Goal: Share content: Share content

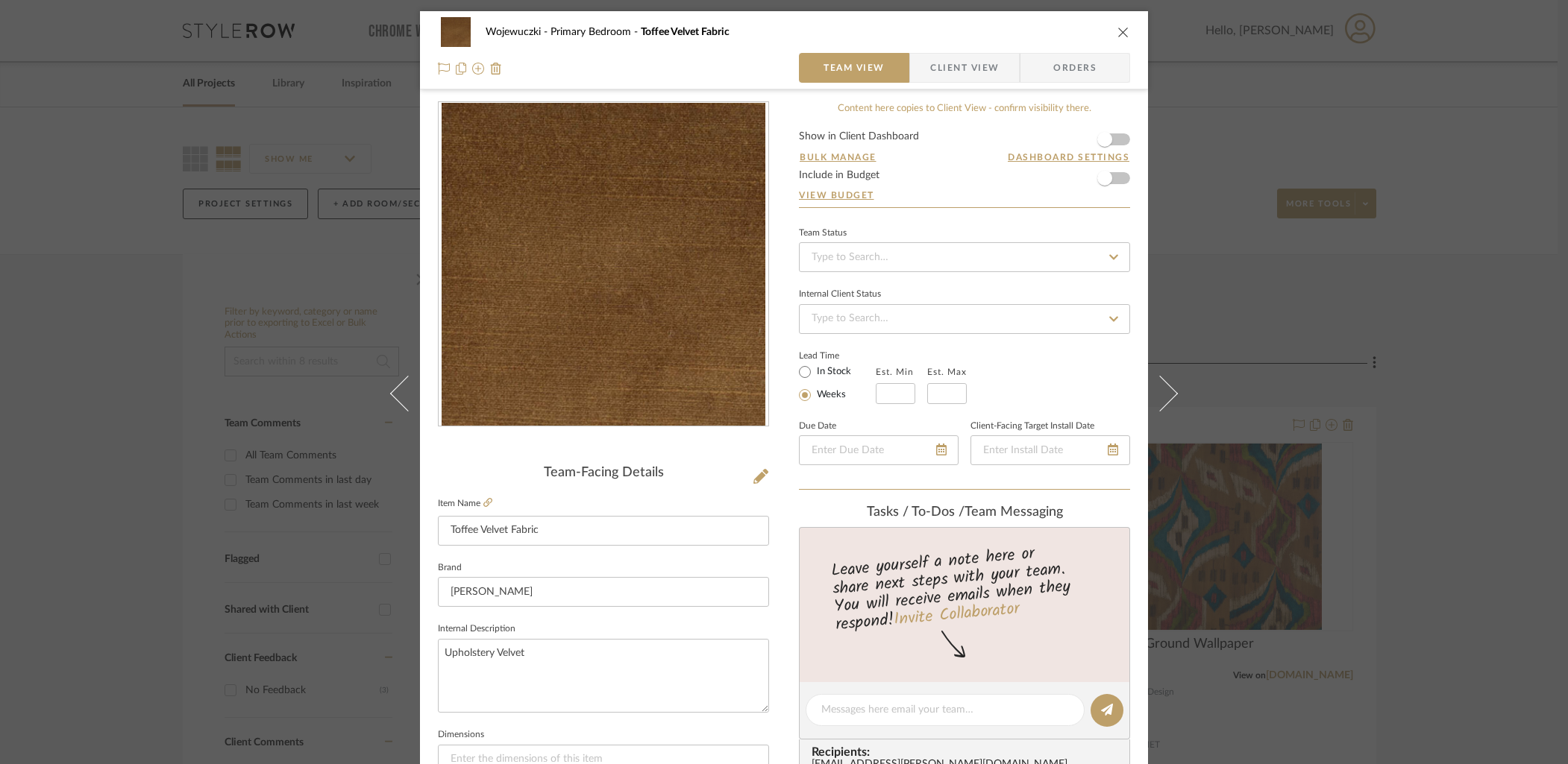
scroll to position [380, 0]
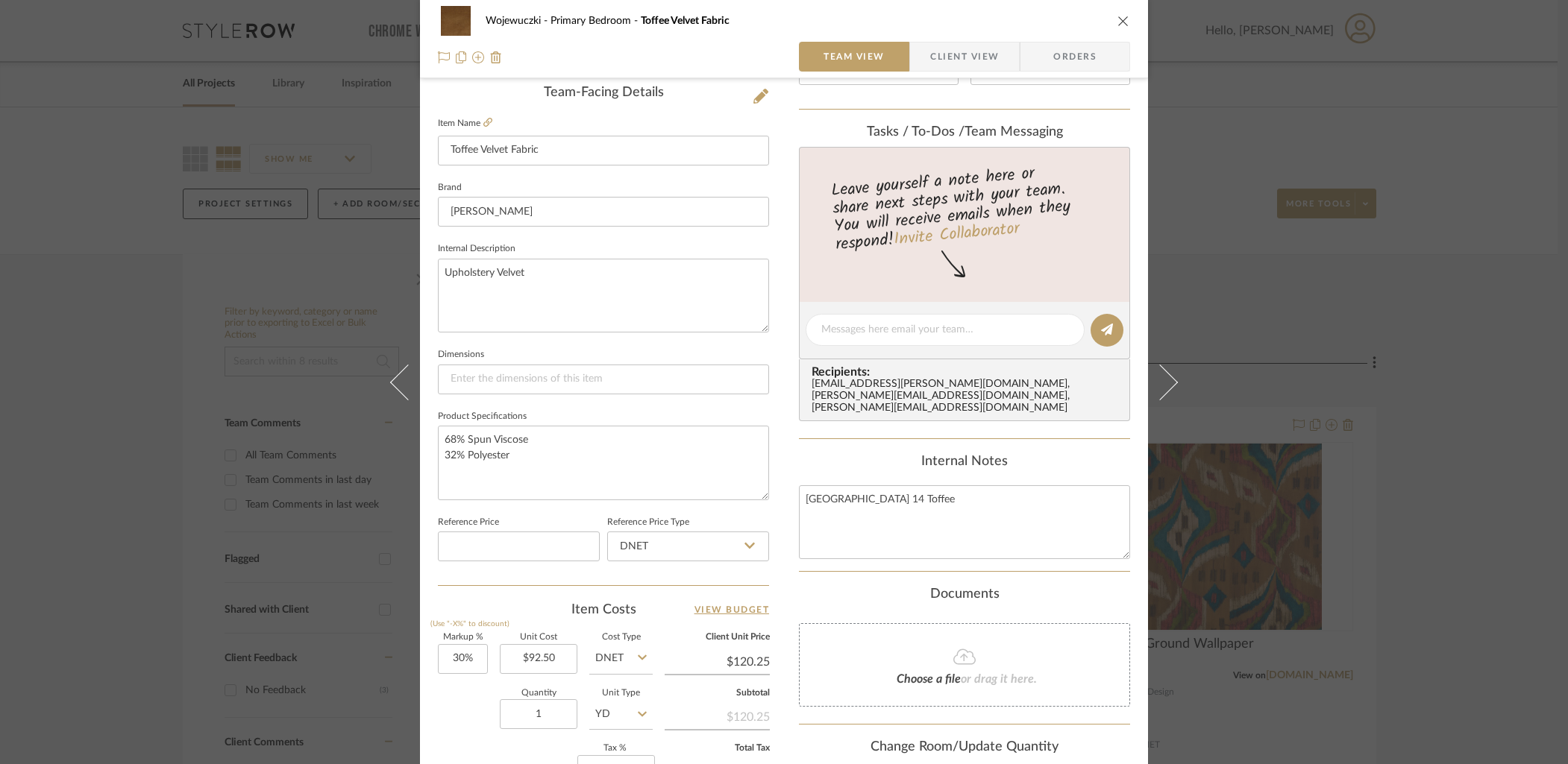
click at [1125, 21] on div "Wojewuczki Primary Bedroom Toffee Velvet Fabric Team View Client View Orders" at bounding box center [783, 39] width 728 height 78
click at [1121, 20] on icon "close" at bounding box center [1122, 20] width 12 height 12
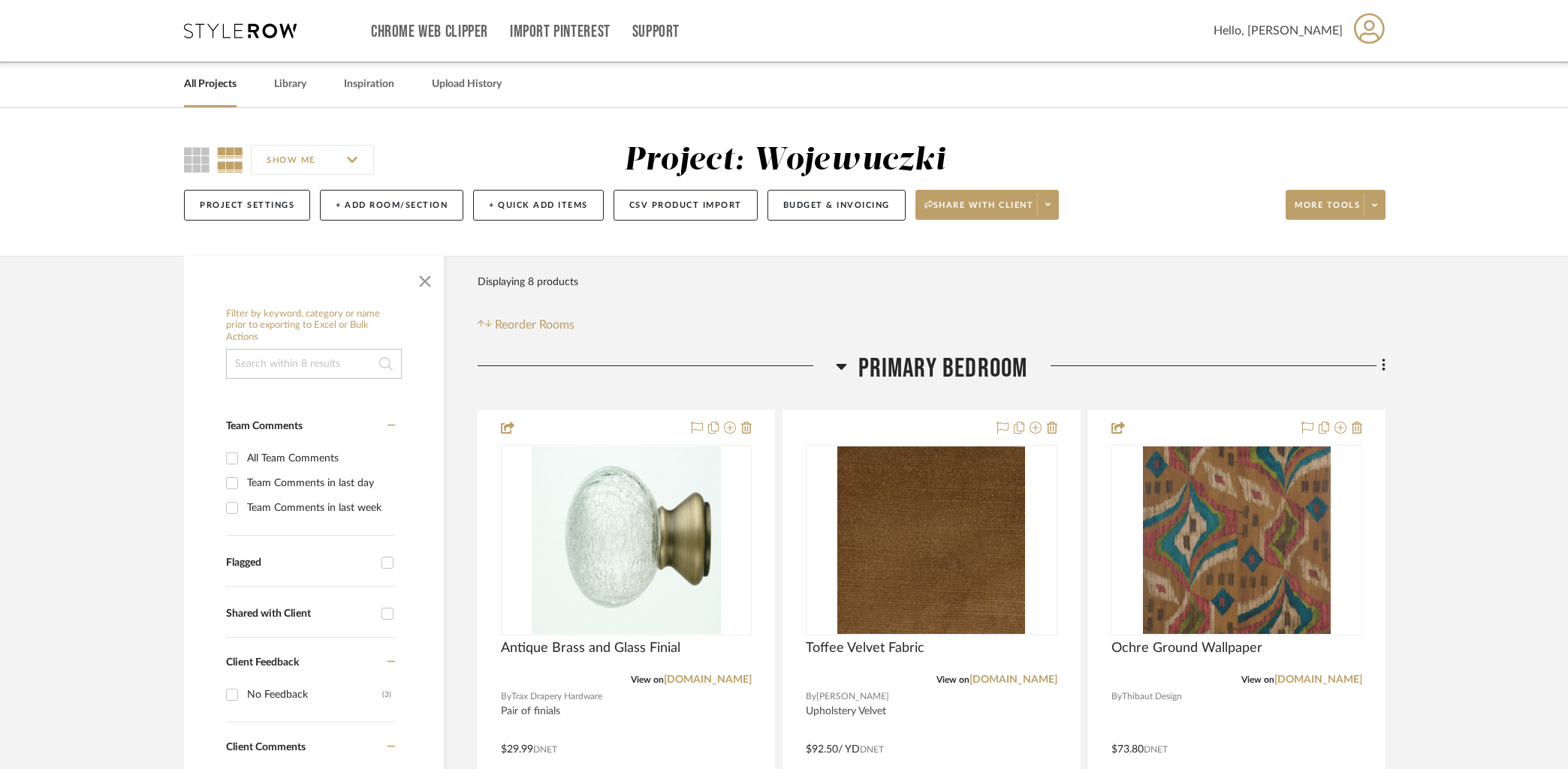
click at [219, 90] on link "All Projects" at bounding box center [210, 84] width 53 height 20
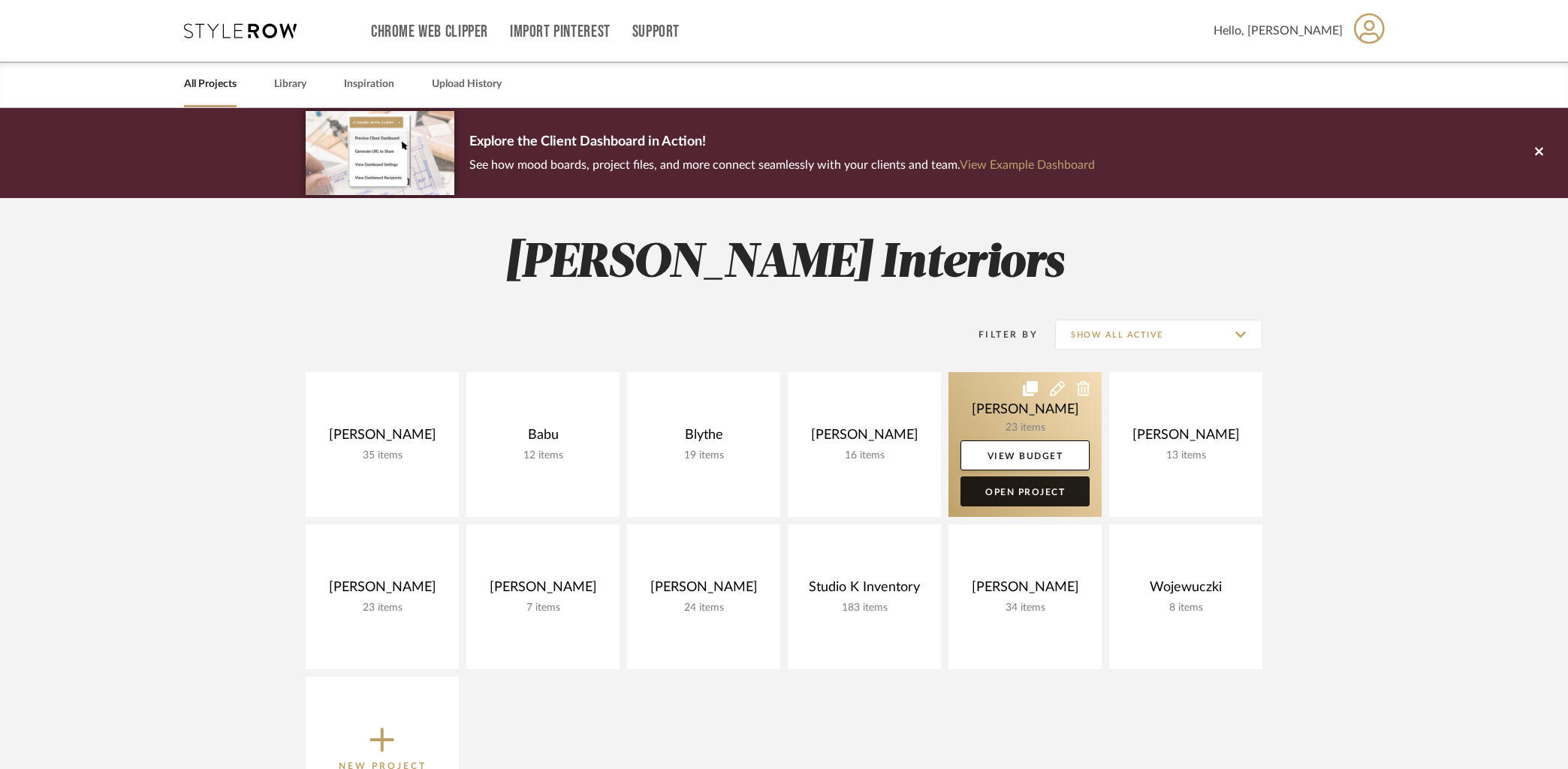
click at [1031, 497] on link "Open Project" at bounding box center [1025, 491] width 129 height 30
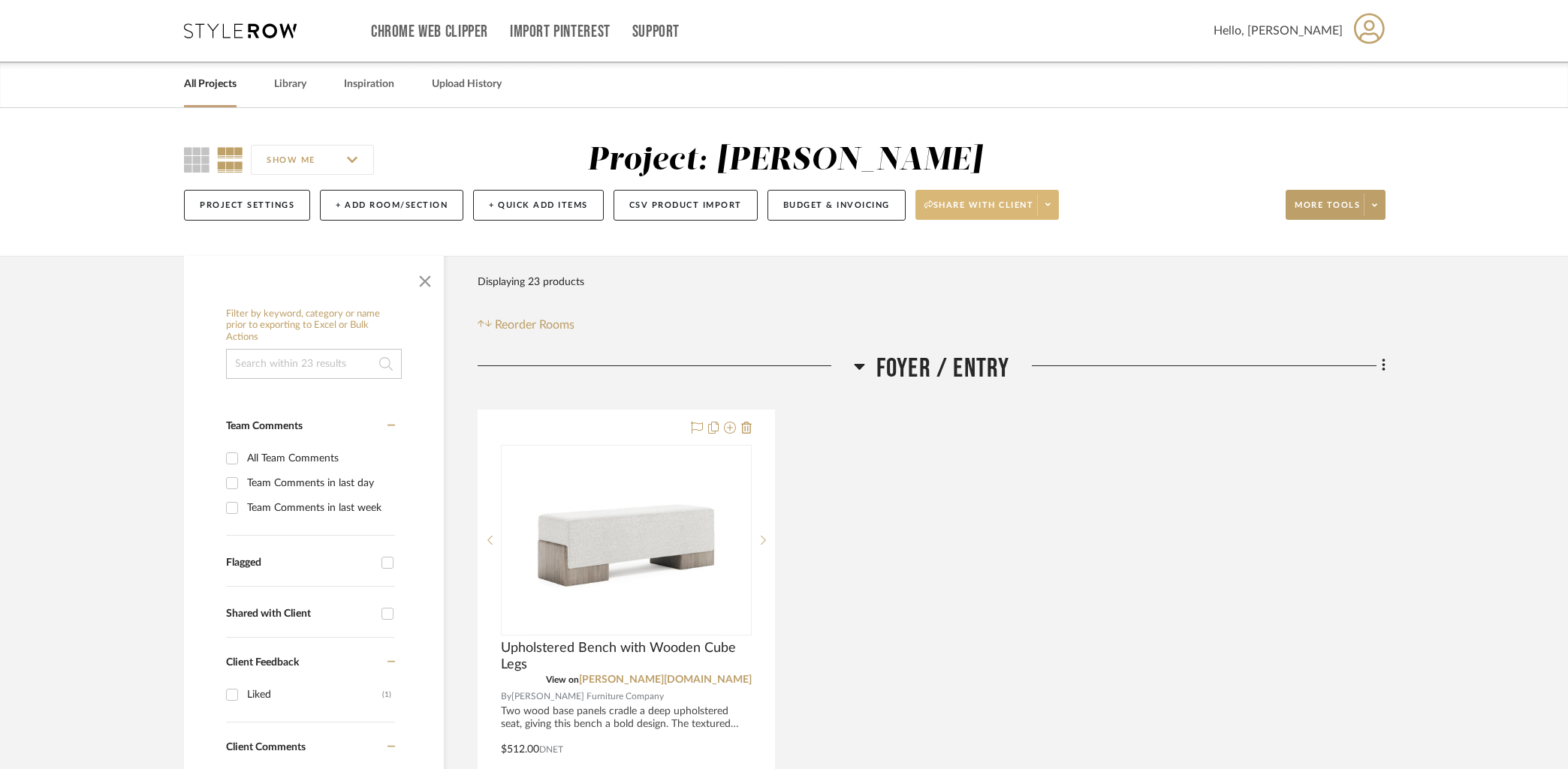
click at [1045, 205] on span at bounding box center [1047, 204] width 21 height 23
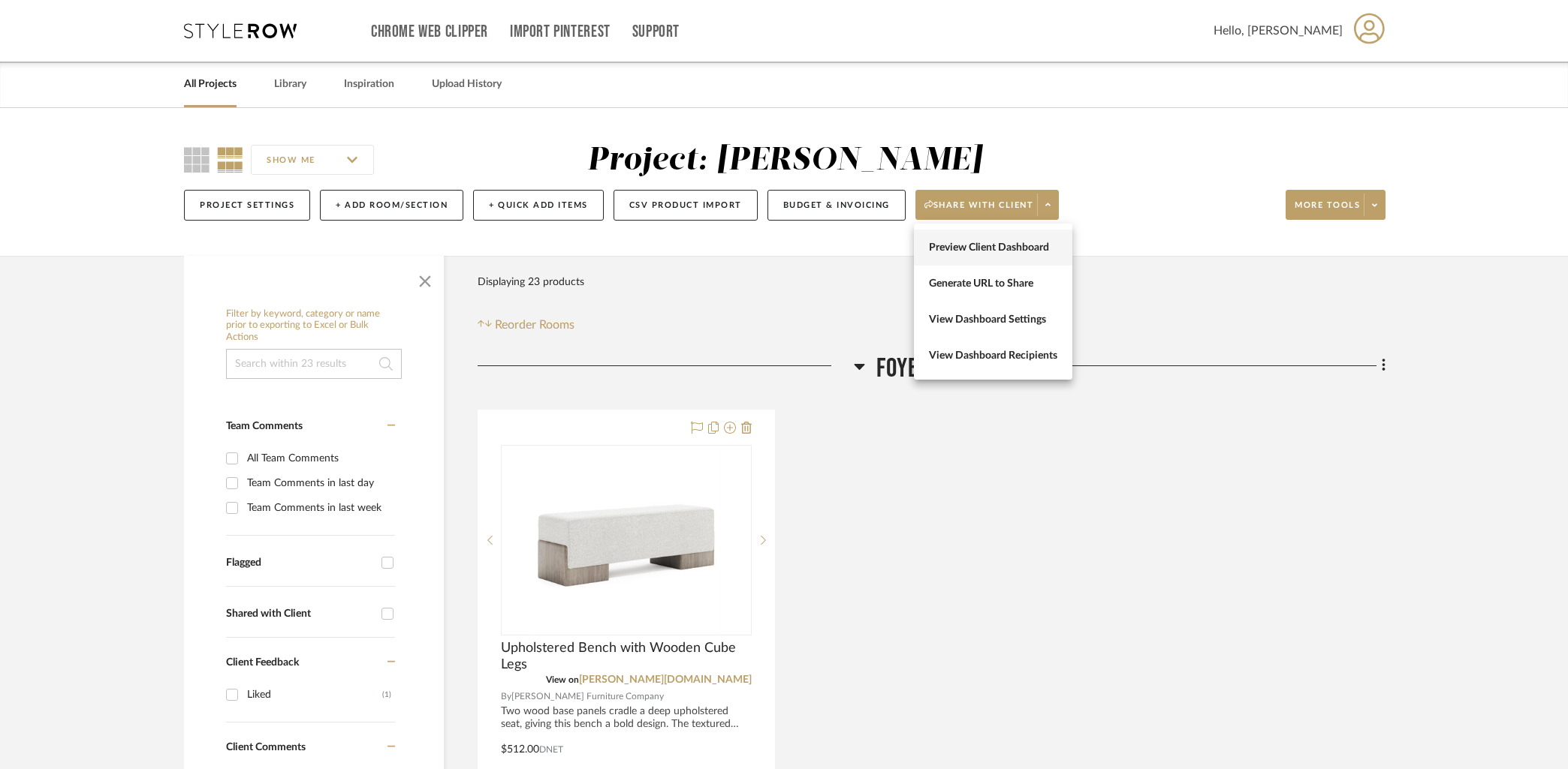
click at [994, 248] on span "Preview Client Dashboard" at bounding box center [992, 248] width 128 height 13
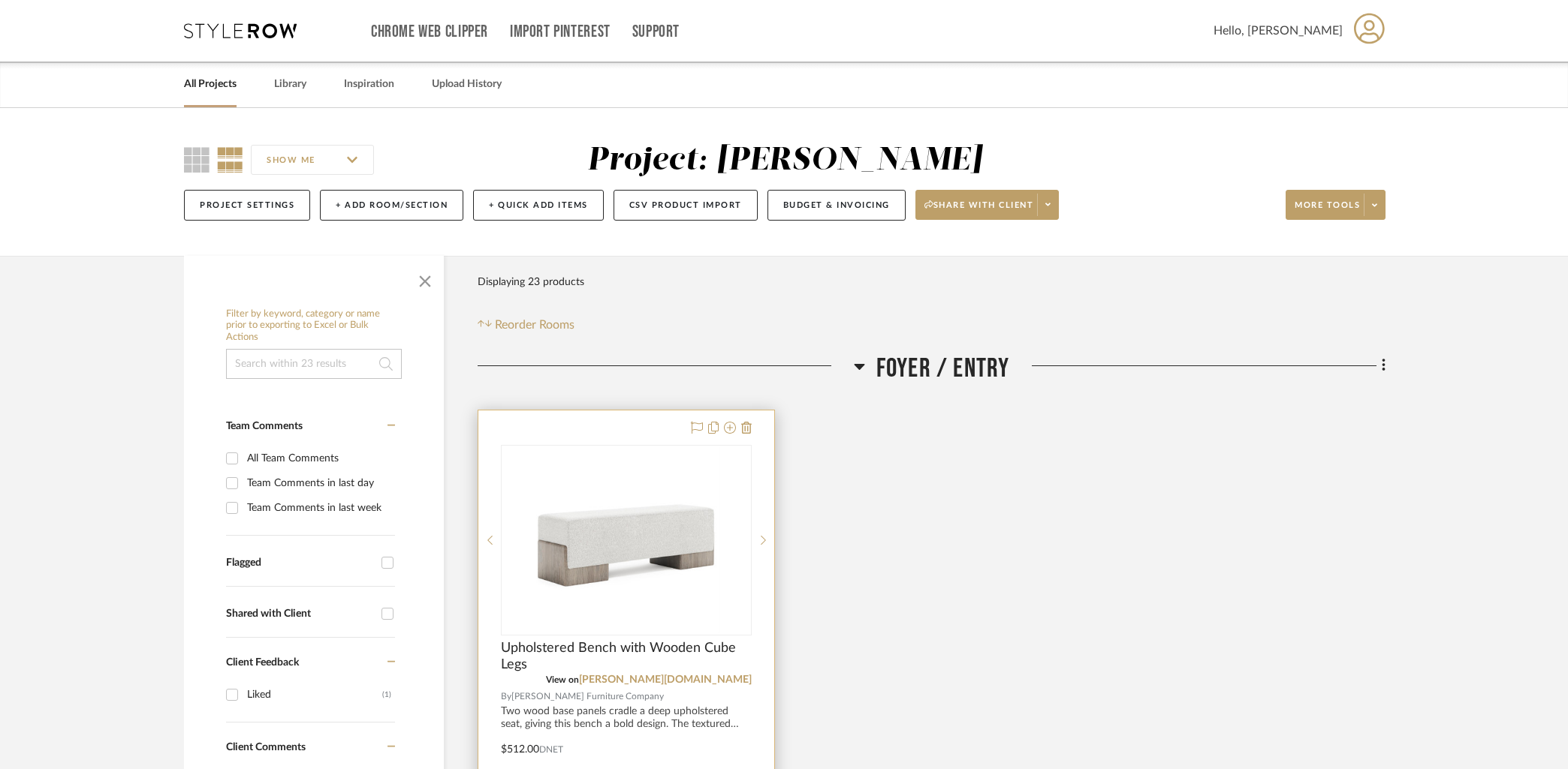
click at [616, 438] on div at bounding box center [626, 738] width 296 height 657
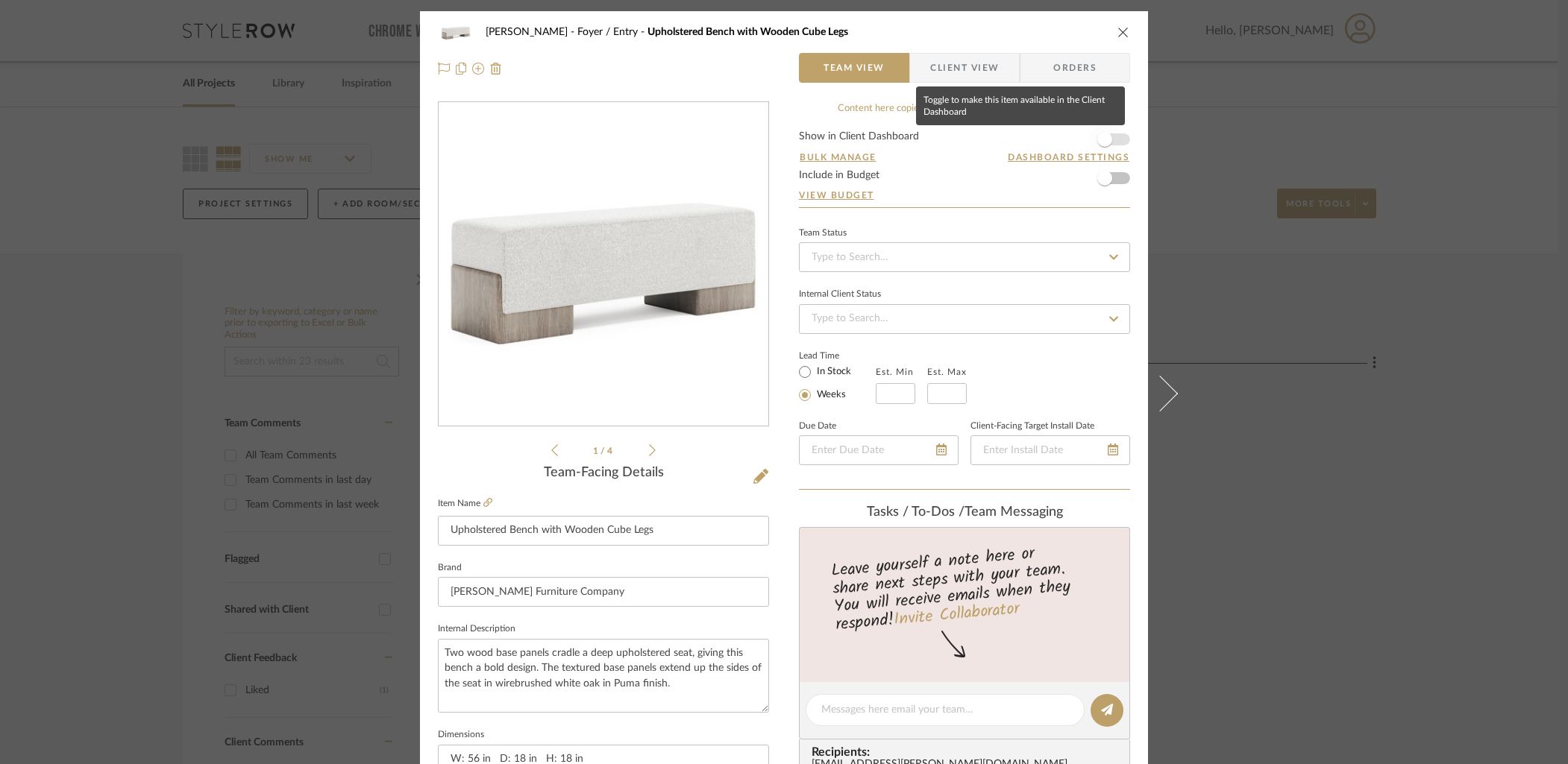
click at [1114, 138] on span "button" at bounding box center [1104, 139] width 33 height 33
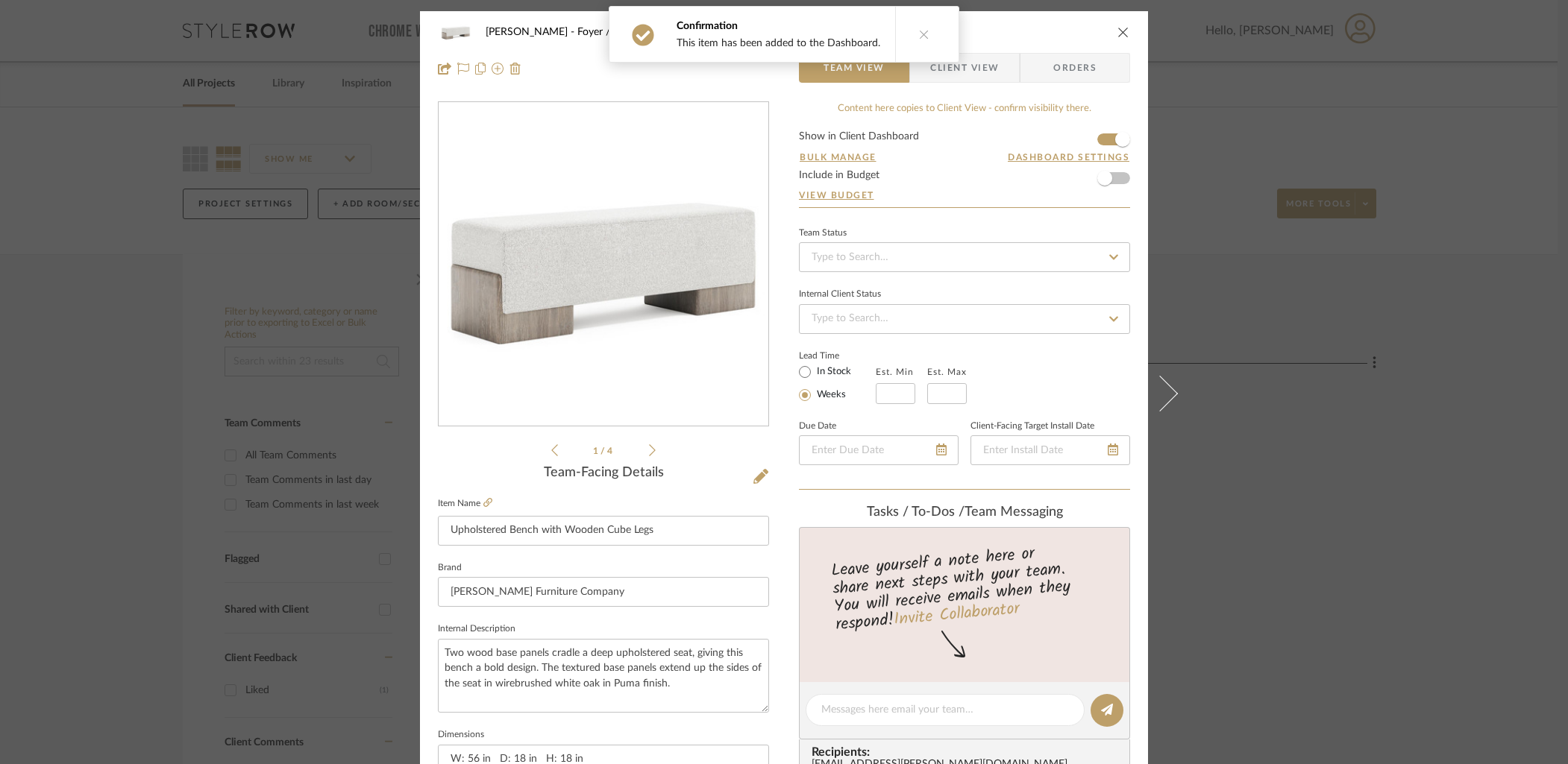
click at [947, 68] on div "Confirmation This item has been added to the Dashboard." at bounding box center [784, 34] width 363 height 69
click at [966, 62] on span "Client View" at bounding box center [965, 68] width 69 height 30
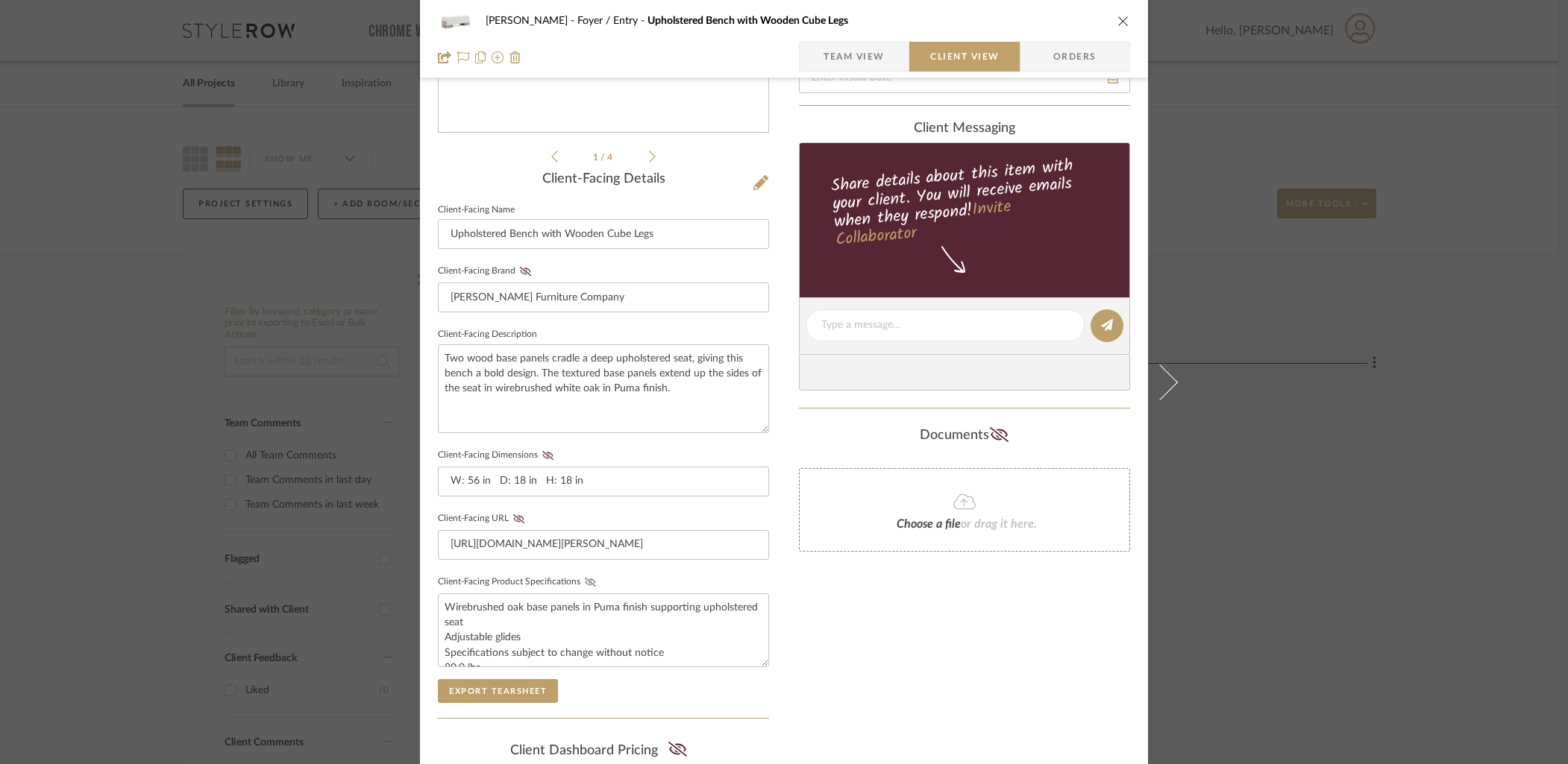
scroll to position [327, 0]
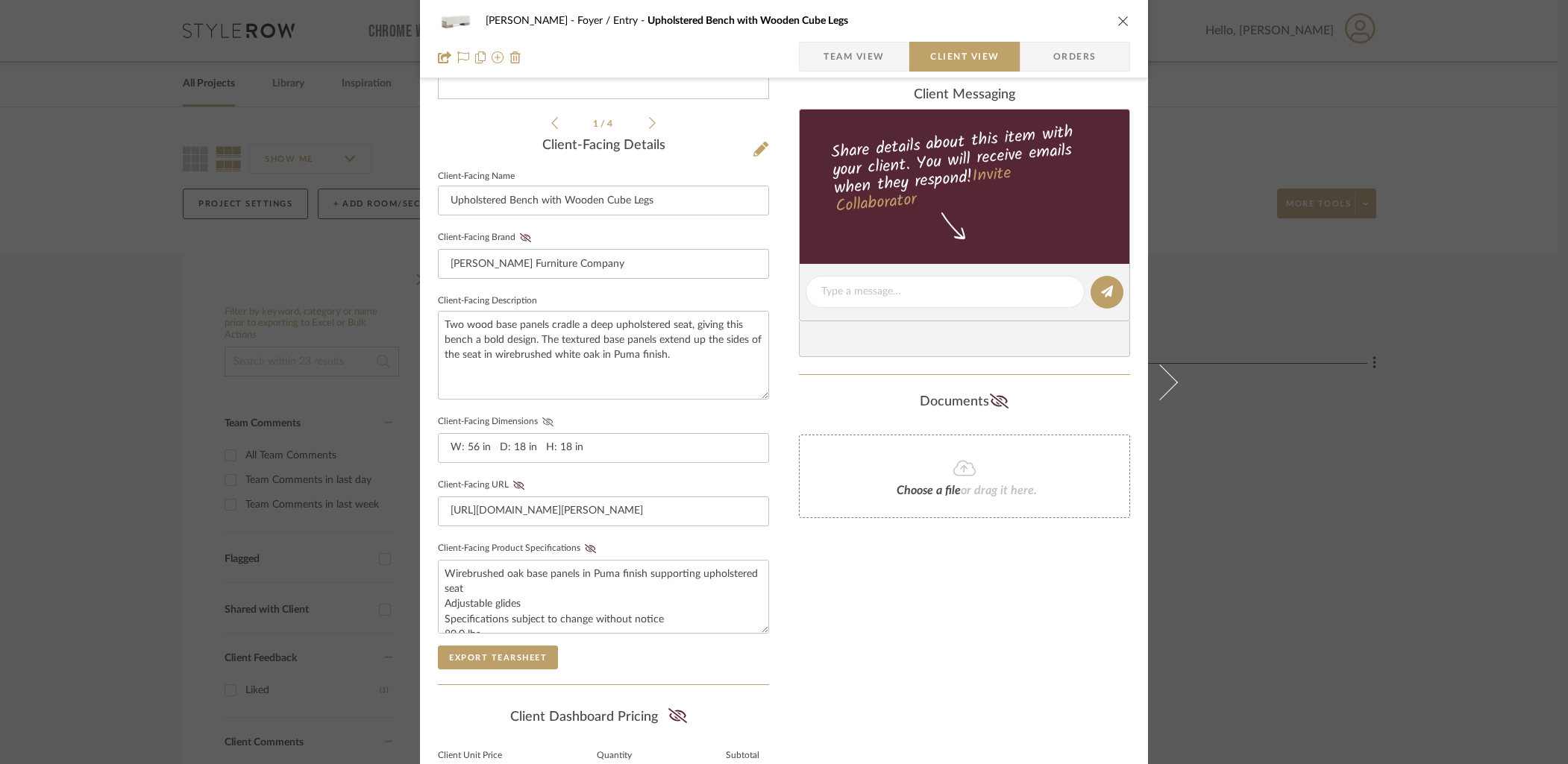
click at [542, 419] on icon at bounding box center [548, 421] width 11 height 9
click at [585, 544] on icon at bounding box center [590, 548] width 11 height 9
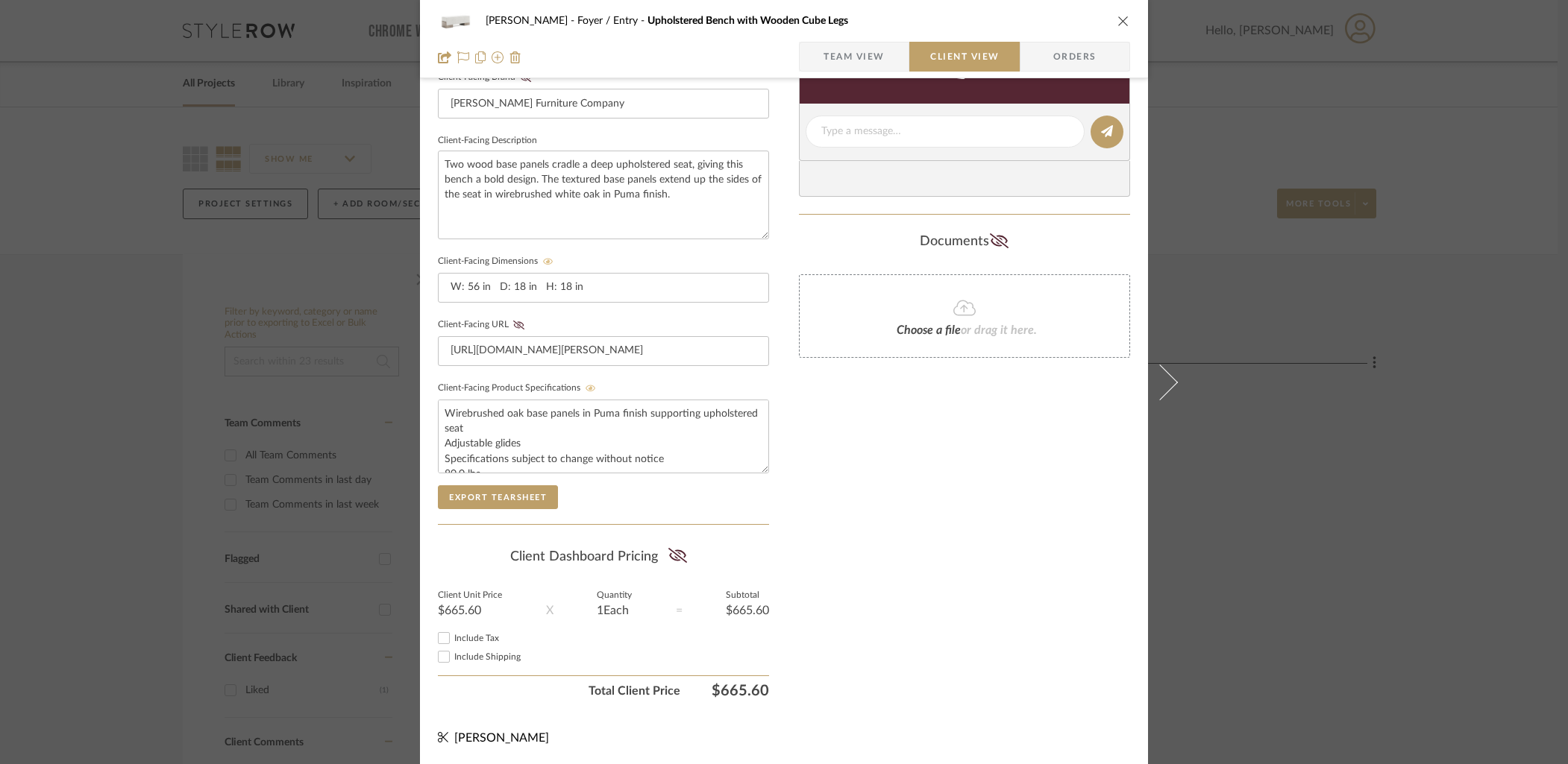
click at [940, 512] on div "Only content on this tab can share to Dashboard. Click eyeball icon to show or …" at bounding box center [965, 159] width 331 height 1091
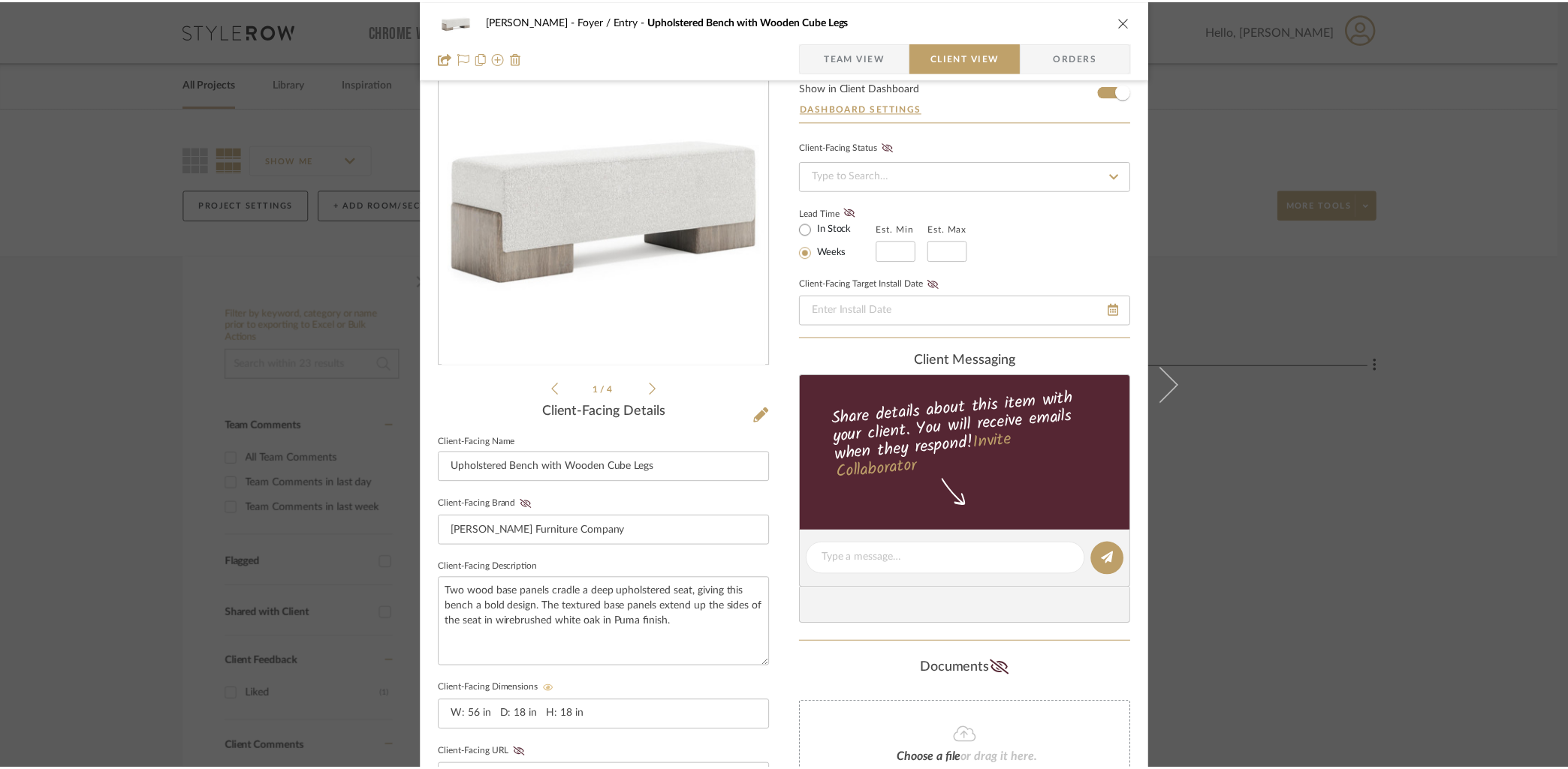
scroll to position [0, 0]
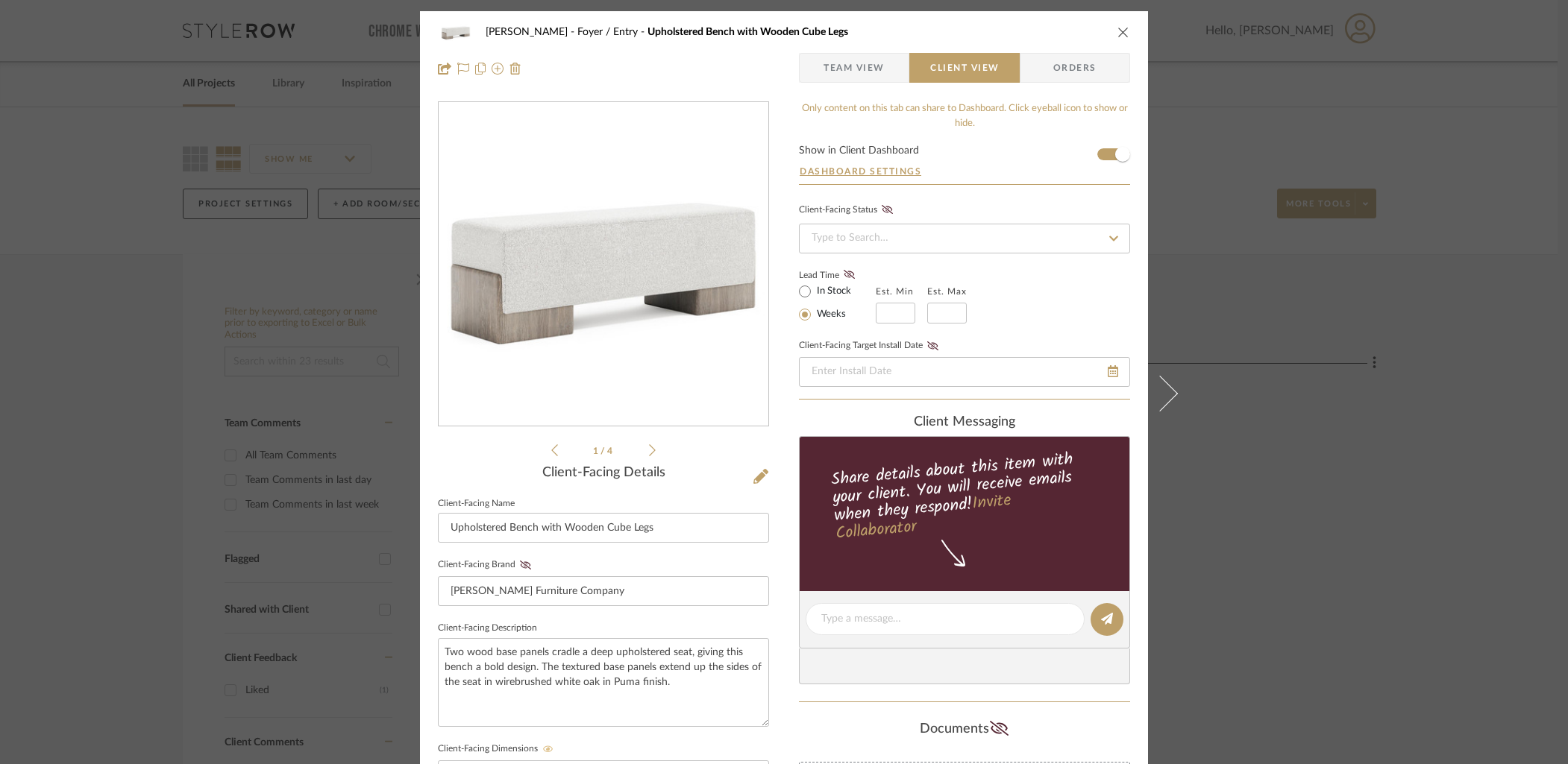
click at [1117, 31] on icon "close" at bounding box center [1122, 31] width 12 height 12
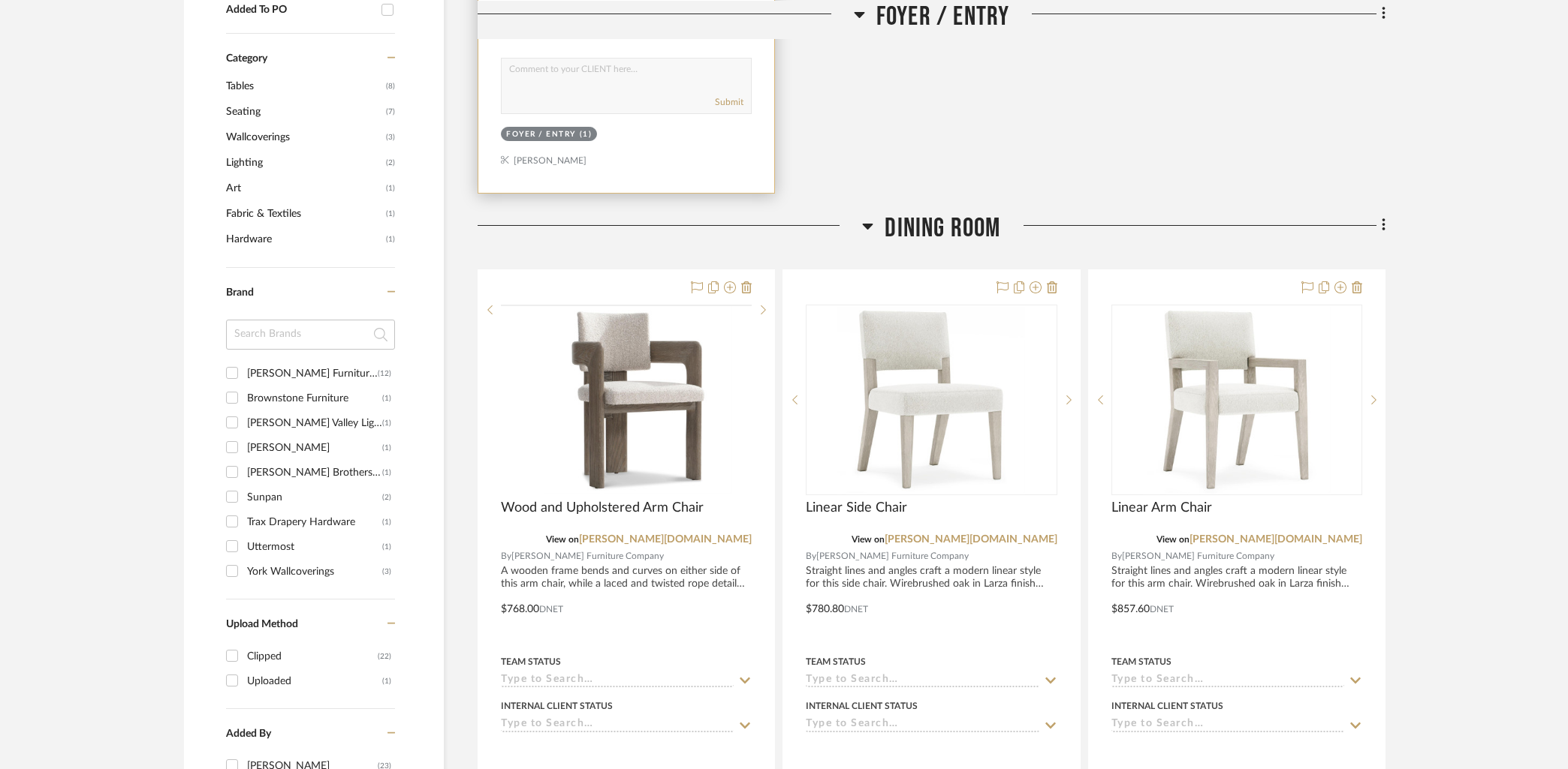
scroll to position [889, 0]
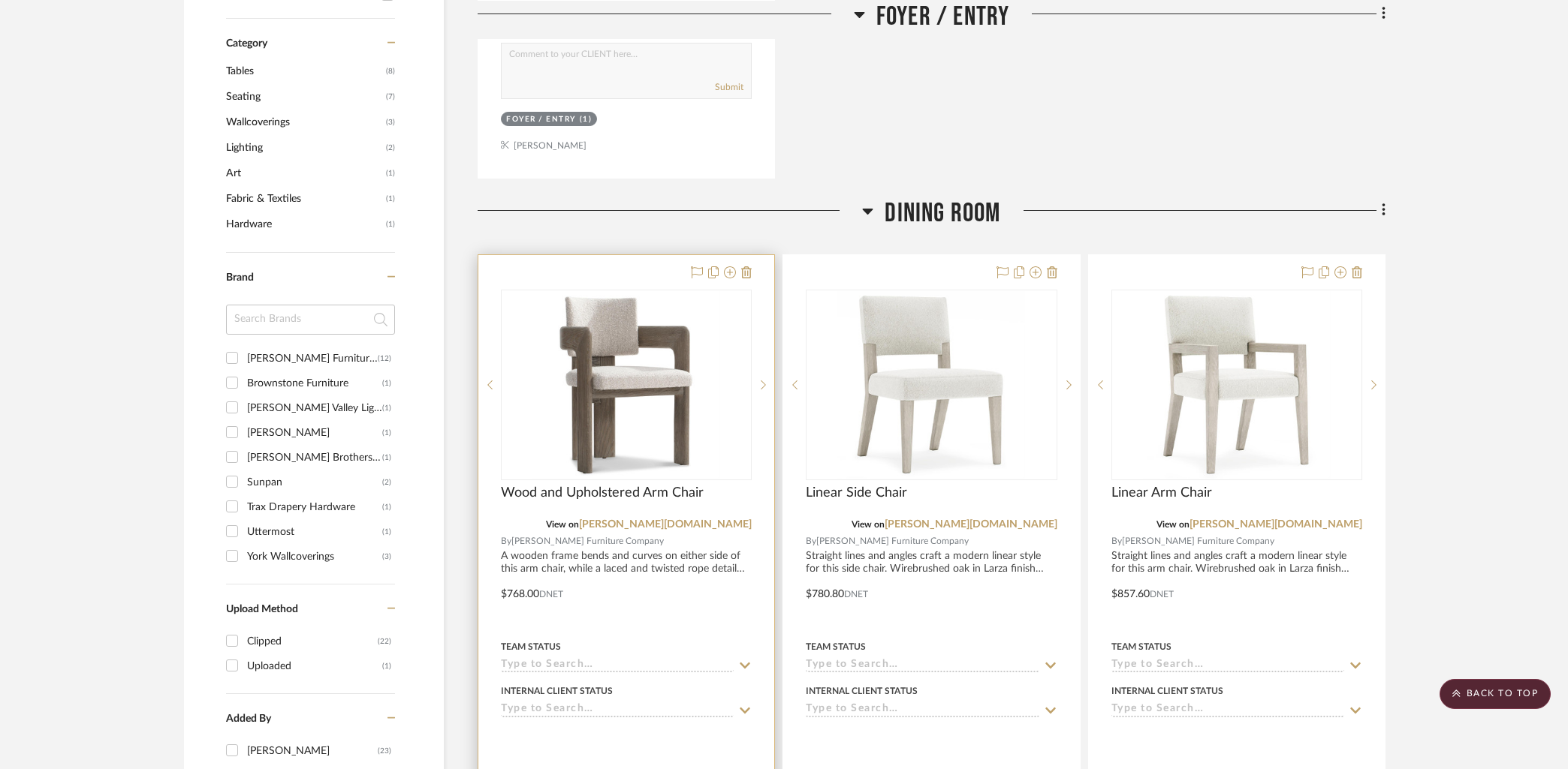
click at [614, 273] on div at bounding box center [626, 583] width 296 height 657
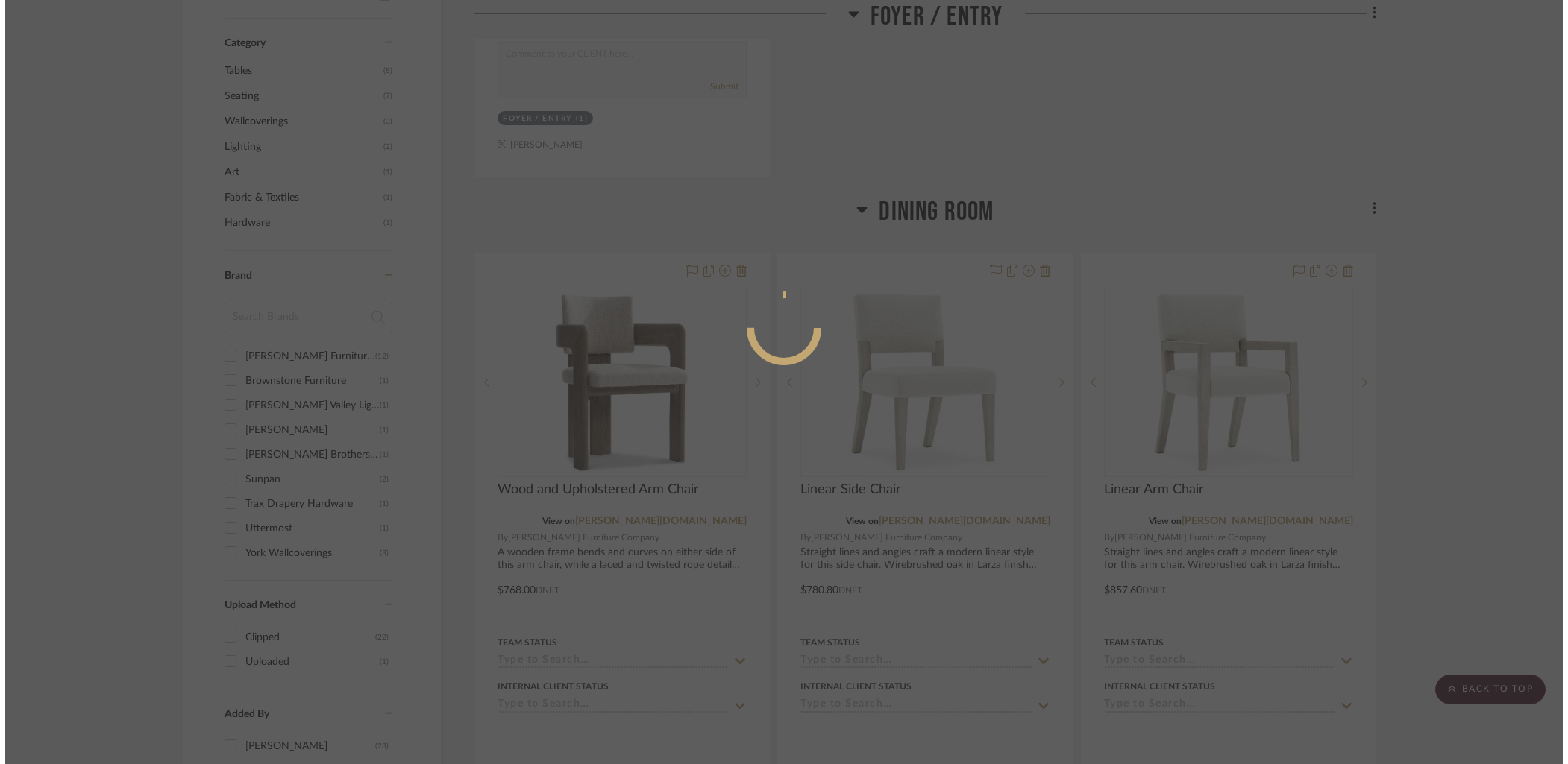
scroll to position [0, 0]
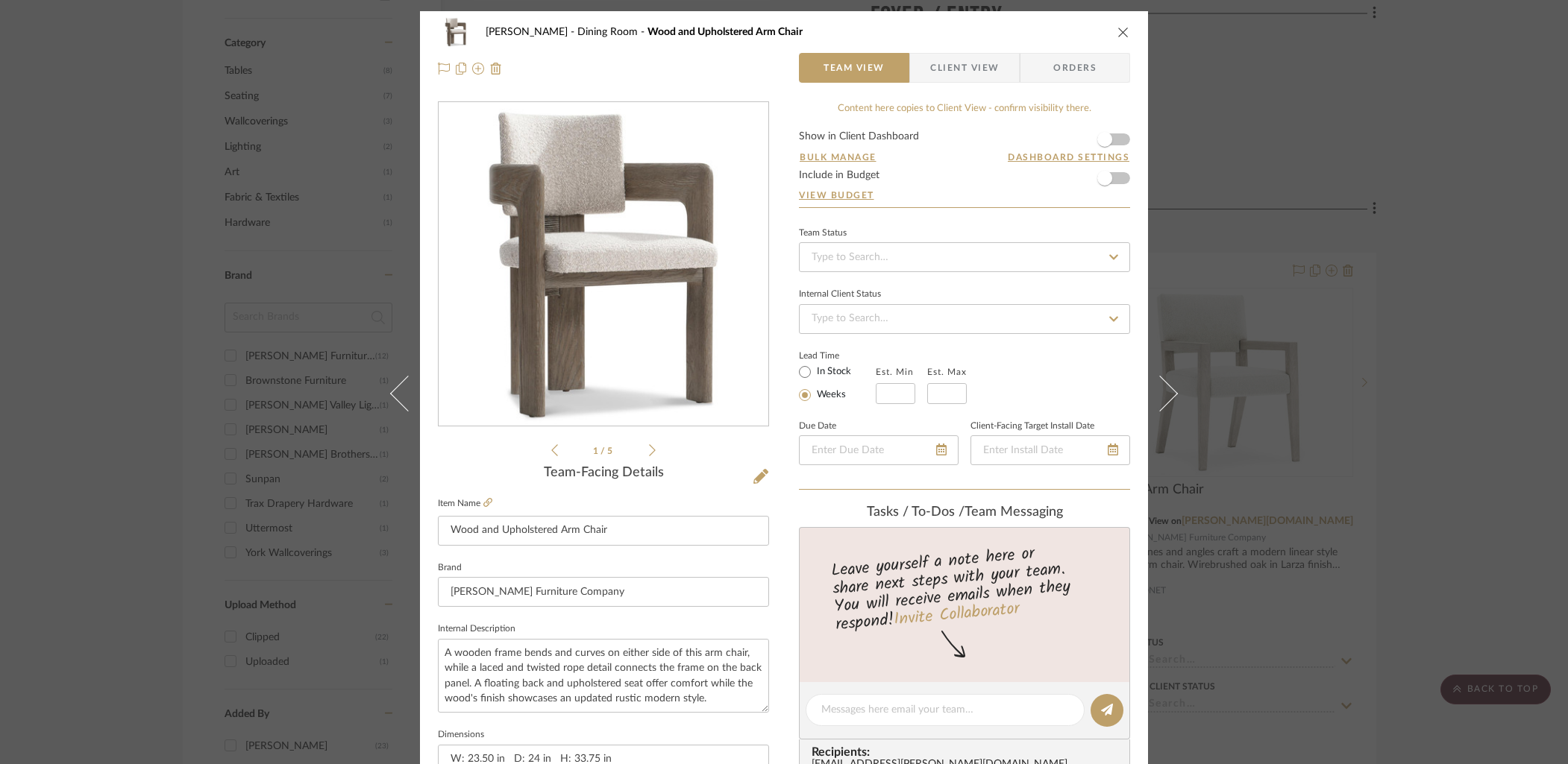
click at [1116, 139] on form "Show in Client Dashboard Bulk Manage Dashboard Settings Include in Budget View …" at bounding box center [965, 169] width 331 height 76
click at [1115, 145] on span "button" at bounding box center [1104, 139] width 33 height 33
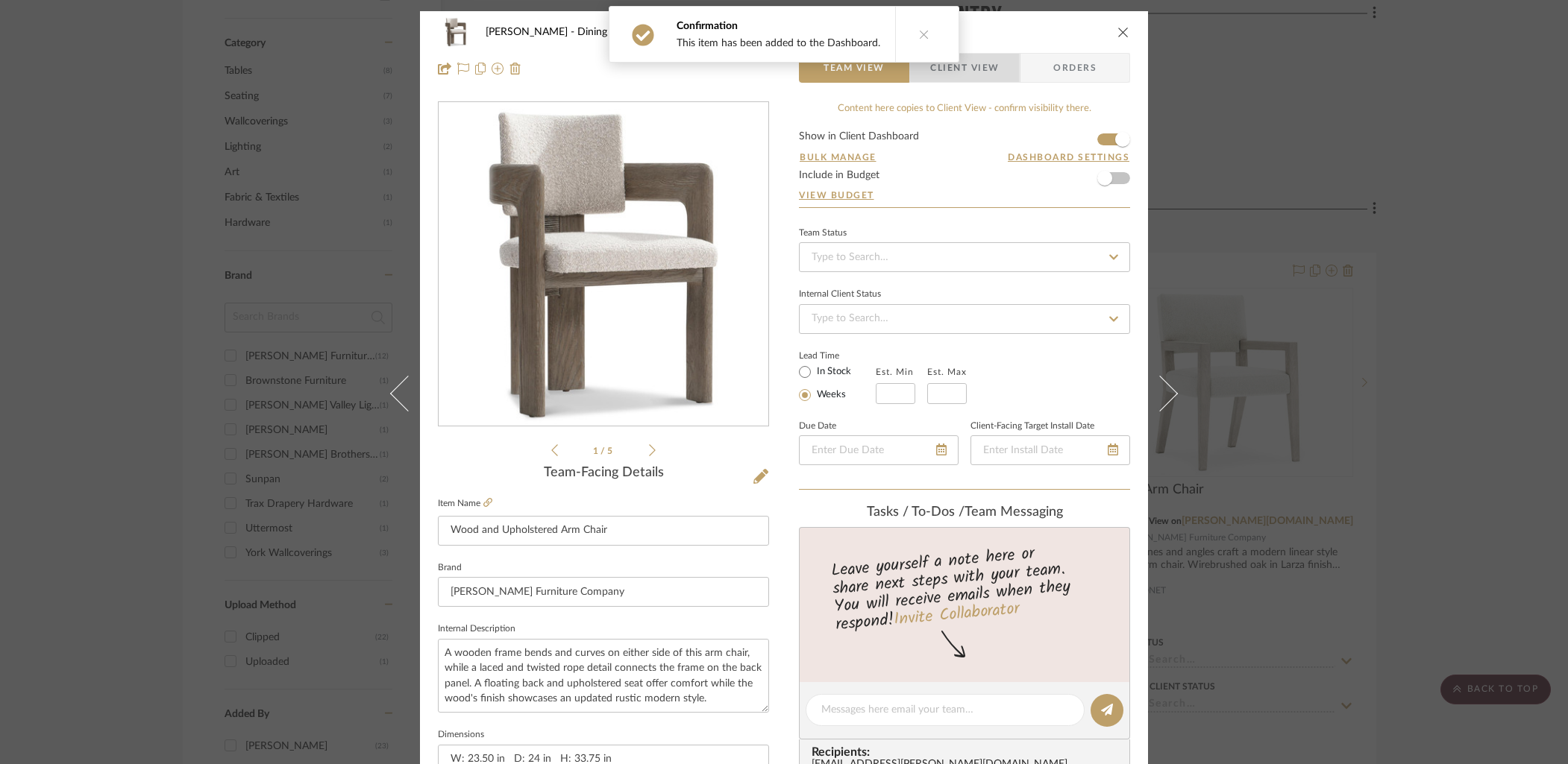
click at [962, 68] on span "Client View" at bounding box center [965, 68] width 69 height 30
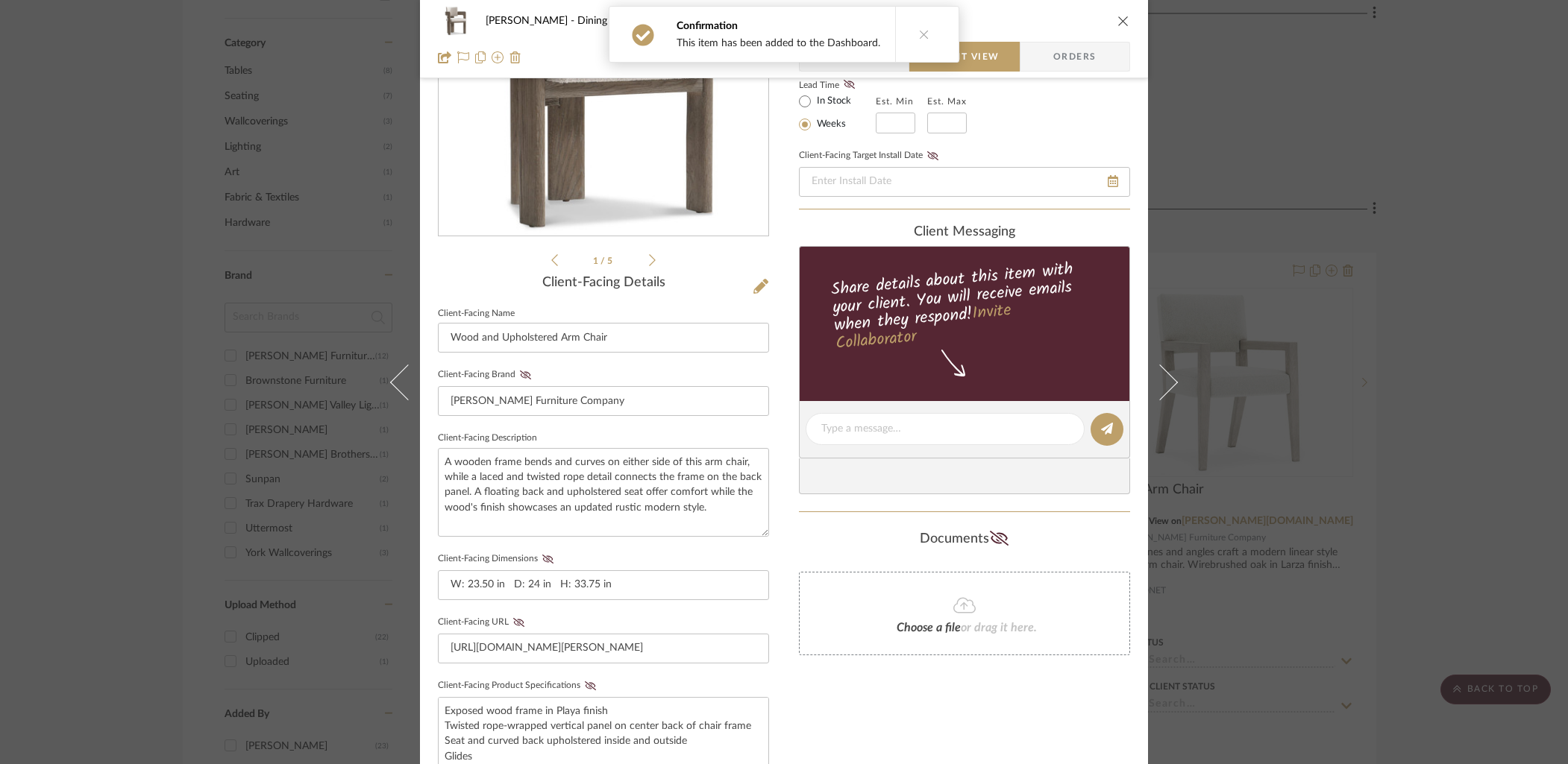
scroll to position [258, 0]
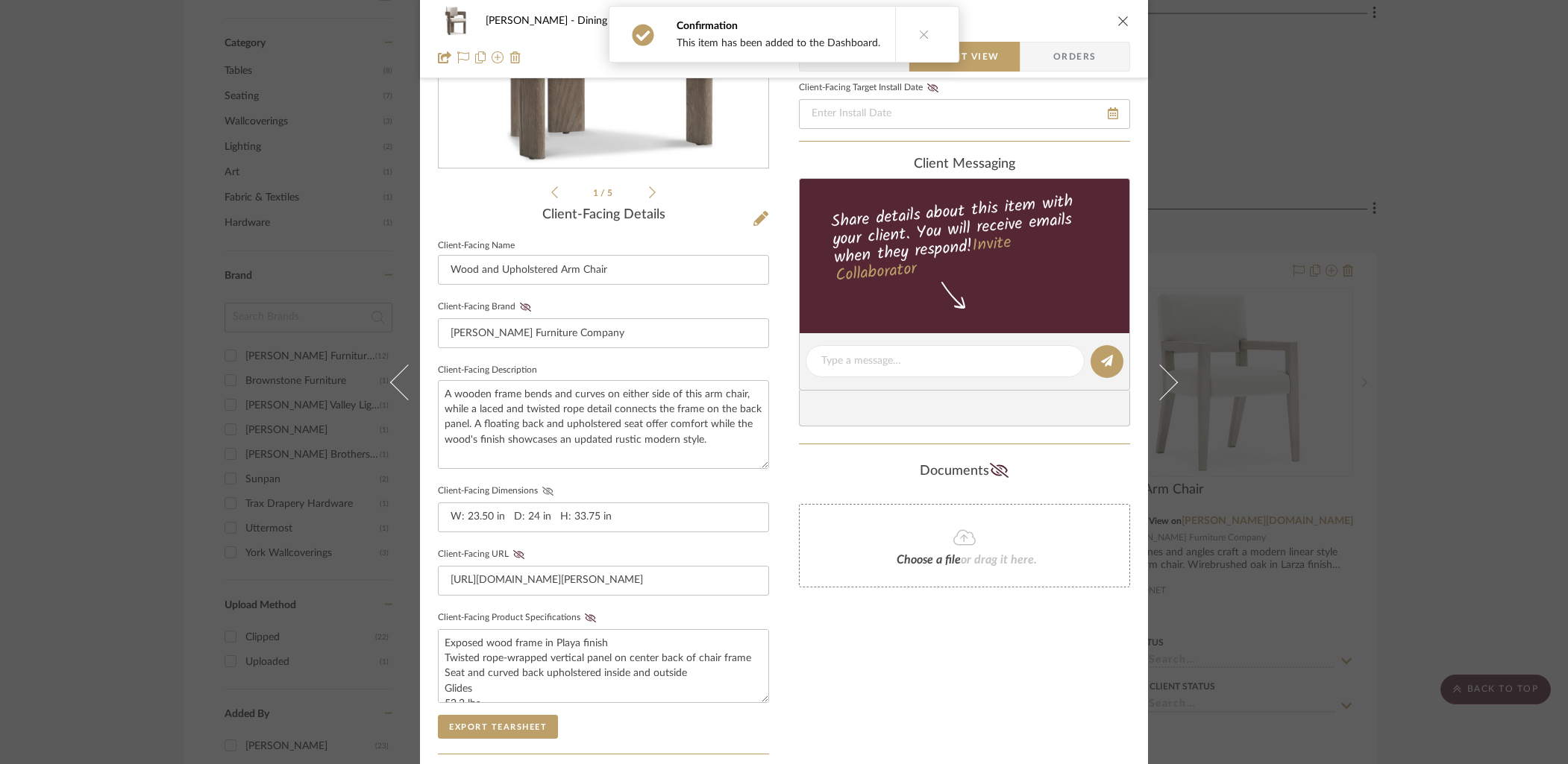
click at [542, 492] on icon at bounding box center [548, 491] width 11 height 9
click at [585, 615] on icon at bounding box center [590, 617] width 11 height 9
click at [858, 665] on div "Only content on this tab can share to Dashboard. Click eyeball icon to show or …" at bounding box center [965, 389] width 331 height 1091
click at [1117, 17] on icon "close" at bounding box center [1122, 20] width 12 height 12
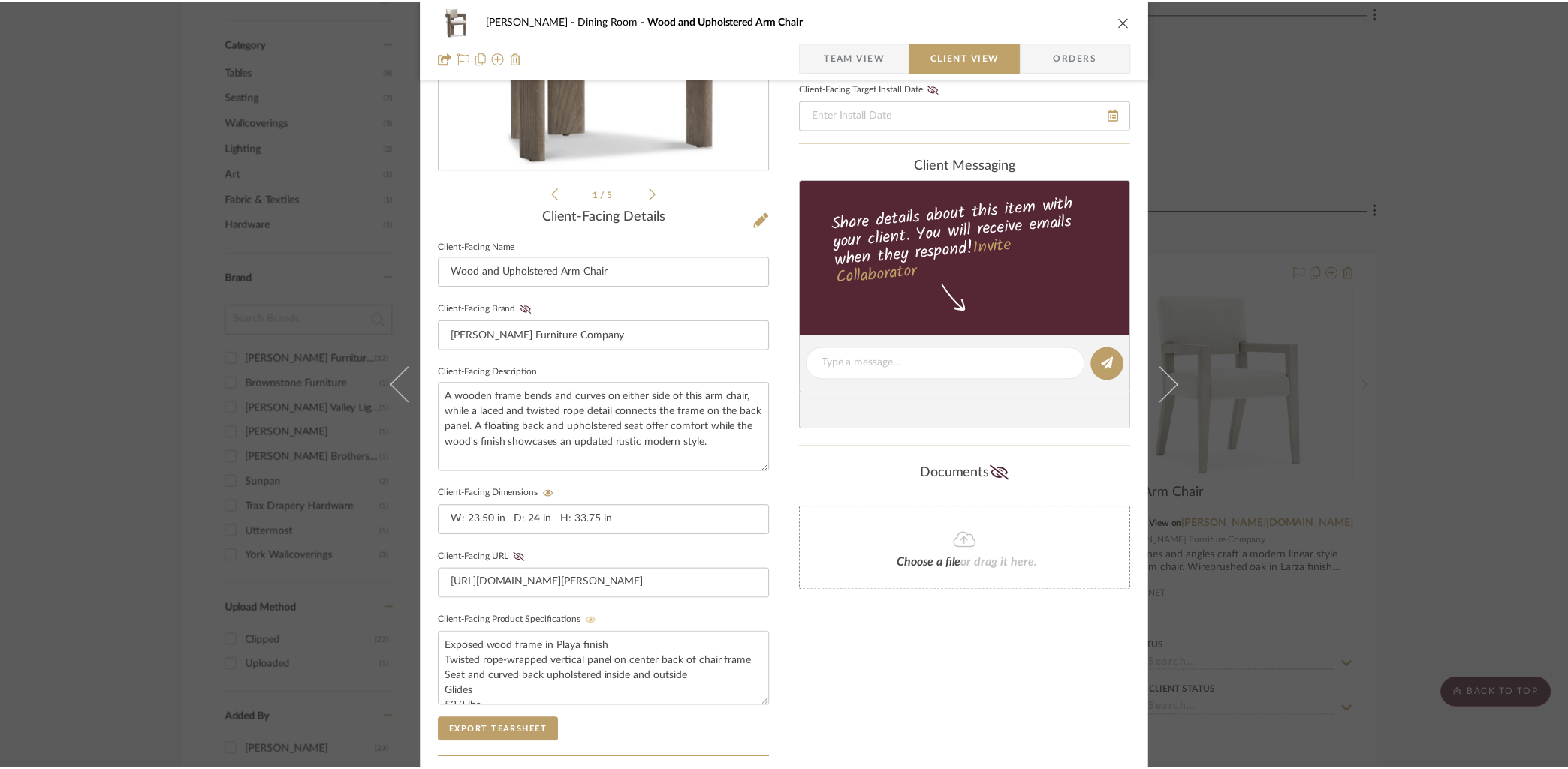
scroll to position [889, 0]
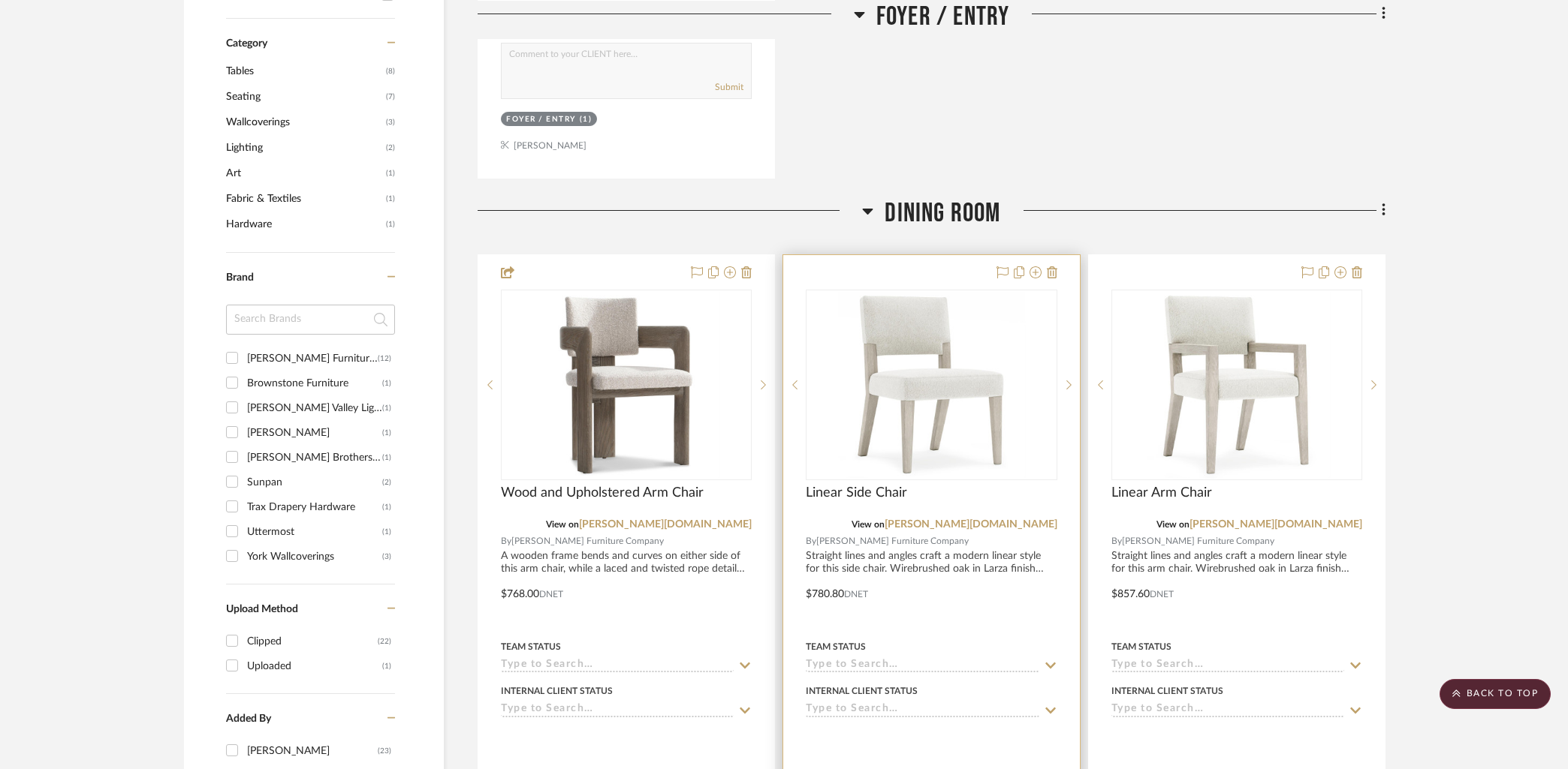
click at [891, 273] on div at bounding box center [931, 583] width 296 height 657
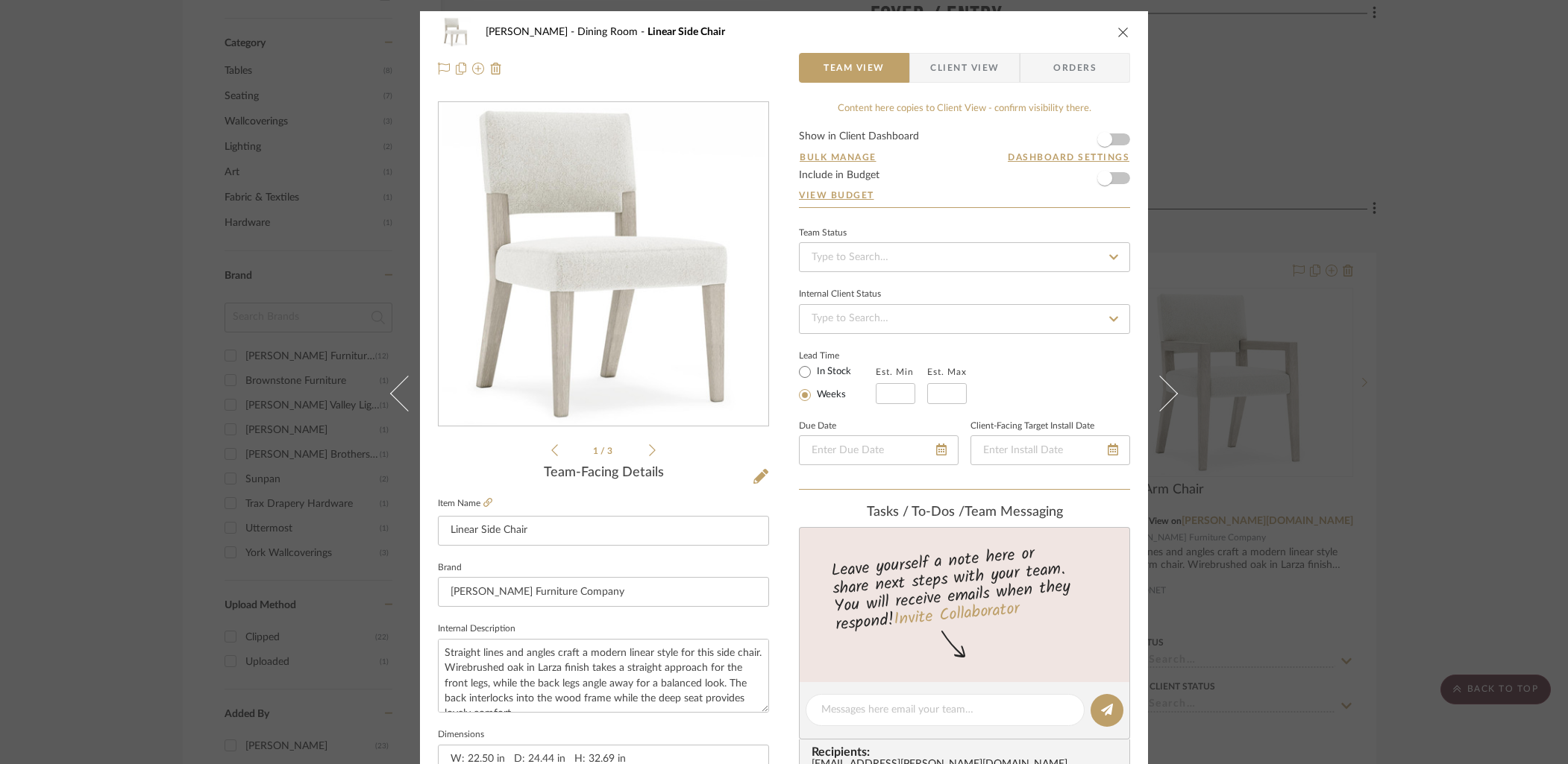
click at [1118, 138] on form "Show in Client Dashboard Bulk Manage Dashboard Settings Include in Budget View …" at bounding box center [965, 169] width 331 height 76
click at [1111, 142] on span "button" at bounding box center [1104, 139] width 33 height 33
click at [983, 67] on span "Client View" at bounding box center [965, 68] width 69 height 30
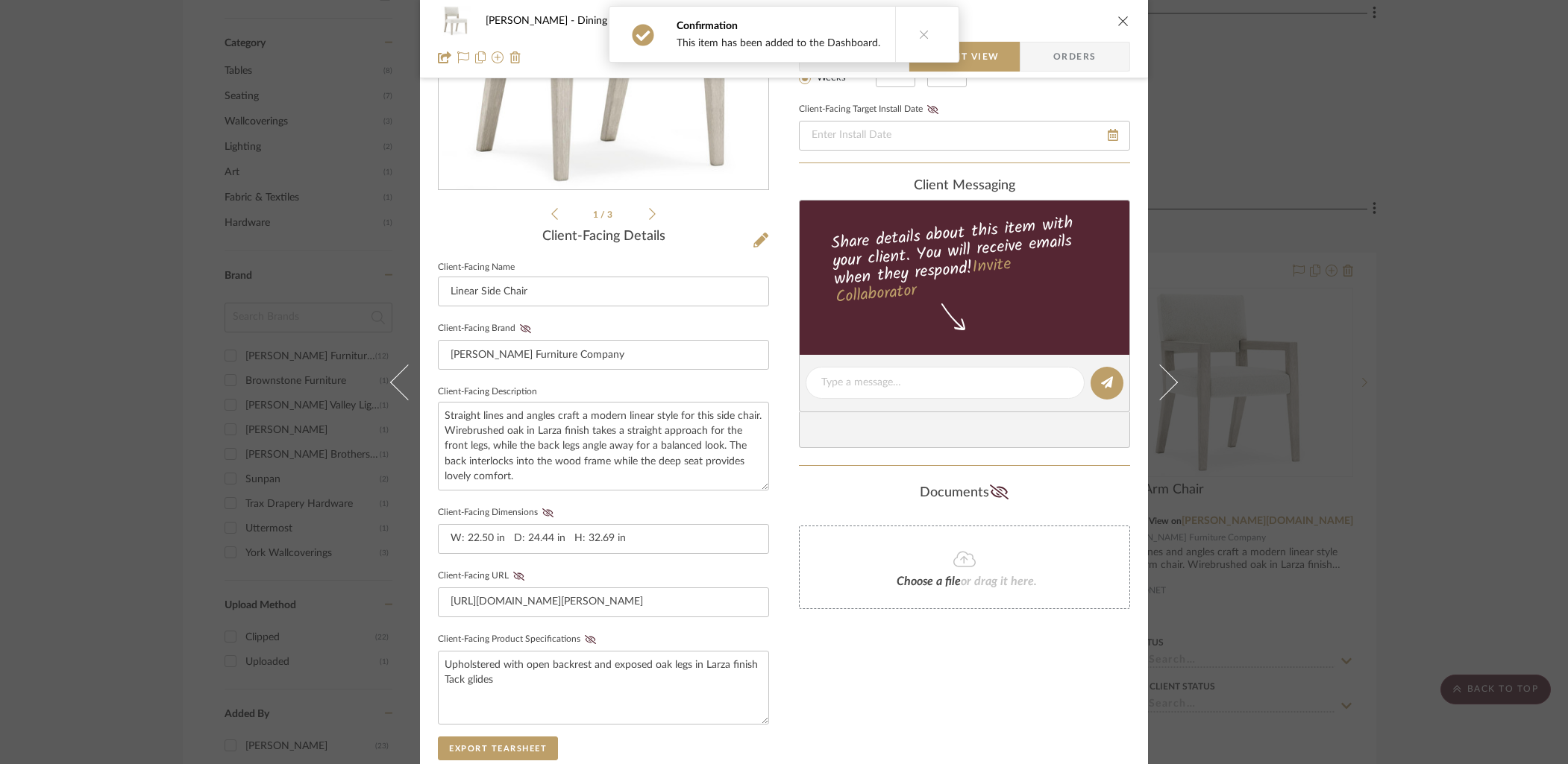
scroll to position [268, 0]
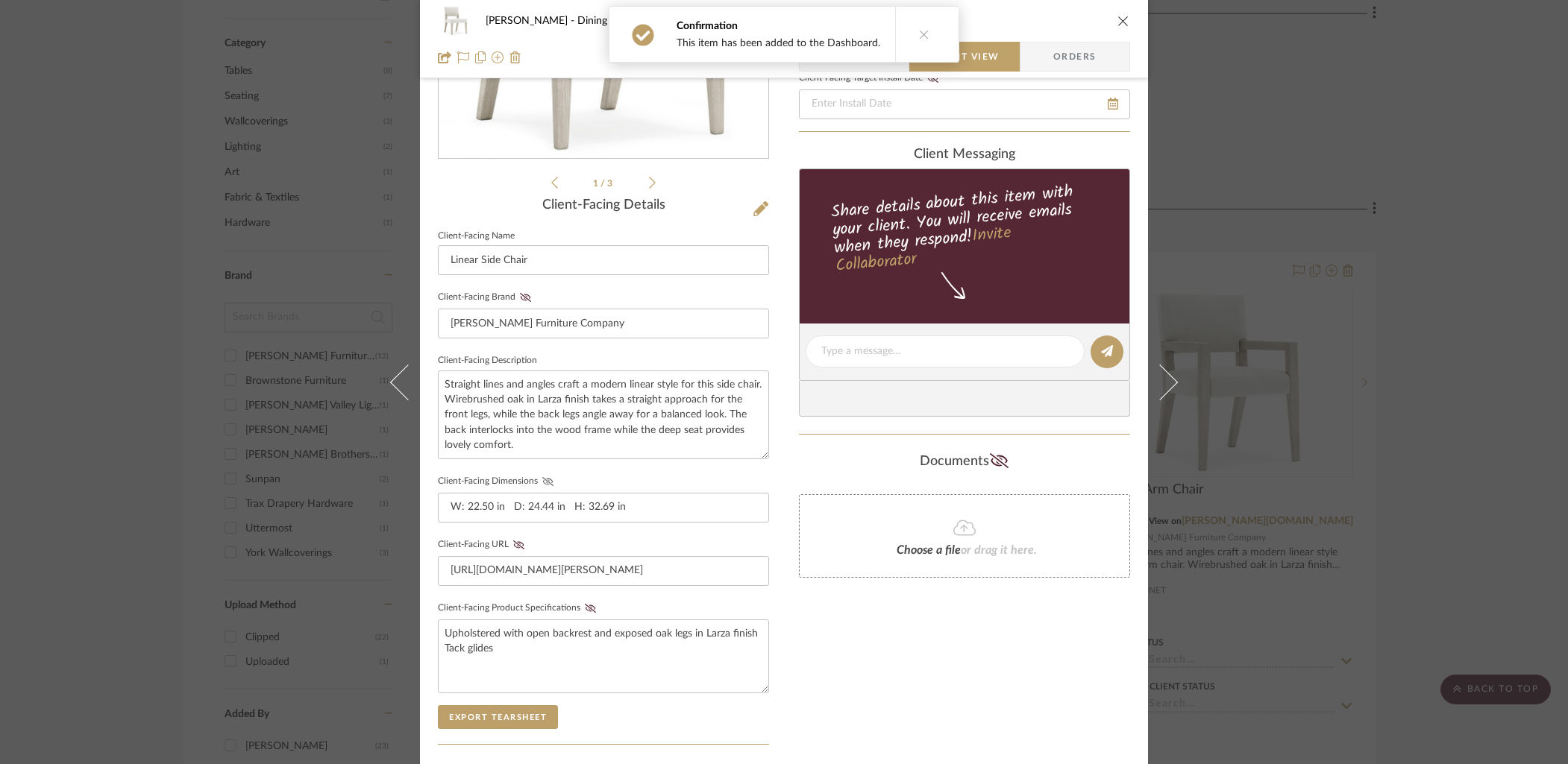
click at [542, 477] on icon at bounding box center [548, 481] width 11 height 9
drag, startPoint x: 581, startPoint y: 602, endPoint x: 718, endPoint y: 627, distance: 139.3
click at [585, 604] on icon at bounding box center [590, 608] width 11 height 9
click at [826, 668] on div "Only content on this tab can share to Dashboard. Click eyeball icon to show or …" at bounding box center [965, 379] width 331 height 1091
click at [1108, 24] on div "[PERSON_NAME] Dining Room Linear Side Chair" at bounding box center [784, 21] width 693 height 30
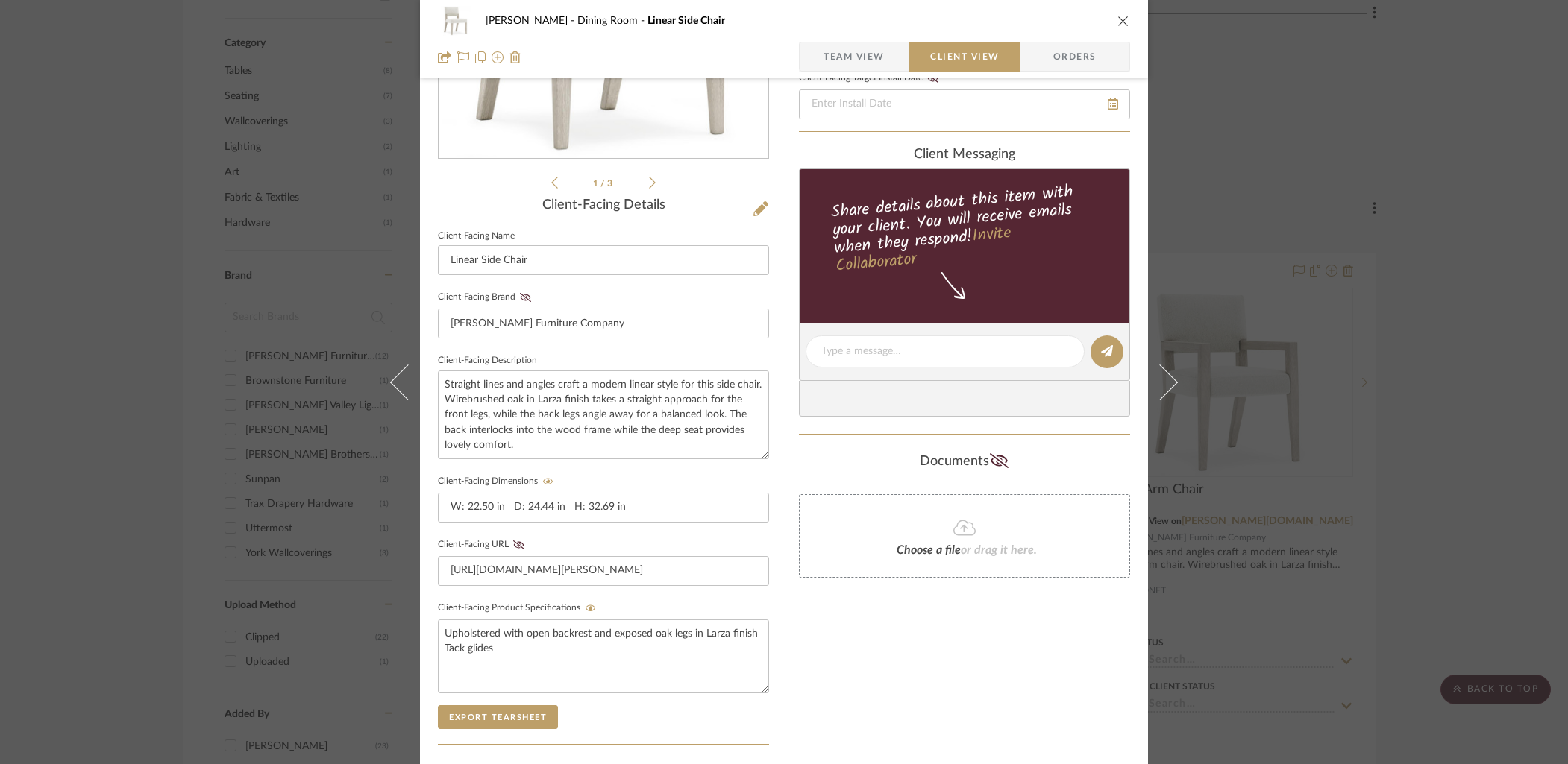
click at [1119, 20] on icon "close" at bounding box center [1122, 20] width 12 height 12
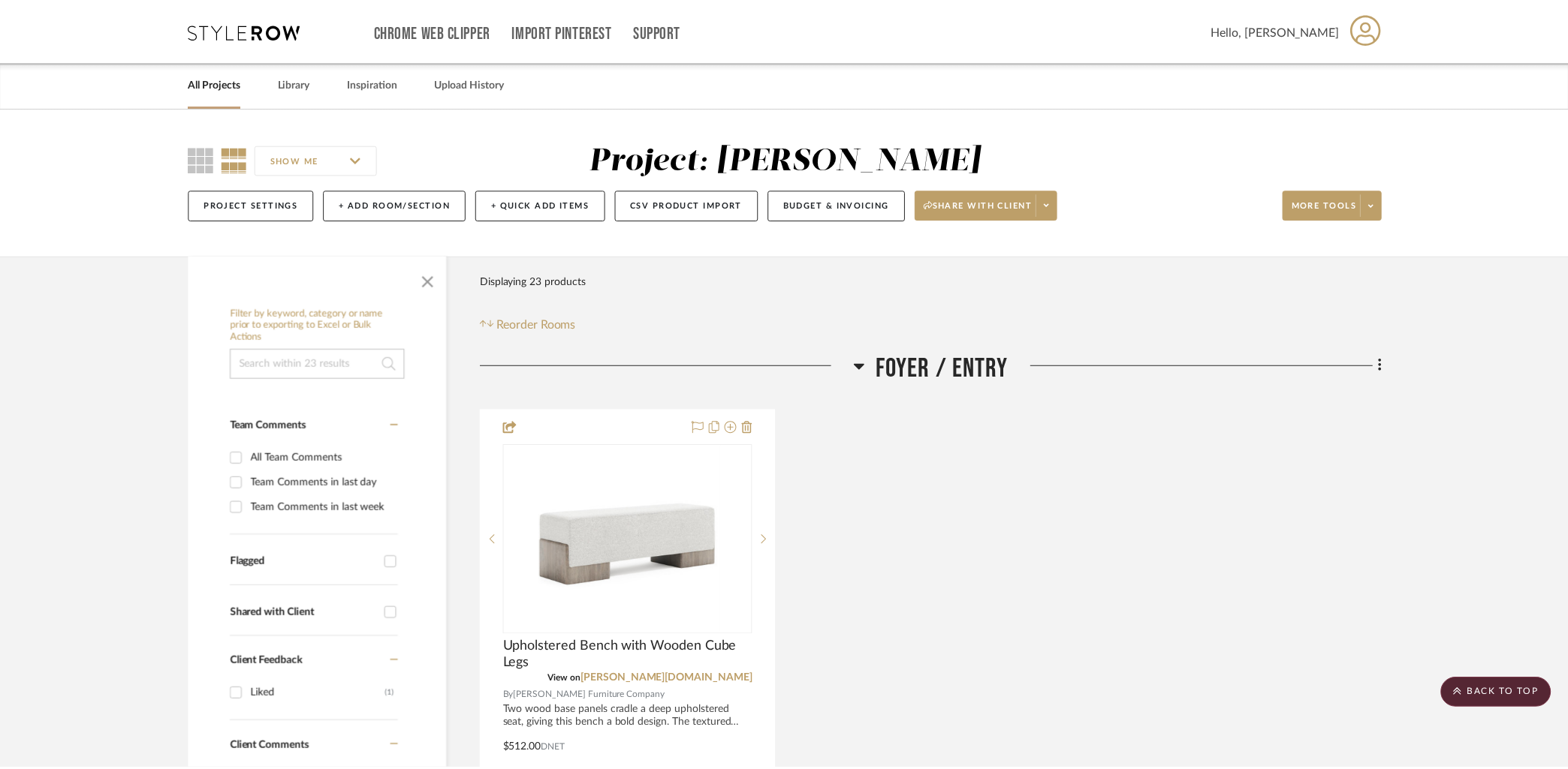
scroll to position [889, 0]
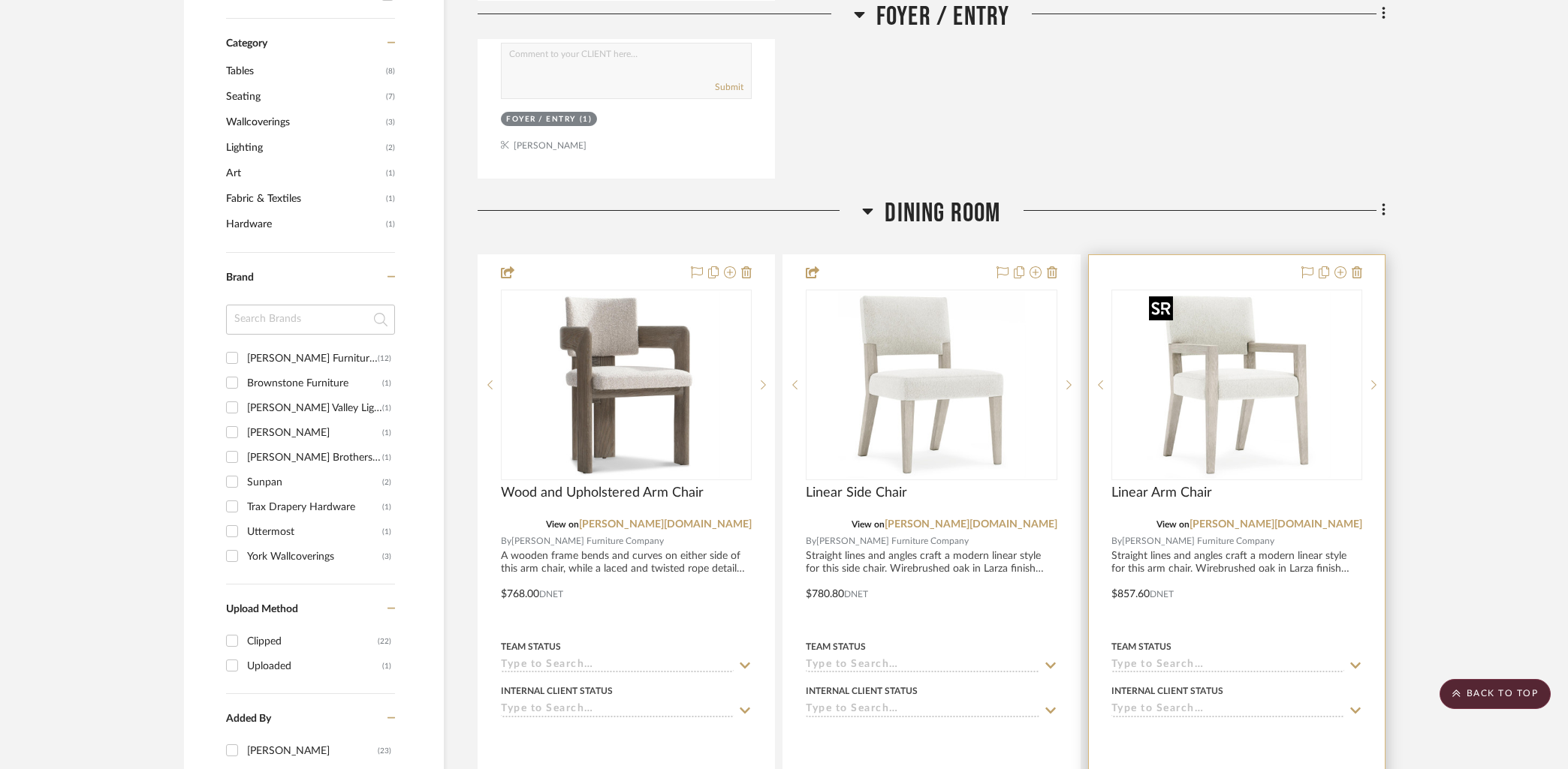
click at [1197, 443] on img "0" at bounding box center [1236, 384] width 188 height 188
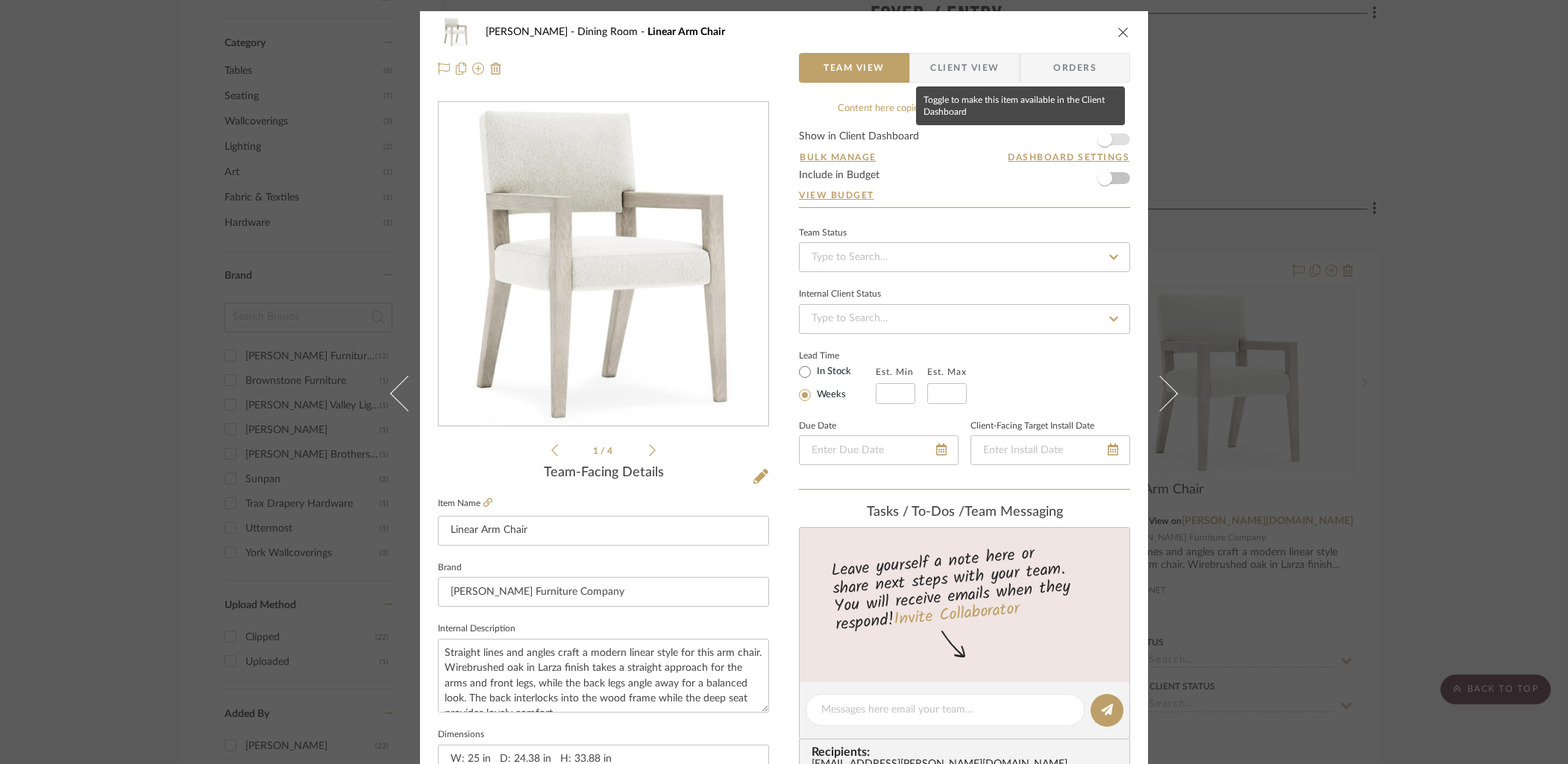
click at [1117, 140] on form "Show in Client Dashboard Bulk Manage Dashboard Settings Include in Budget View …" at bounding box center [965, 169] width 331 height 76
click at [1120, 138] on form "Show in Client Dashboard Bulk Manage Dashboard Settings Include in Budget View …" at bounding box center [965, 169] width 331 height 76
click at [1113, 140] on span "button" at bounding box center [1104, 139] width 33 height 33
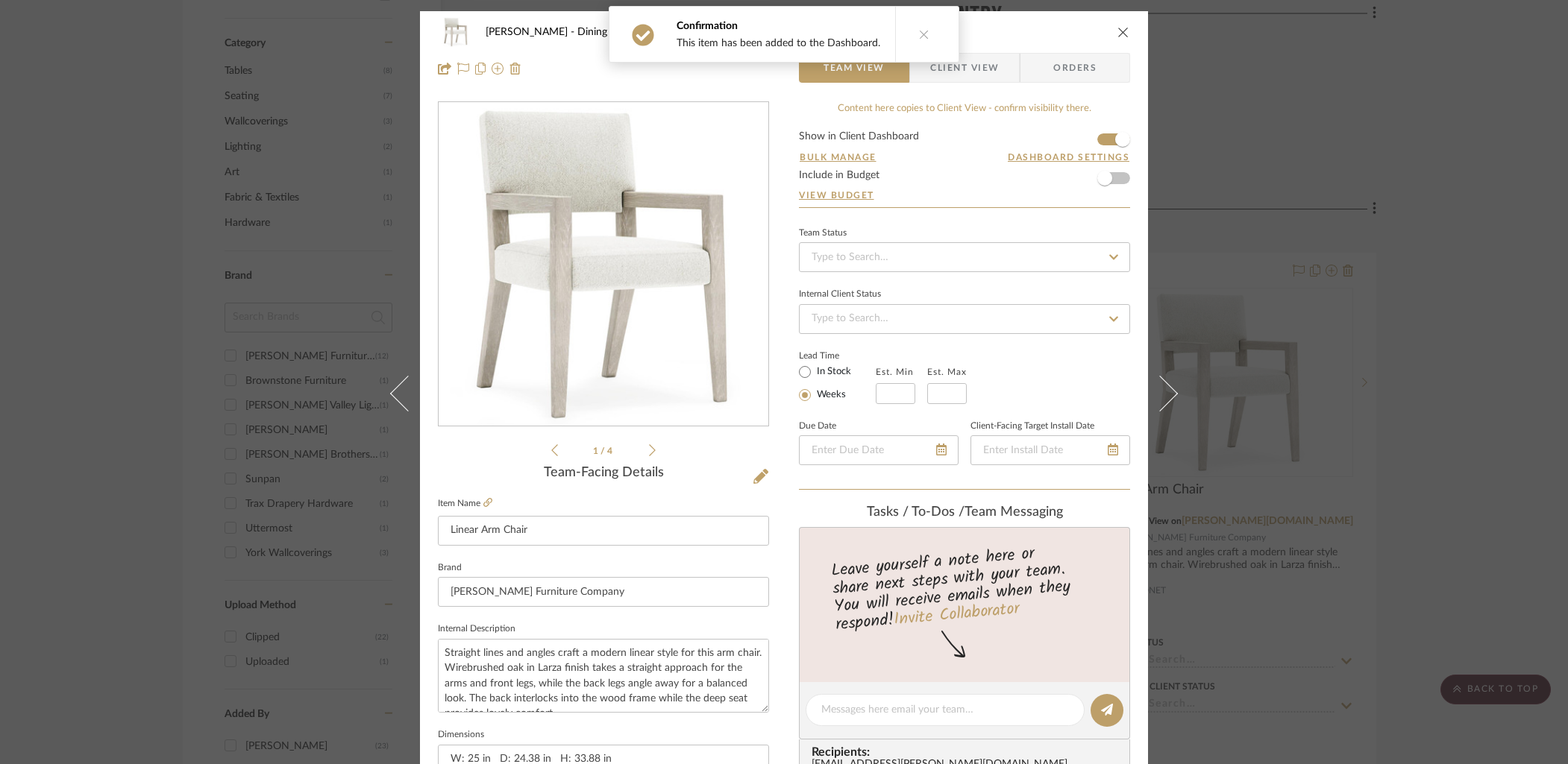
click at [976, 68] on span "Client View" at bounding box center [965, 68] width 69 height 30
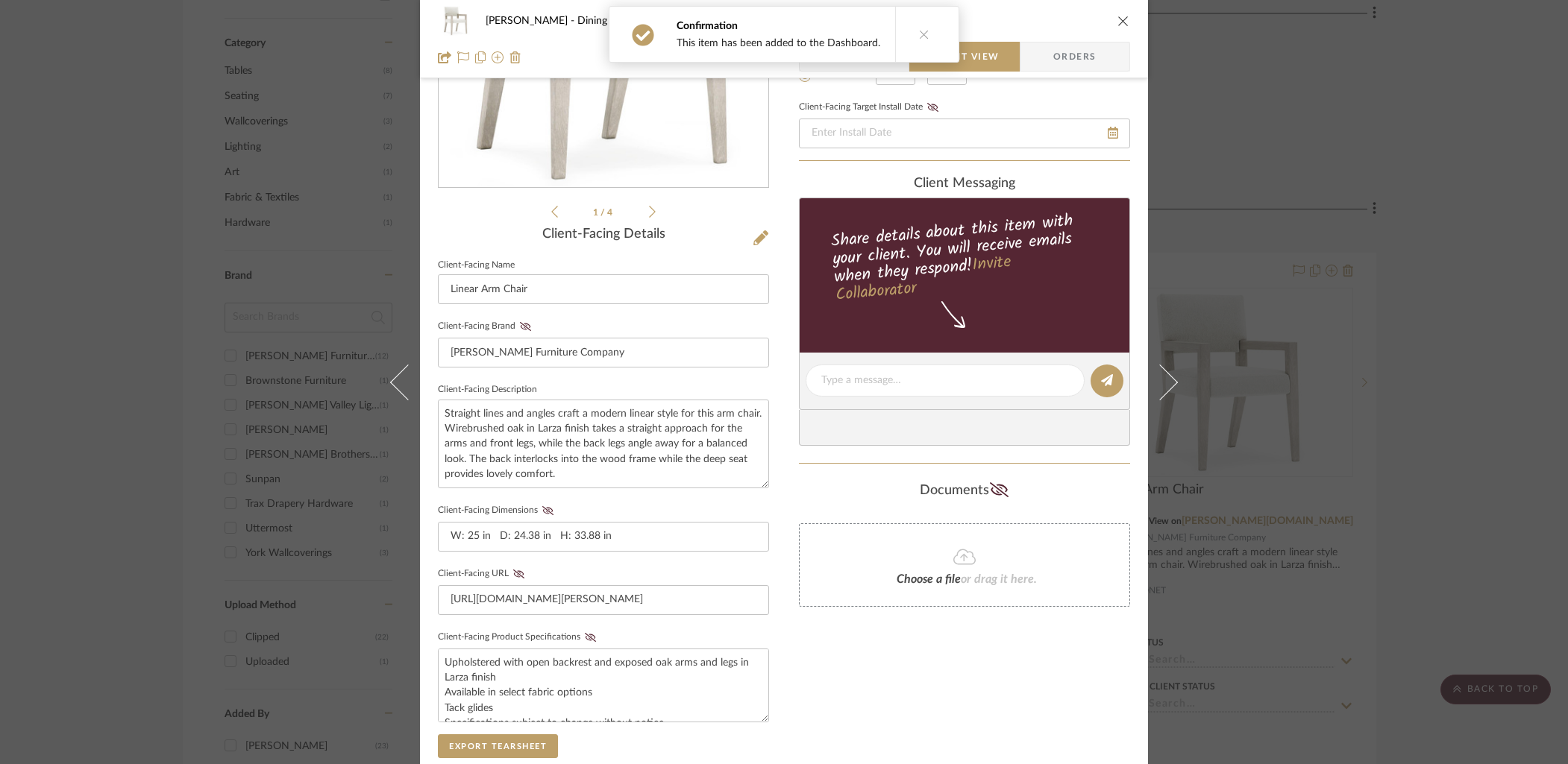
scroll to position [252, 0]
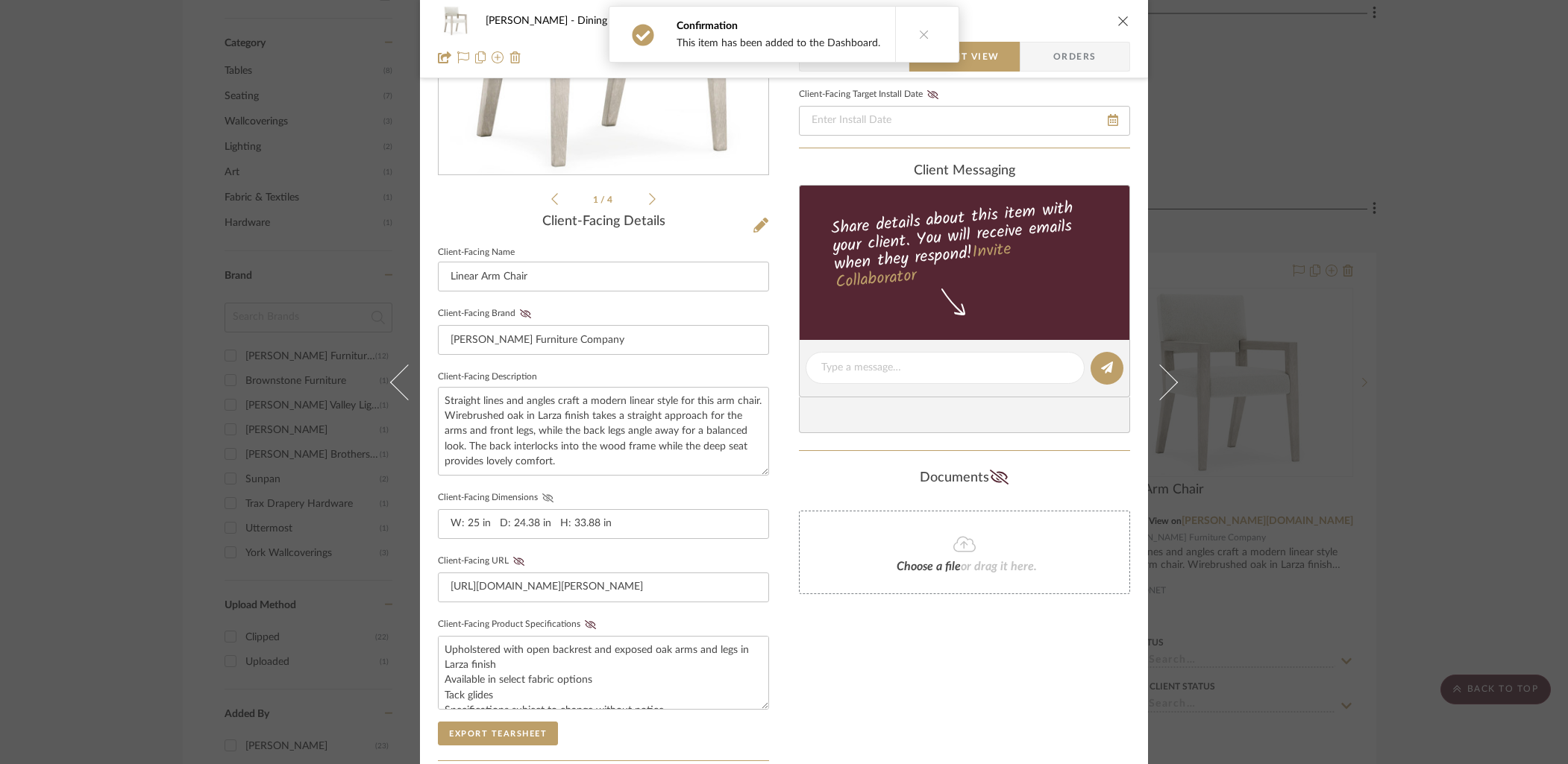
click at [542, 495] on icon at bounding box center [548, 498] width 11 height 9
click at [585, 621] on icon at bounding box center [590, 624] width 11 height 9
click at [1117, 20] on icon "close" at bounding box center [1122, 20] width 12 height 12
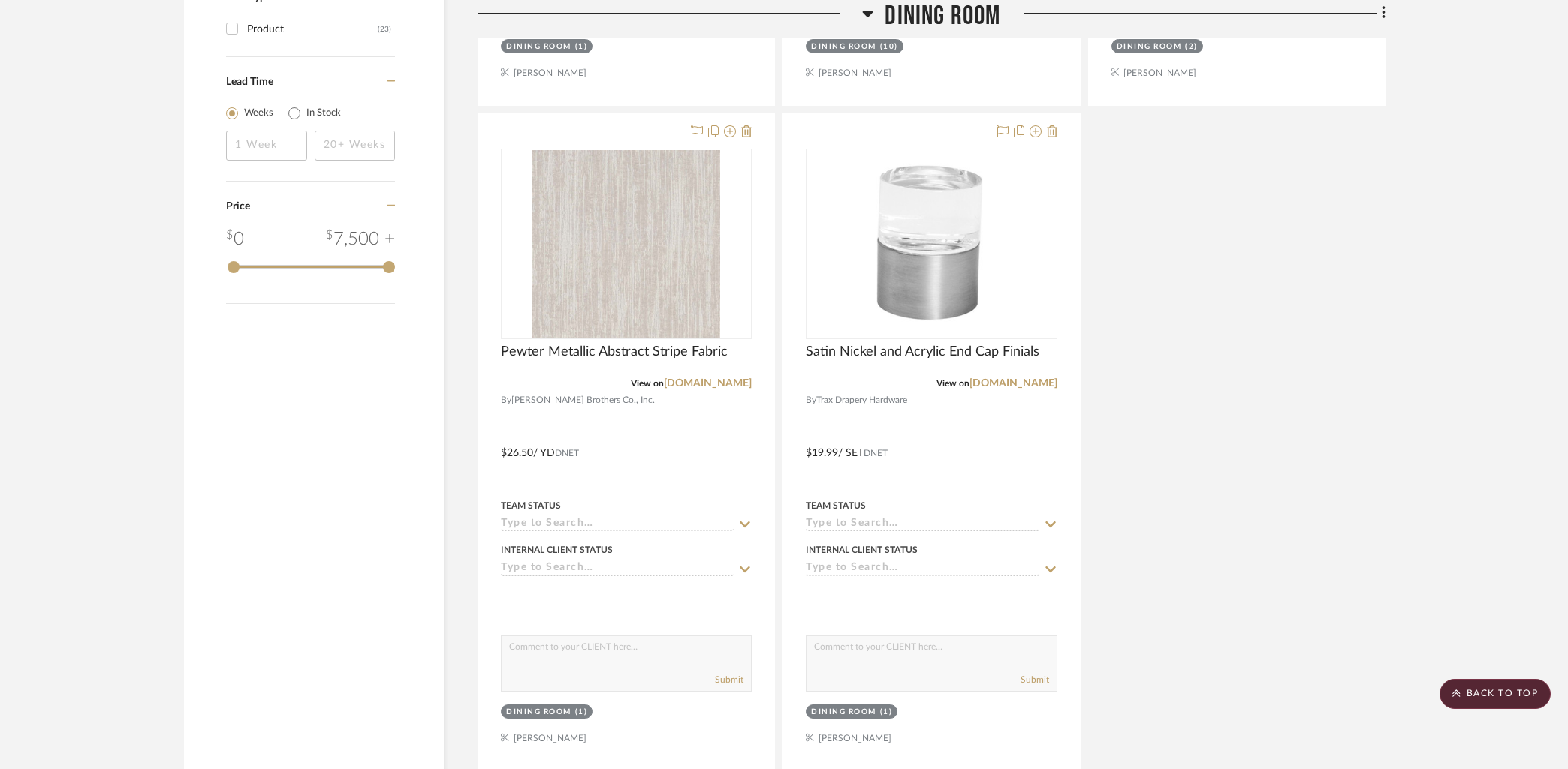
scroll to position [1717, 0]
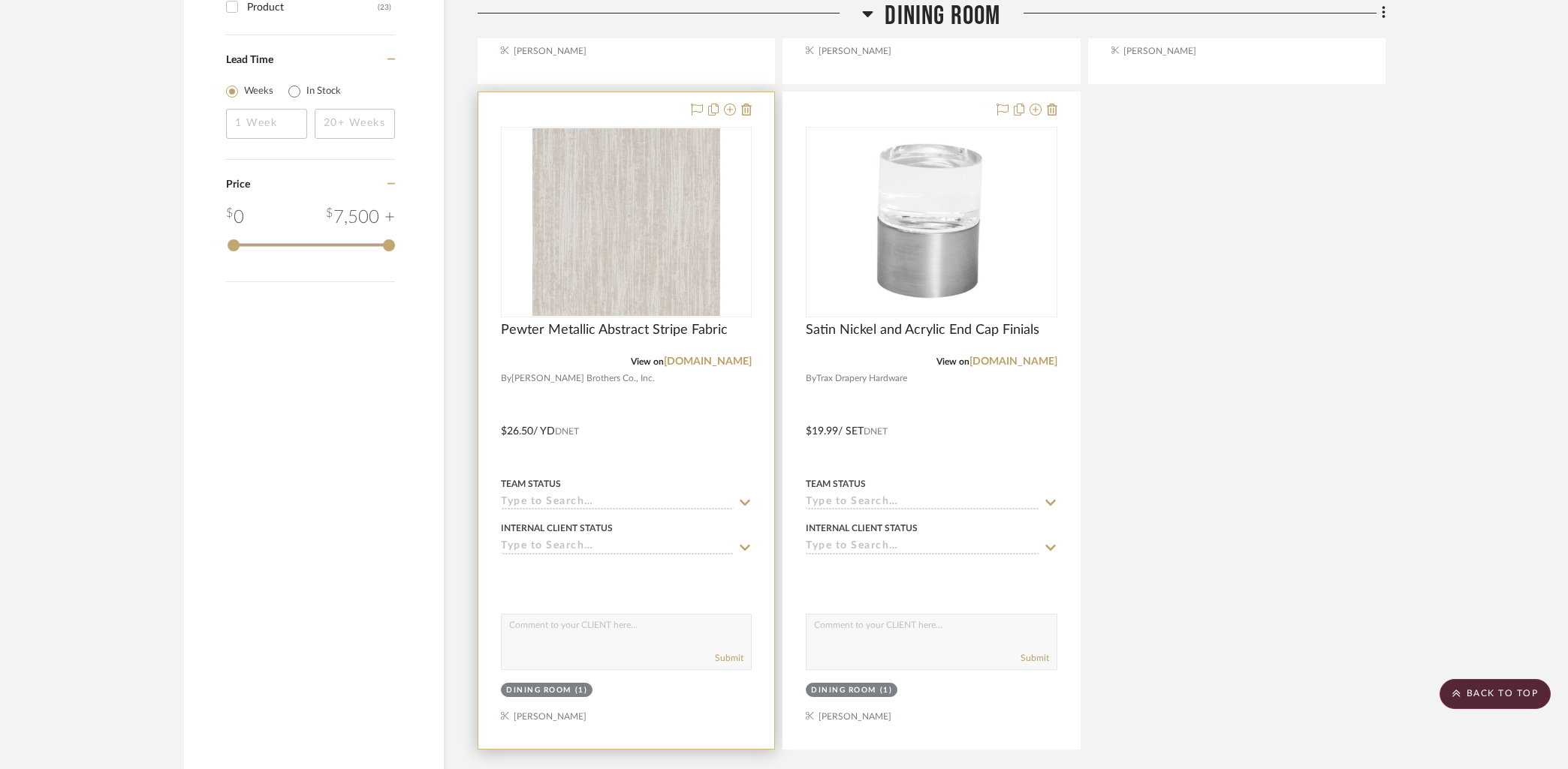
click at [613, 102] on div at bounding box center [626, 420] width 296 height 657
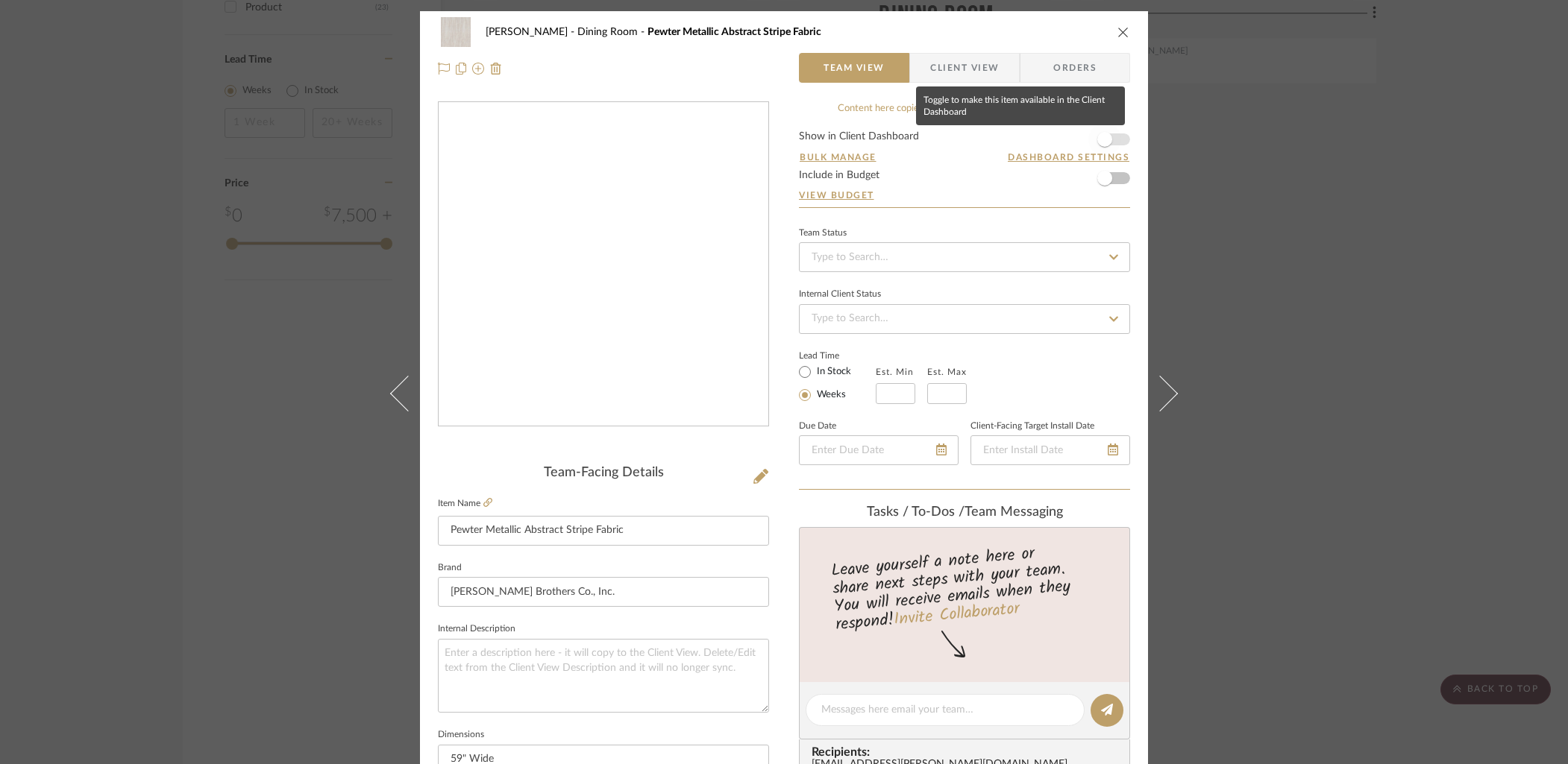
click at [1113, 141] on span "button" at bounding box center [1104, 139] width 33 height 33
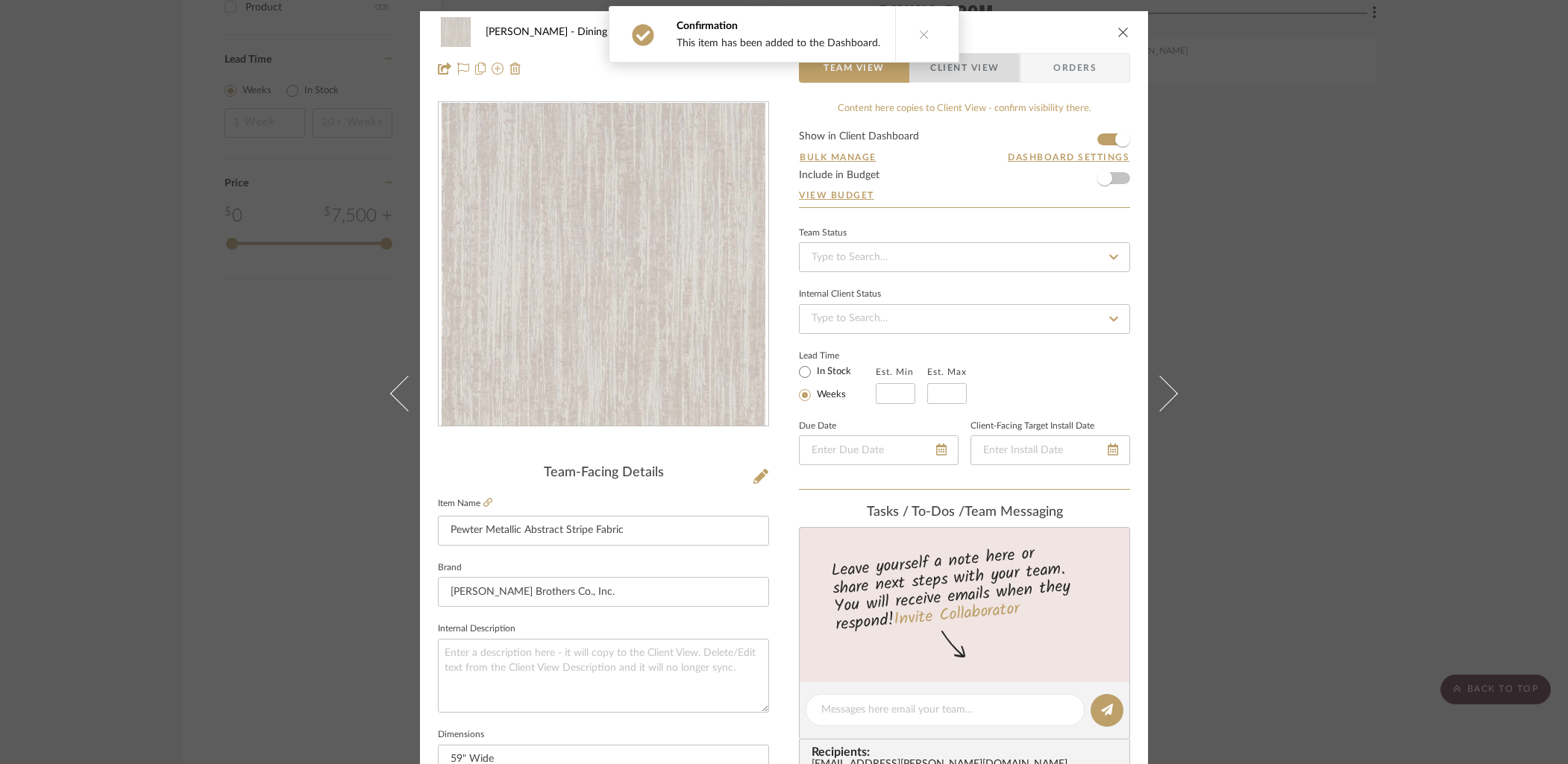
click at [979, 68] on span "Client View" at bounding box center [965, 68] width 69 height 30
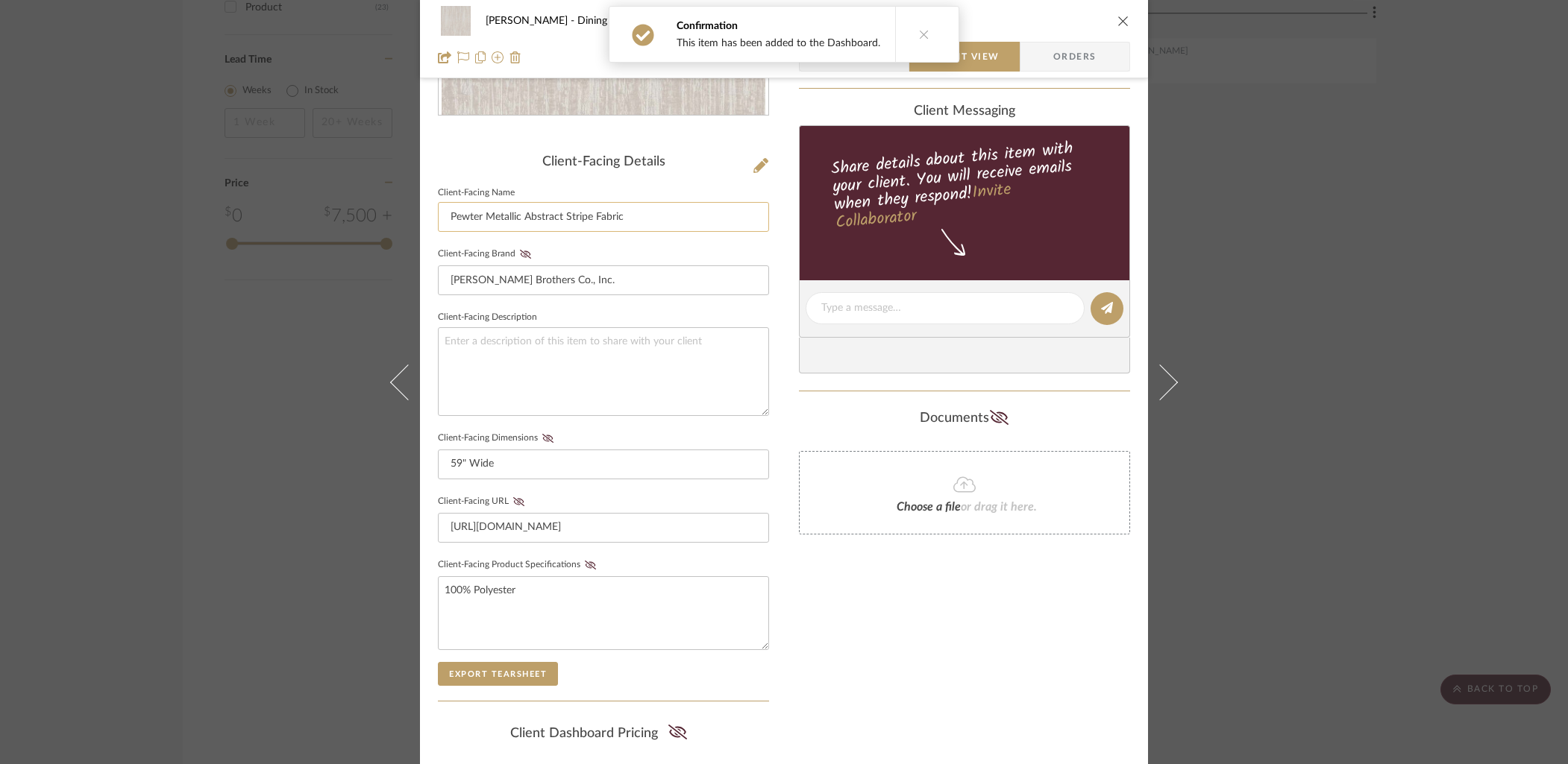
scroll to position [319, 0]
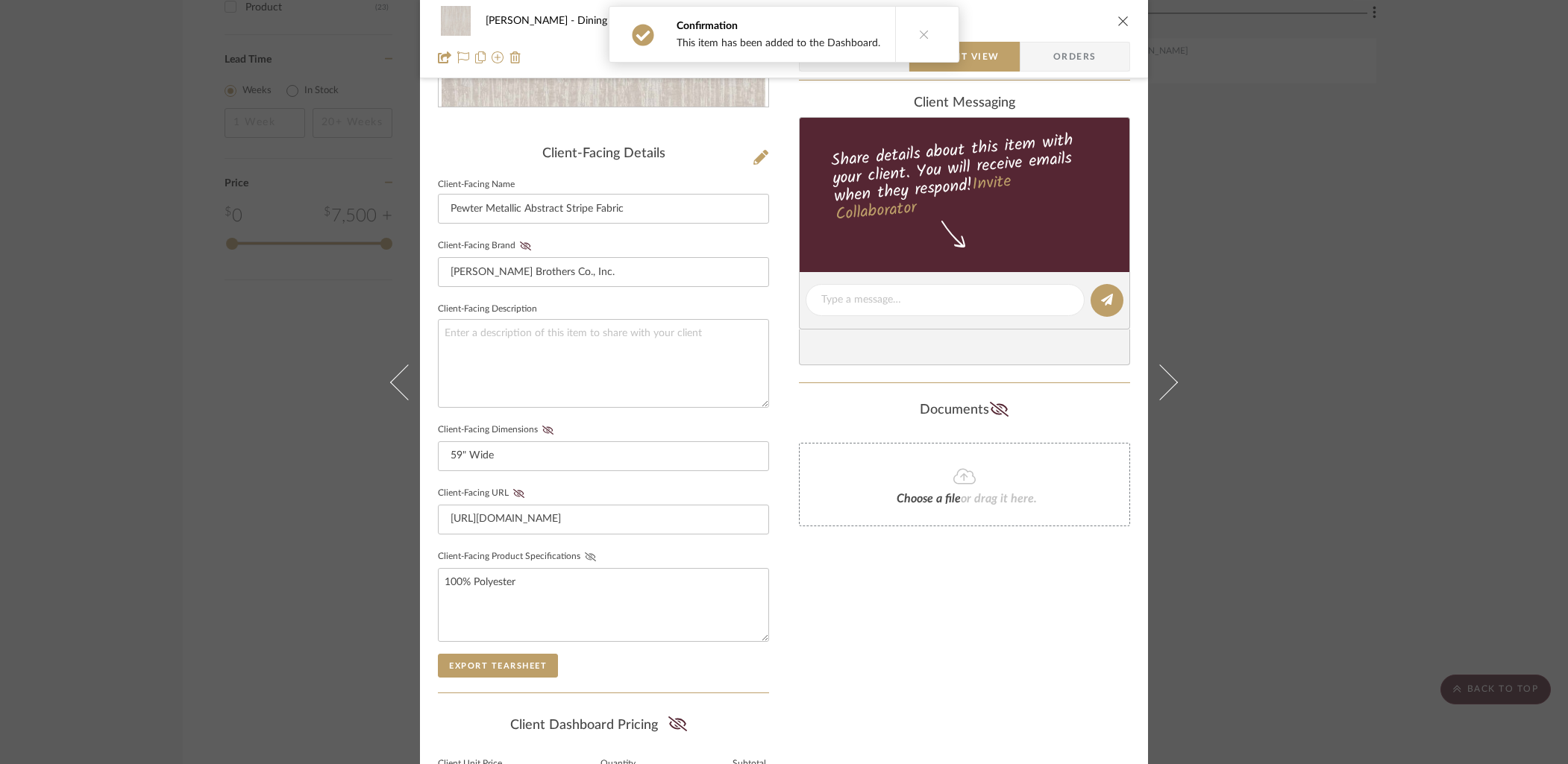
click at [585, 552] on icon at bounding box center [590, 556] width 11 height 9
click at [867, 616] on div "Only content on this tab can share to Dashboard. Click eyeball icon to show or …" at bounding box center [965, 327] width 331 height 1091
click at [1117, 15] on icon "close" at bounding box center [1122, 20] width 12 height 12
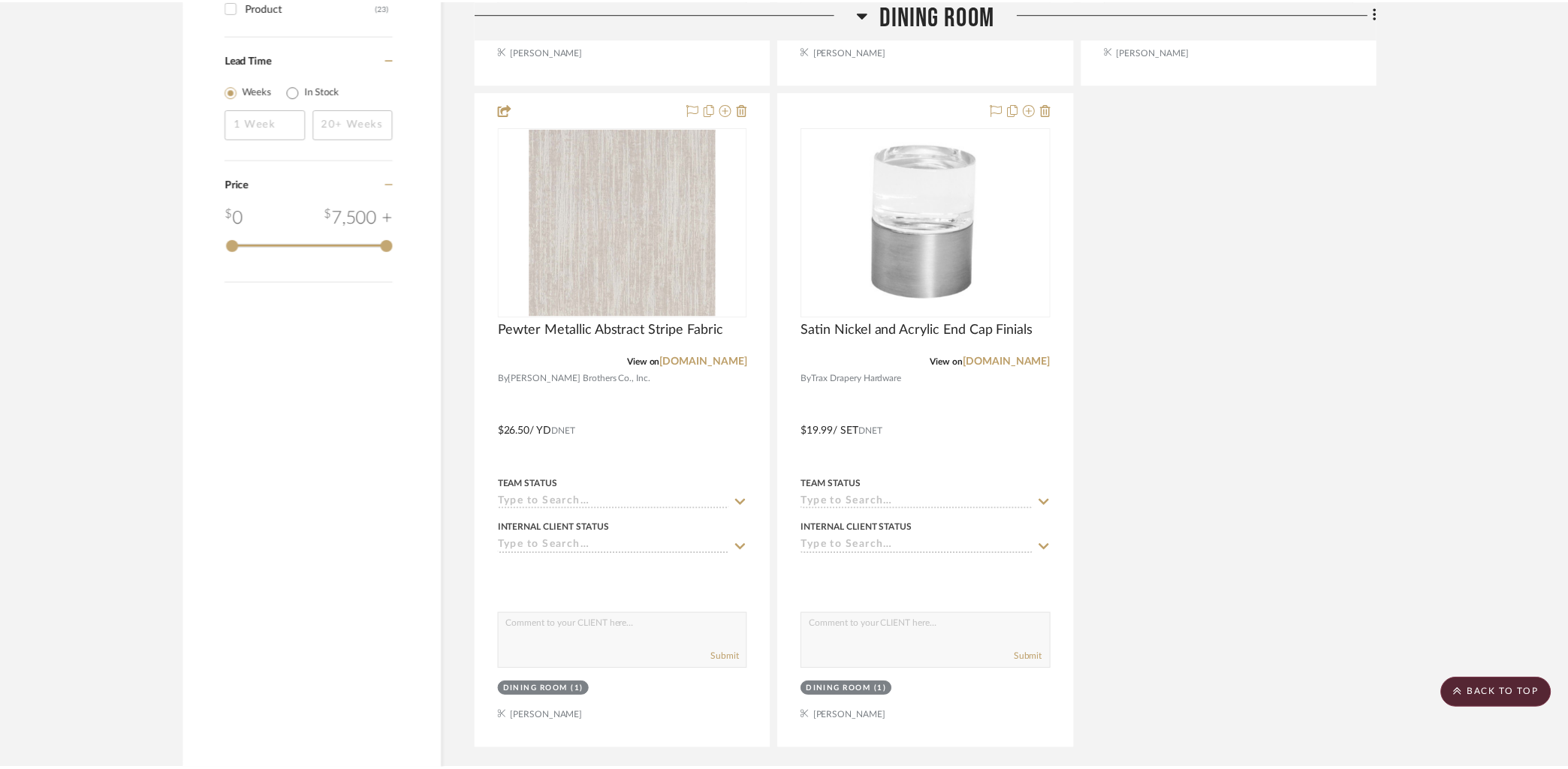
scroll to position [1717, 0]
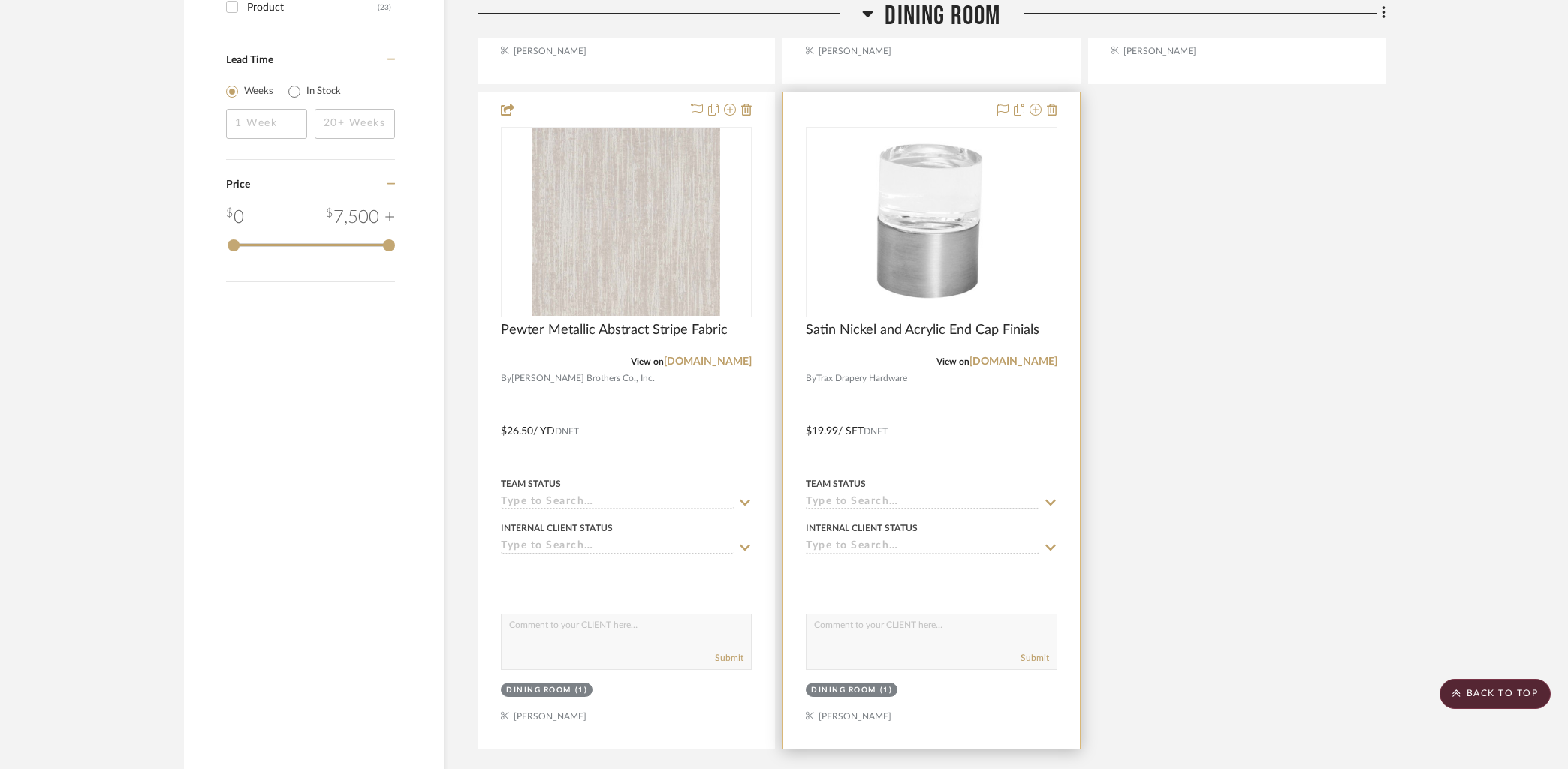
click at [932, 109] on div at bounding box center [931, 420] width 296 height 657
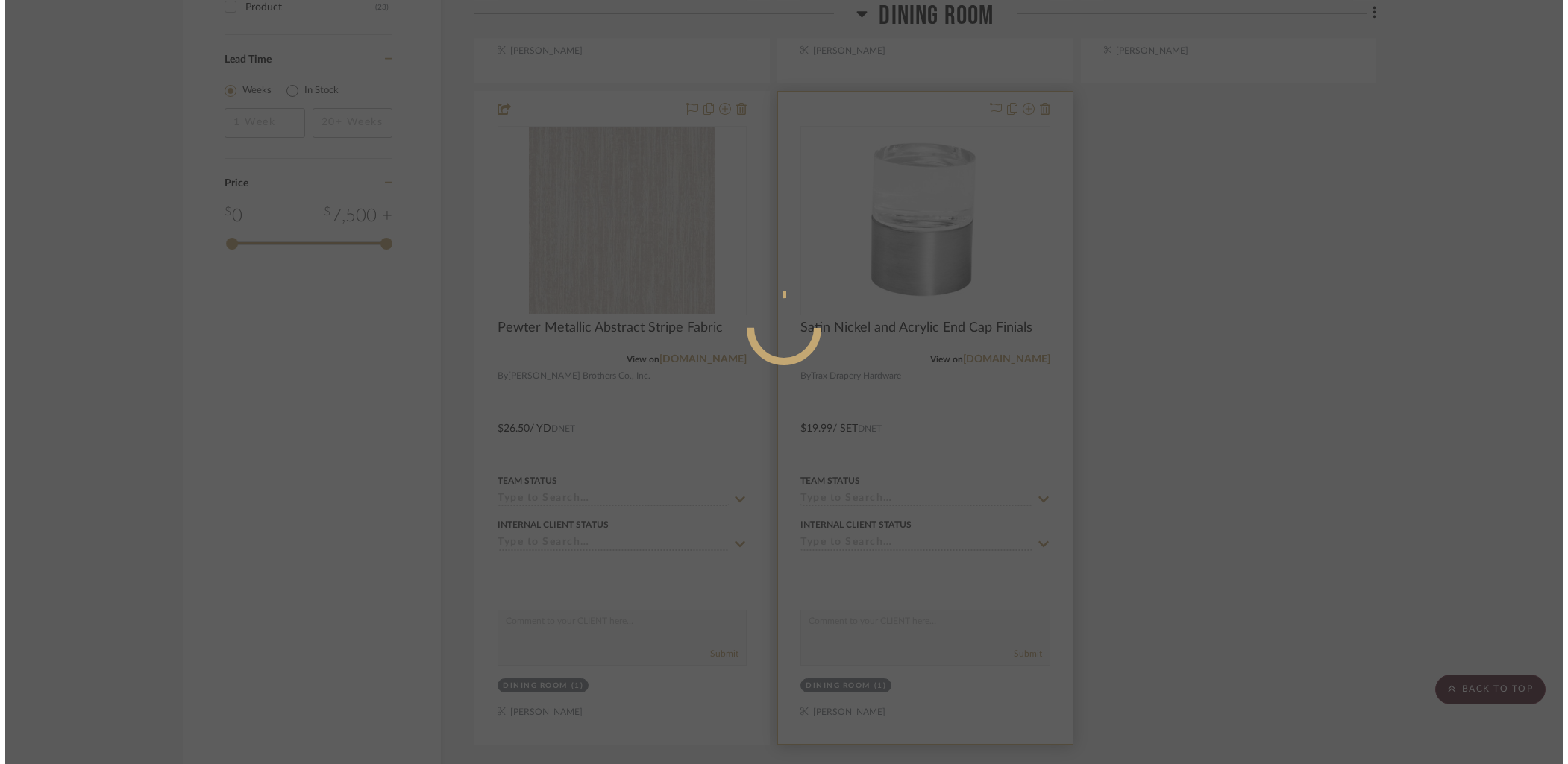
scroll to position [0, 0]
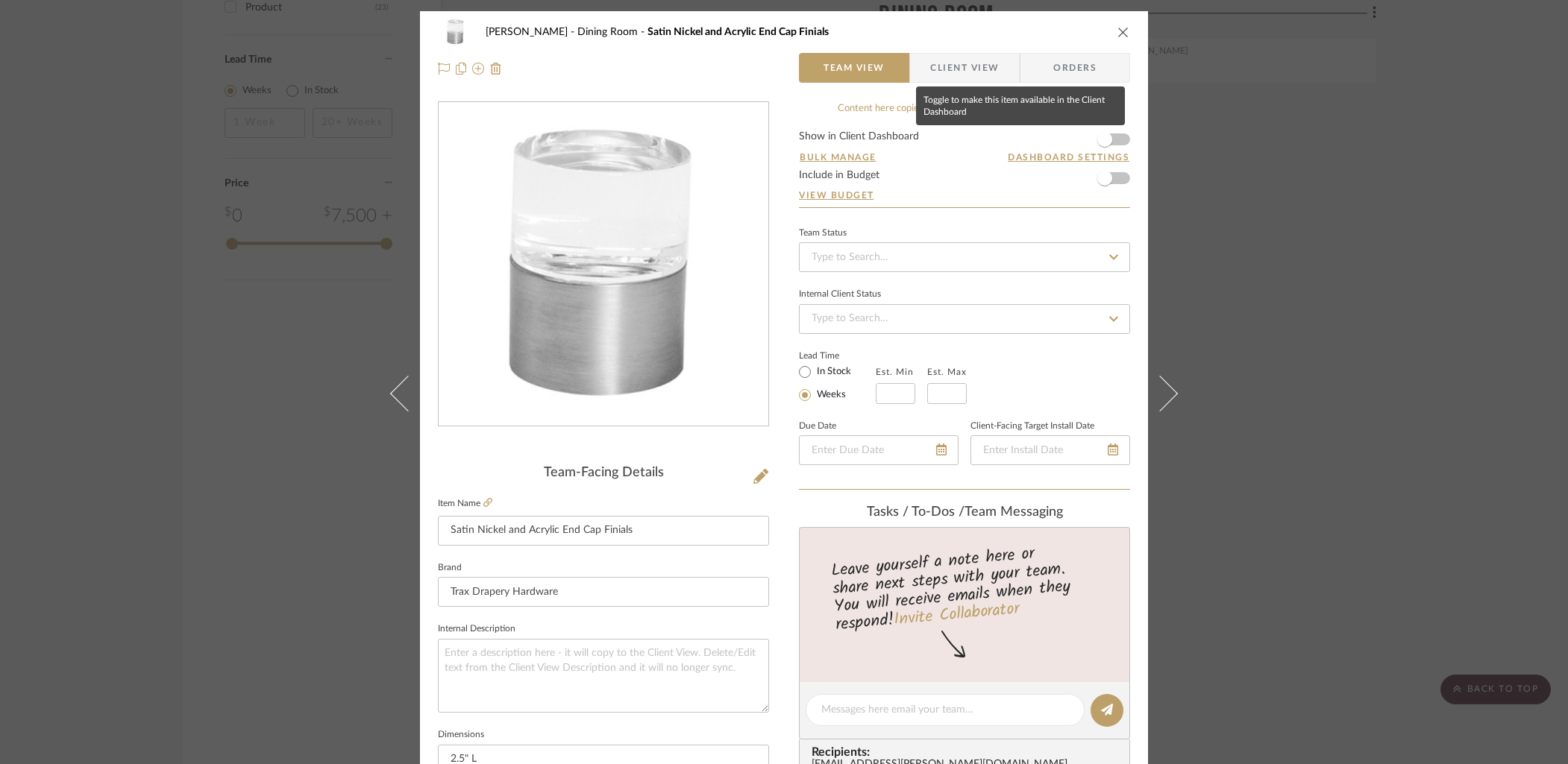
drag, startPoint x: 1116, startPoint y: 142, endPoint x: 1088, endPoint y: 114, distance: 39.6
click at [1116, 142] on form "Show in Client Dashboard Bulk Manage Dashboard Settings Include in Budget View …" at bounding box center [965, 169] width 331 height 76
drag, startPoint x: 1112, startPoint y: 141, endPoint x: 1069, endPoint y: 118, distance: 48.8
click at [1112, 141] on span "button" at bounding box center [1104, 139] width 33 height 33
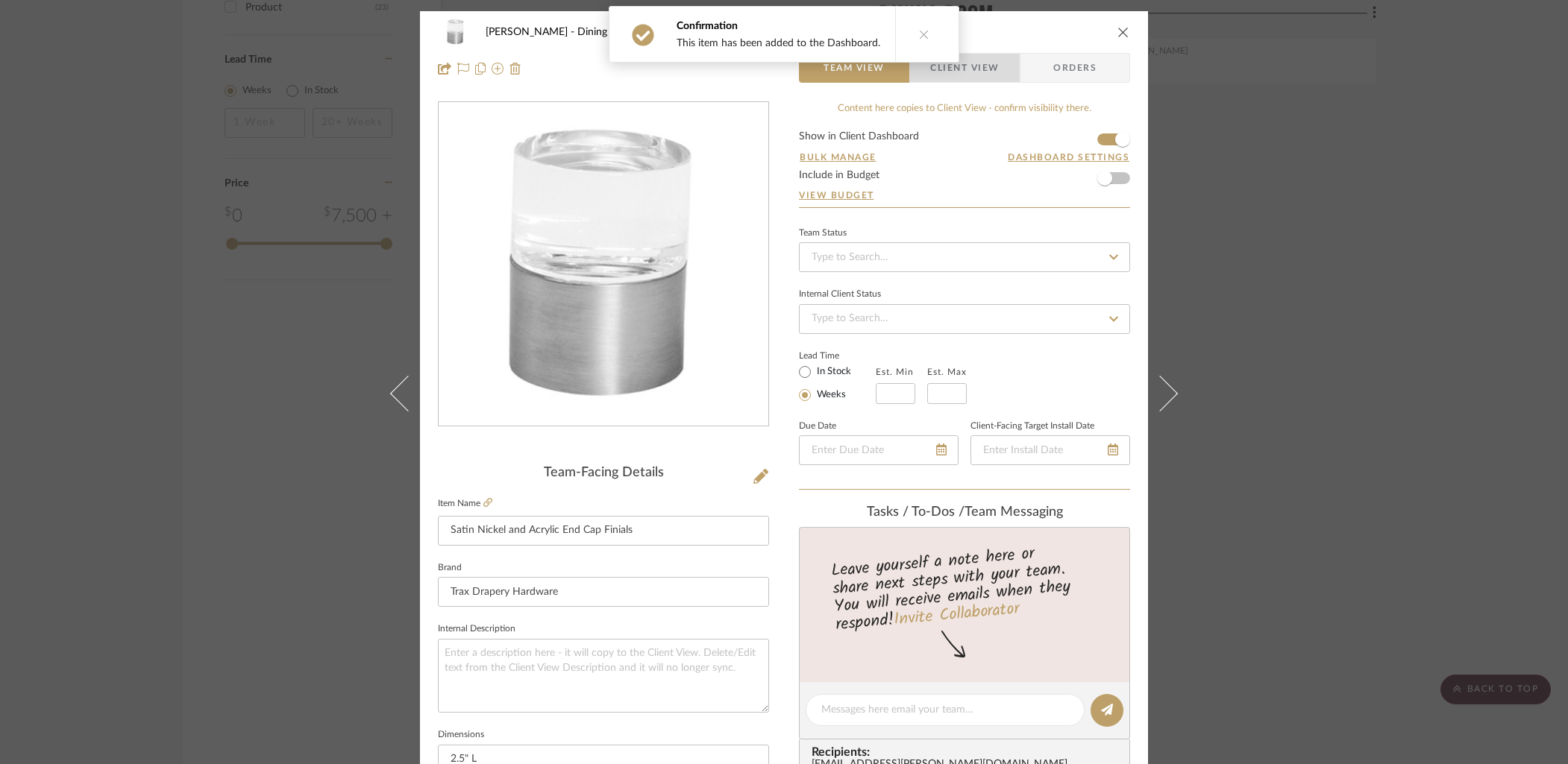
drag, startPoint x: 975, startPoint y: 70, endPoint x: 947, endPoint y: 151, distance: 85.7
click at [975, 70] on span "Client View" at bounding box center [965, 68] width 69 height 30
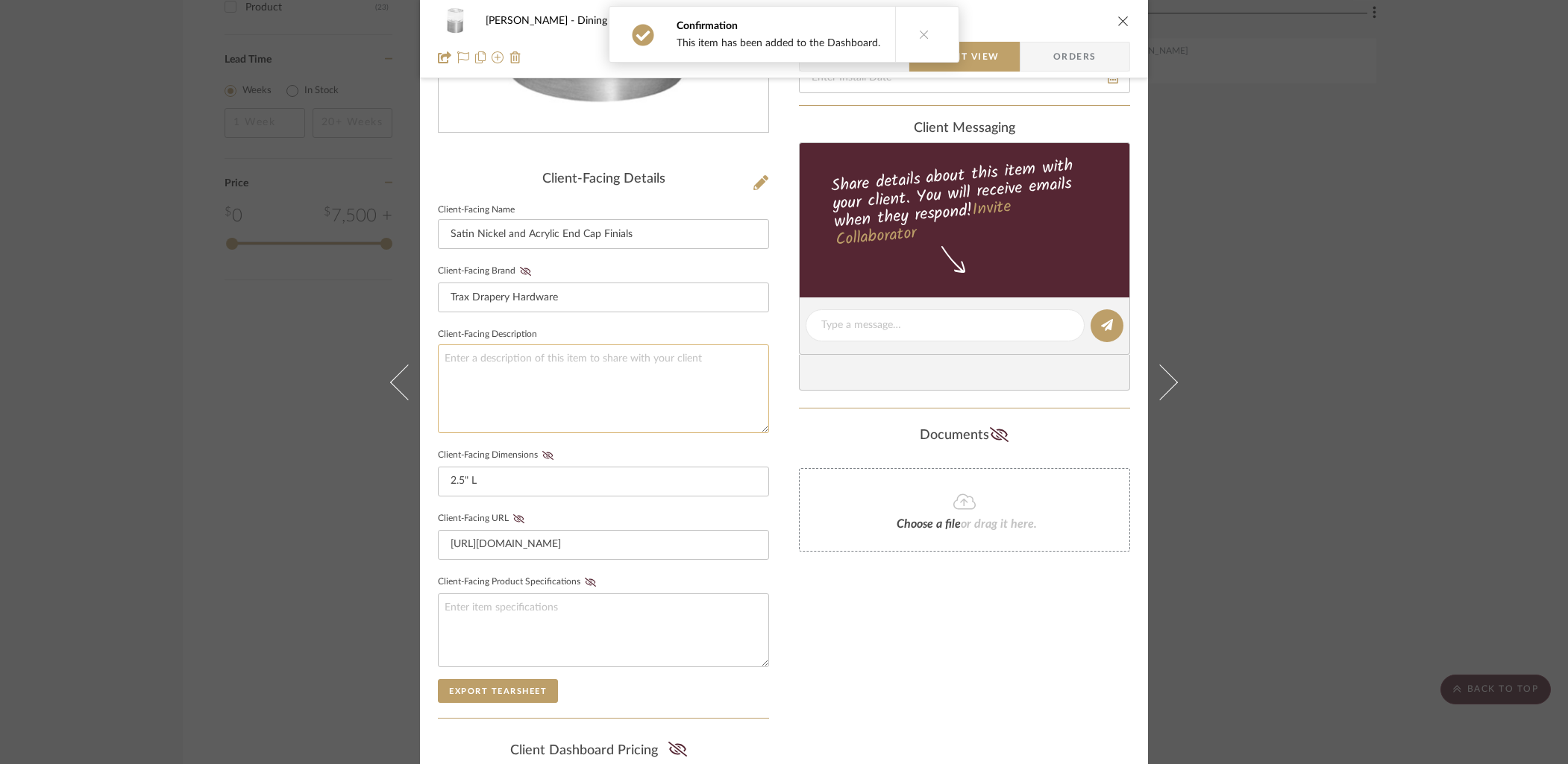
scroll to position [350, 0]
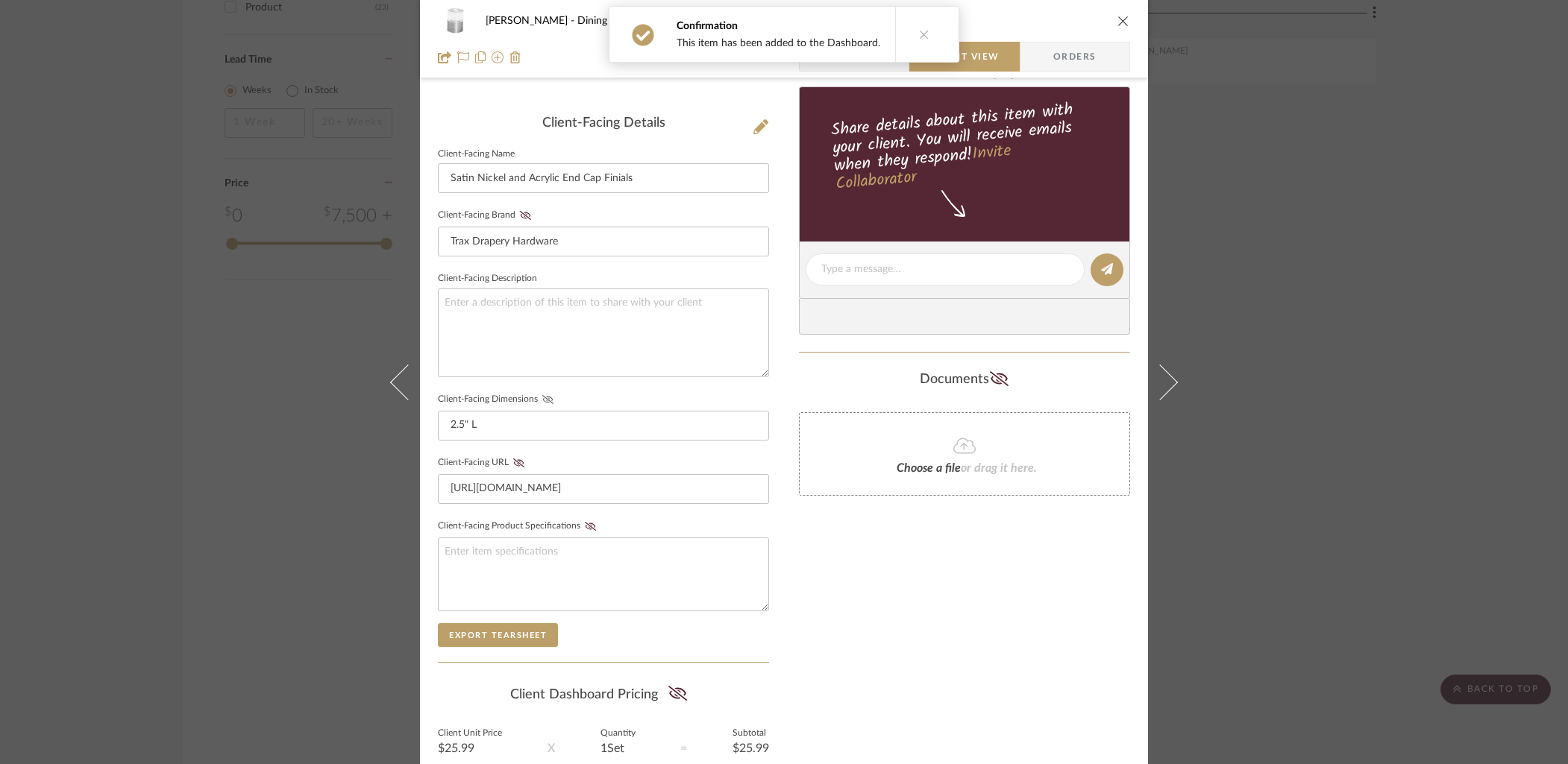
click at [542, 397] on icon at bounding box center [548, 399] width 11 height 9
click at [924, 610] on div "Only content on this tab can share to Dashboard. Click eyeball icon to show or …" at bounding box center [965, 297] width 331 height 1091
click at [1123, 12] on div "[PERSON_NAME] Dining Room Satin Nickel and Acrylic End Cap Finials" at bounding box center [784, 21] width 693 height 30
drag, startPoint x: 1116, startPoint y: 23, endPoint x: 1260, endPoint y: 170, distance: 205.8
click at [1117, 24] on icon "close" at bounding box center [1122, 20] width 12 height 12
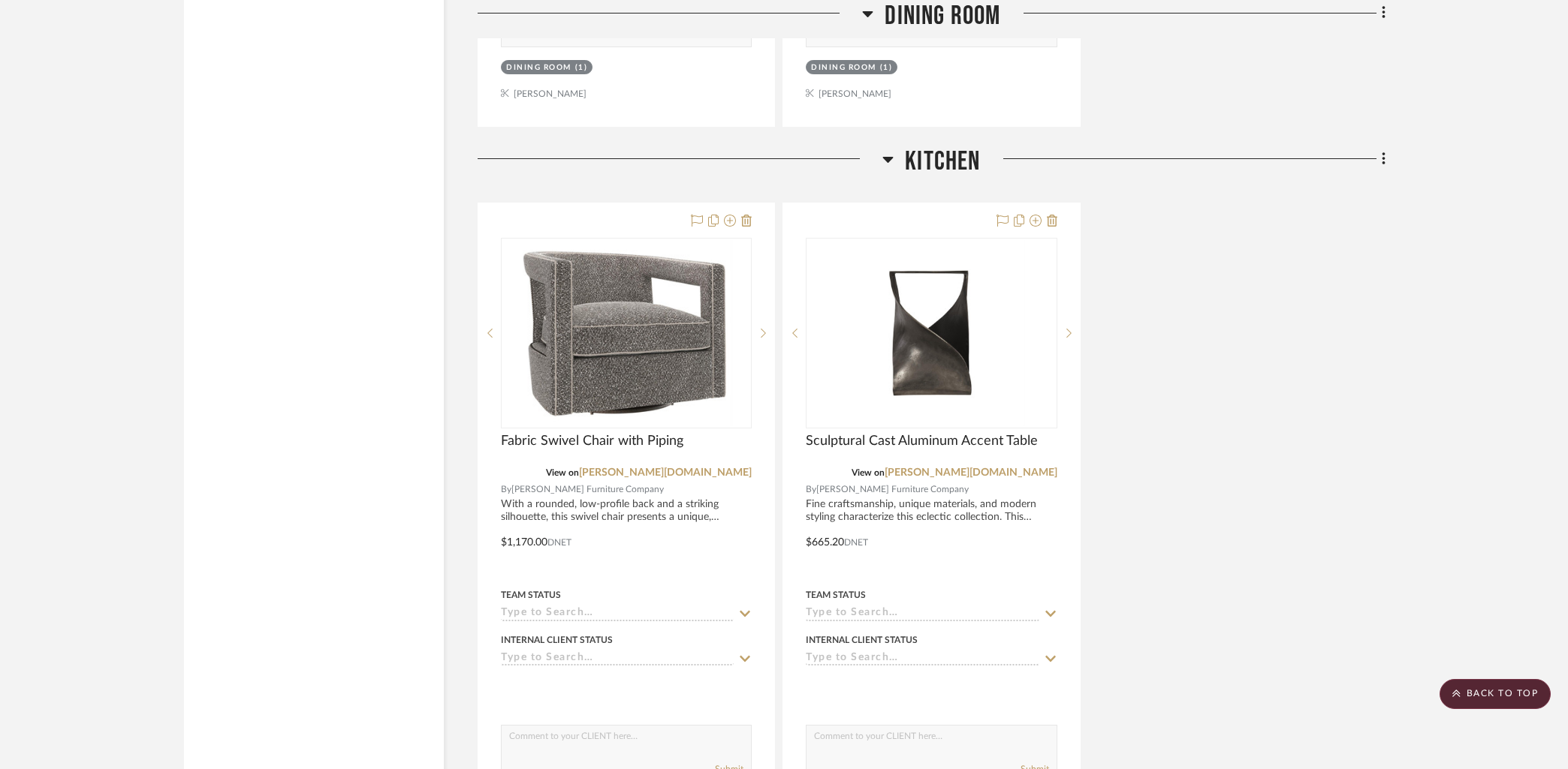
scroll to position [2356, 0]
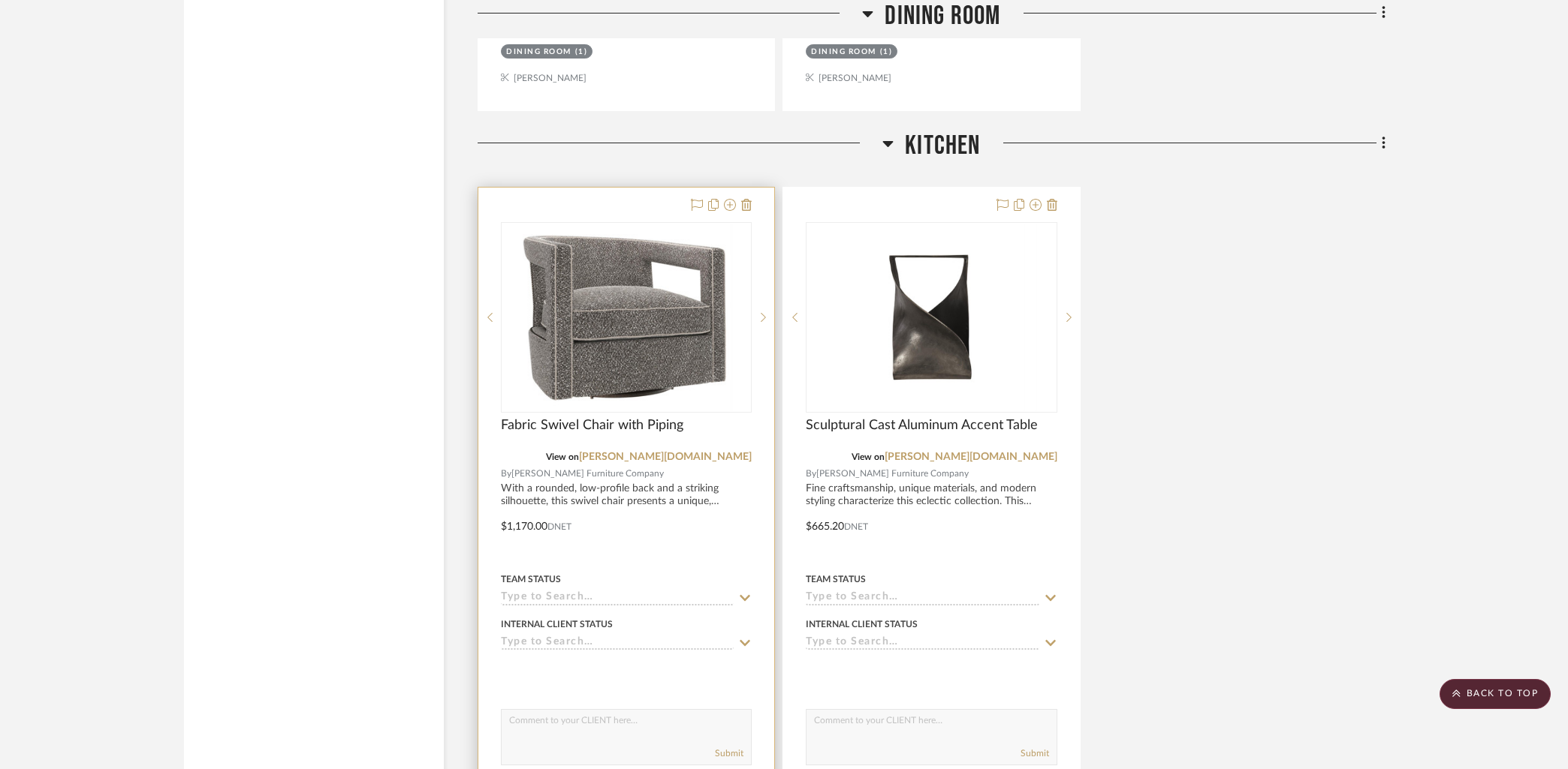
click at [621, 203] on div at bounding box center [626, 516] width 296 height 657
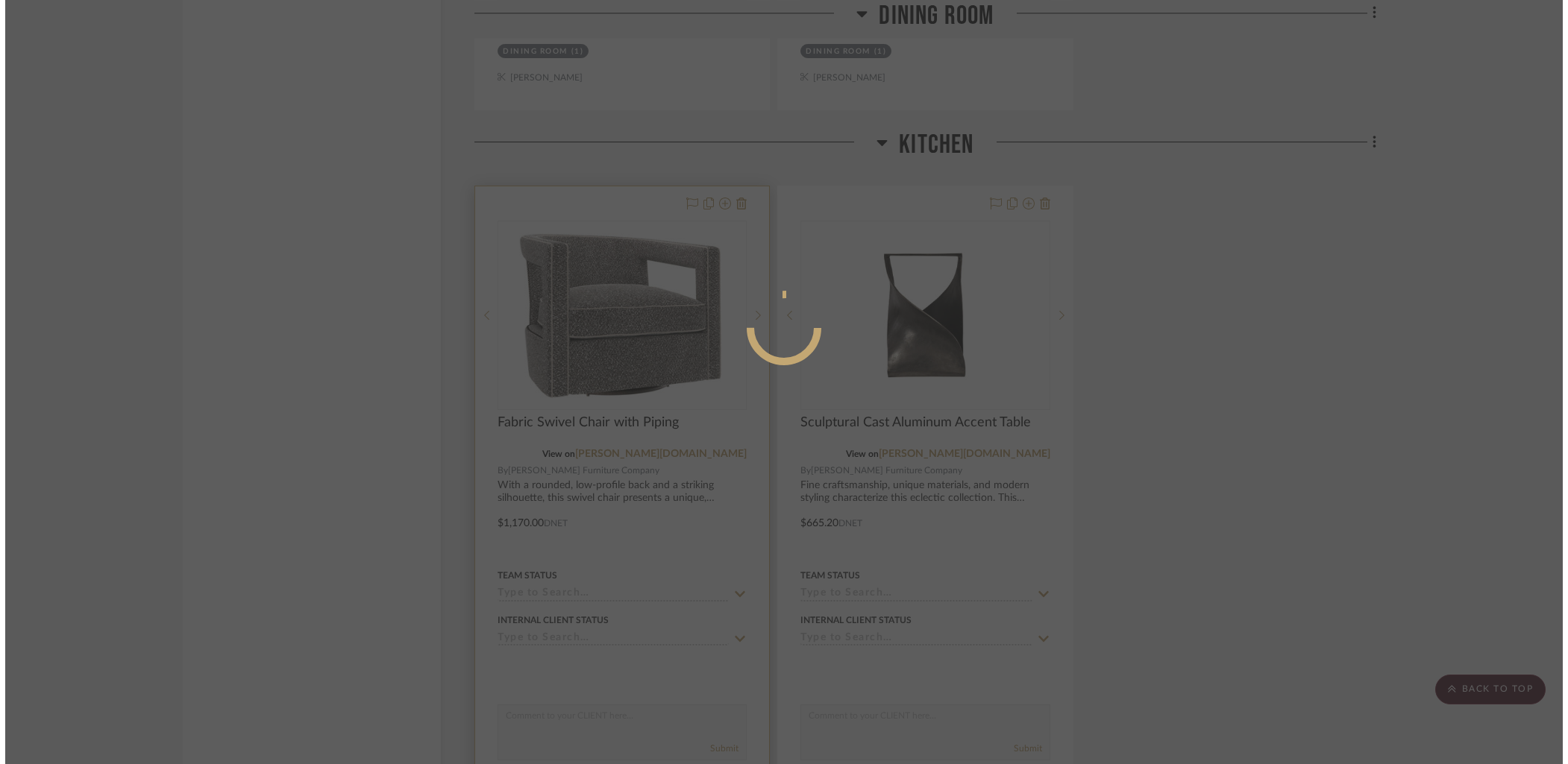
scroll to position [0, 0]
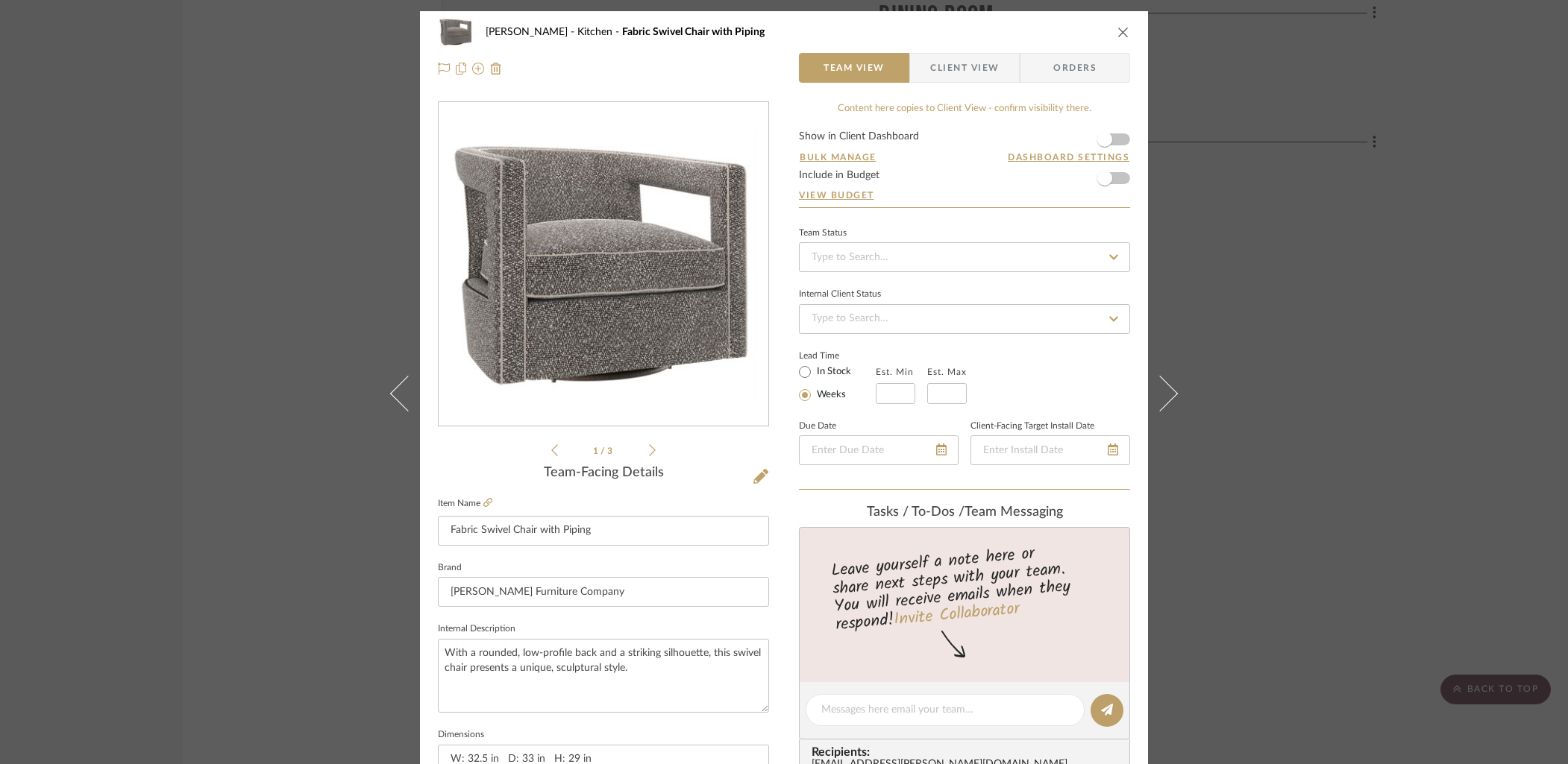
click at [1117, 141] on form "Show in Client Dashboard Bulk Manage Dashboard Settings Include in Budget View …" at bounding box center [965, 169] width 331 height 76
click at [1115, 144] on span "button" at bounding box center [1104, 139] width 33 height 33
click at [978, 73] on span "Client View" at bounding box center [965, 68] width 69 height 30
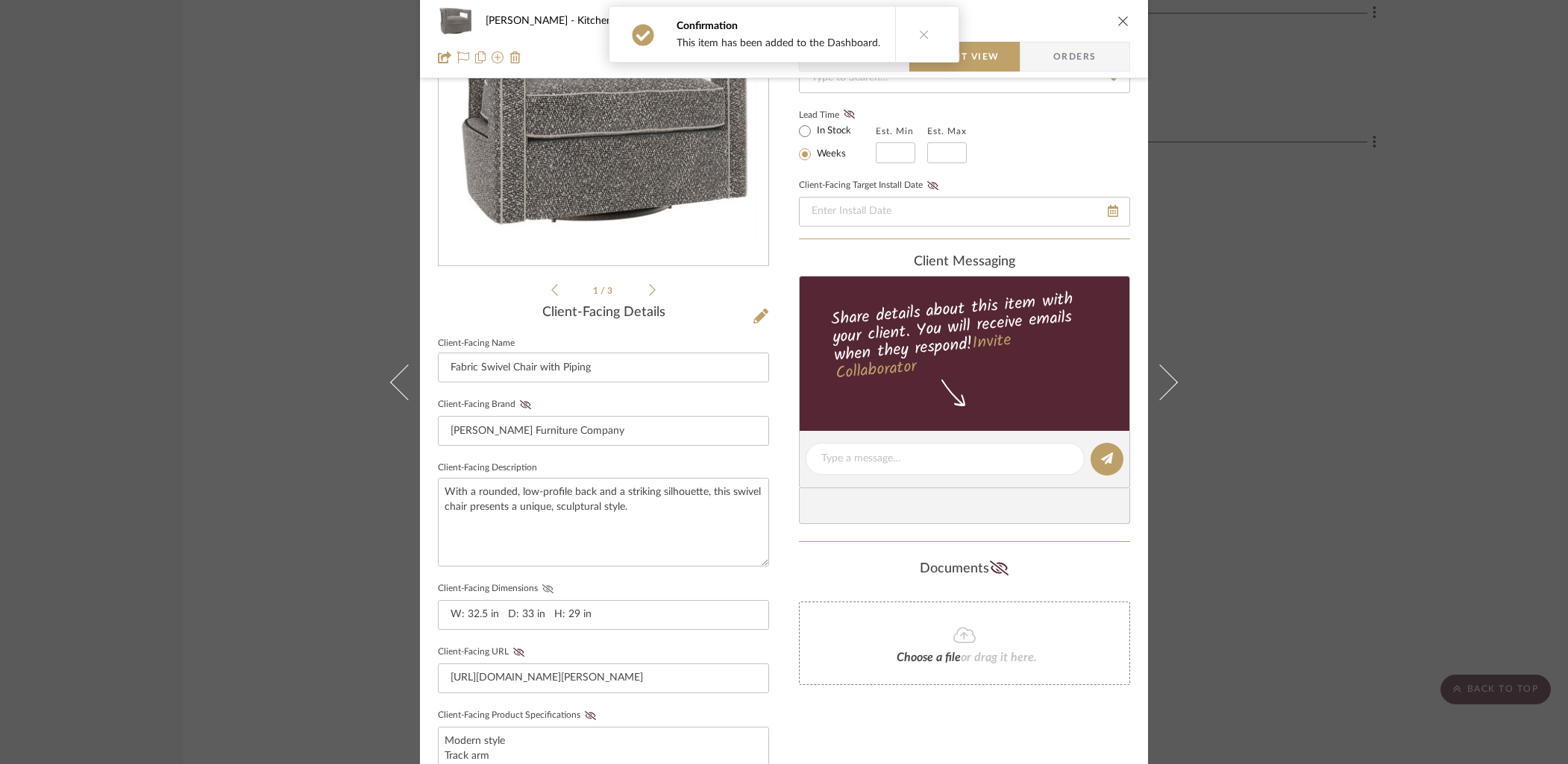
scroll to position [167, 0]
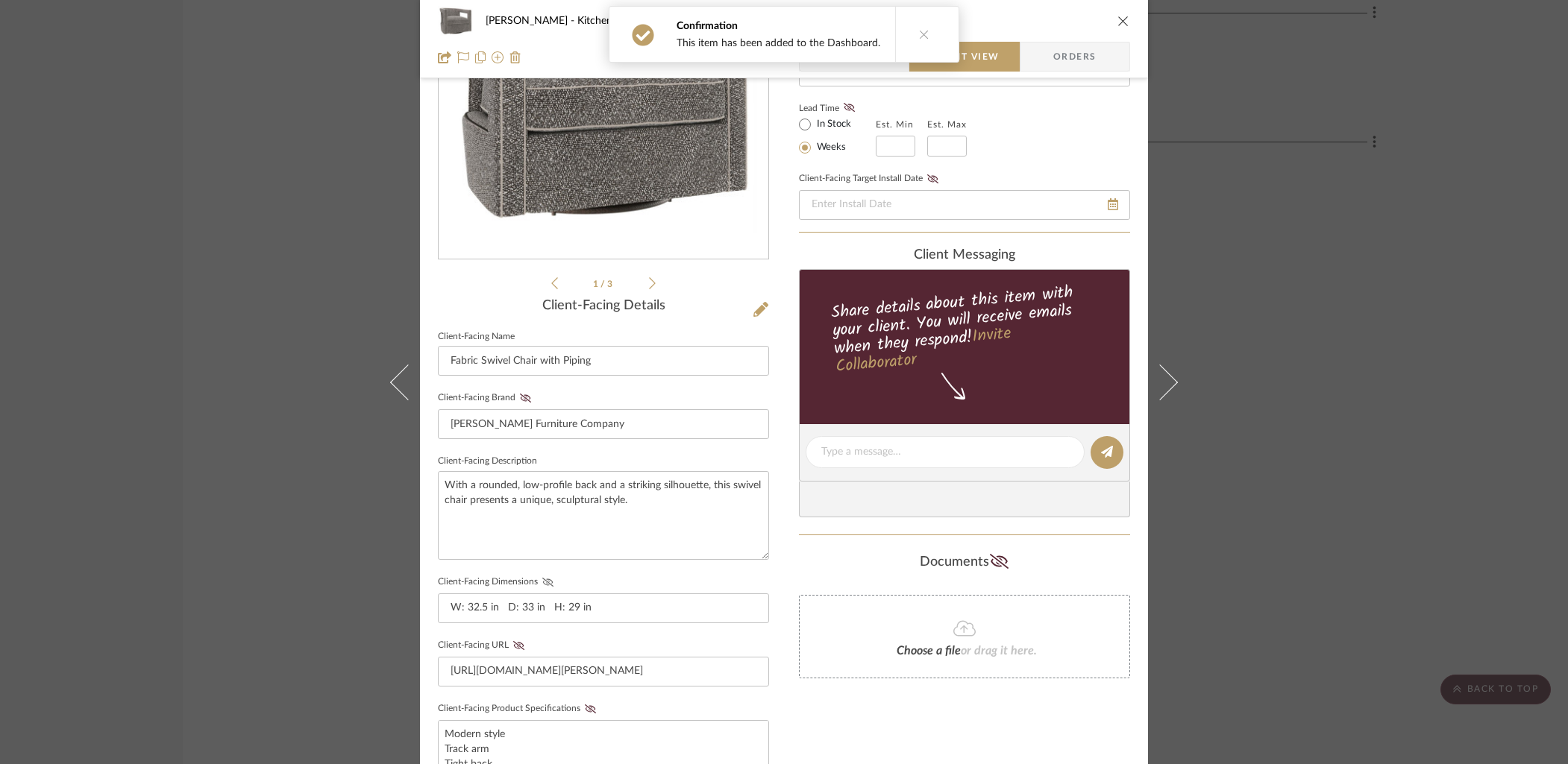
click at [545, 578] on icon at bounding box center [548, 582] width 11 height 9
click at [588, 708] on icon at bounding box center [590, 709] width 11 height 9
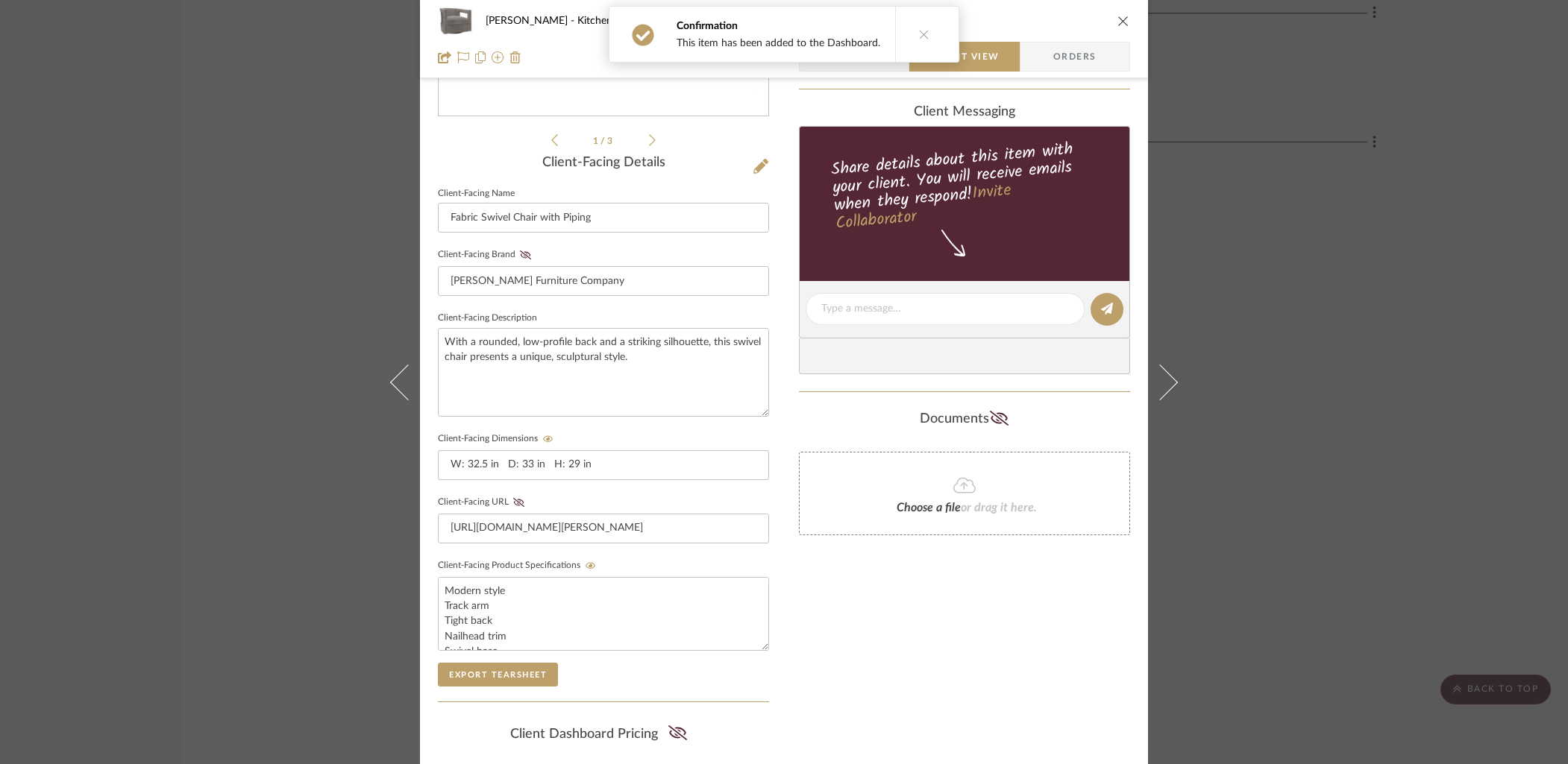
scroll to position [487, 0]
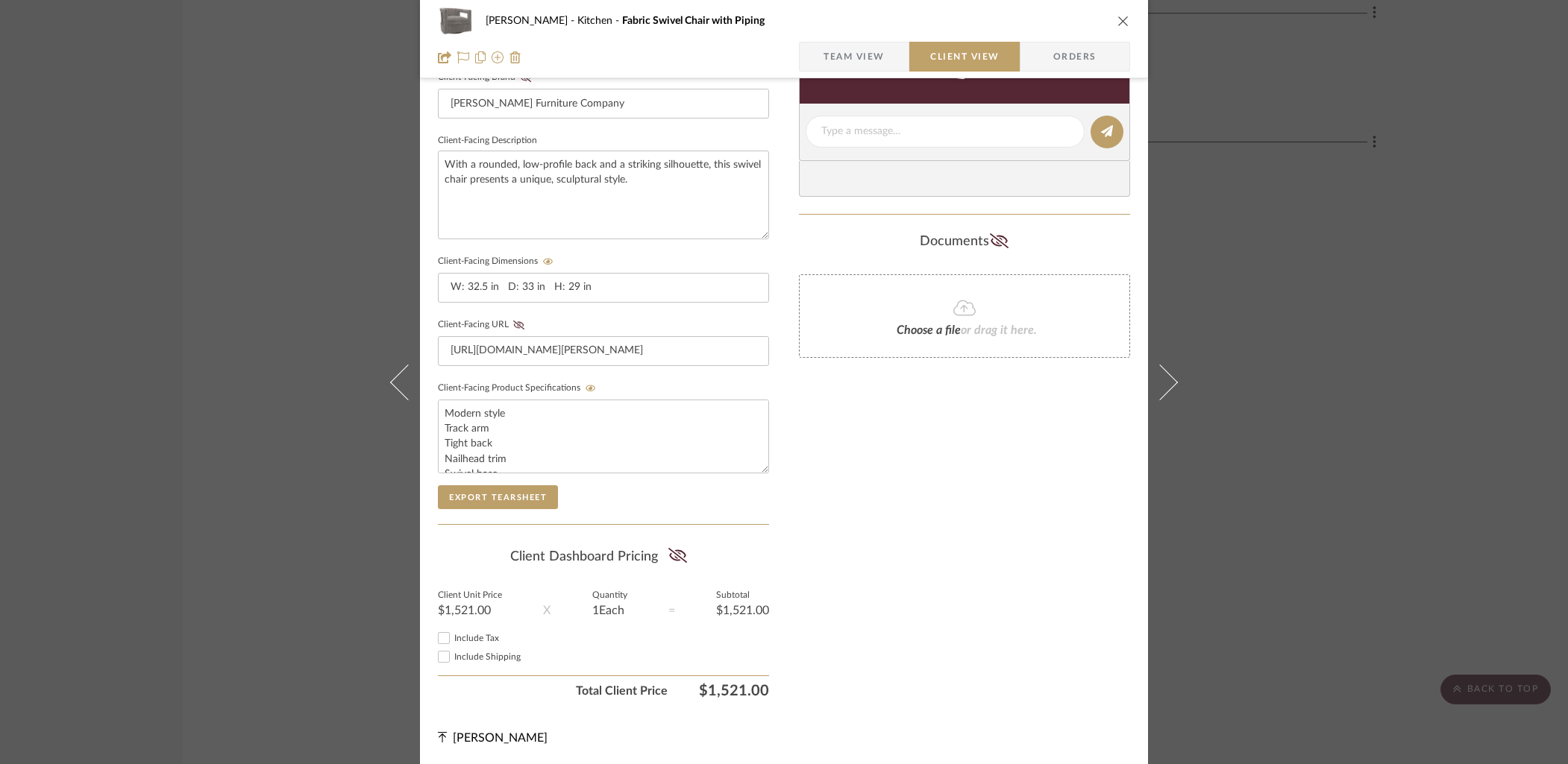
click at [965, 584] on div "Only content on this tab can share to Dashboard. Click eyeball icon to show or …" at bounding box center [965, 159] width 331 height 1091
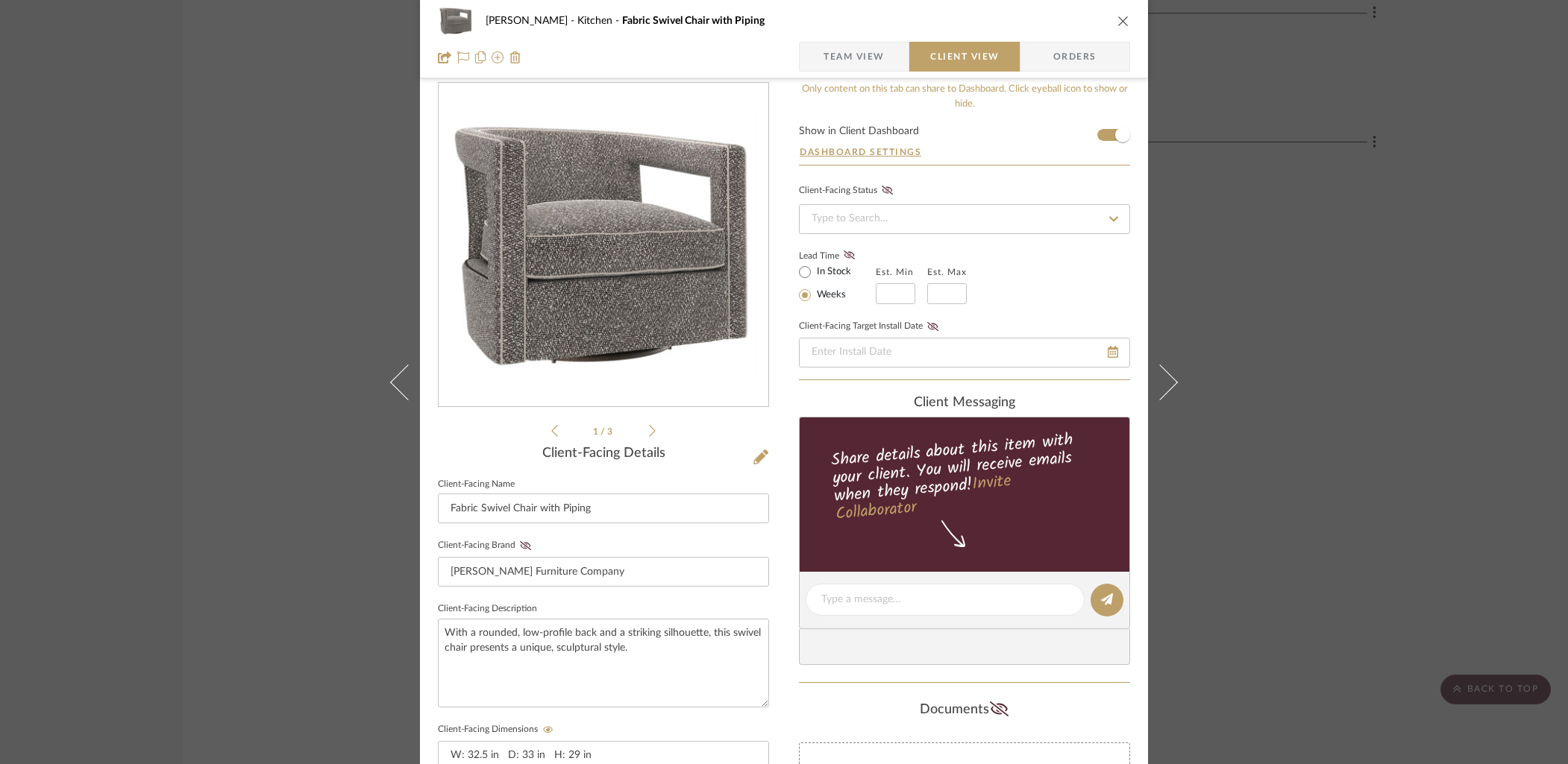
scroll to position [0, 0]
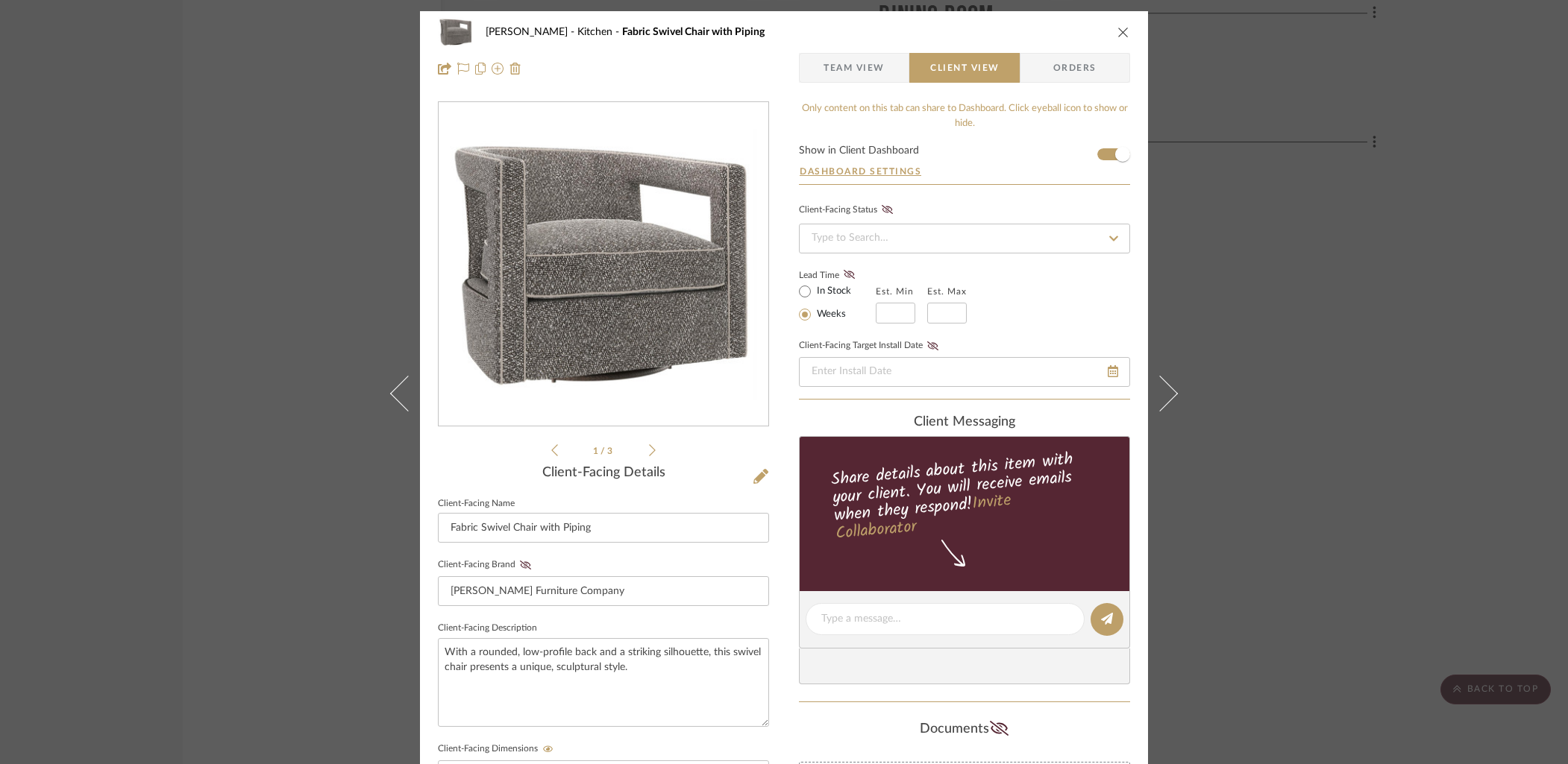
click at [653, 444] on div "1 / 3" at bounding box center [603, 280] width 331 height 358
click at [649, 452] on icon at bounding box center [652, 450] width 7 height 13
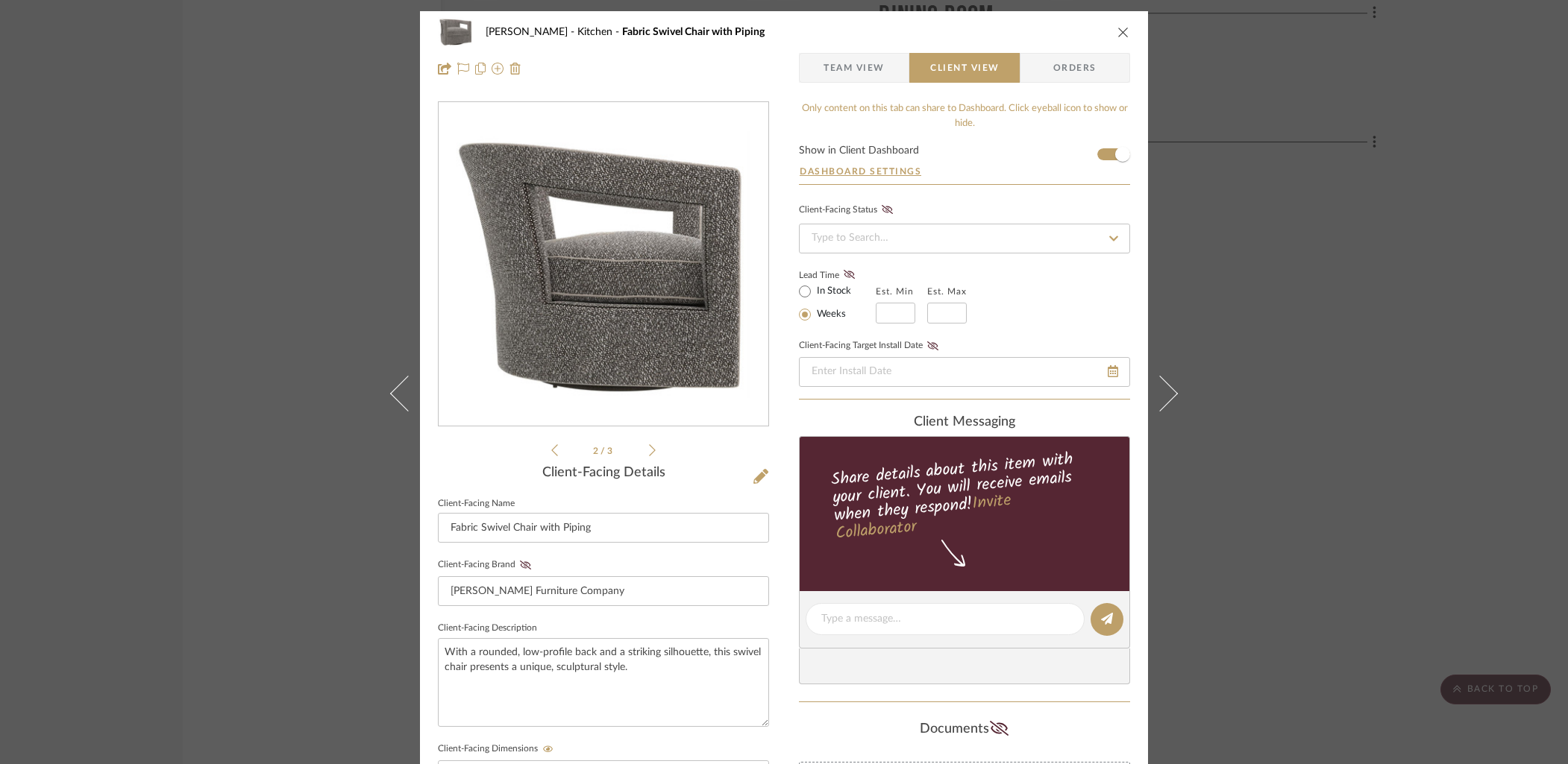
click at [649, 452] on icon at bounding box center [652, 450] width 7 height 13
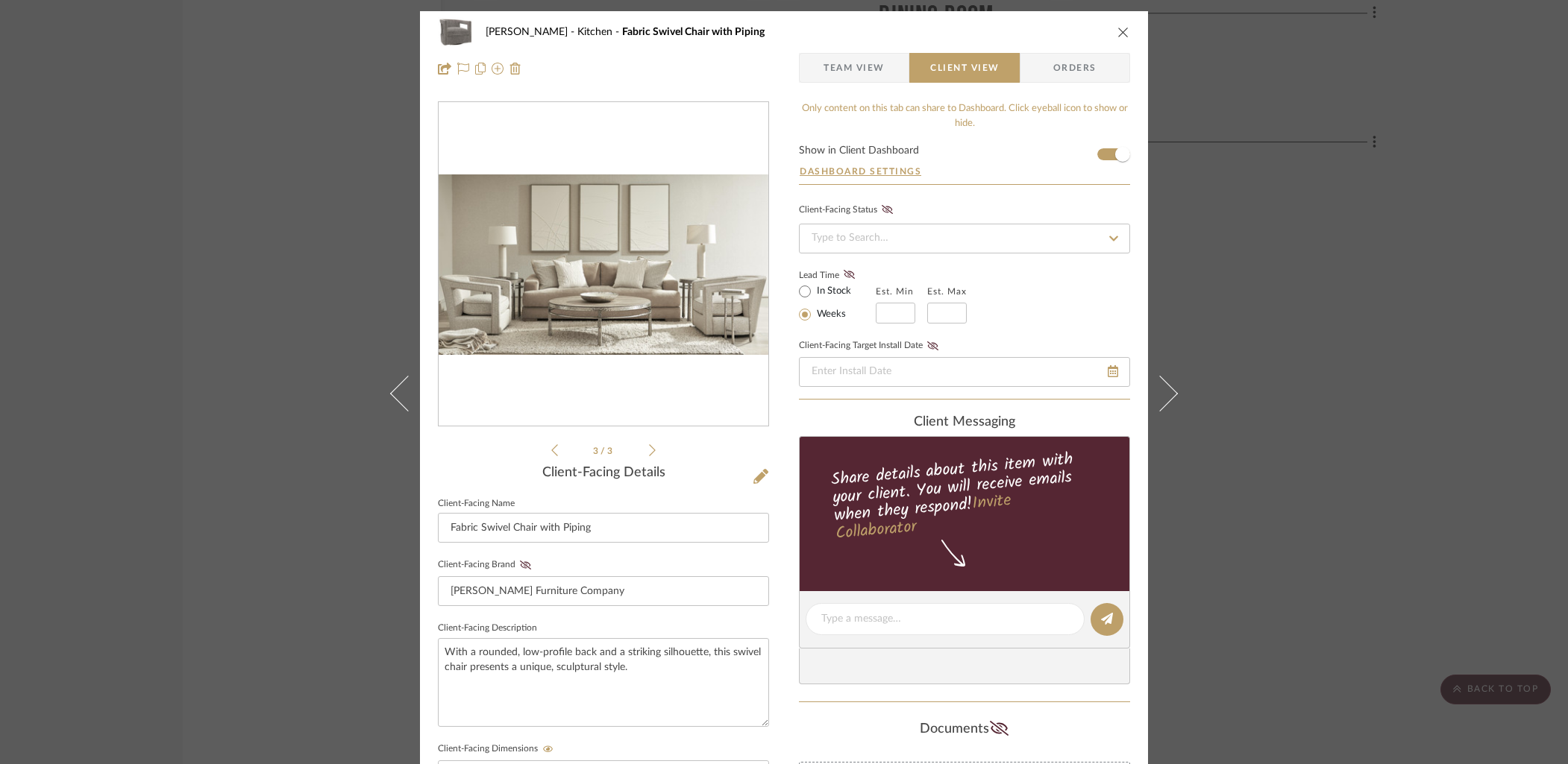
click at [1121, 30] on icon "close" at bounding box center [1122, 31] width 12 height 12
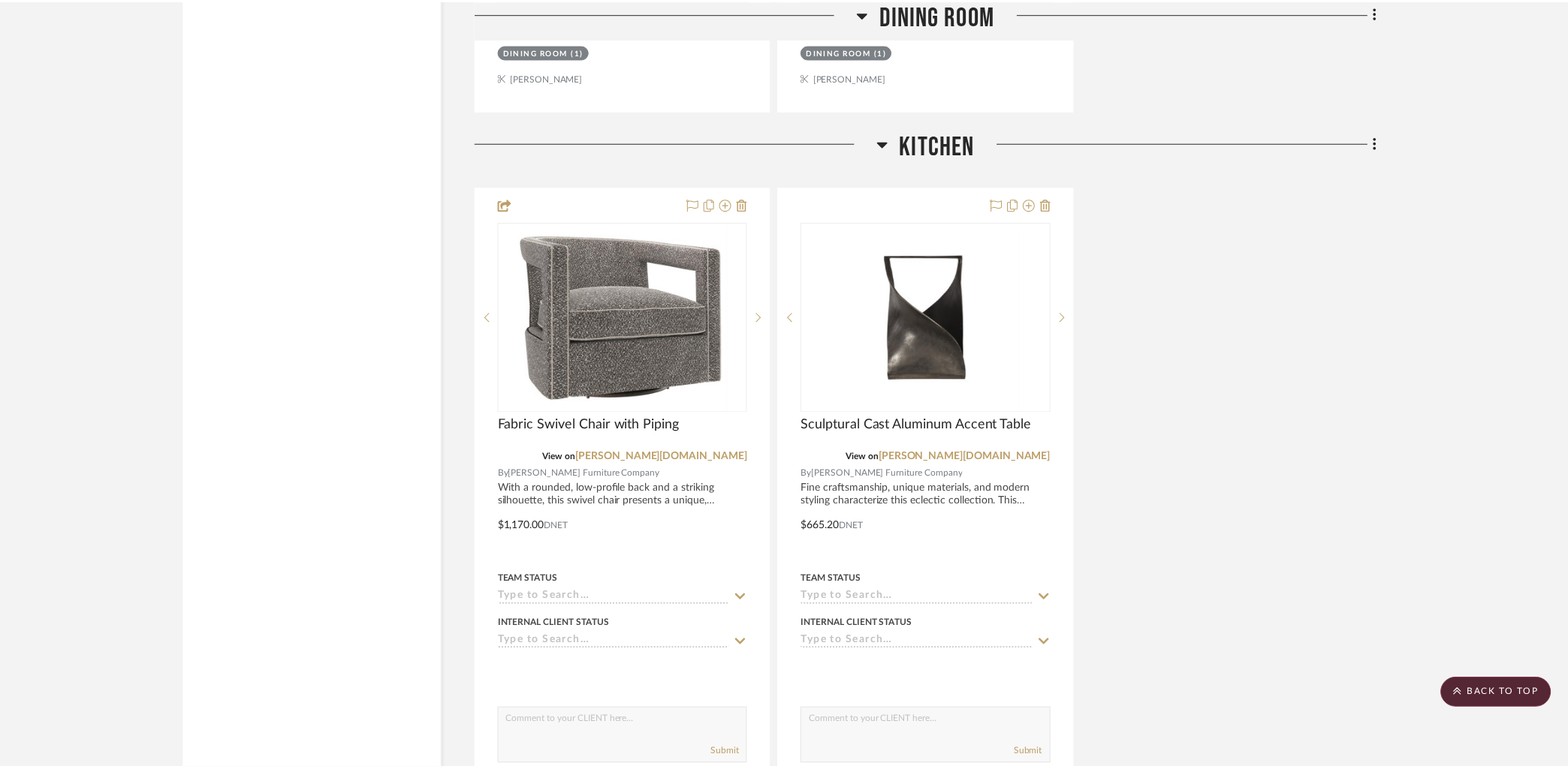
scroll to position [2356, 0]
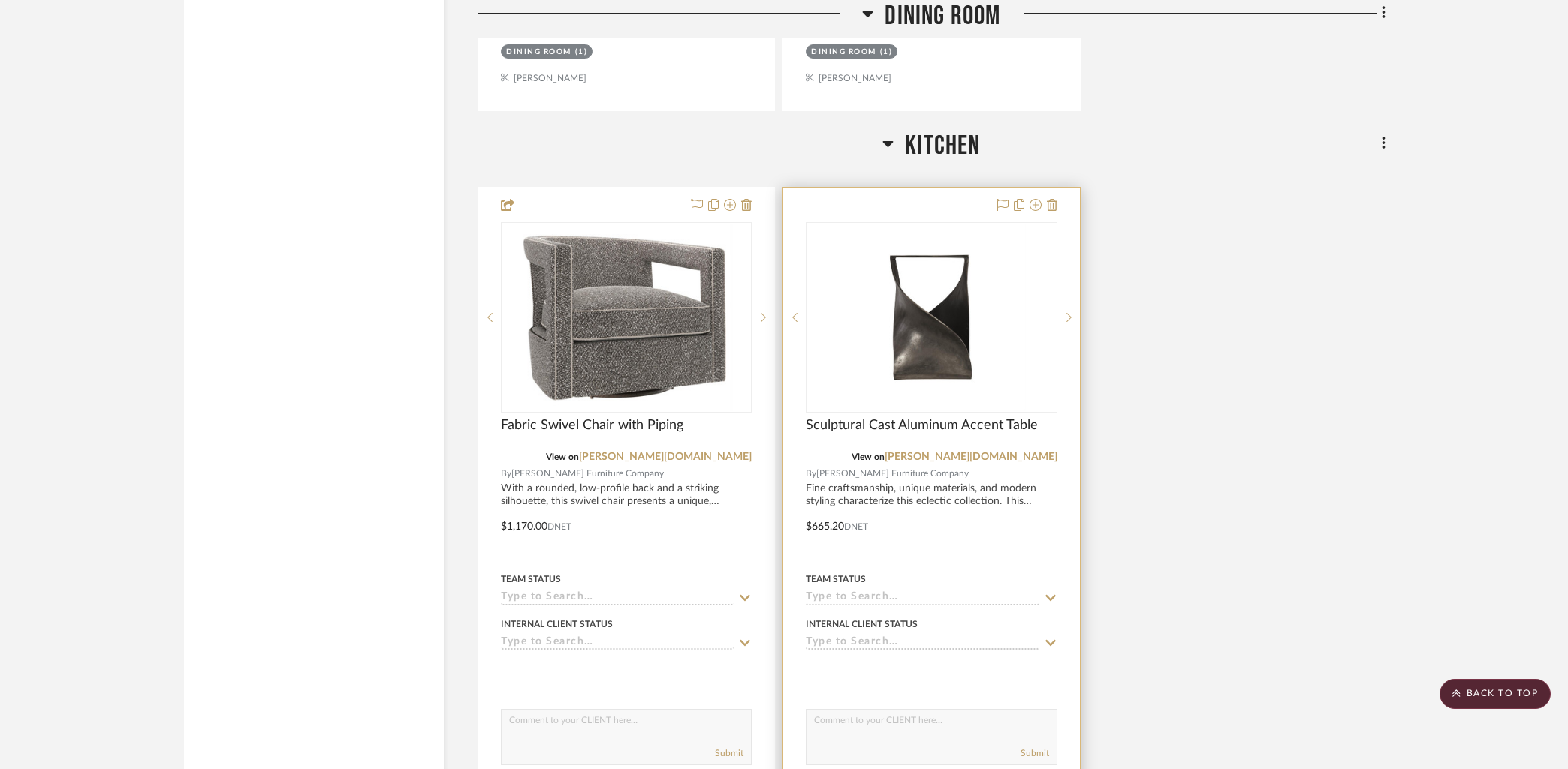
click at [928, 206] on div at bounding box center [931, 516] width 296 height 657
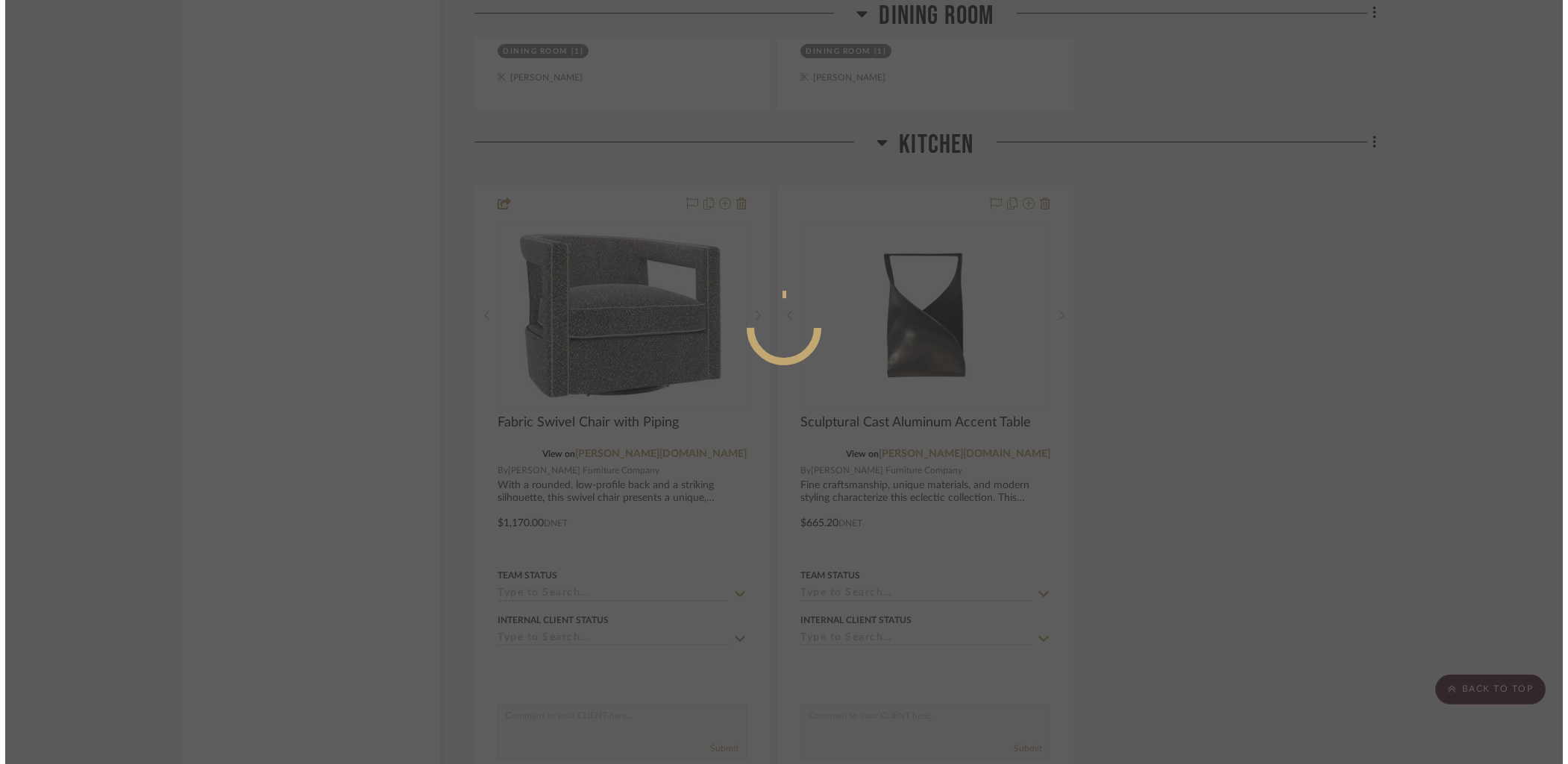
scroll to position [0, 0]
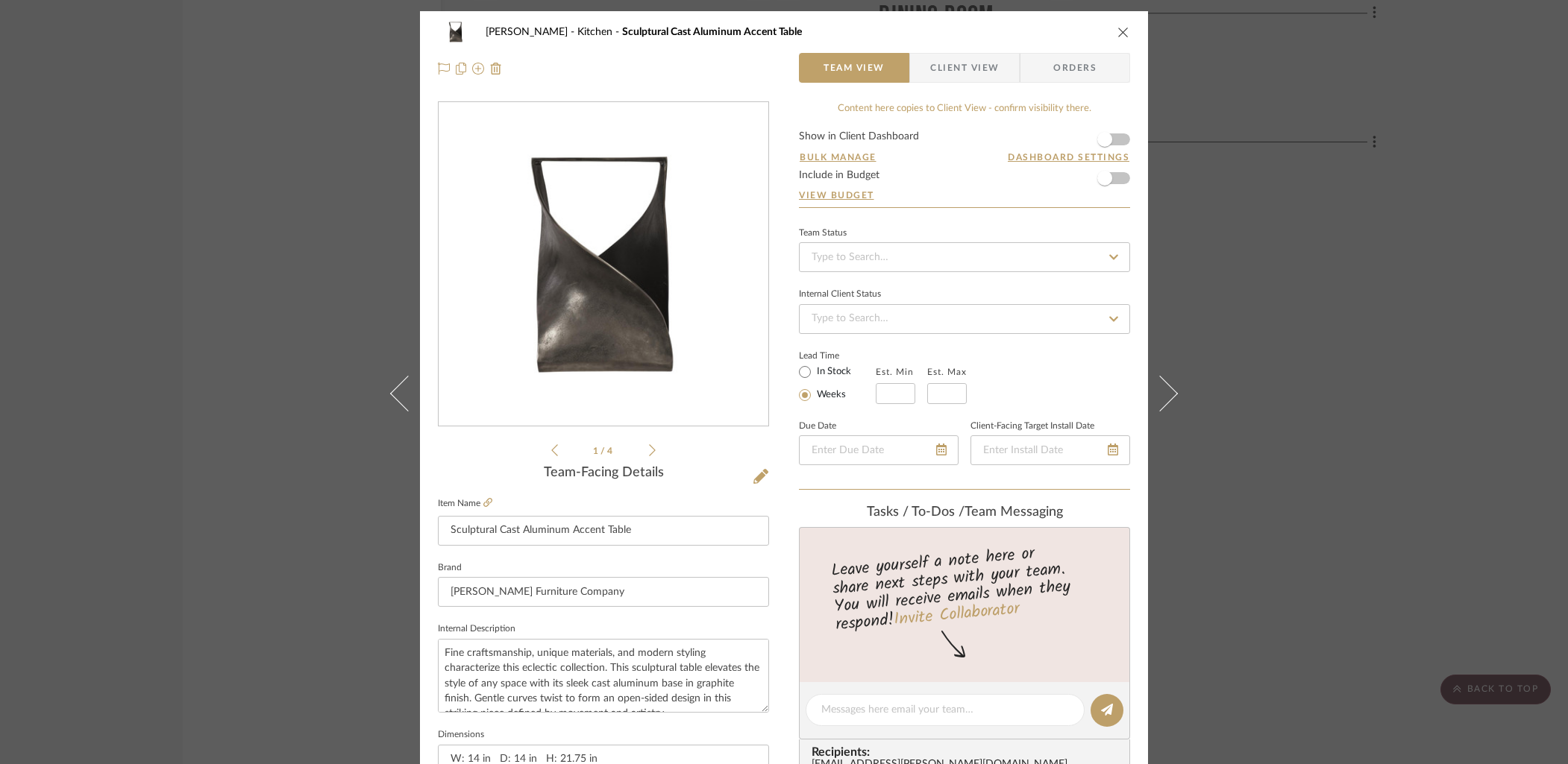
click at [1118, 139] on form "Show in Client Dashboard Bulk Manage Dashboard Settings Include in Budget View …" at bounding box center [965, 169] width 331 height 76
click at [1117, 141] on form "Show in Client Dashboard Bulk Manage Dashboard Settings Include in Budget View …" at bounding box center [965, 169] width 331 height 76
click at [1112, 142] on span "button" at bounding box center [1104, 139] width 33 height 33
click at [952, 70] on span "Client View" at bounding box center [965, 68] width 69 height 30
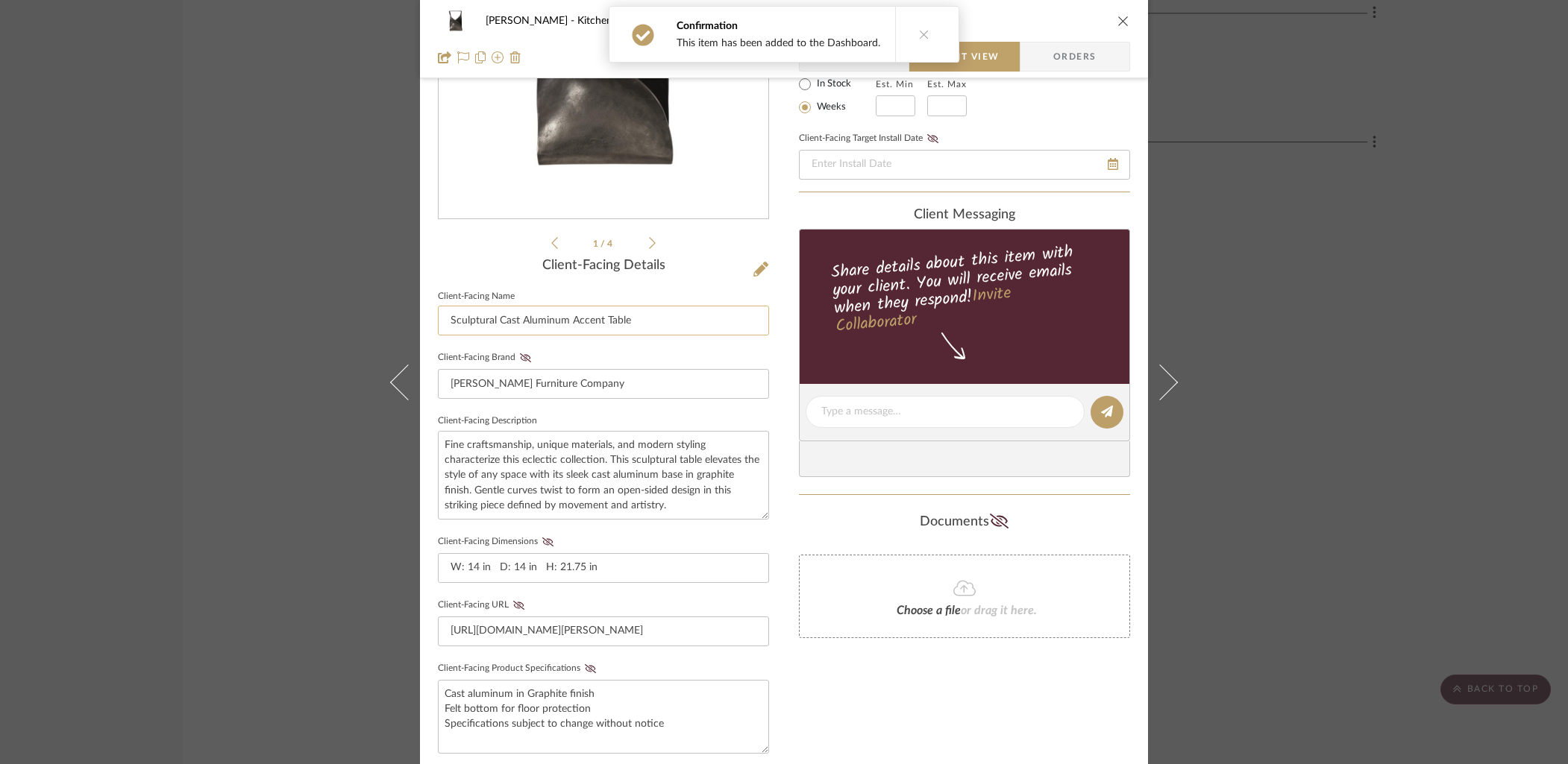
scroll to position [268, 0]
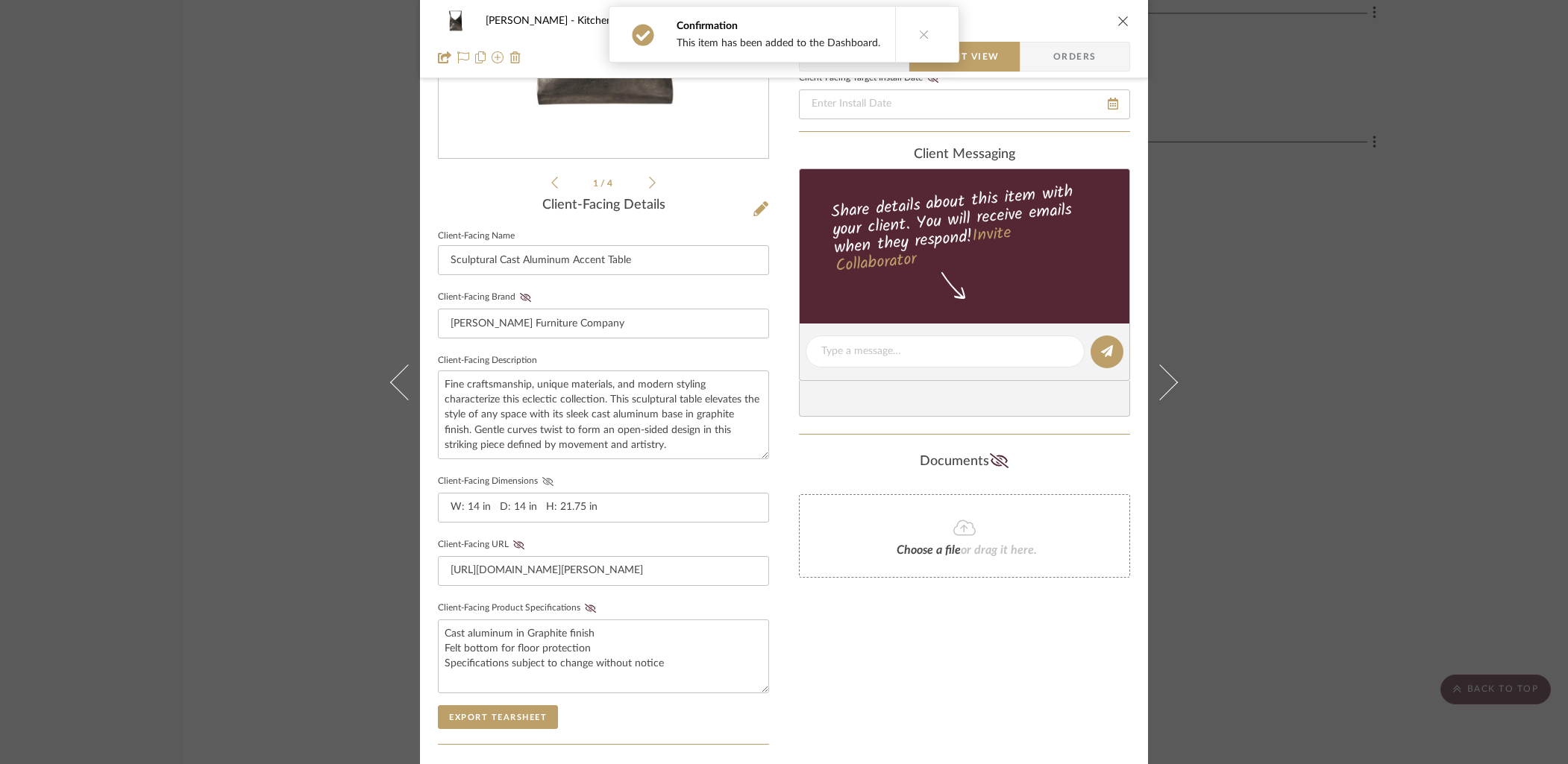
click at [542, 479] on icon at bounding box center [548, 481] width 11 height 9
drag, startPoint x: 582, startPoint y: 602, endPoint x: 596, endPoint y: 607, distance: 14.9
click at [585, 604] on icon at bounding box center [590, 608] width 11 height 9
click at [1024, 675] on div "Only content on this tab can share to Dashboard. Click eyeball icon to show or …" at bounding box center [965, 379] width 331 height 1091
click at [1117, 24] on icon "close" at bounding box center [1122, 20] width 12 height 12
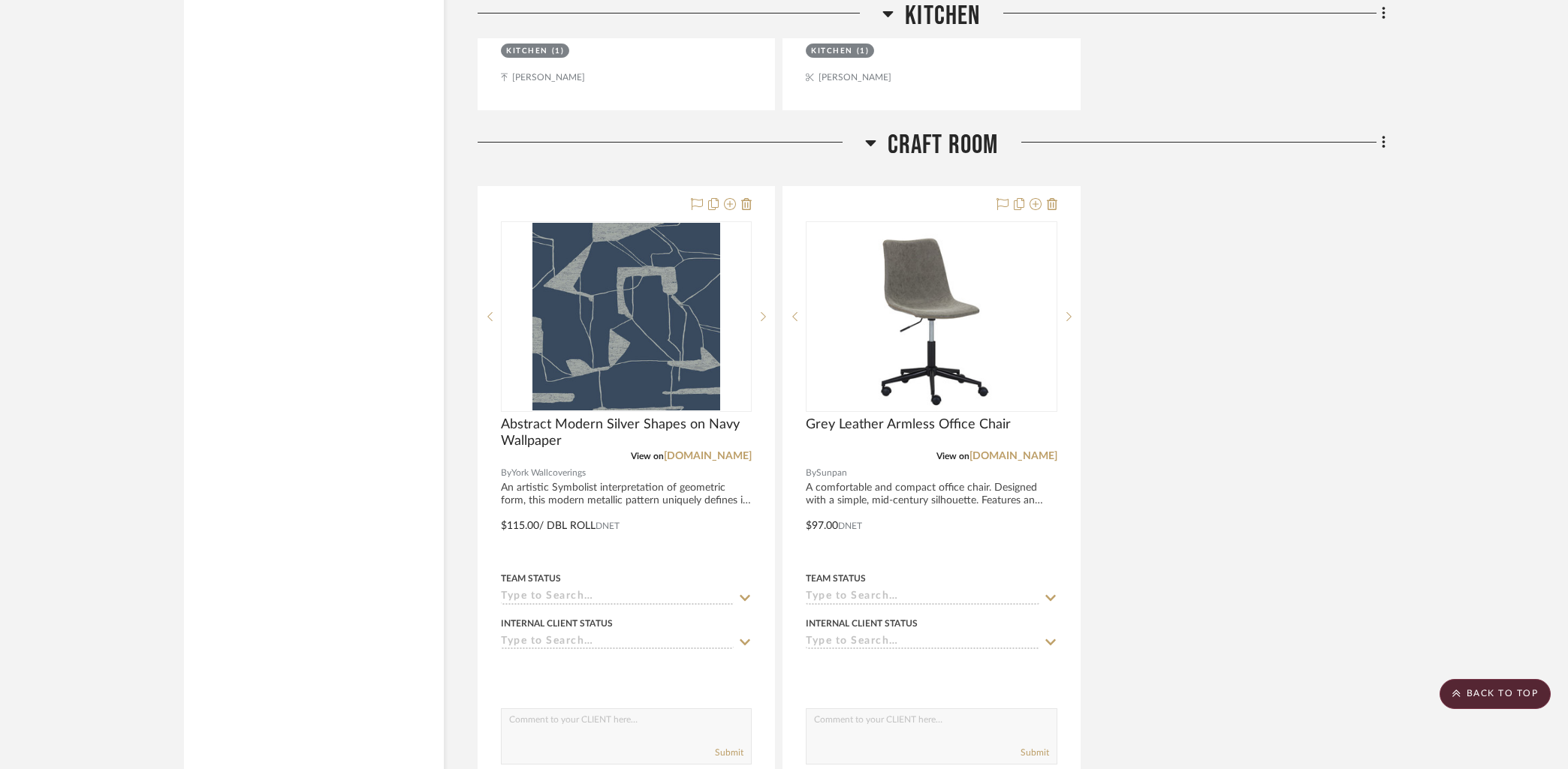
scroll to position [3196, 0]
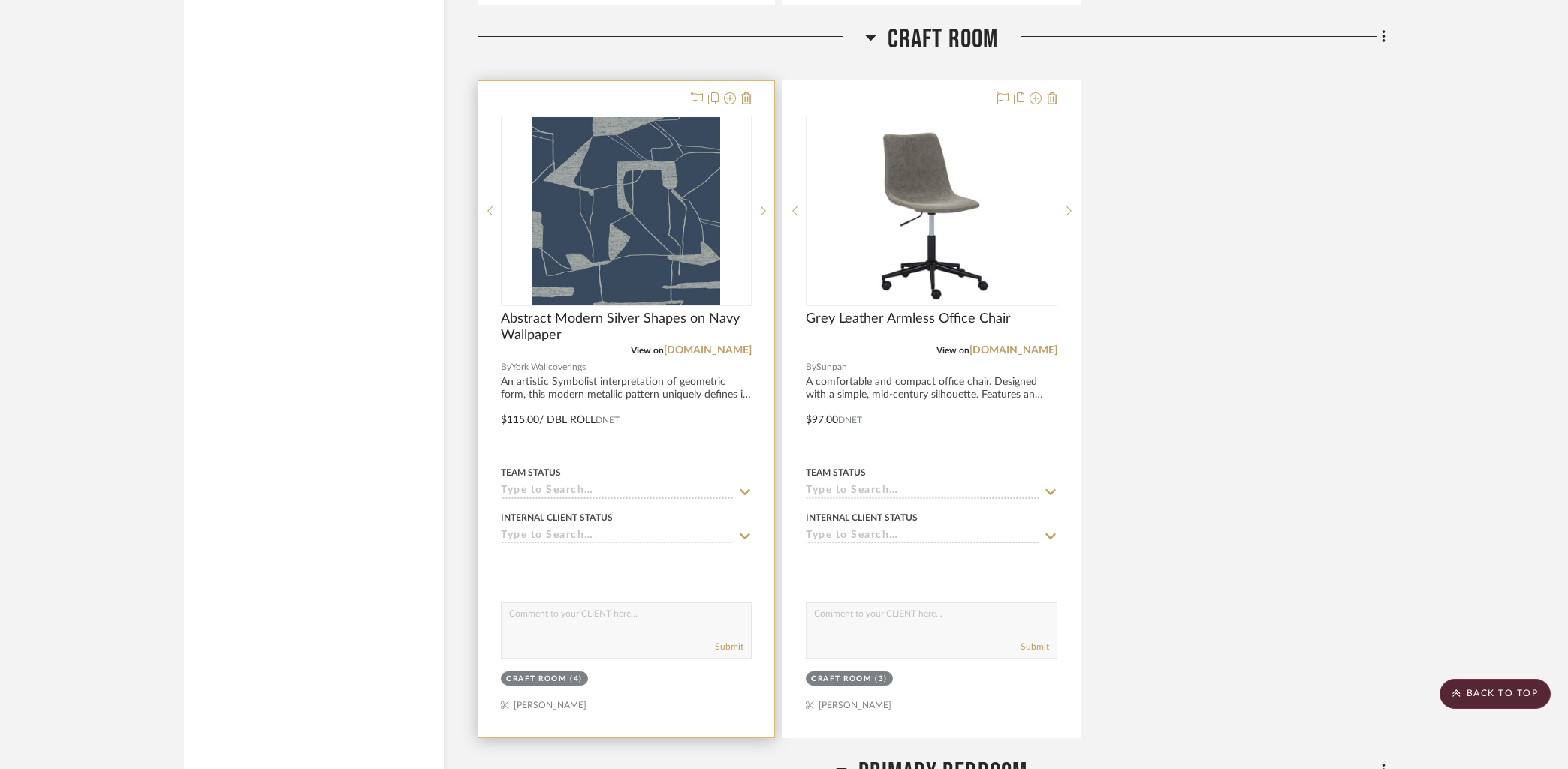
click at [632, 102] on div at bounding box center [626, 409] width 296 height 657
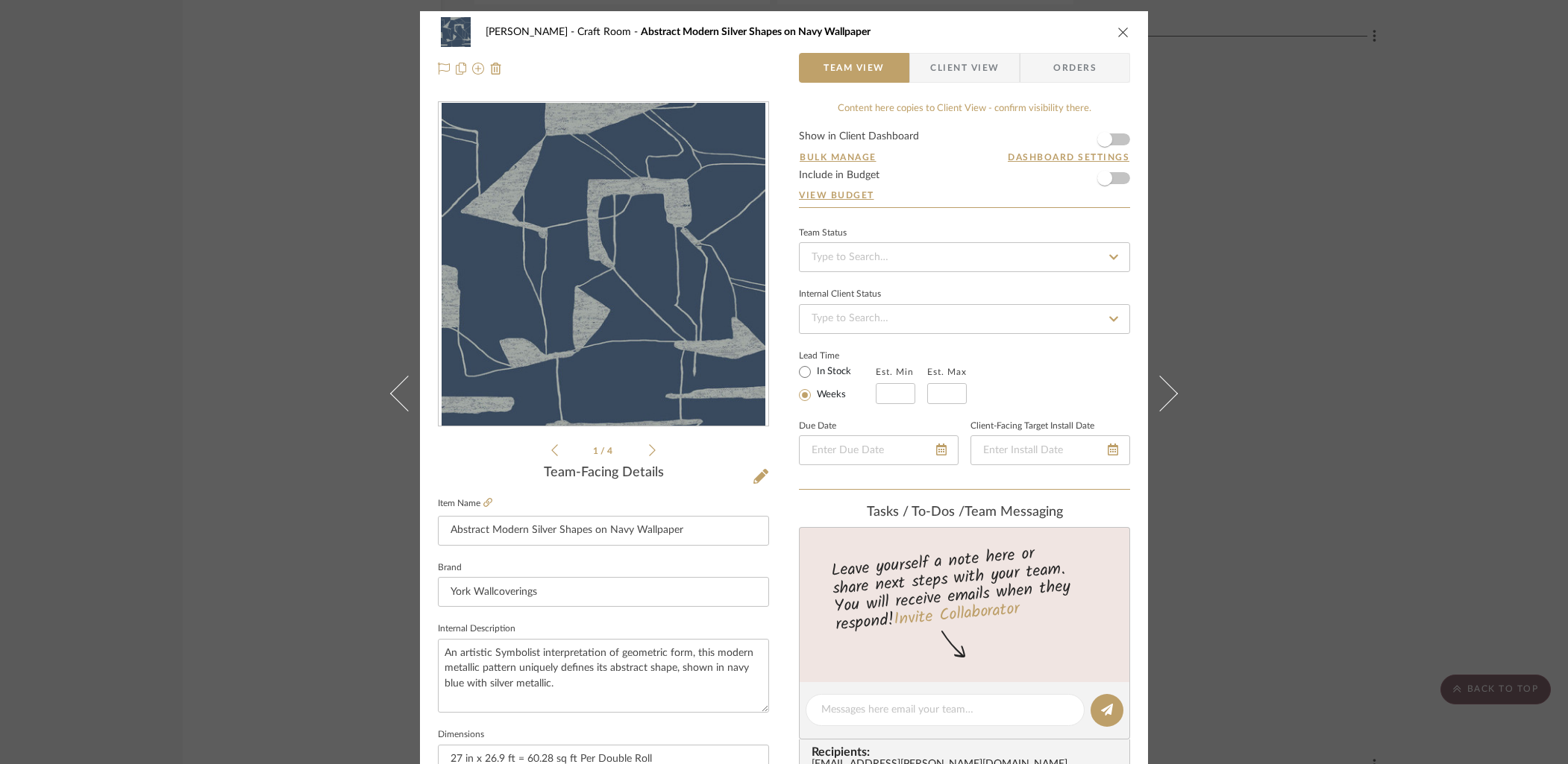
click at [1118, 138] on form "Show in Client Dashboard Bulk Manage Dashboard Settings Include in Budget View …" at bounding box center [965, 169] width 331 height 76
click at [1115, 142] on span "button" at bounding box center [1104, 139] width 33 height 33
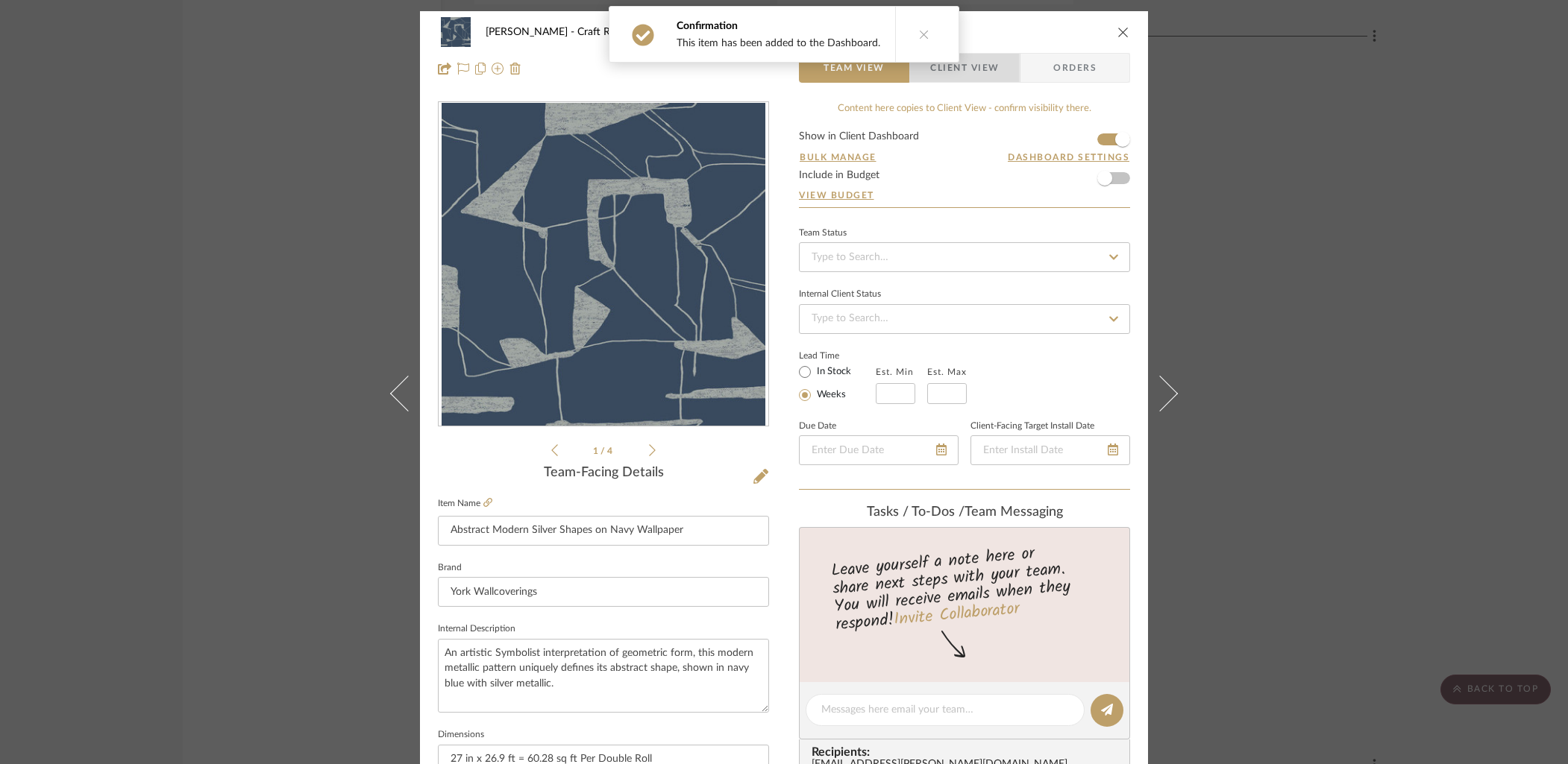
click at [961, 73] on span "Client View" at bounding box center [965, 68] width 69 height 30
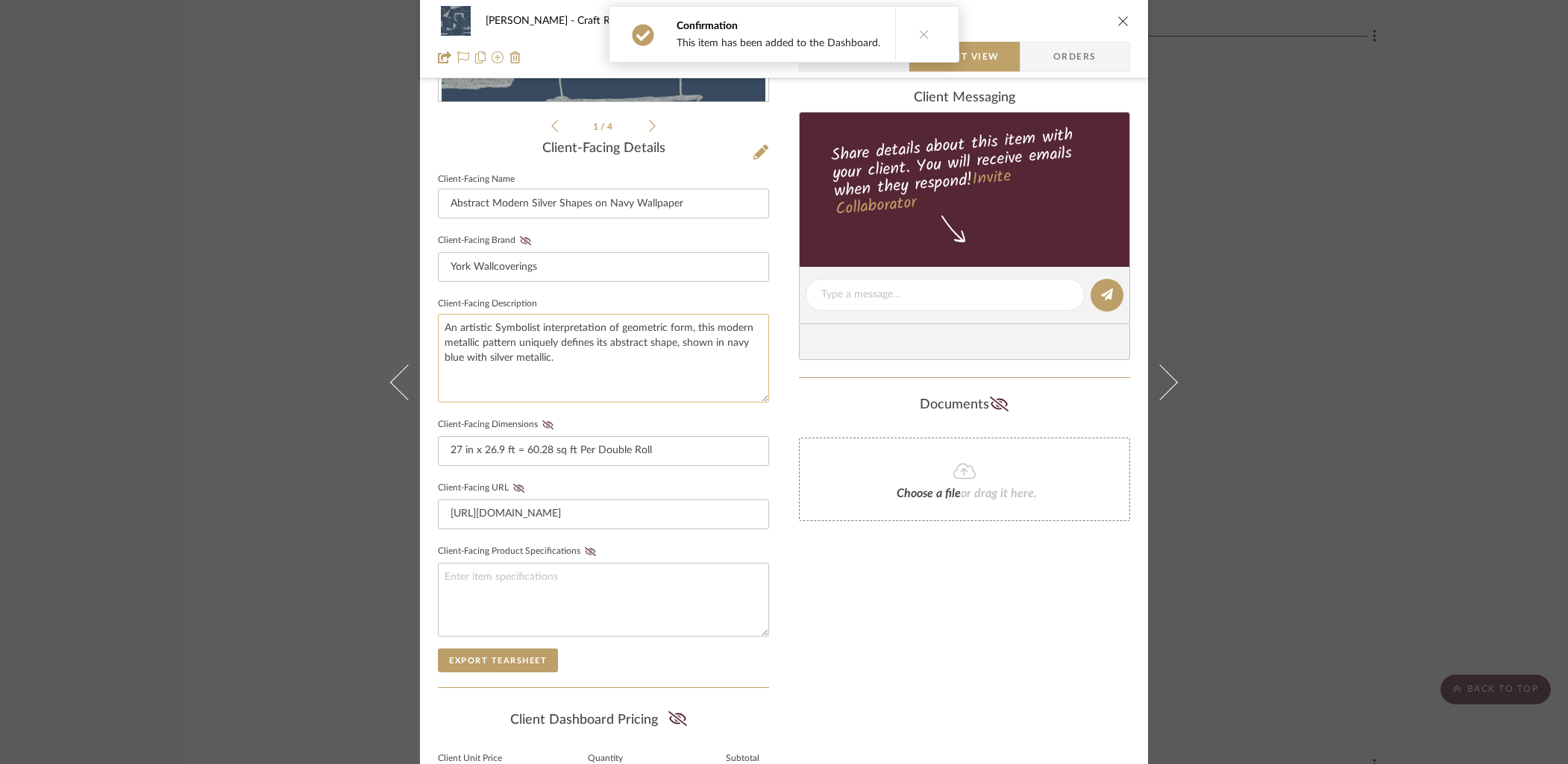
scroll to position [351, 0]
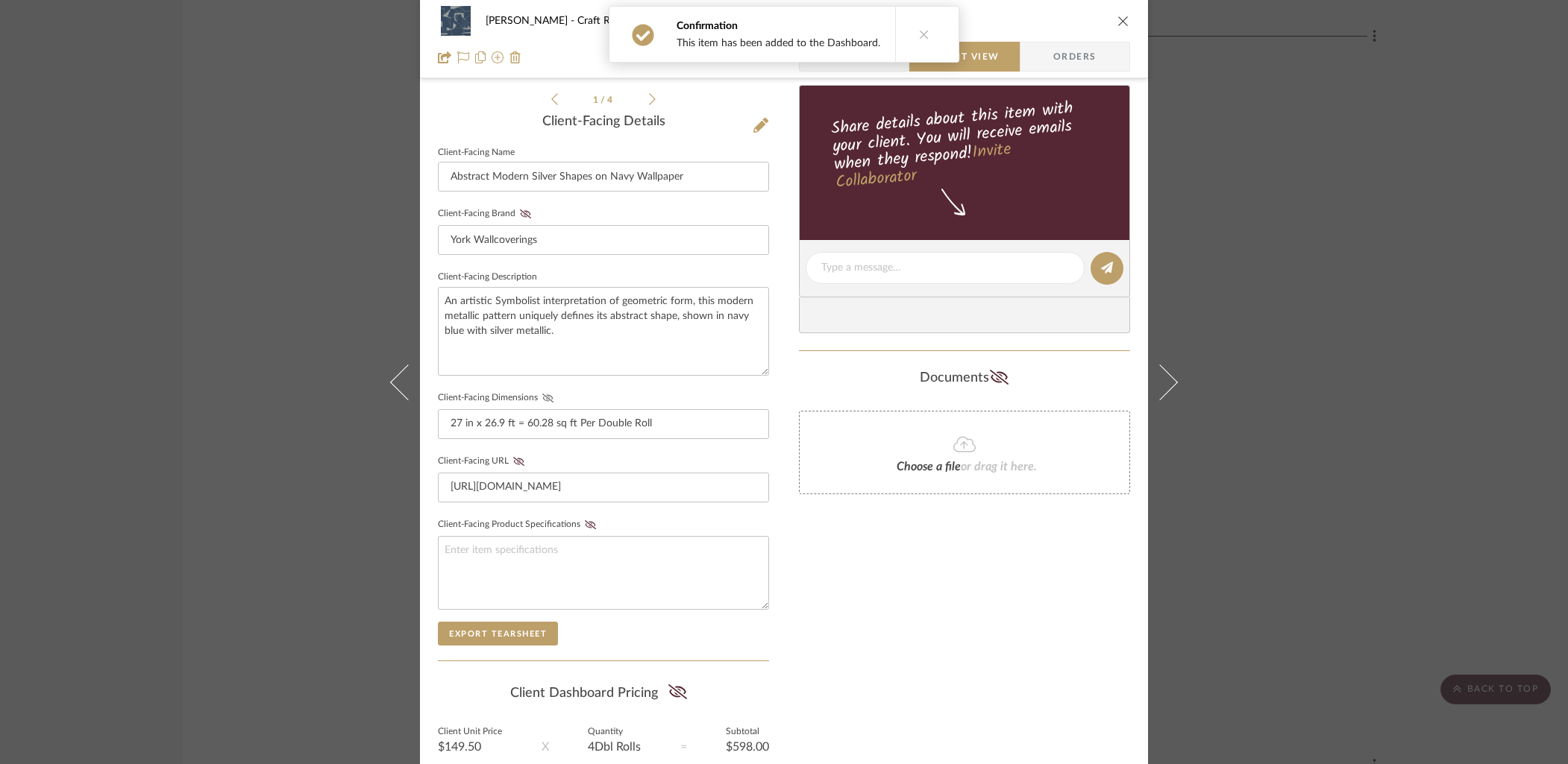
click at [542, 394] on icon at bounding box center [548, 398] width 11 height 9
click at [962, 658] on div "Only content on this tab can share to Dashboard. Click eyeball icon to show or …" at bounding box center [965, 295] width 331 height 1091
click at [1117, 26] on icon "close" at bounding box center [1122, 20] width 12 height 12
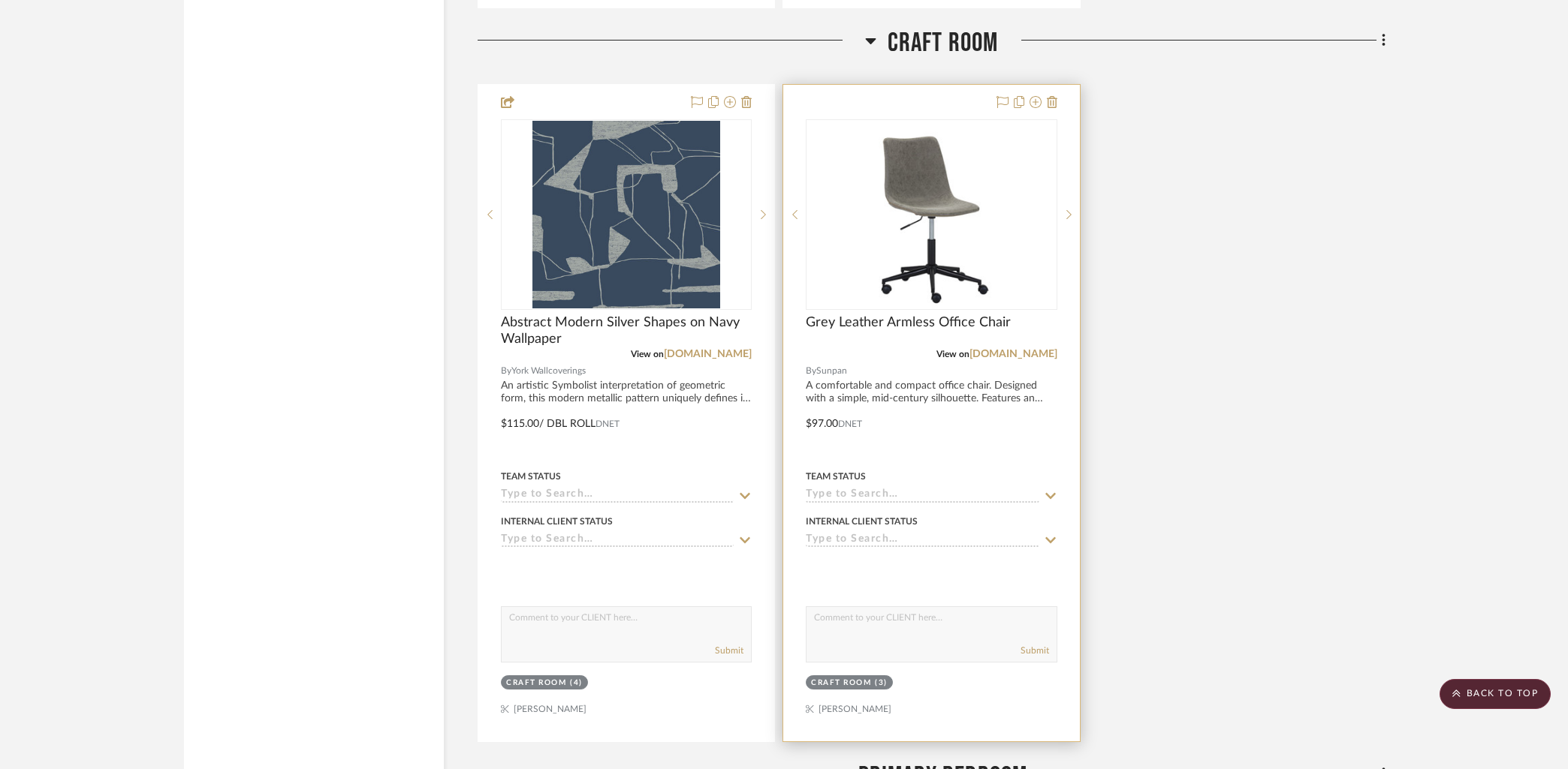
scroll to position [3187, 0]
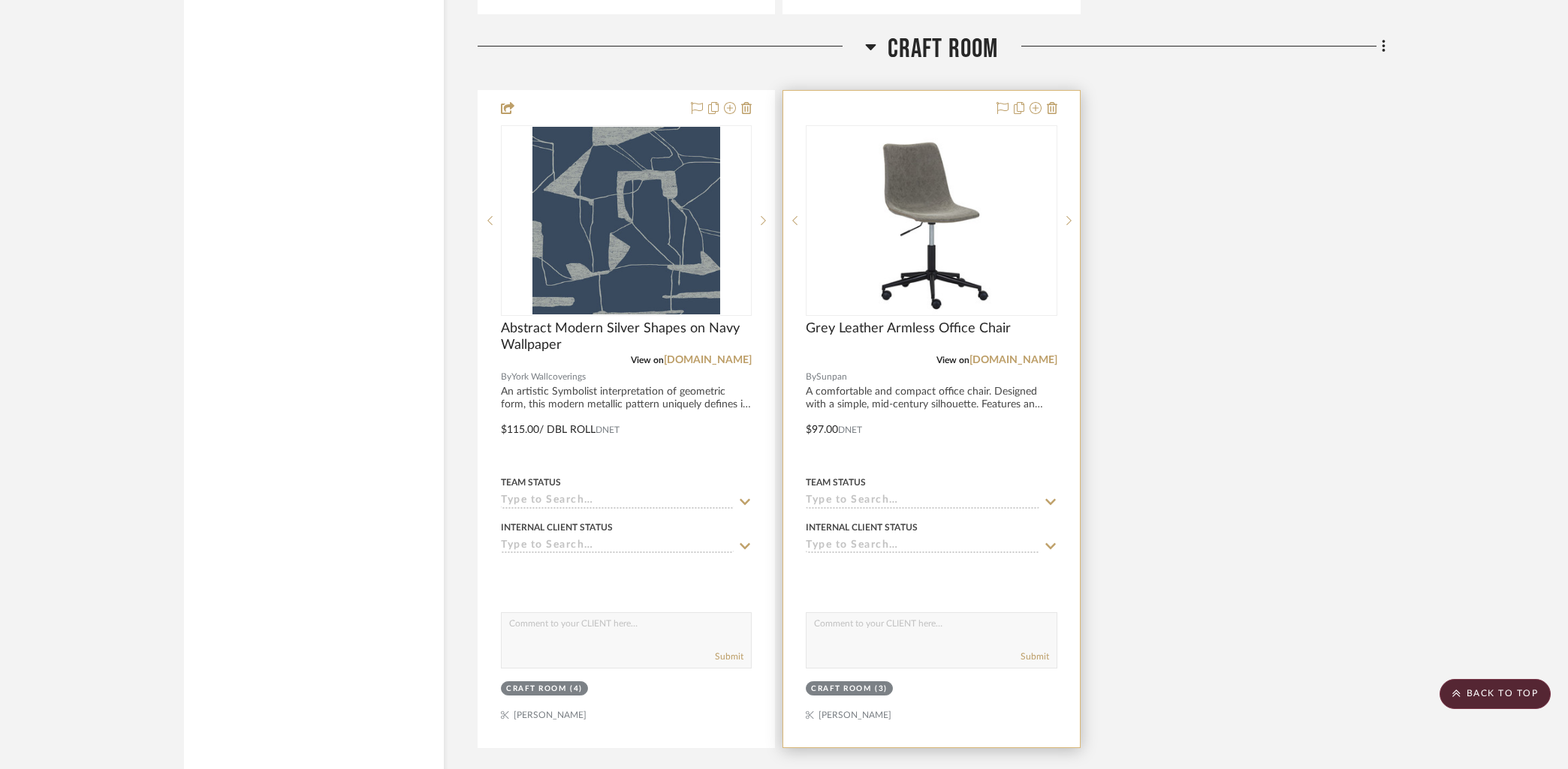
click at [884, 111] on div at bounding box center [931, 418] width 296 height 657
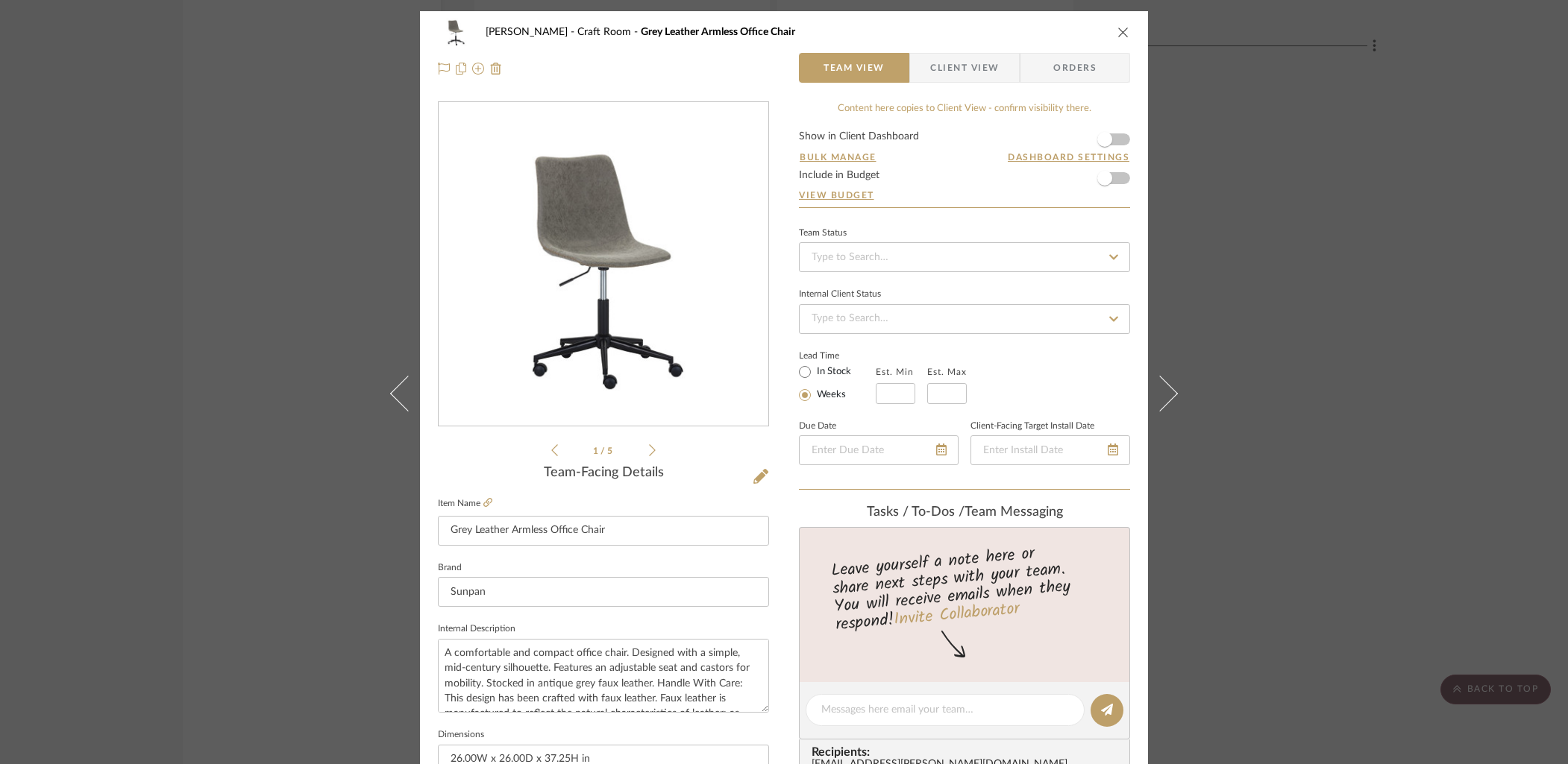
click at [1116, 140] on form "Show in Client Dashboard Bulk Manage Dashboard Settings Include in Budget View …" at bounding box center [965, 169] width 331 height 76
click at [1110, 144] on span "button" at bounding box center [1104, 139] width 33 height 33
click at [971, 65] on span "Client View" at bounding box center [965, 68] width 69 height 30
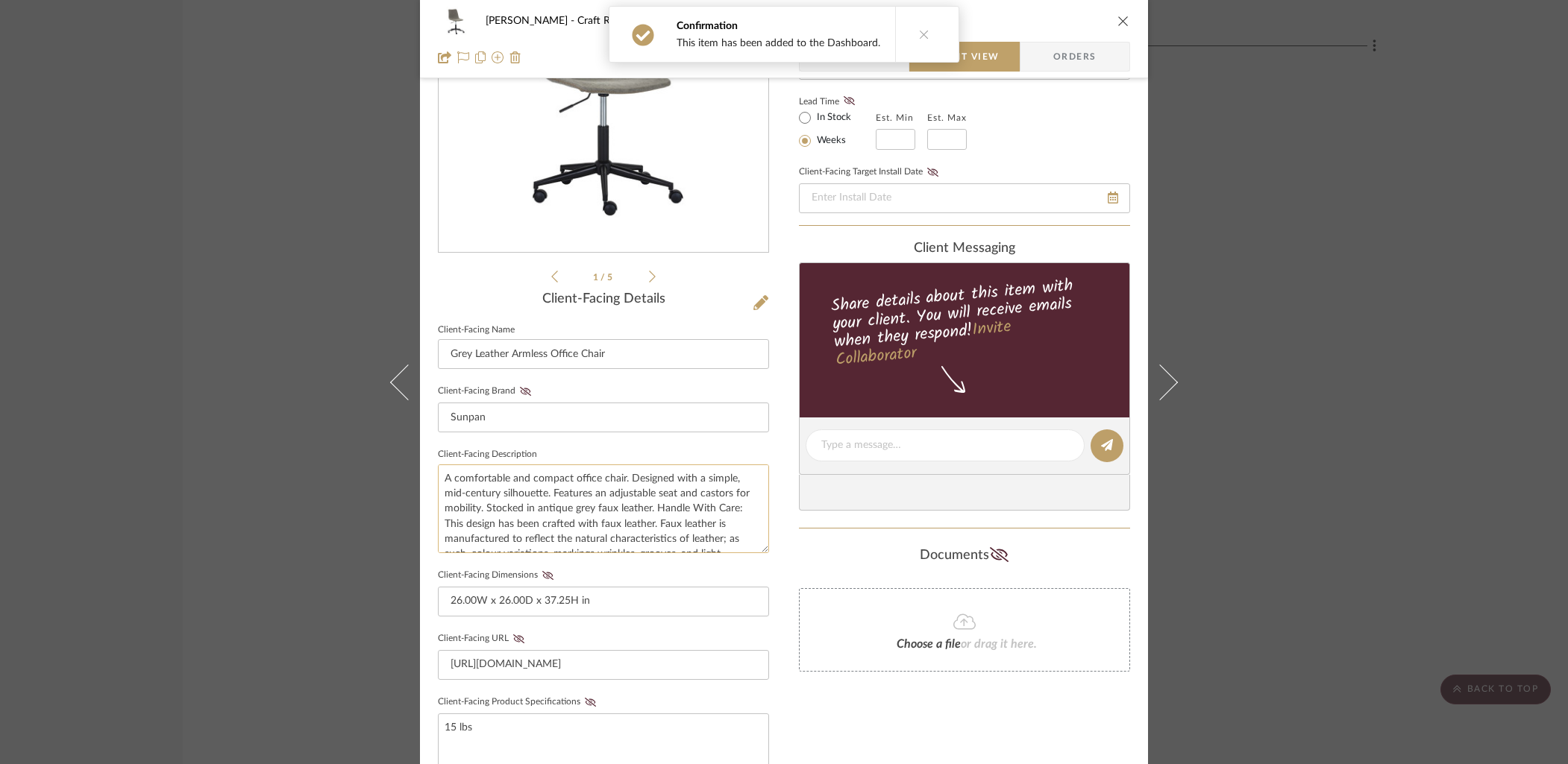
scroll to position [45, 0]
drag, startPoint x: 539, startPoint y: 573, endPoint x: 578, endPoint y: 586, distance: 41.1
click at [542, 573] on icon at bounding box center [548, 575] width 11 height 9
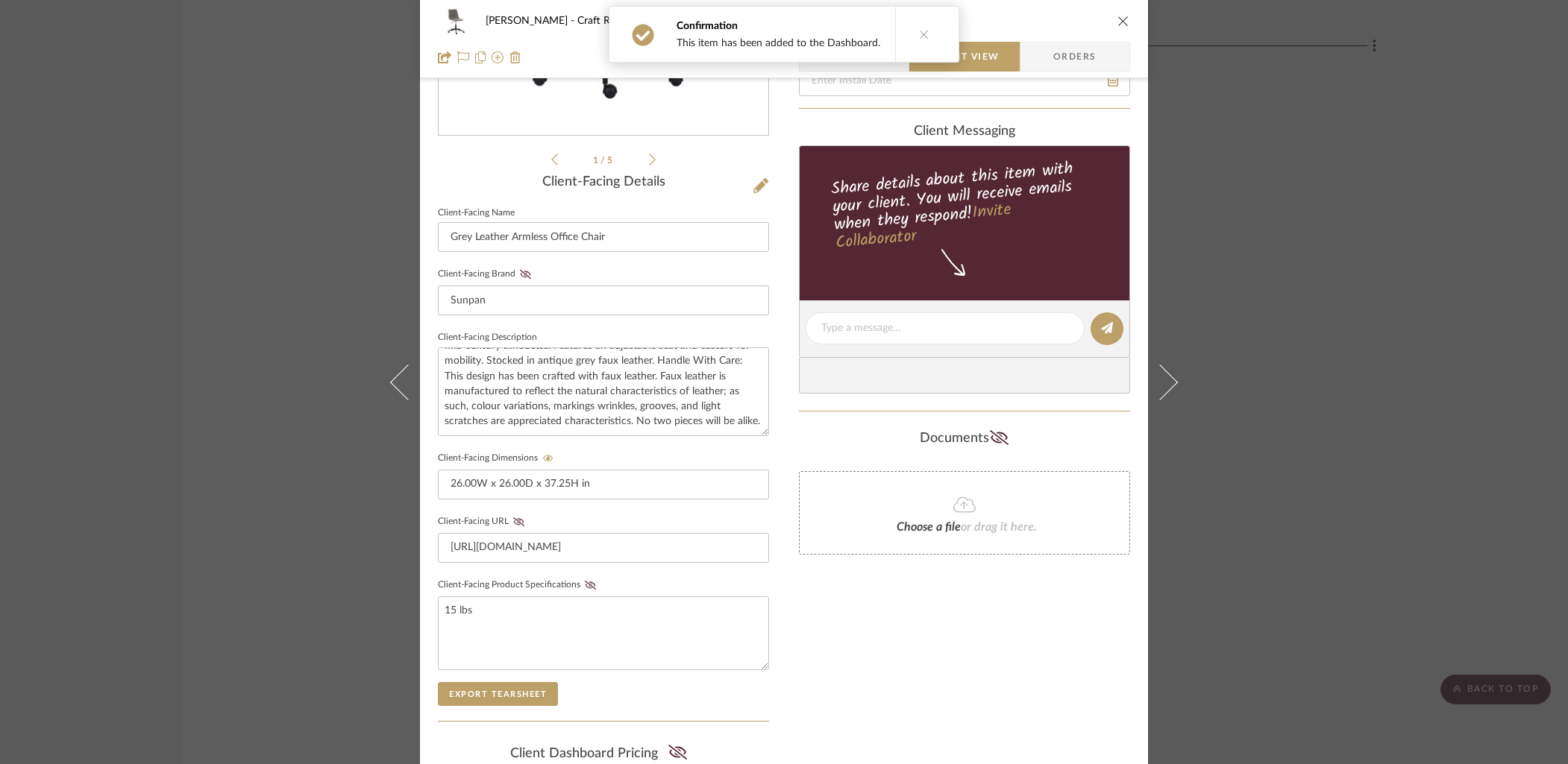
scroll to position [307, 0]
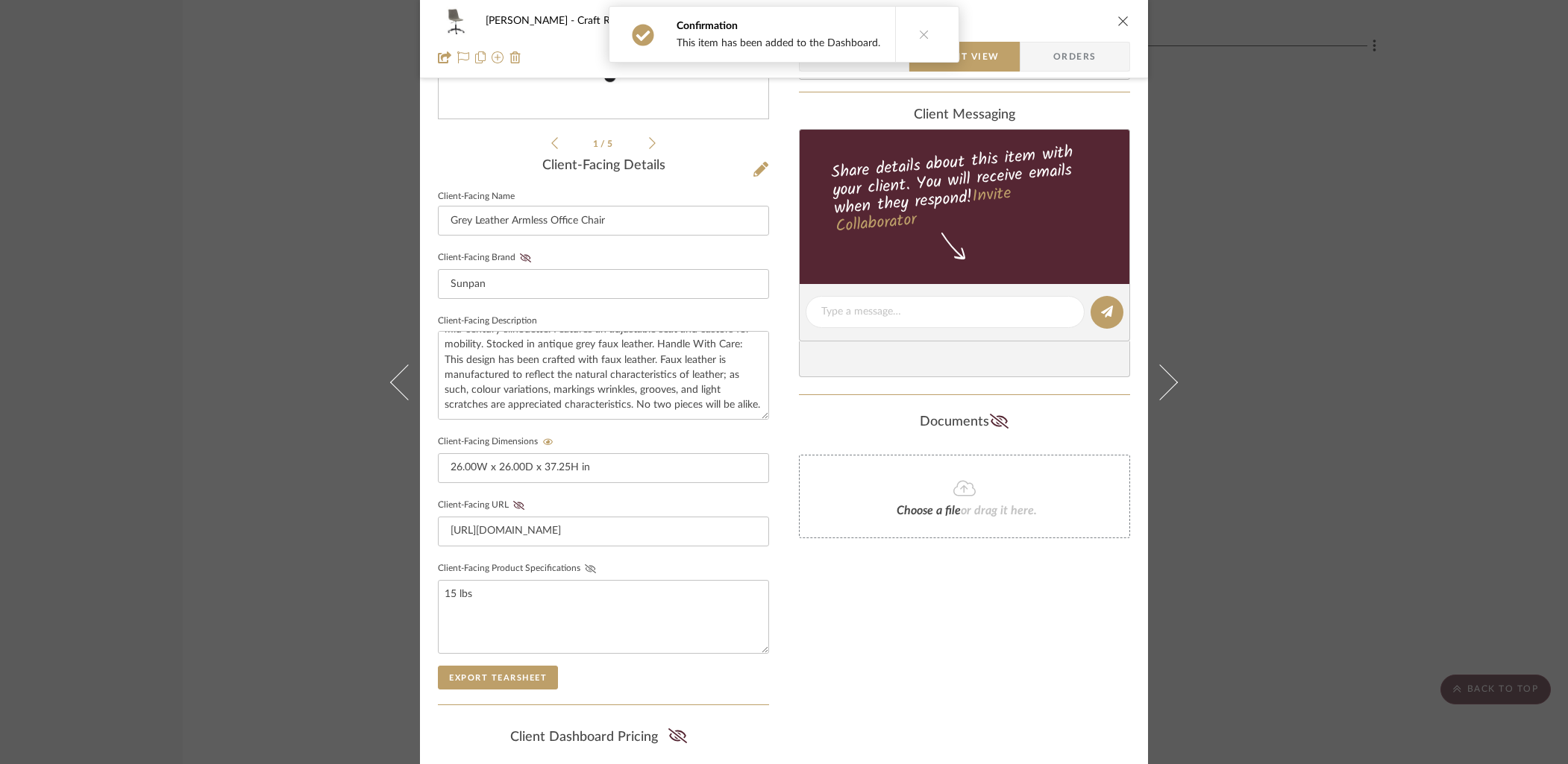
click at [585, 564] on icon at bounding box center [590, 568] width 11 height 9
click at [916, 648] on div "Only content on this tab can share to Dashboard. Click eyeball icon to show or …" at bounding box center [965, 340] width 331 height 1091
click at [1125, 19] on div "[PERSON_NAME] Craft Room Grey Leather Armless Office Chair Team View Client Vie…" at bounding box center [783, 39] width 728 height 78
click at [1117, 24] on icon "close" at bounding box center [1122, 20] width 12 height 12
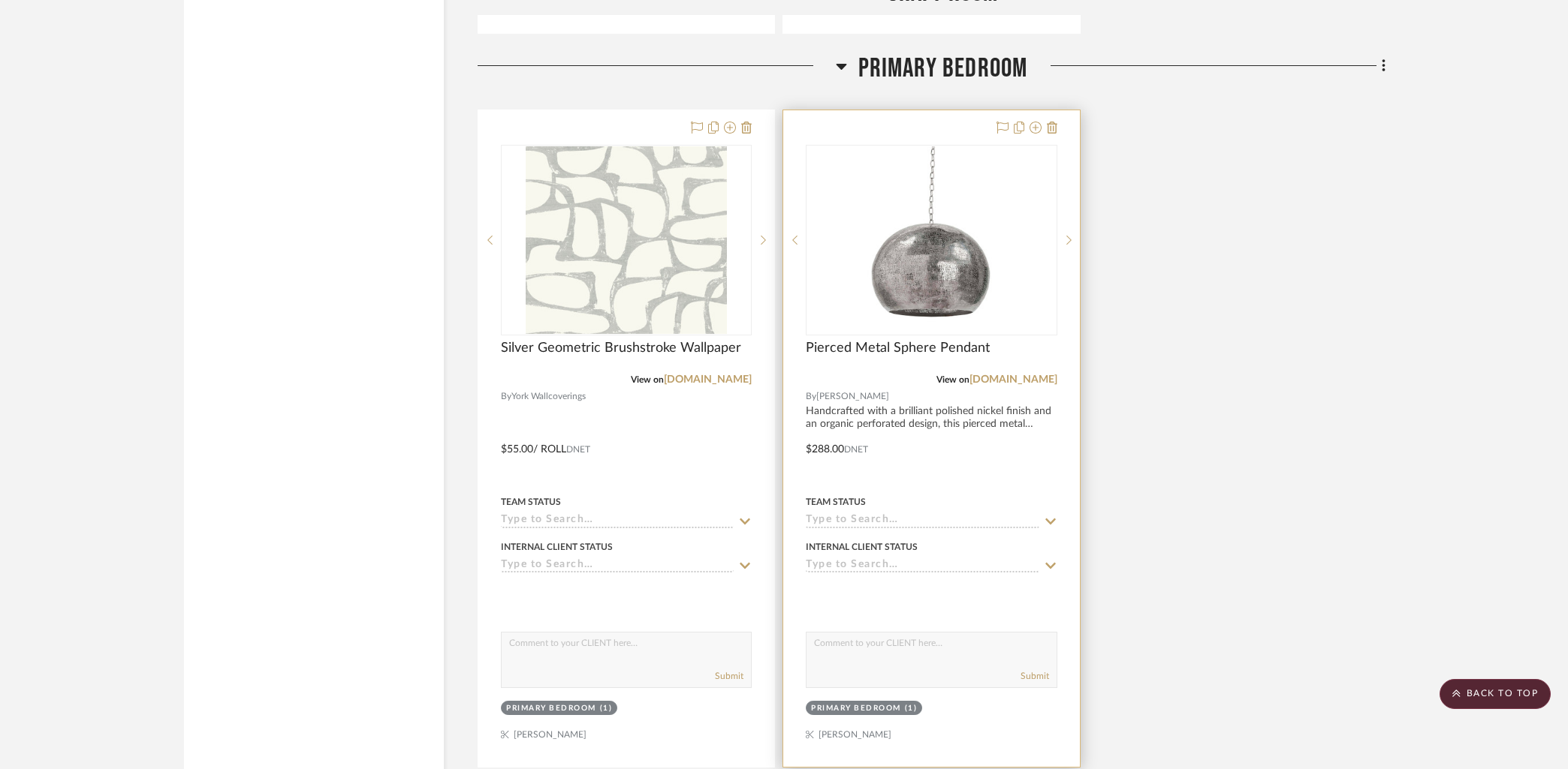
scroll to position [3917, 0]
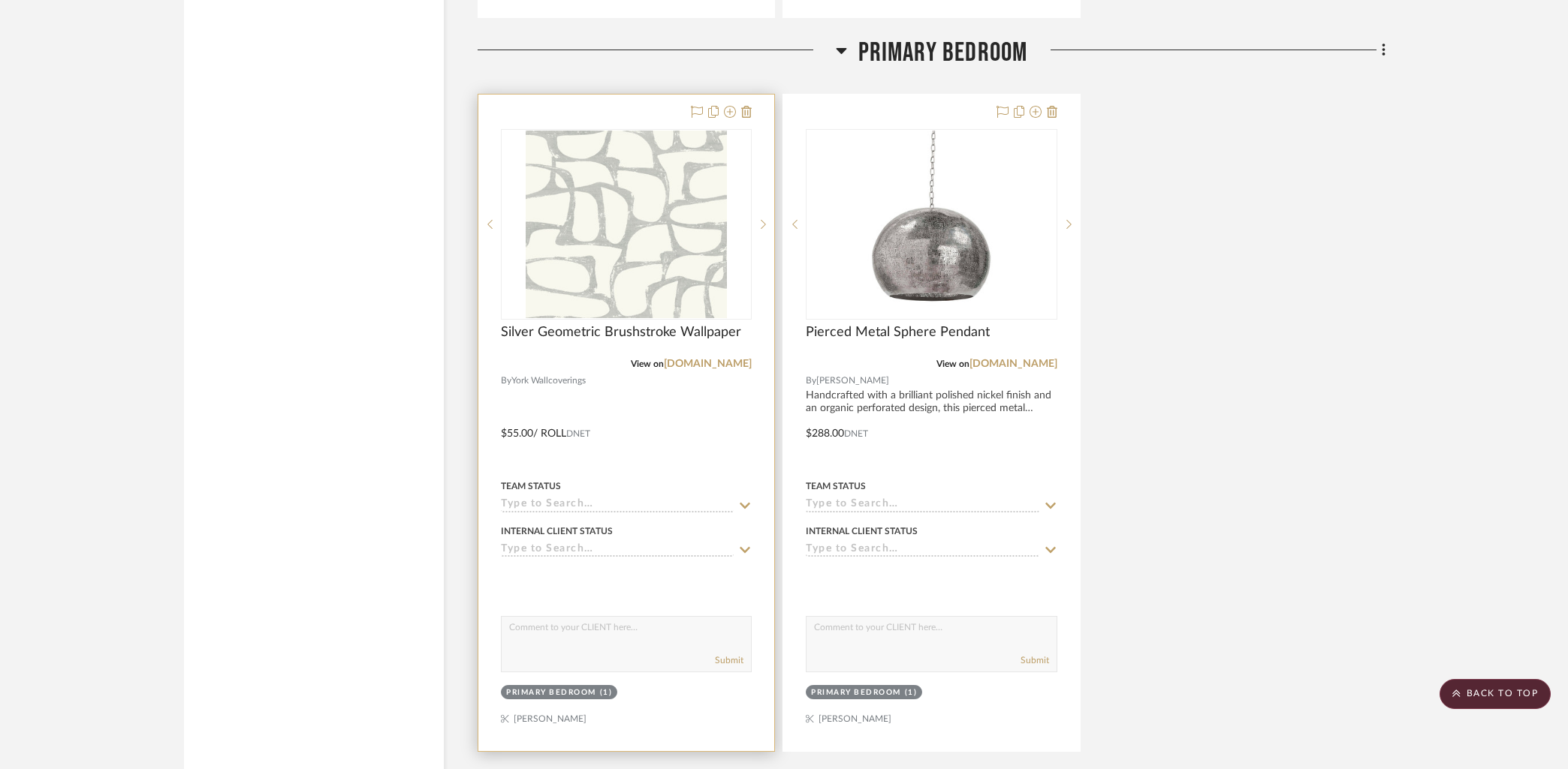
click at [613, 115] on div at bounding box center [626, 422] width 296 height 657
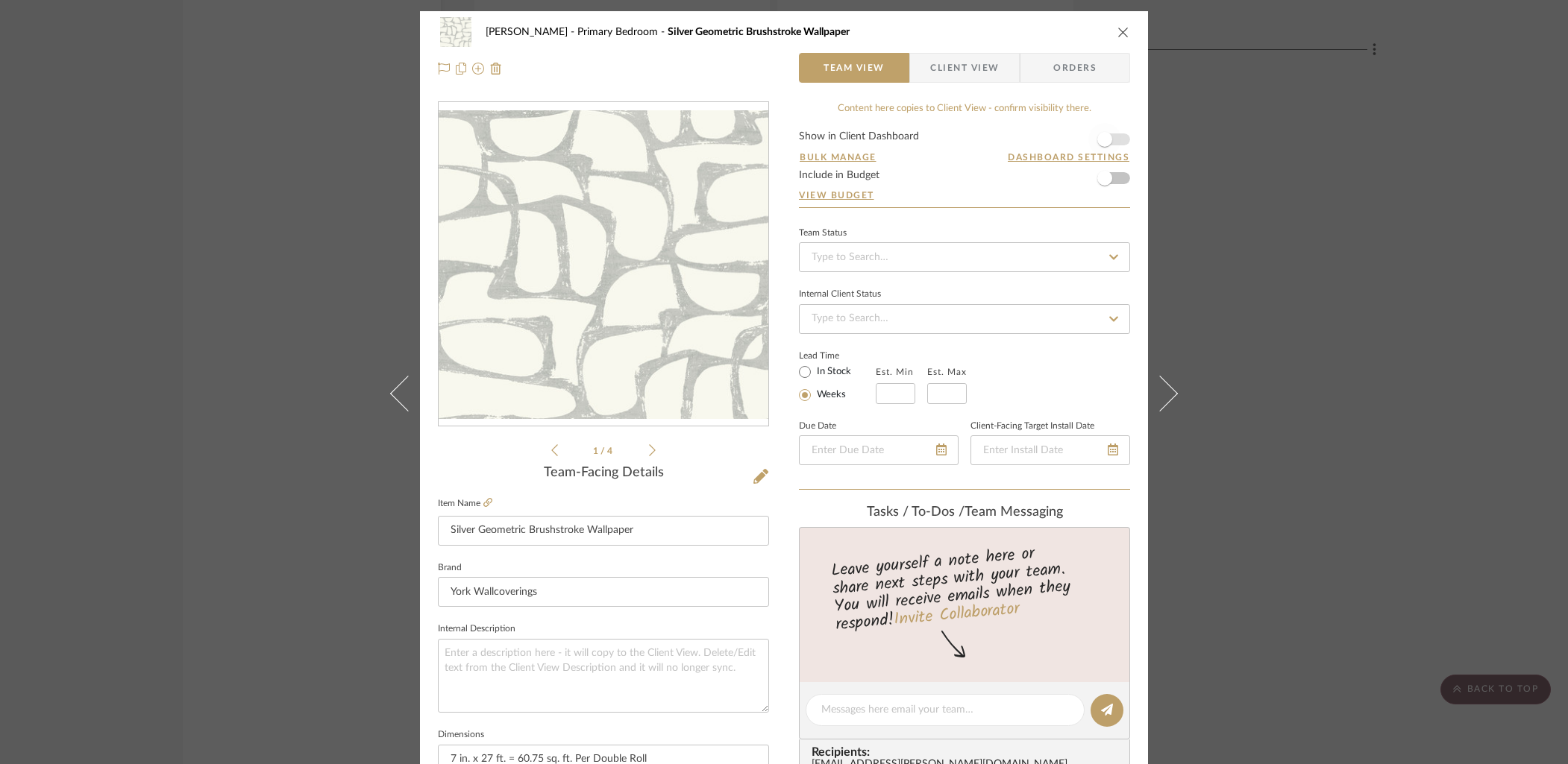
click at [1112, 139] on span "button" at bounding box center [1104, 139] width 33 height 33
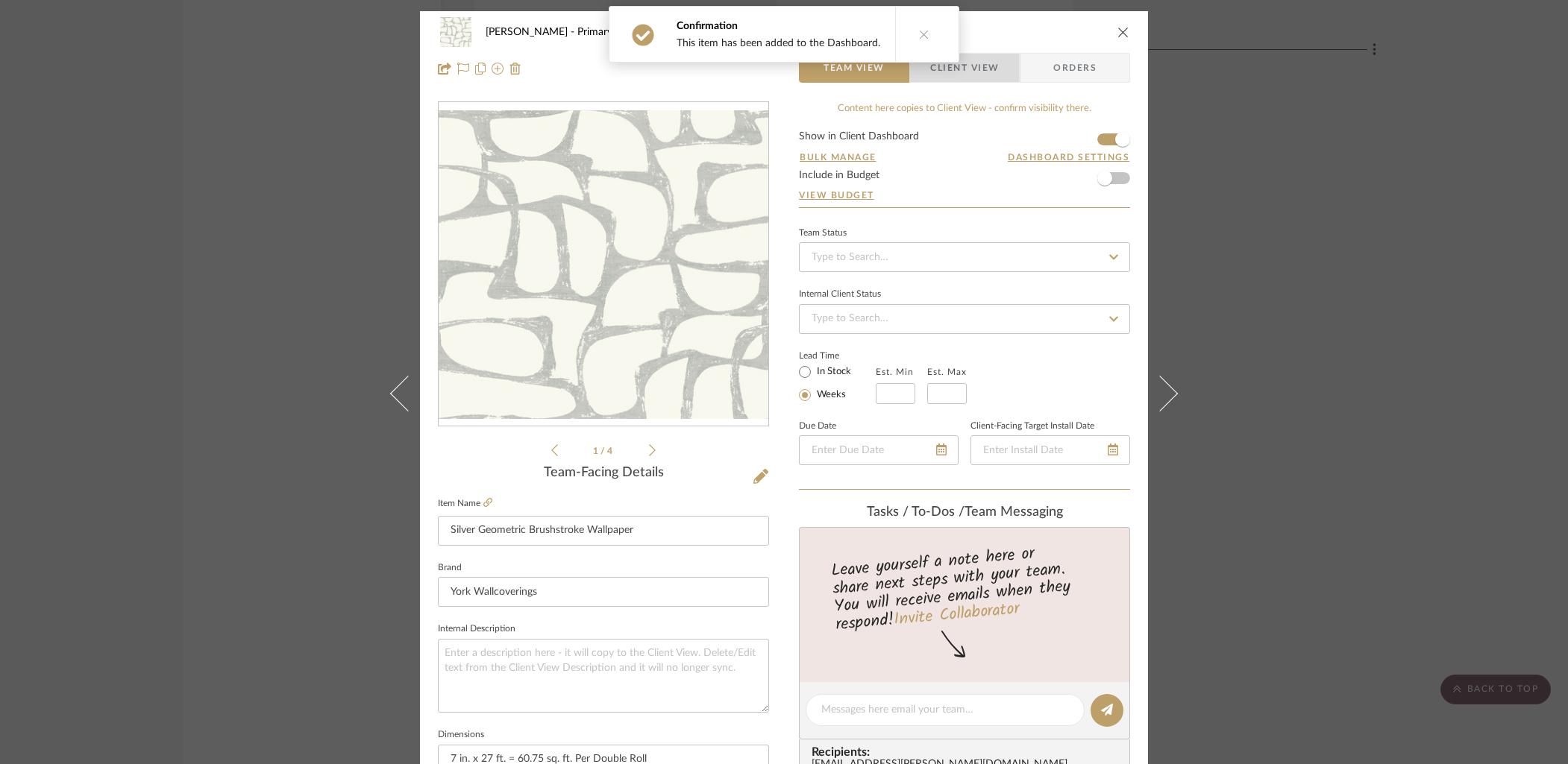
click at [985, 67] on span "Client View" at bounding box center [965, 68] width 69 height 30
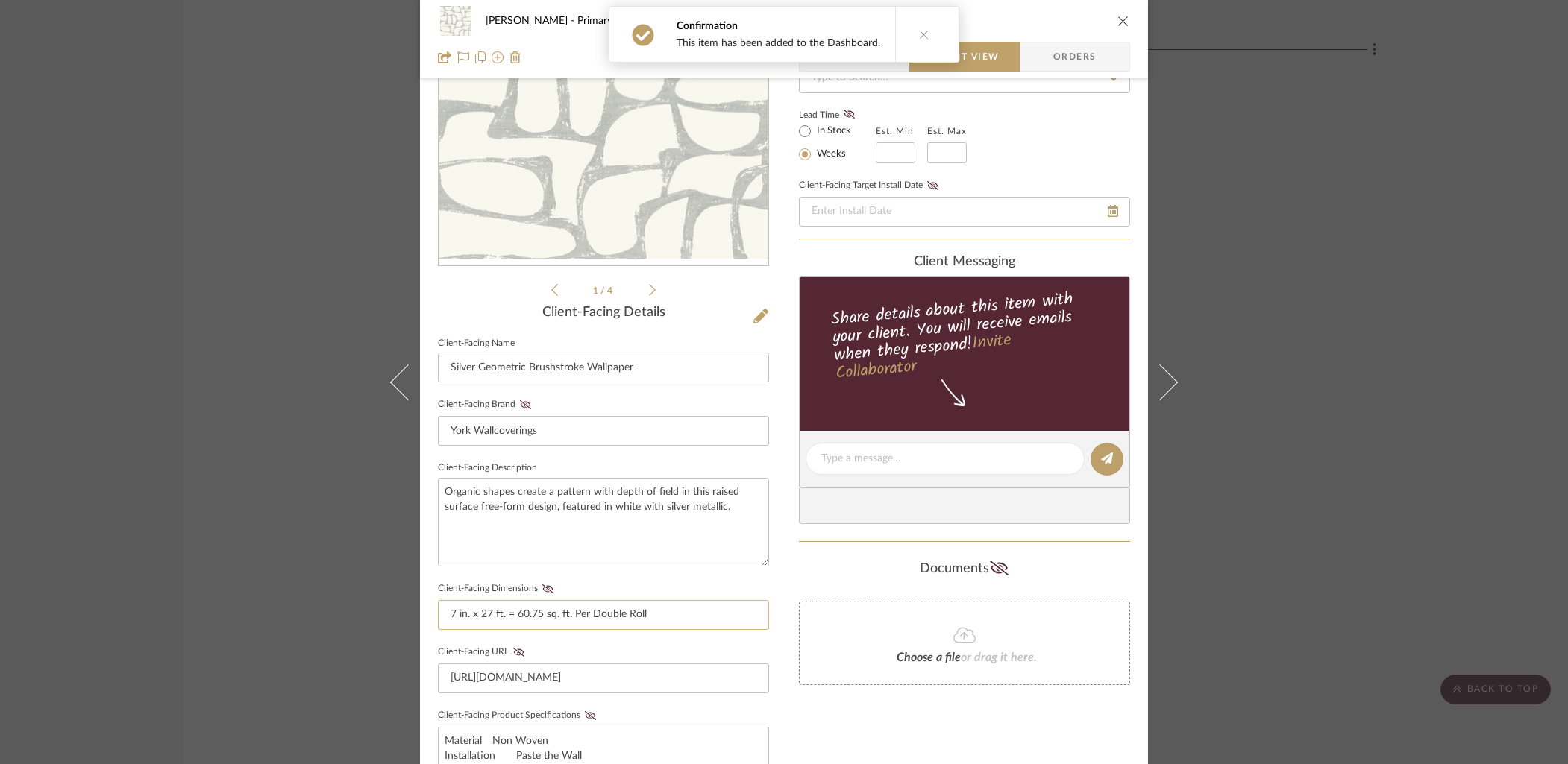
scroll to position [237, 0]
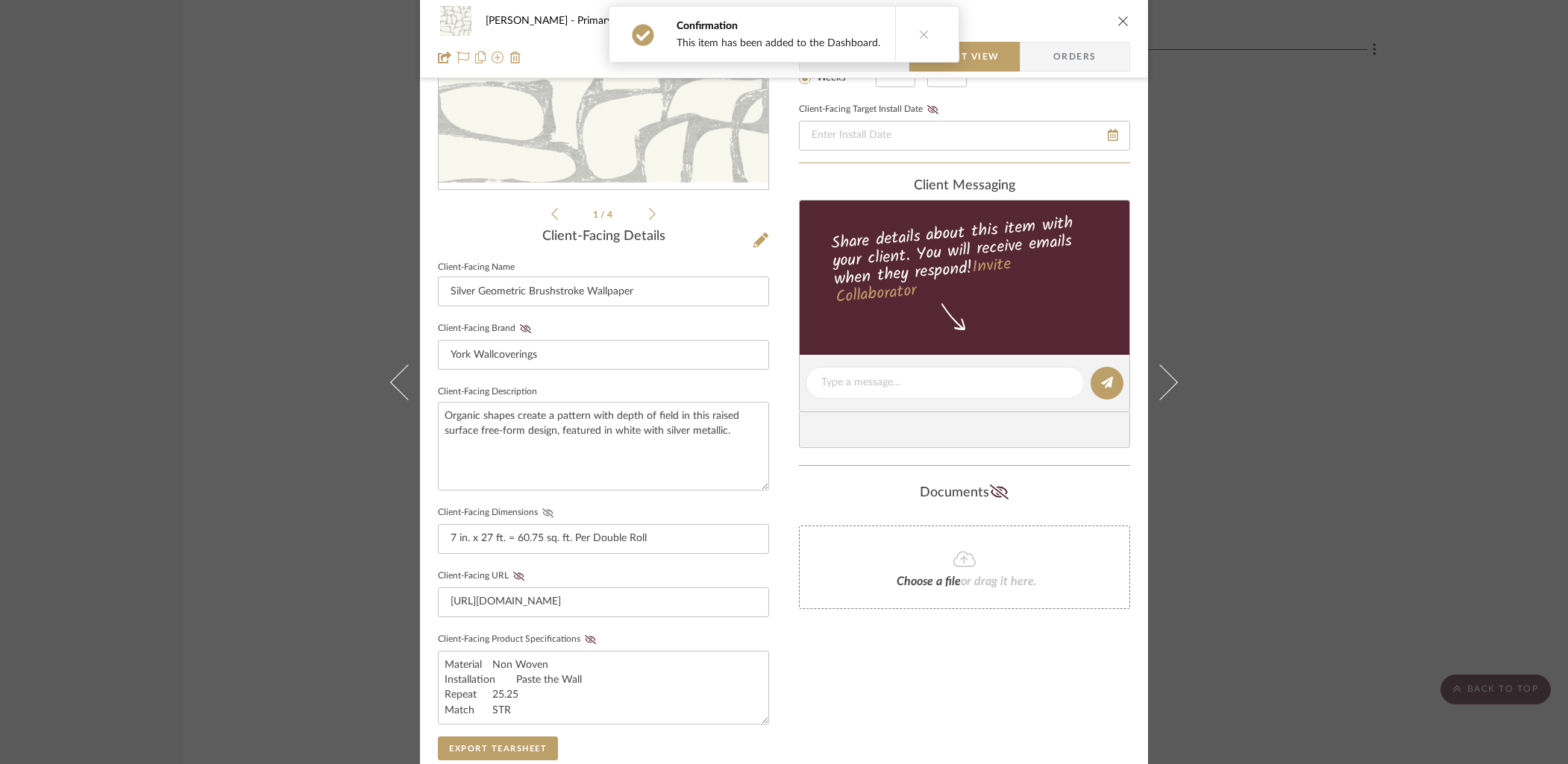
click at [542, 509] on icon at bounding box center [548, 512] width 11 height 9
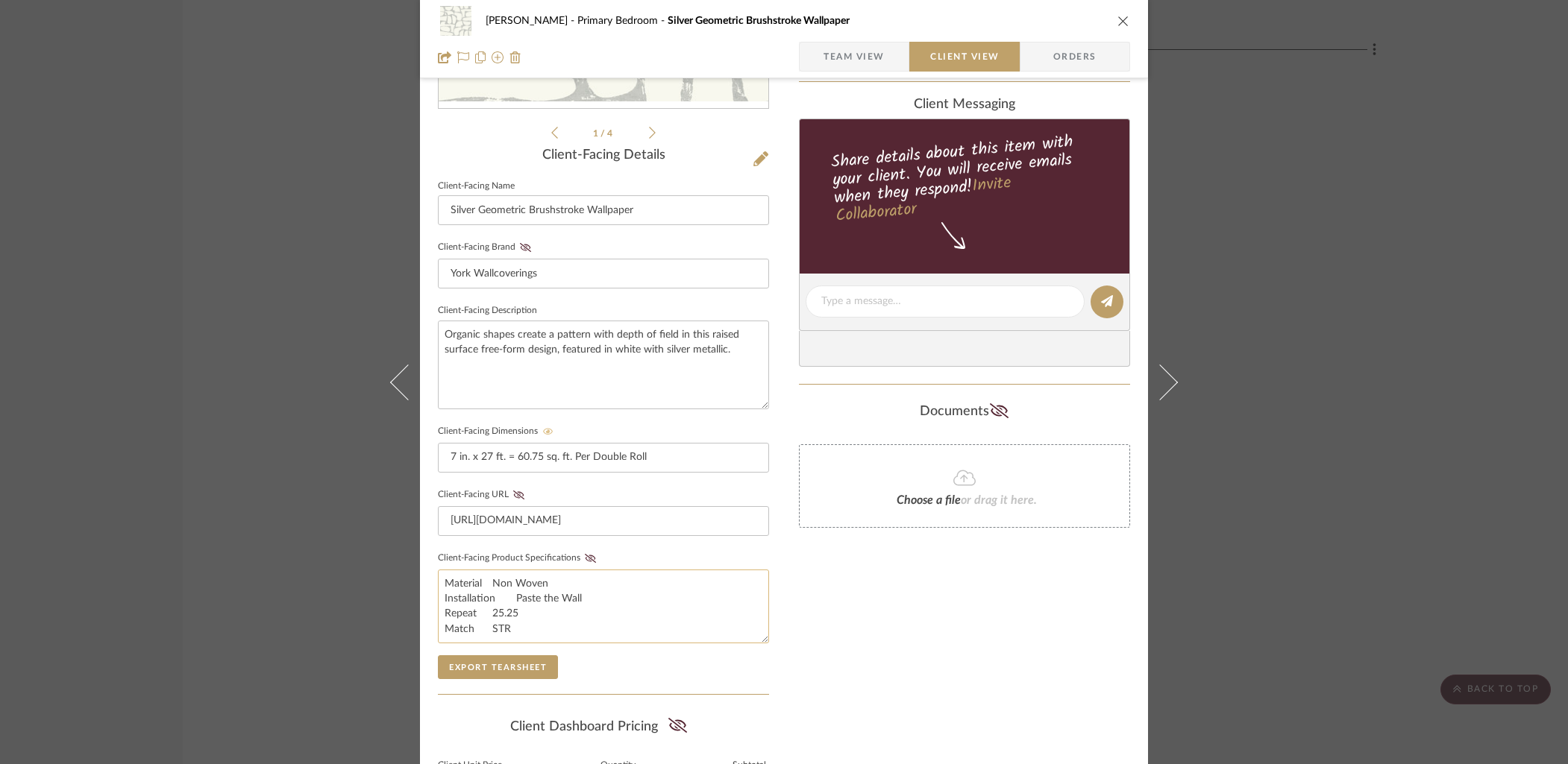
scroll to position [319, 0]
click at [1117, 20] on icon "close" at bounding box center [1122, 20] width 12 height 12
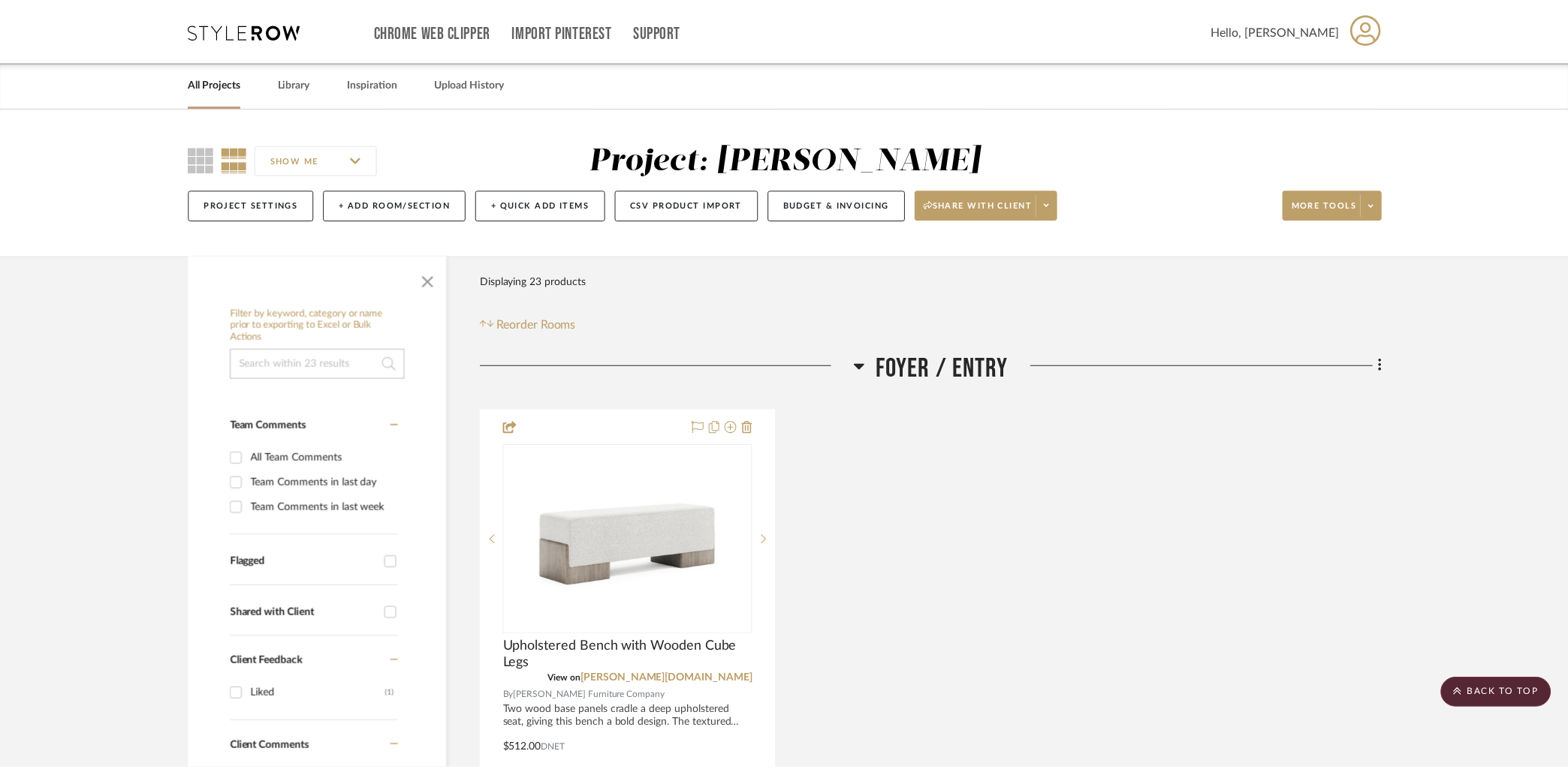
scroll to position [3917, 0]
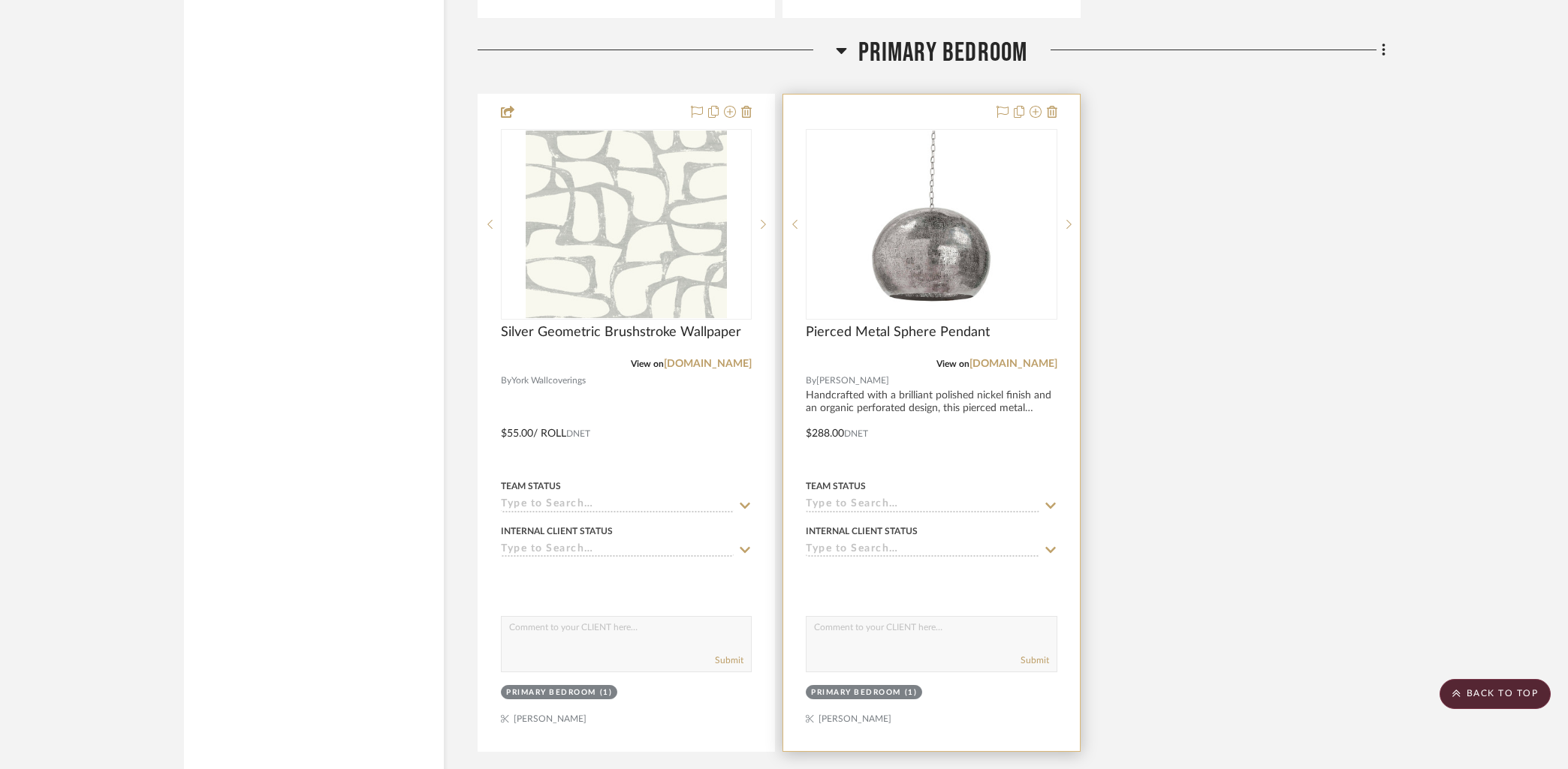
click at [943, 111] on div at bounding box center [931, 422] width 296 height 657
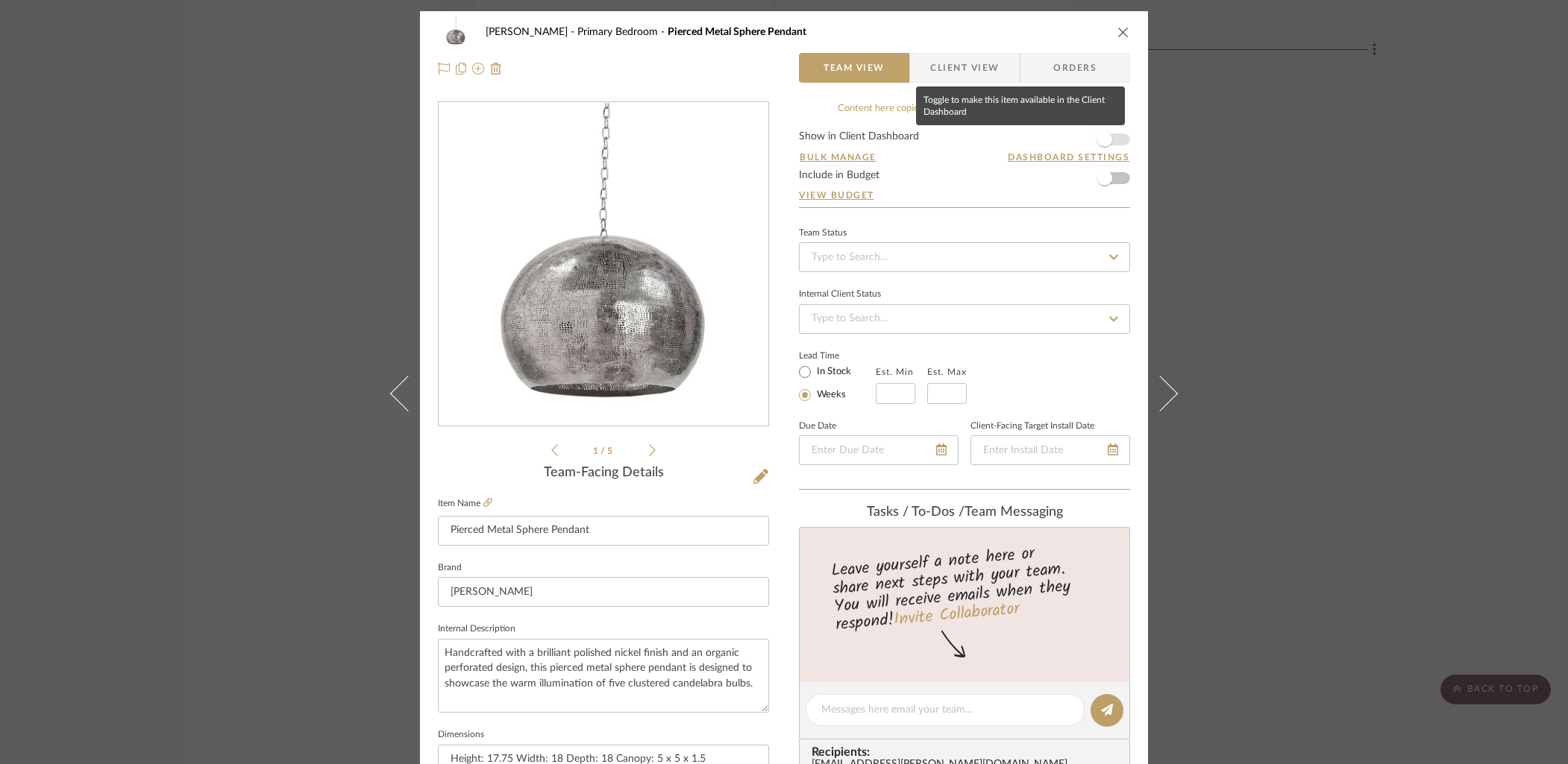
click at [1114, 138] on span "button" at bounding box center [1104, 139] width 33 height 33
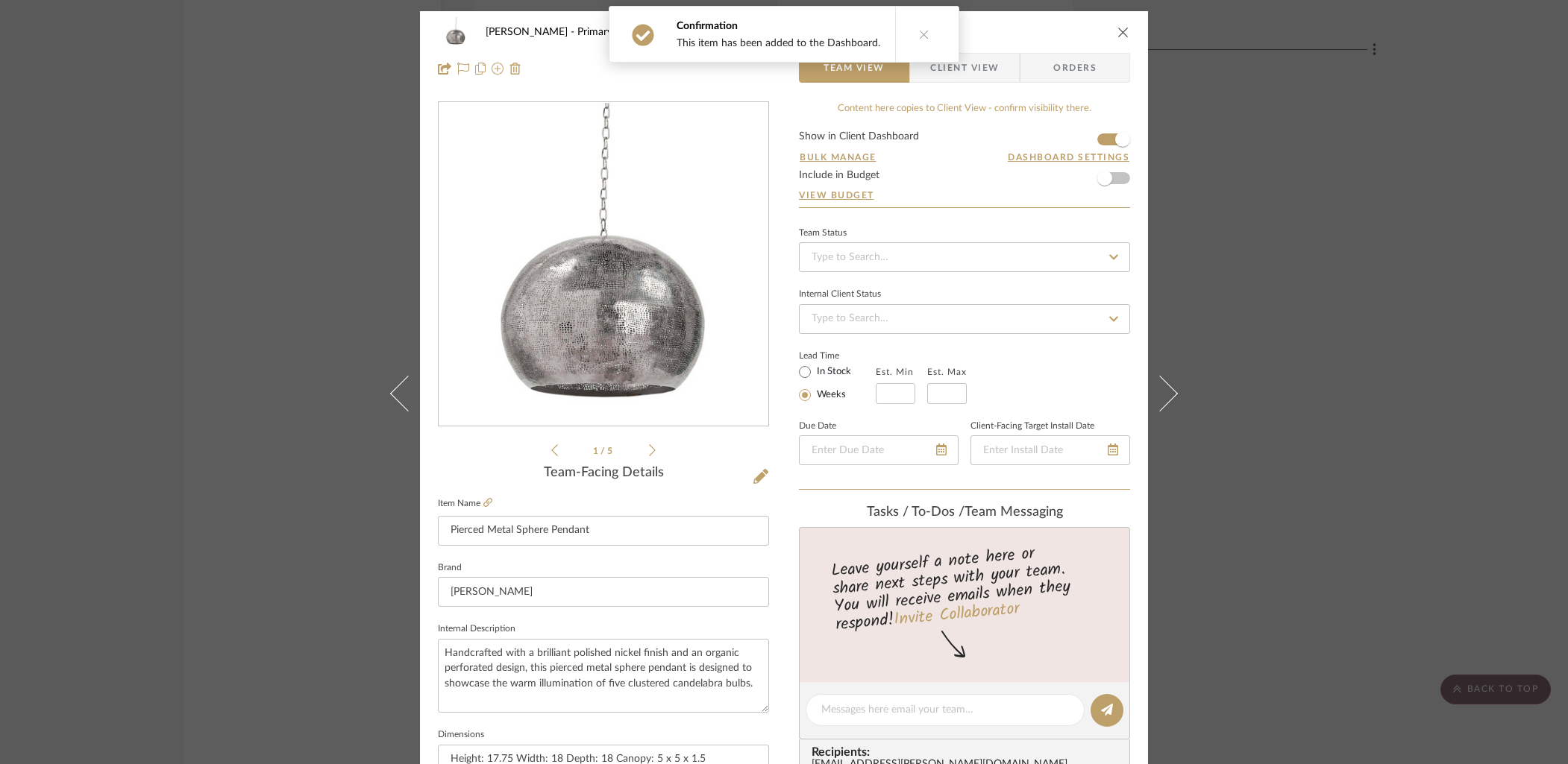
click at [986, 73] on span "Client View" at bounding box center [965, 68] width 69 height 30
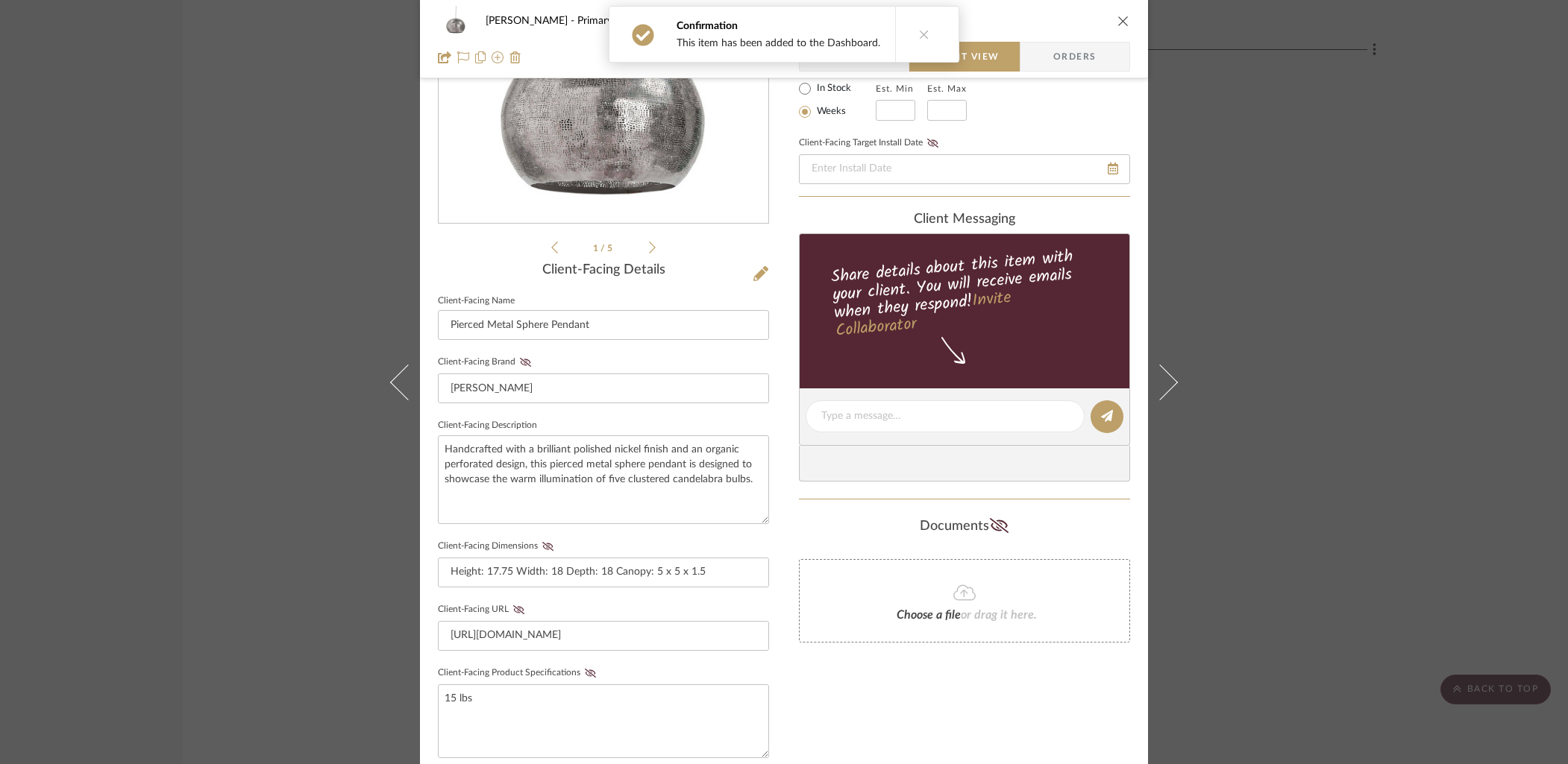
scroll to position [310, 0]
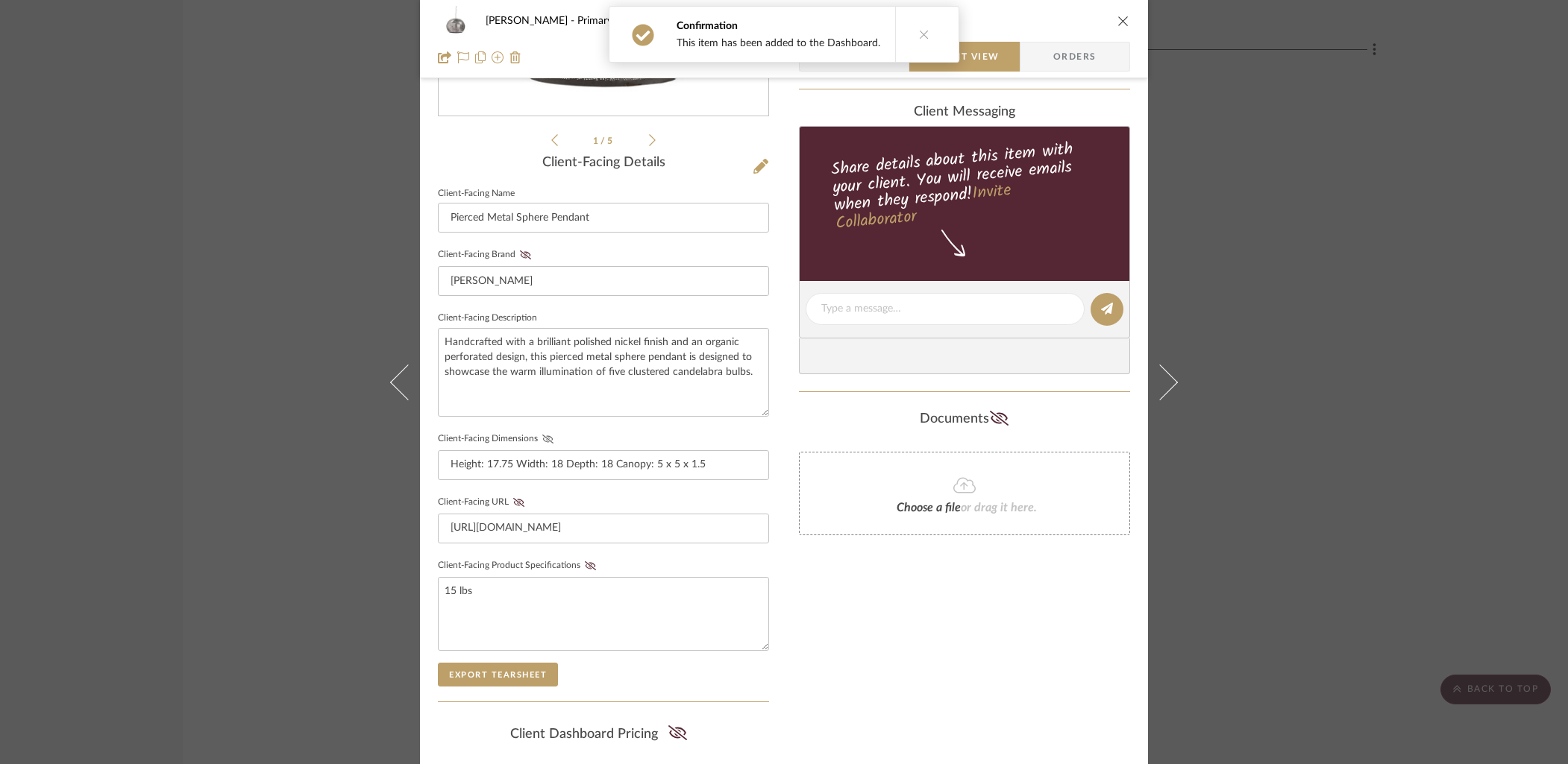
click at [542, 437] on icon at bounding box center [548, 438] width 11 height 9
click at [581, 564] on fa-icon at bounding box center [590, 566] width 19 height 9
drag, startPoint x: 995, startPoint y: 645, endPoint x: 986, endPoint y: 641, distance: 9.8
click at [995, 645] on div "Only content on this tab can share to Dashboard. Click eyeball icon to show or …" at bounding box center [965, 337] width 331 height 1091
click at [1120, 16] on icon "close" at bounding box center [1122, 20] width 12 height 12
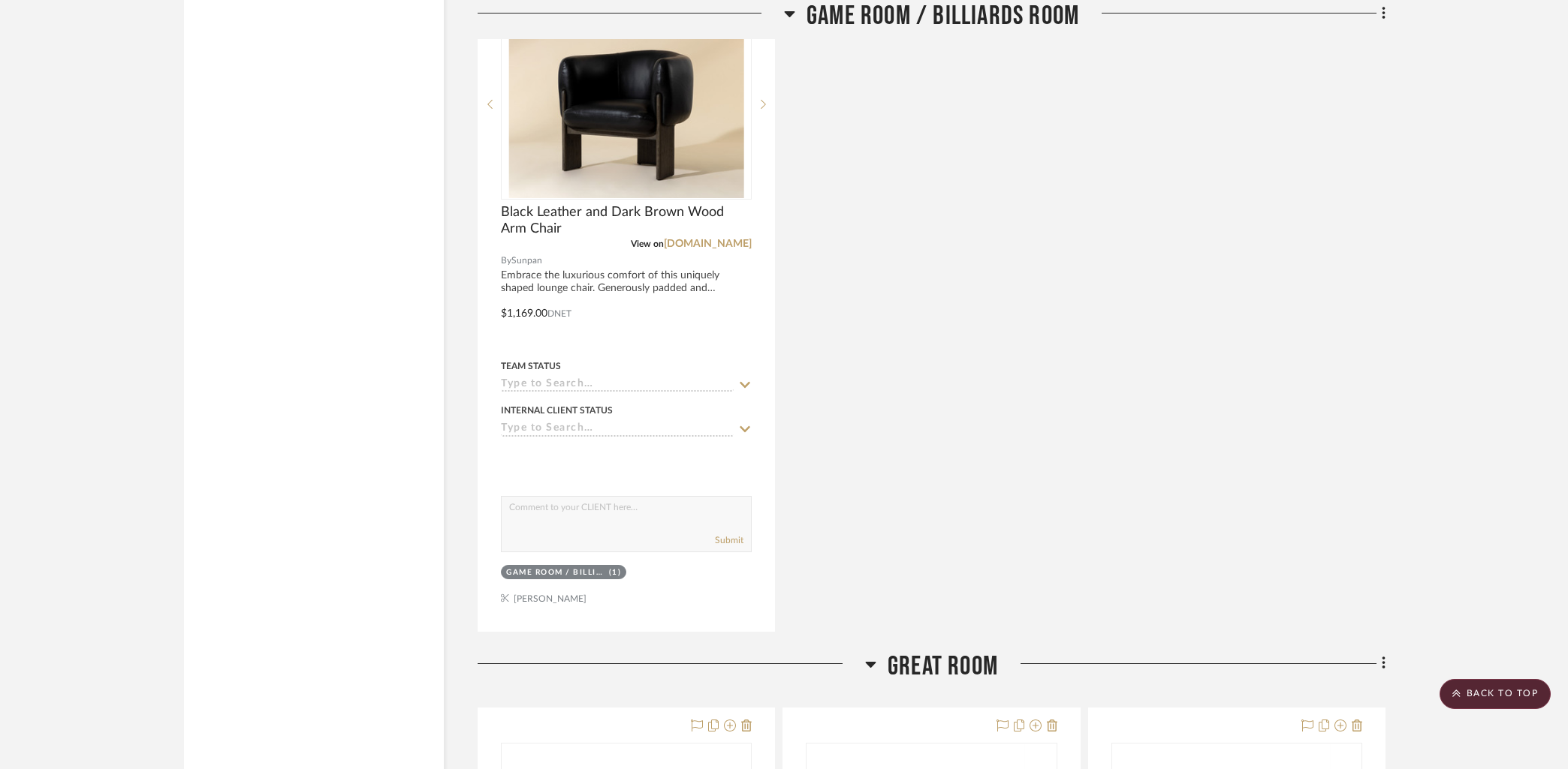
scroll to position [4672, 0]
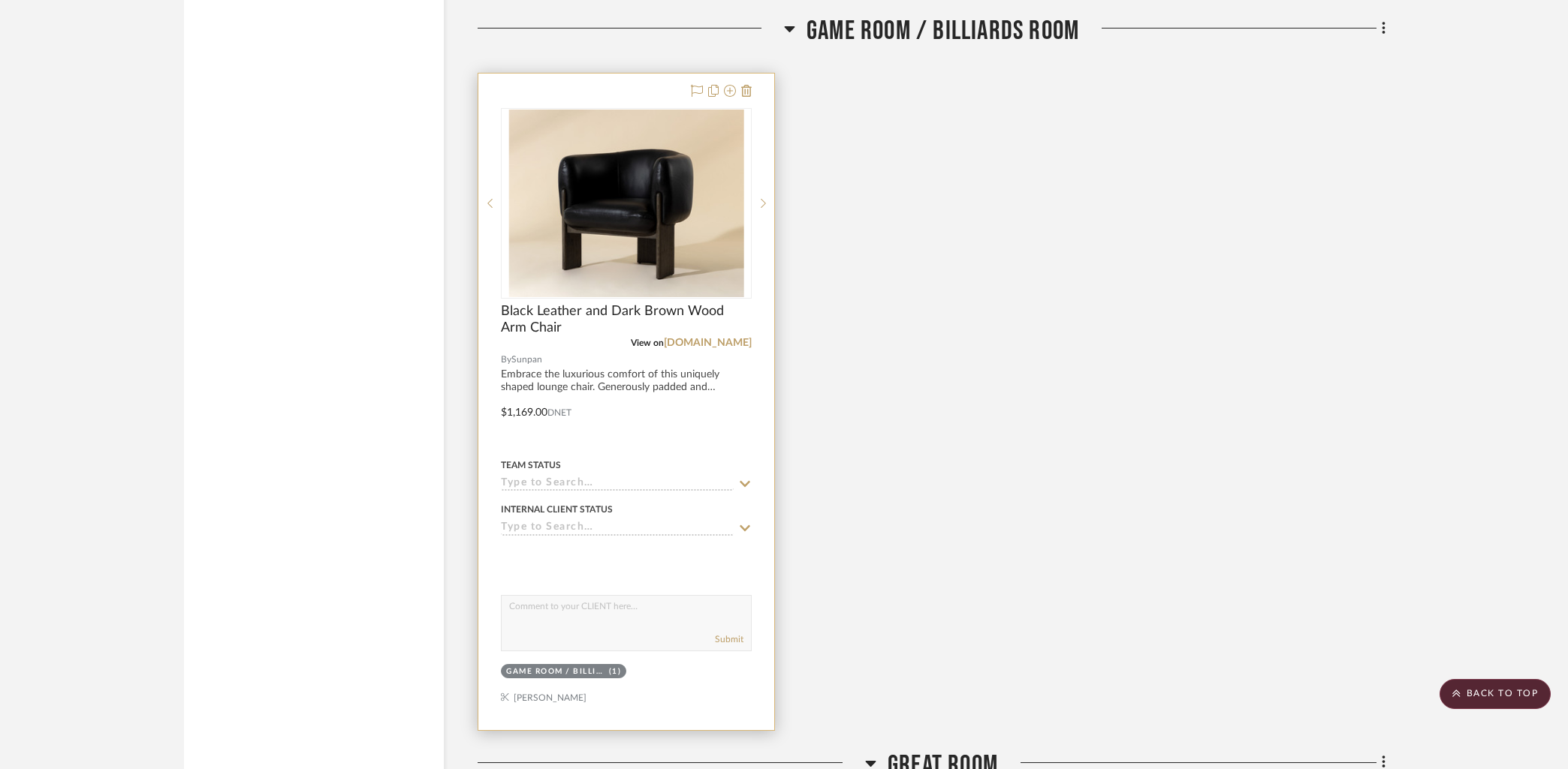
click at [566, 86] on div at bounding box center [626, 402] width 296 height 657
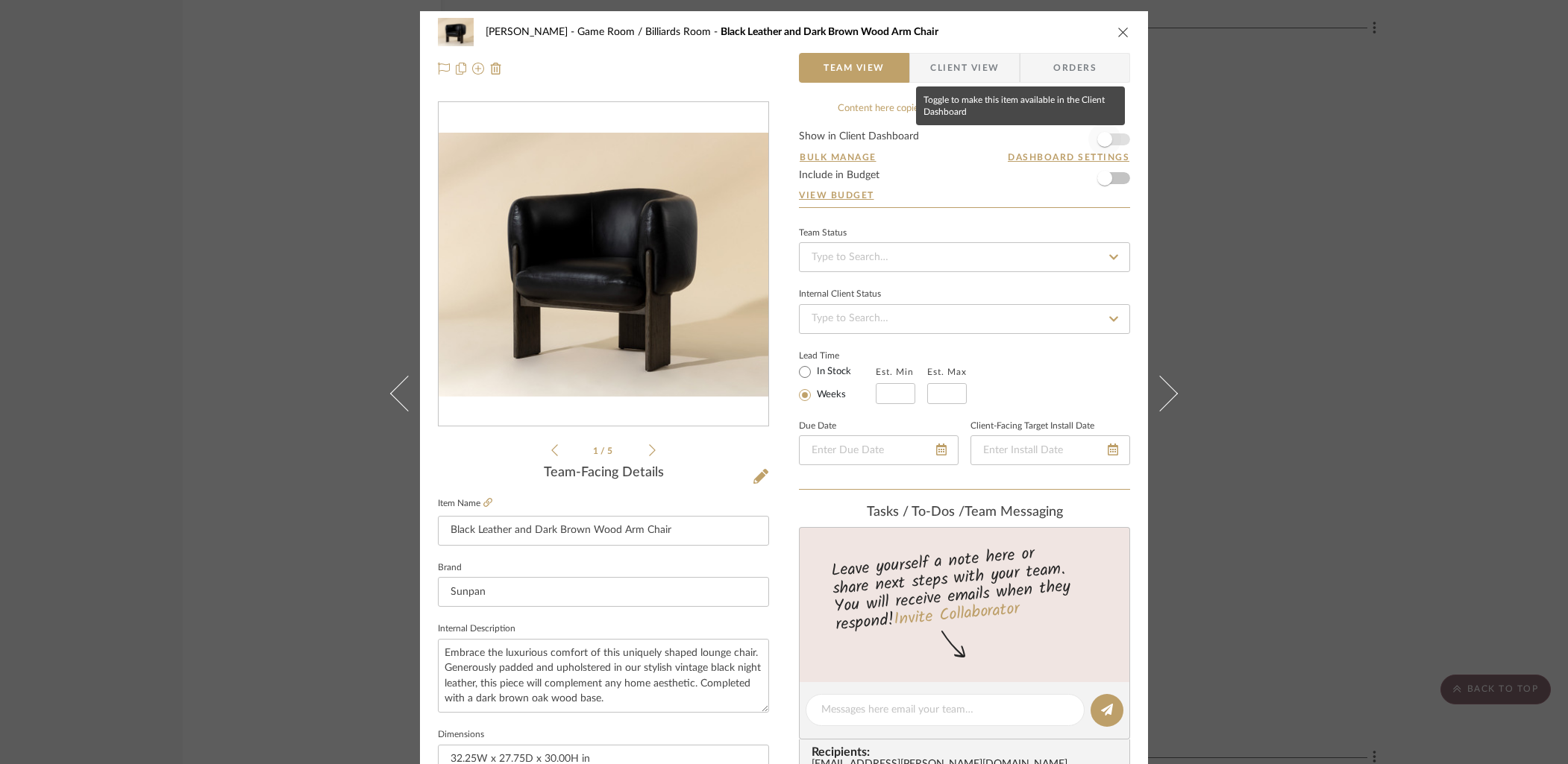
drag, startPoint x: 1108, startPoint y: 141, endPoint x: 1124, endPoint y: 145, distance: 16.5
click at [1109, 141] on span "button" at bounding box center [1104, 139] width 33 height 33
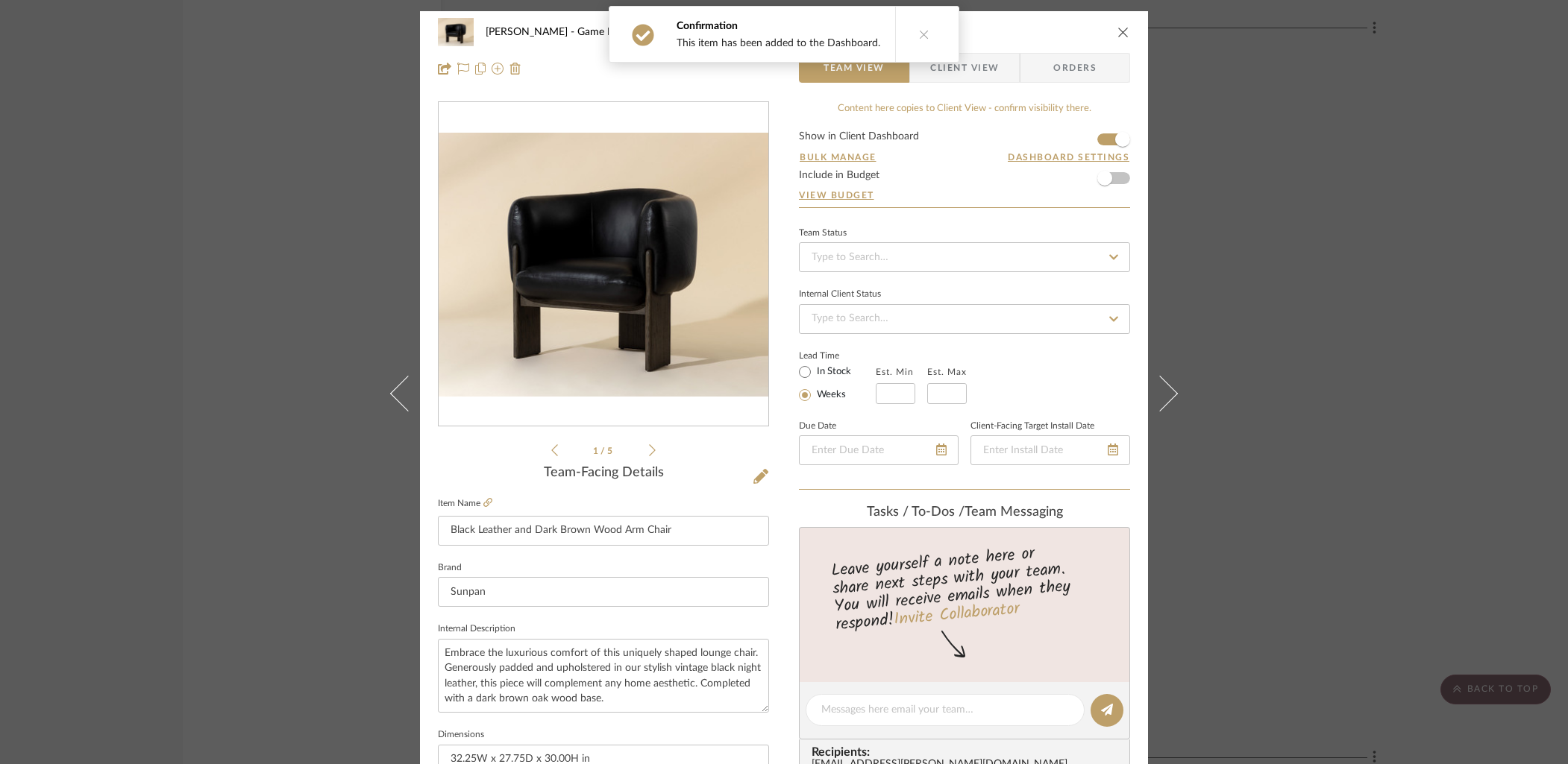
click at [965, 66] on span "Client View" at bounding box center [965, 68] width 69 height 30
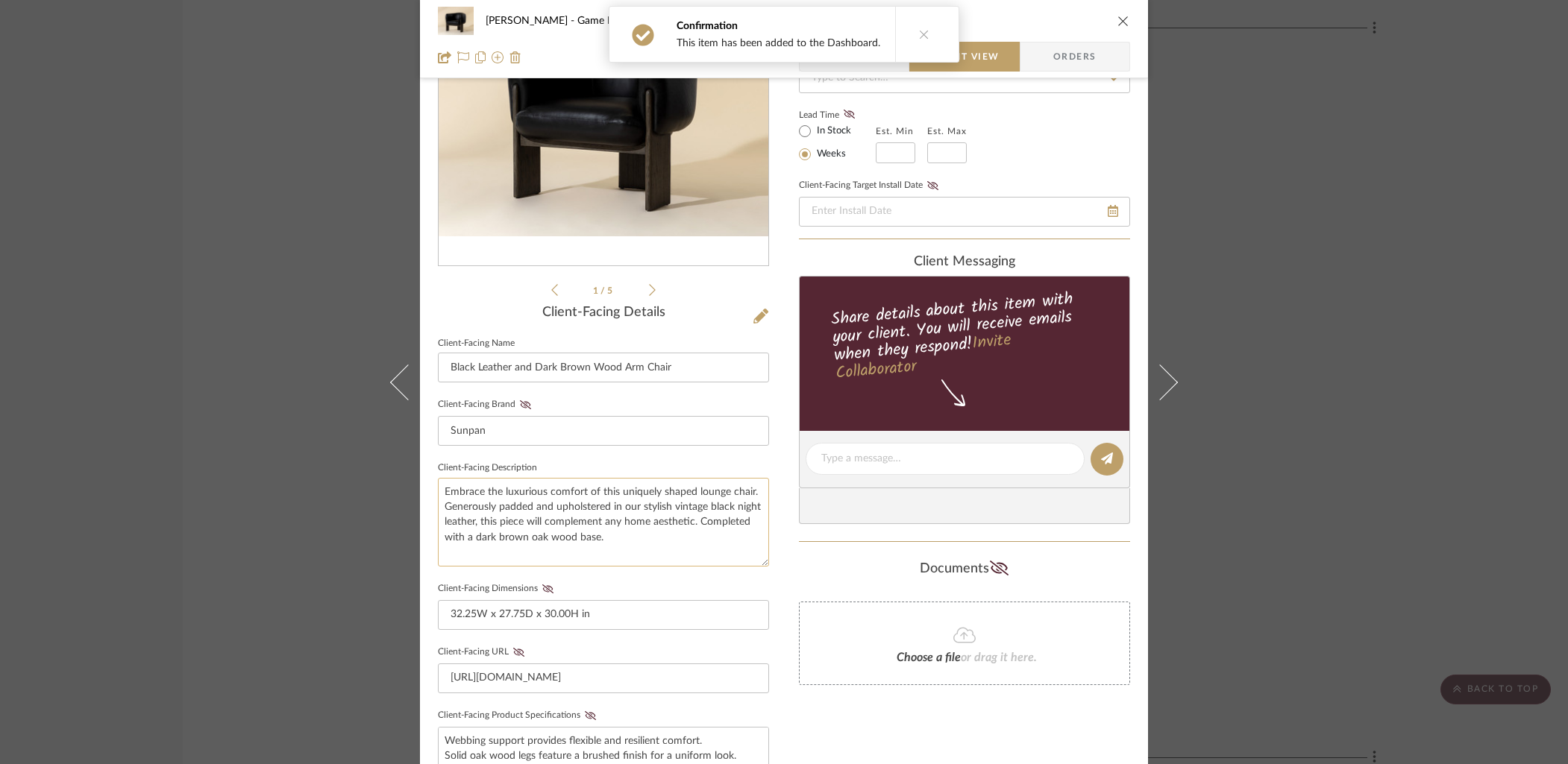
scroll to position [221, 0]
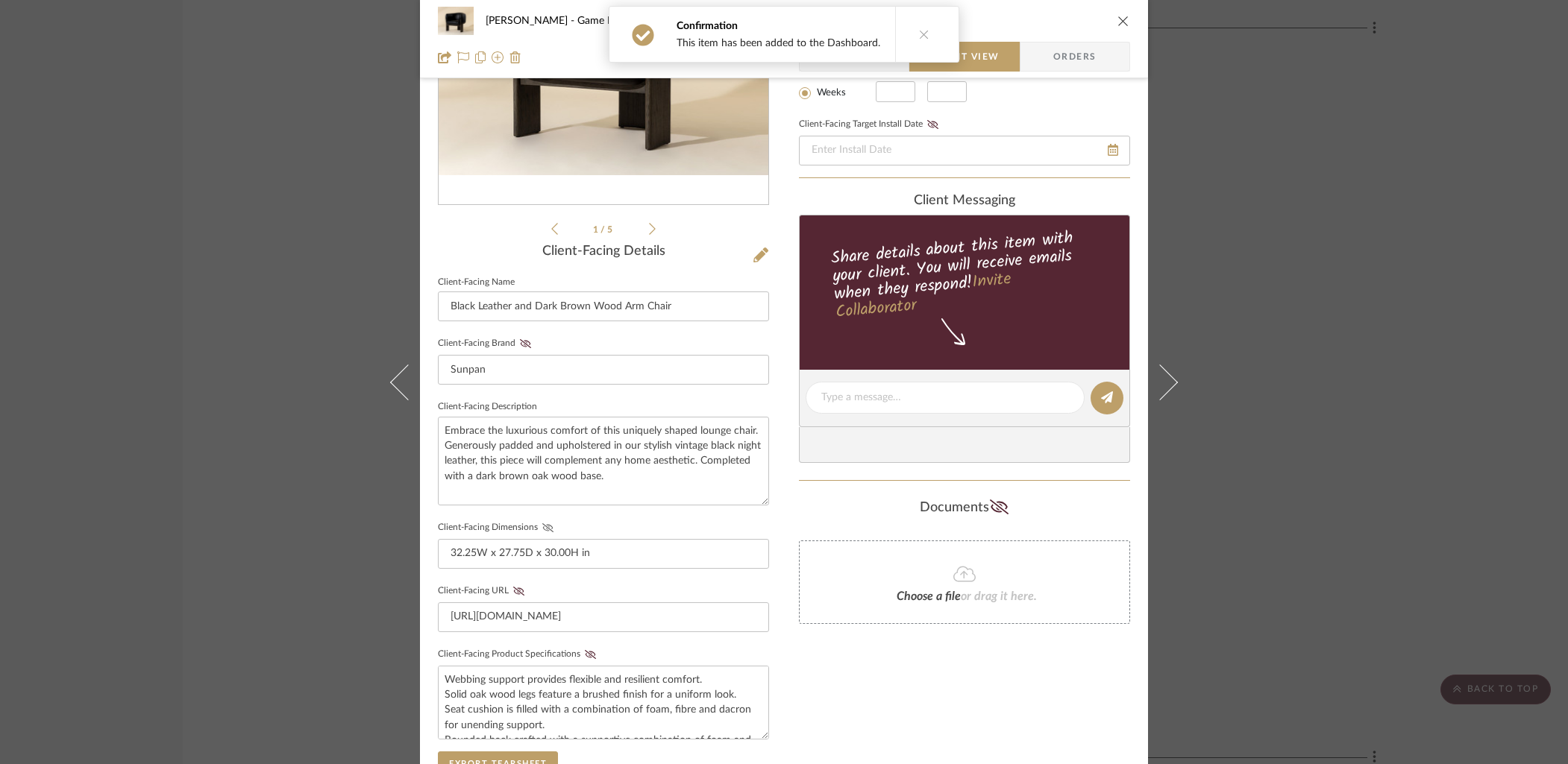
drag, startPoint x: 541, startPoint y: 523, endPoint x: 547, endPoint y: 528, distance: 7.8
click at [542, 523] on icon at bounding box center [548, 527] width 11 height 9
click at [585, 652] on icon at bounding box center [590, 654] width 11 height 9
click at [955, 693] on div "Only content on this tab can share to Dashboard. Click eyeball icon to show or …" at bounding box center [965, 425] width 331 height 1091
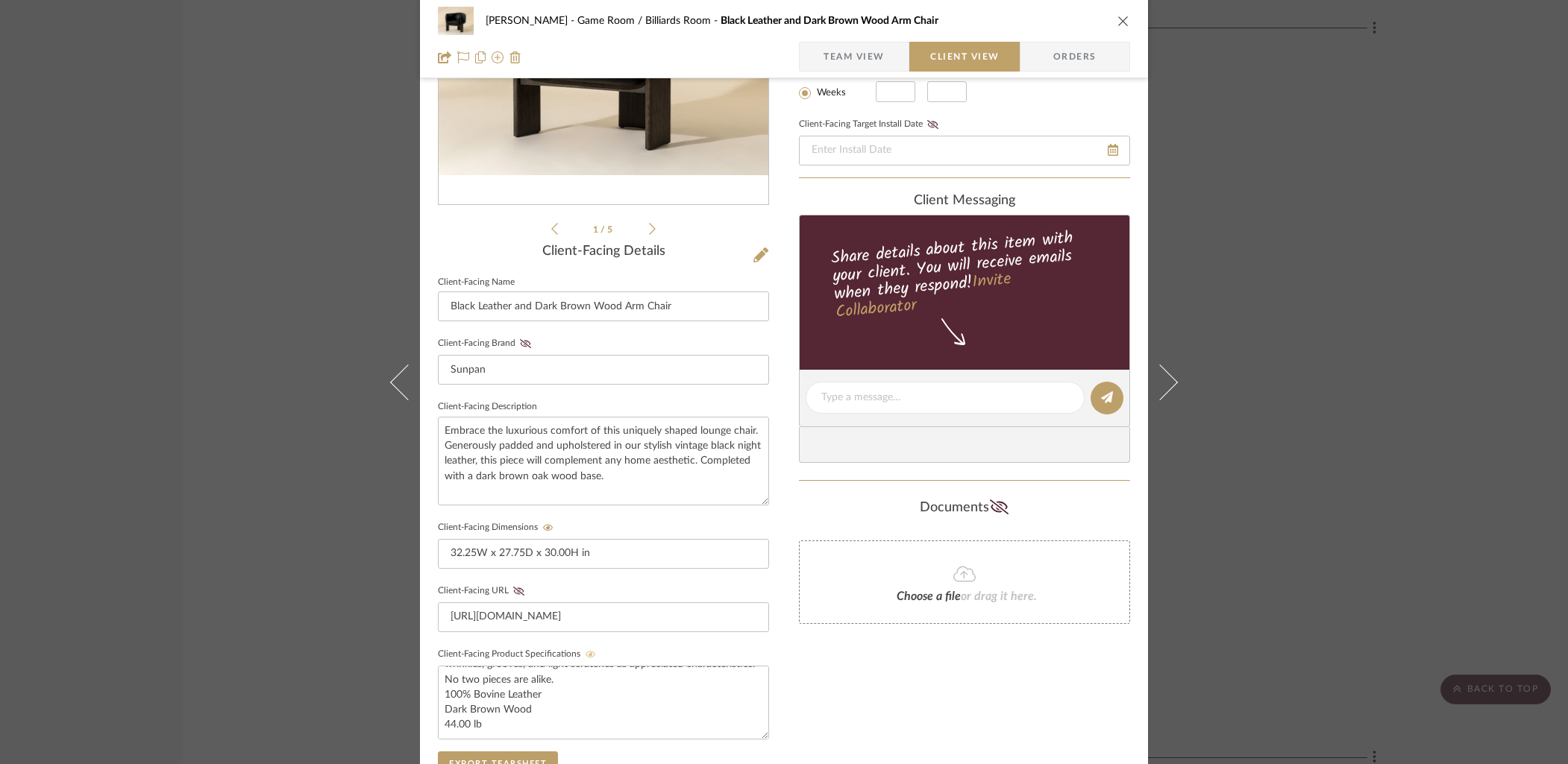
click at [1117, 17] on icon "close" at bounding box center [1122, 20] width 12 height 12
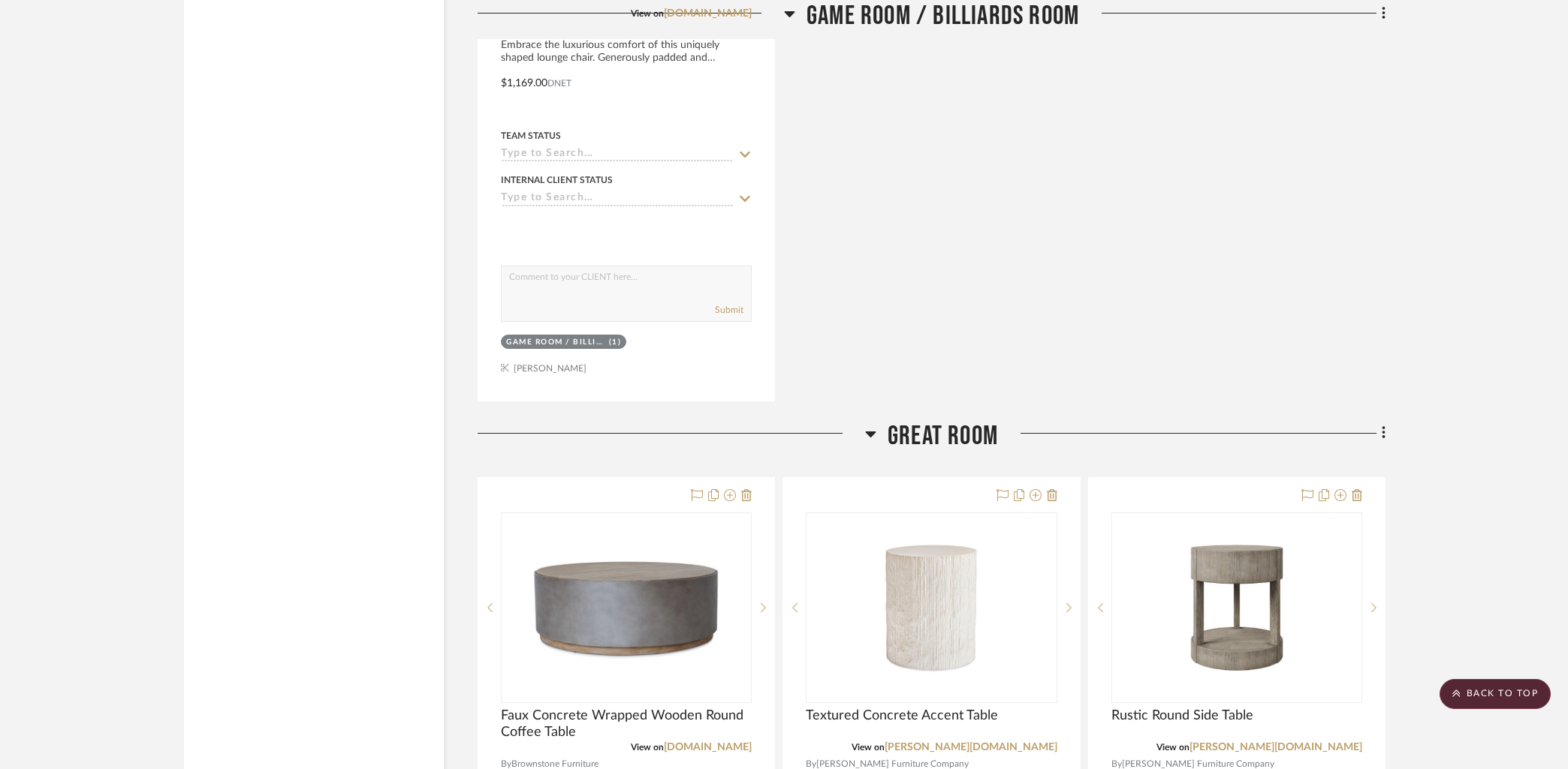
scroll to position [5187, 0]
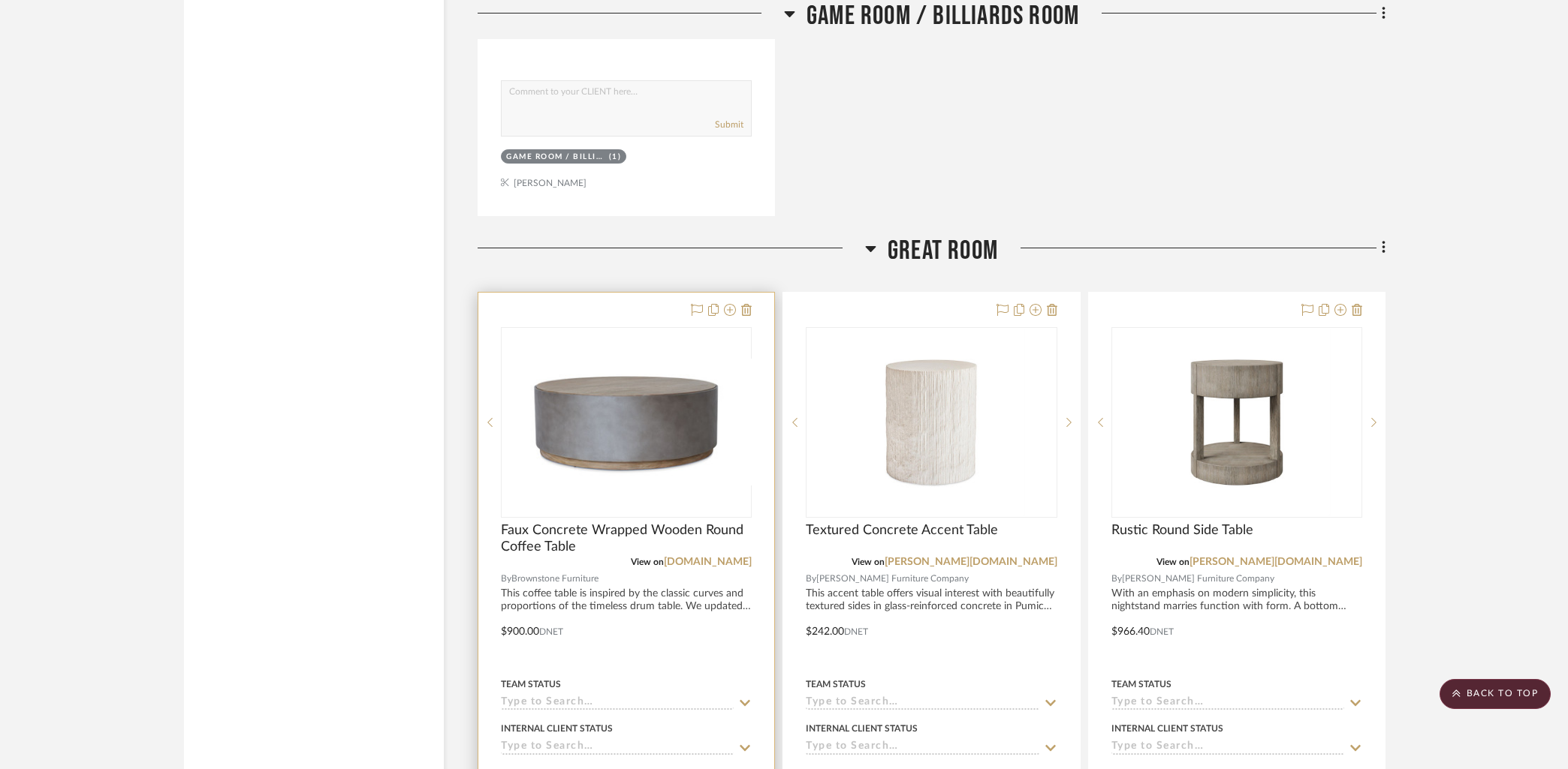
click at [611, 304] on div at bounding box center [626, 620] width 296 height 657
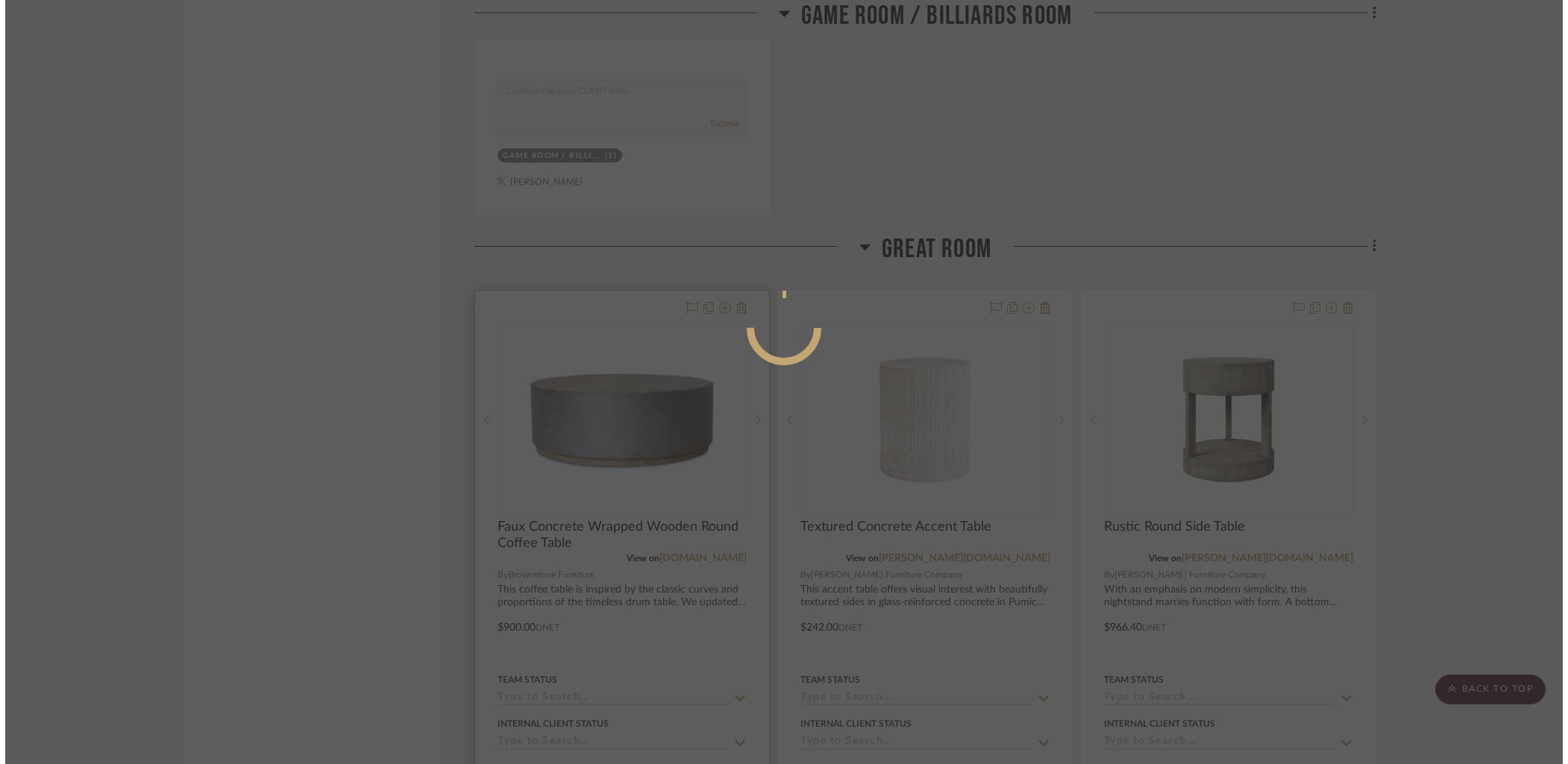
scroll to position [0, 0]
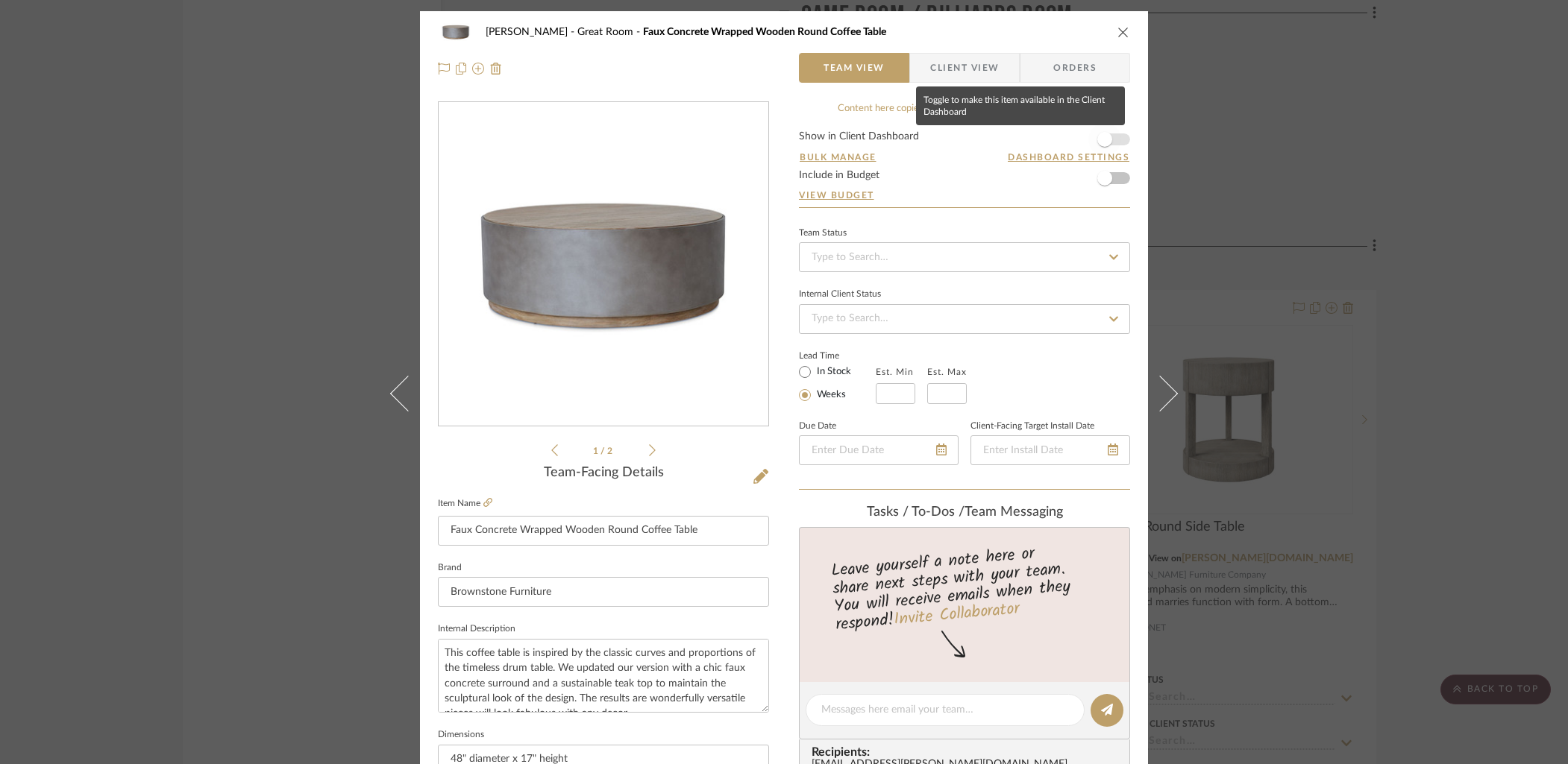
click at [1111, 139] on span "button" at bounding box center [1104, 139] width 33 height 33
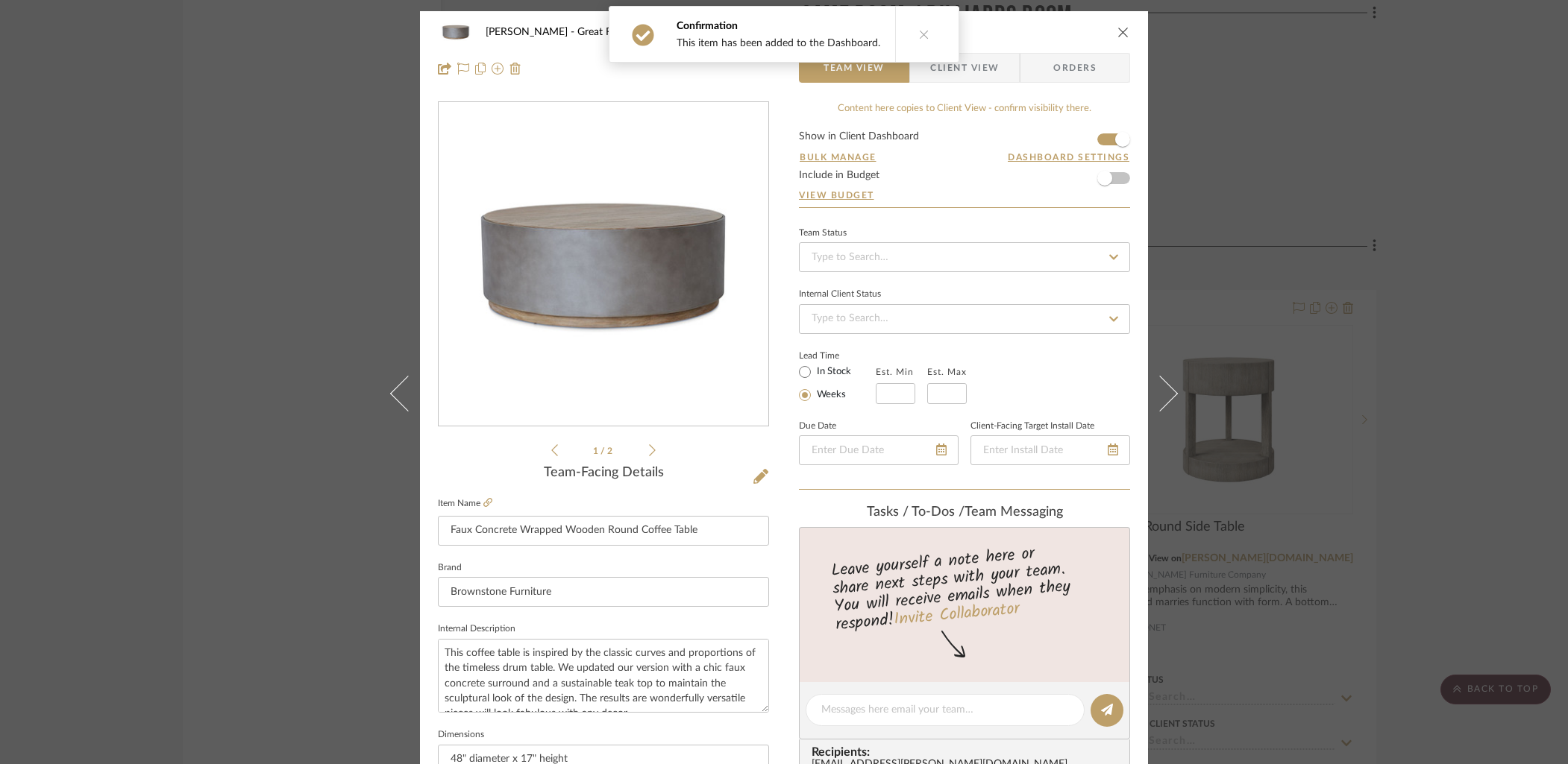
click at [947, 66] on div "Confirmation This item has been added to the Dashboard." at bounding box center [784, 34] width 363 height 69
click at [961, 60] on span "Client View" at bounding box center [965, 68] width 69 height 30
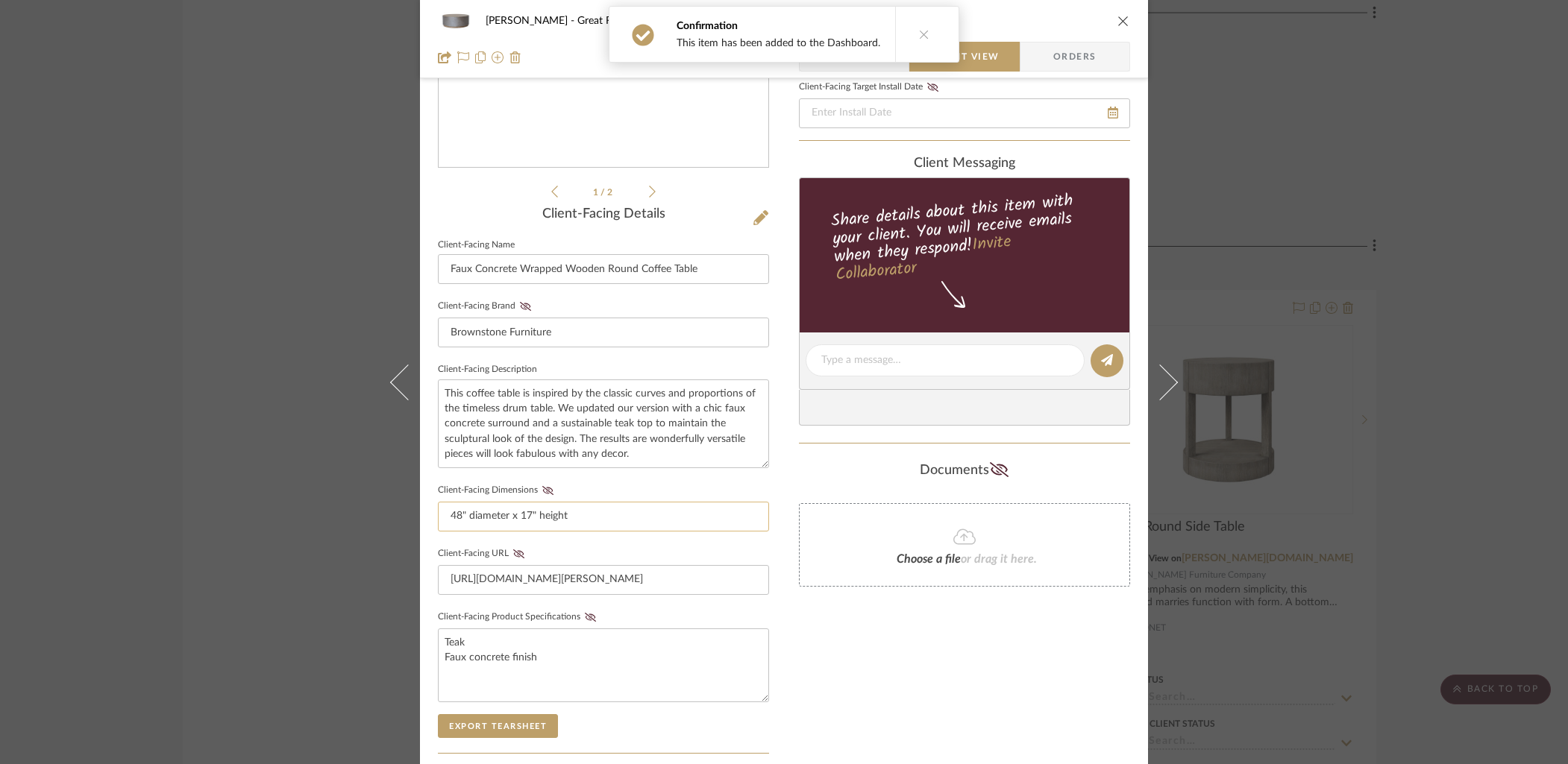
scroll to position [276, 0]
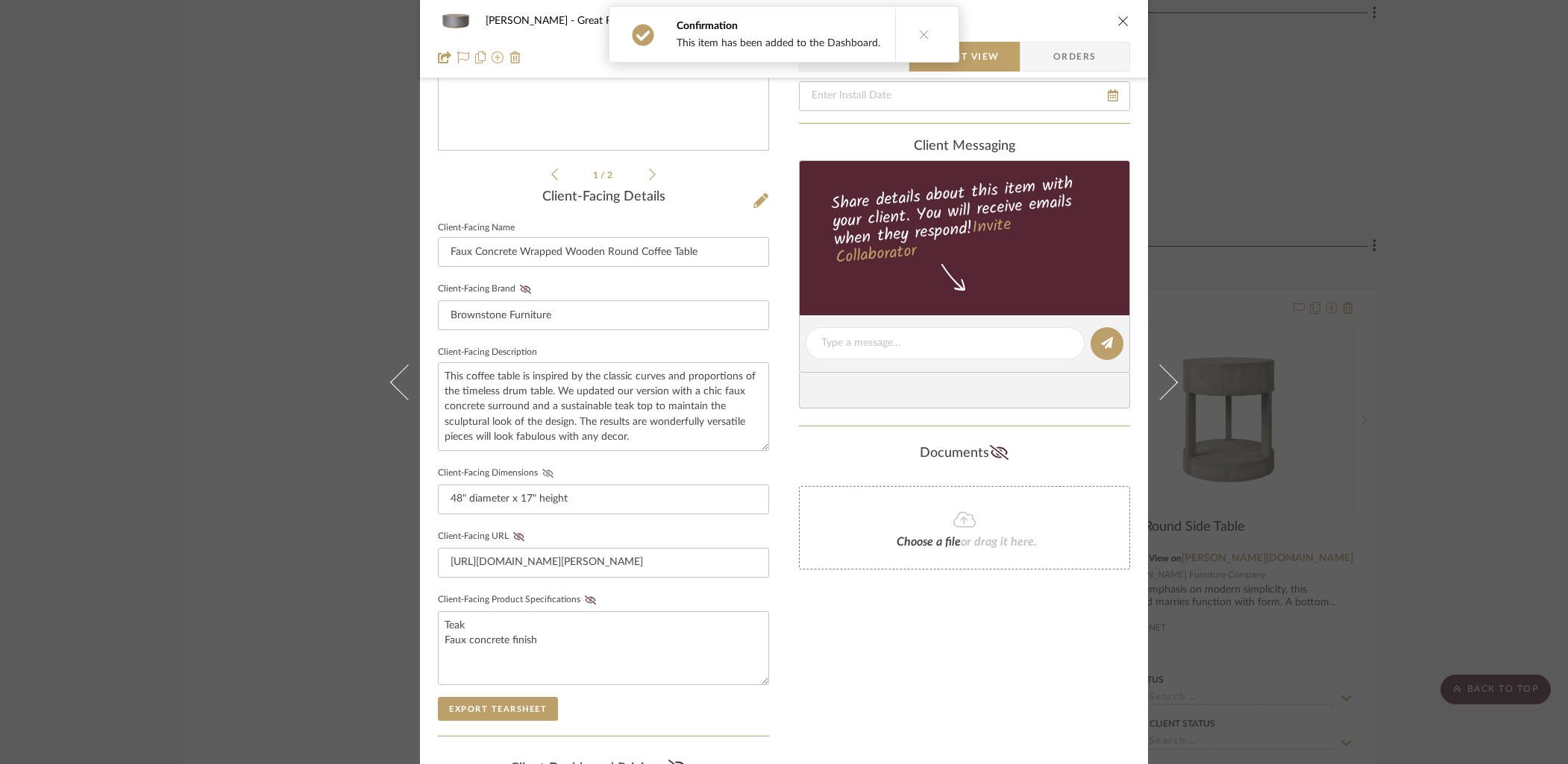
click at [542, 469] on icon at bounding box center [548, 473] width 11 height 9
drag, startPoint x: 586, startPoint y: 595, endPoint x: 769, endPoint y: 643, distance: 189.2
click at [589, 595] on icon at bounding box center [590, 599] width 11 height 9
click at [1117, 22] on icon "close" at bounding box center [1122, 20] width 12 height 12
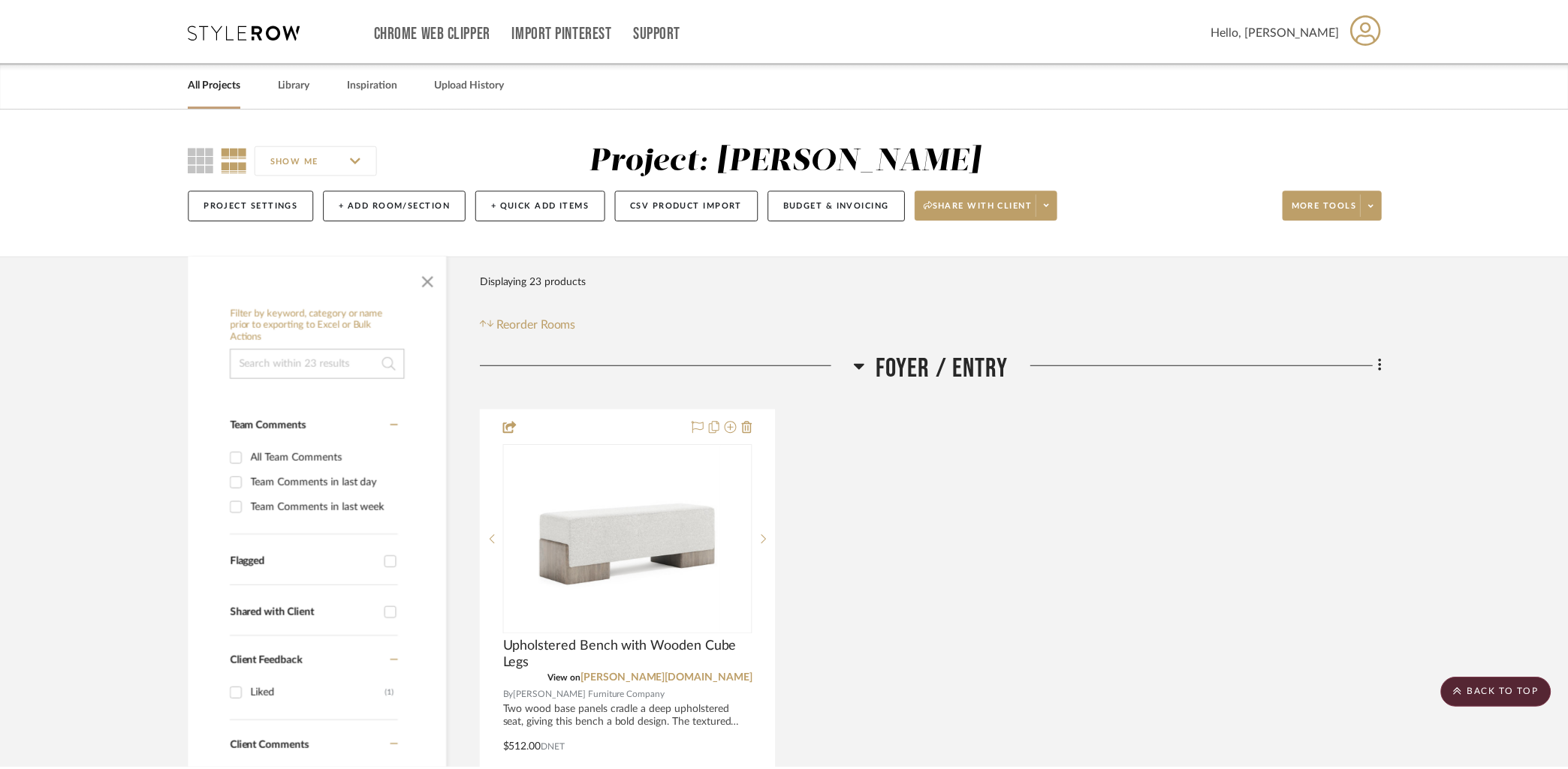
scroll to position [5187, 0]
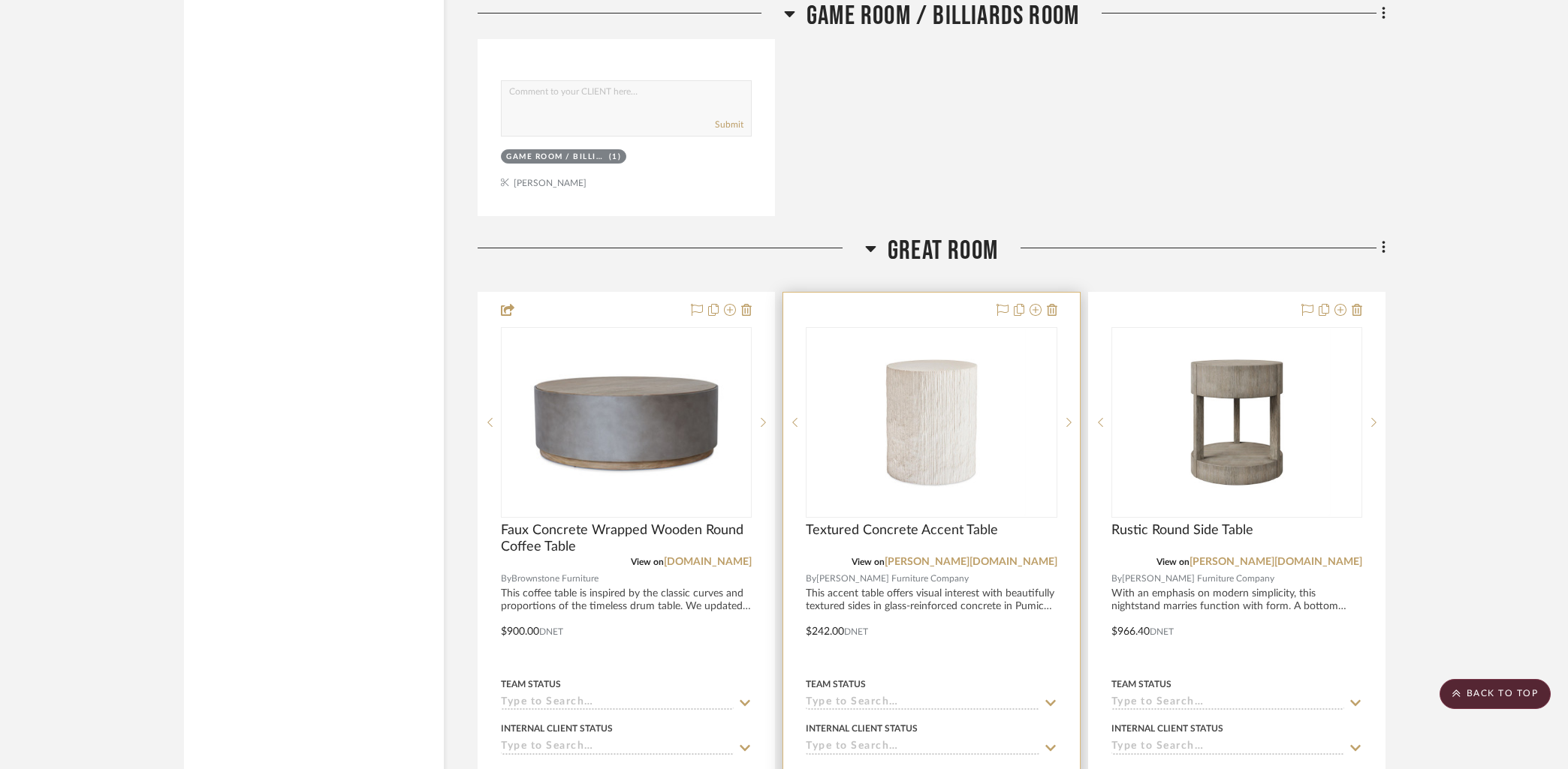
click at [895, 314] on div at bounding box center [931, 620] width 296 height 657
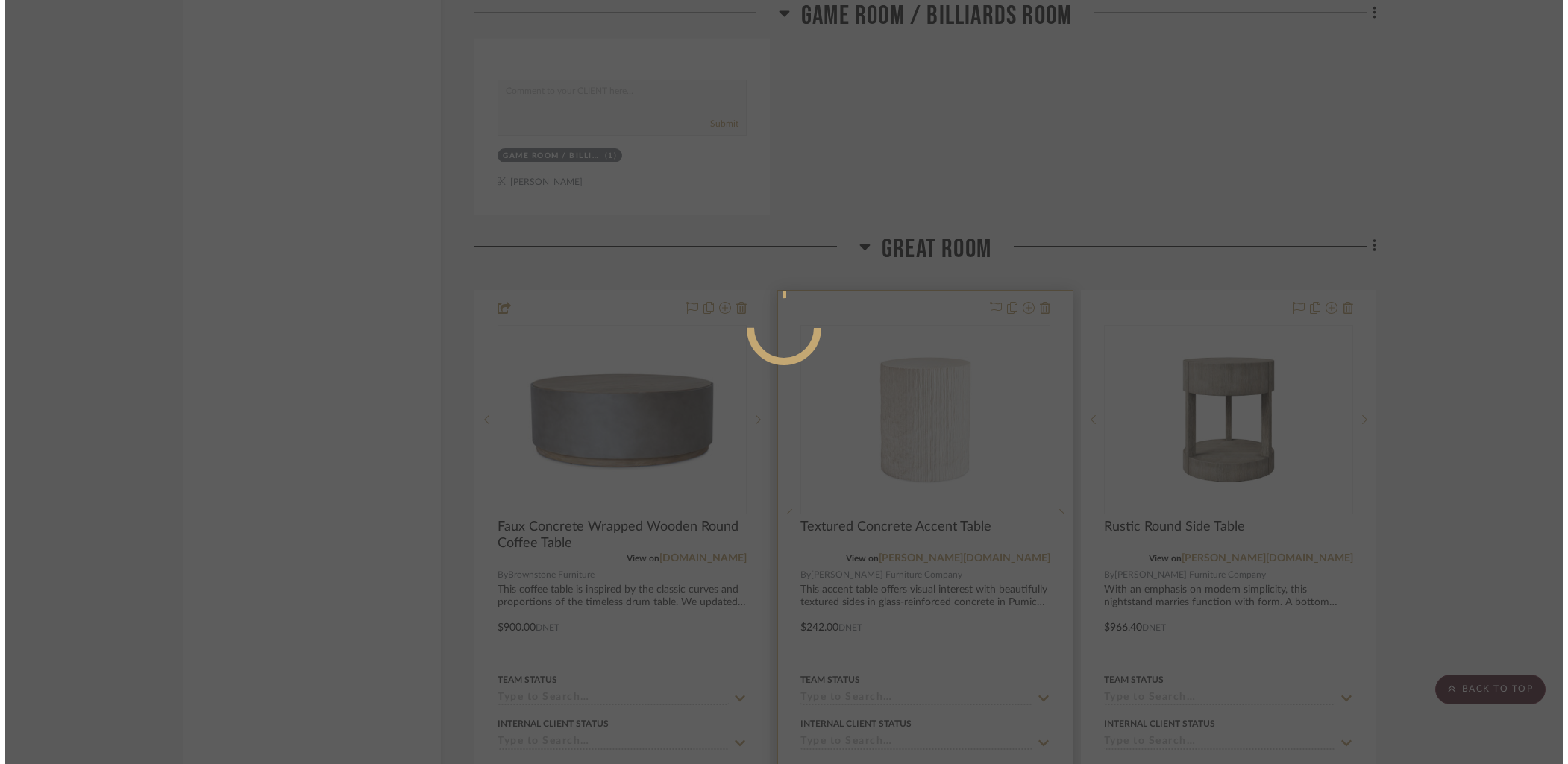
scroll to position [0, 0]
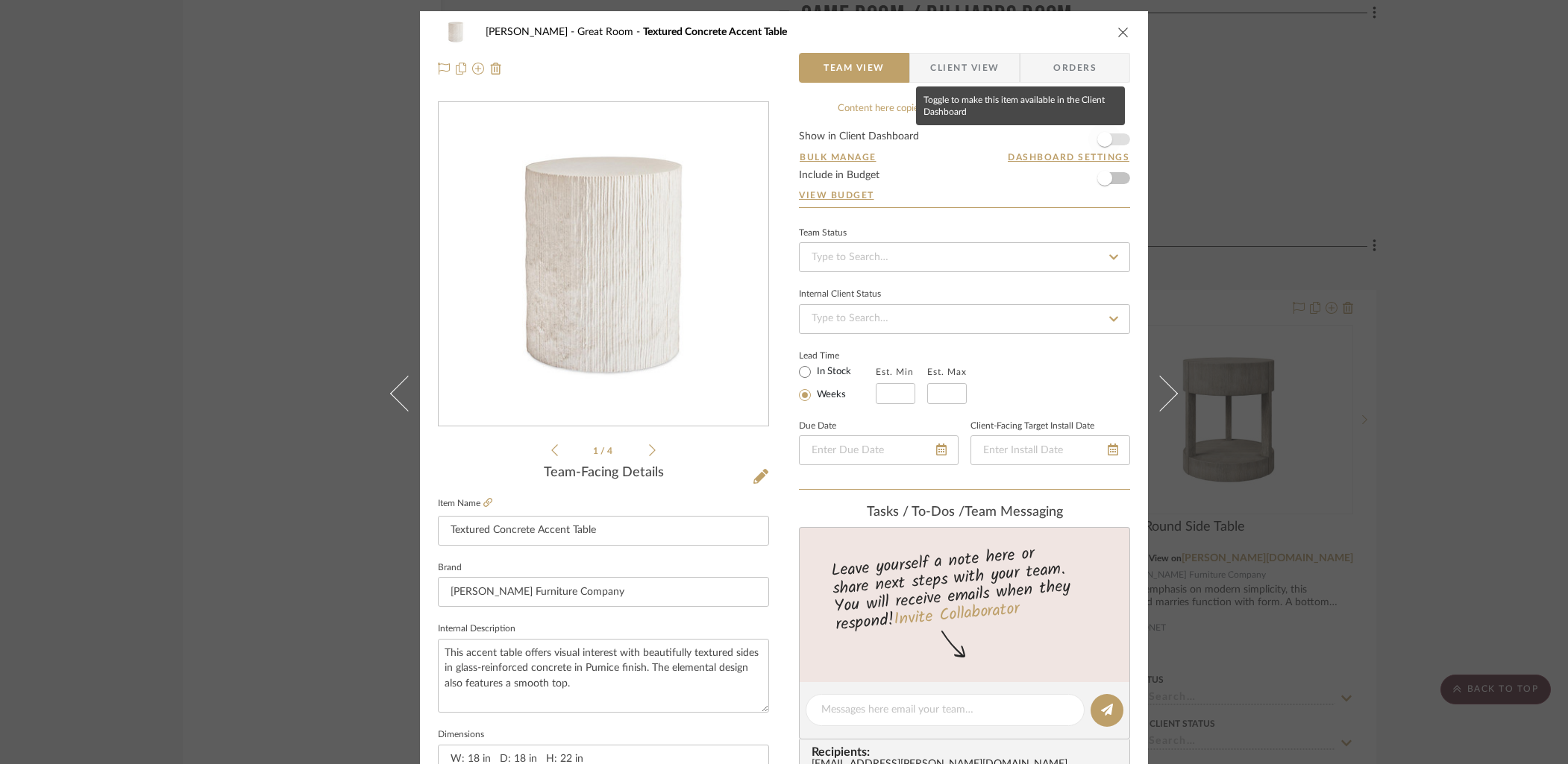
click at [1112, 137] on span "button" at bounding box center [1104, 139] width 33 height 33
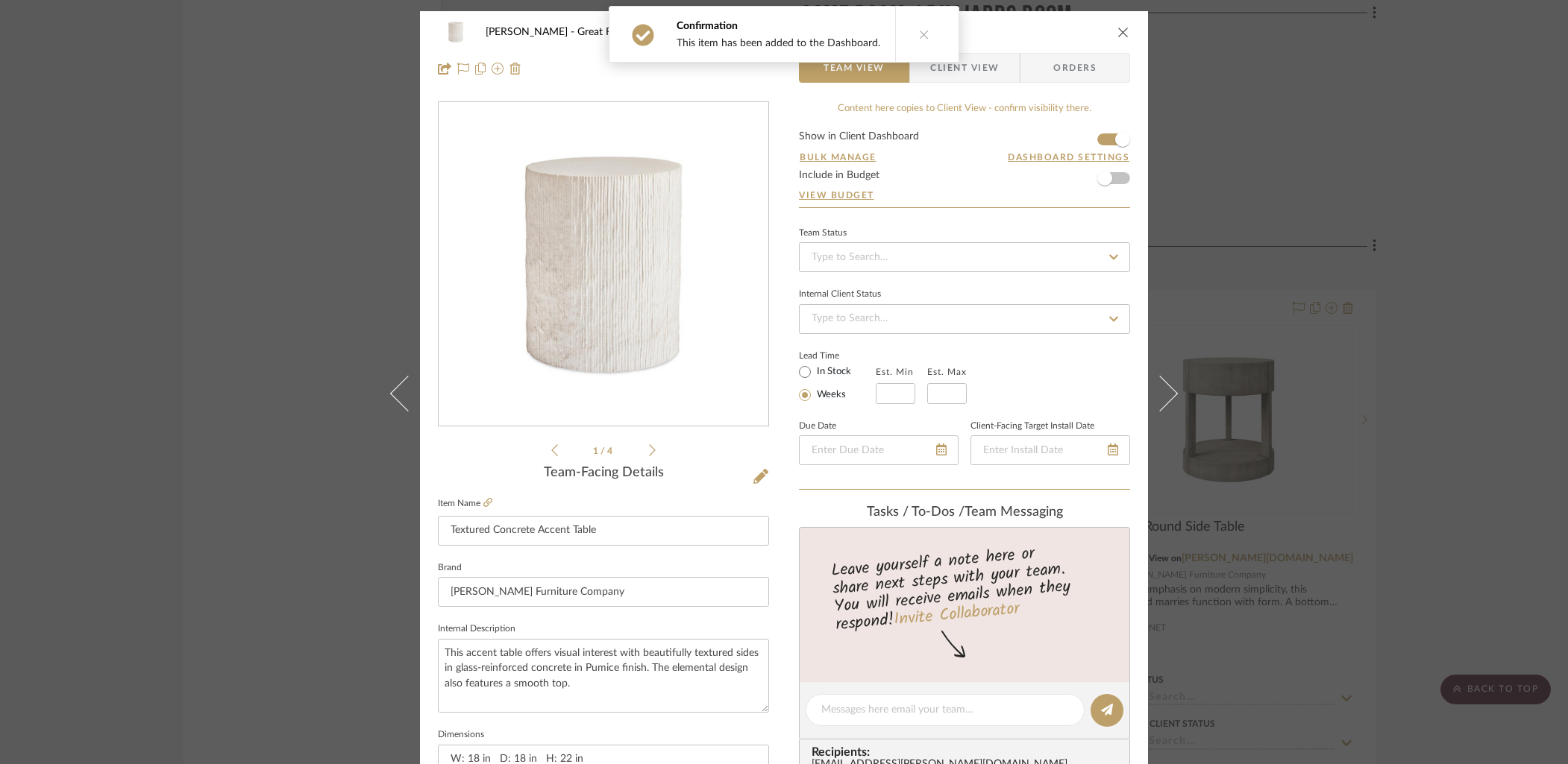
click at [982, 67] on span "Client View" at bounding box center [965, 68] width 69 height 30
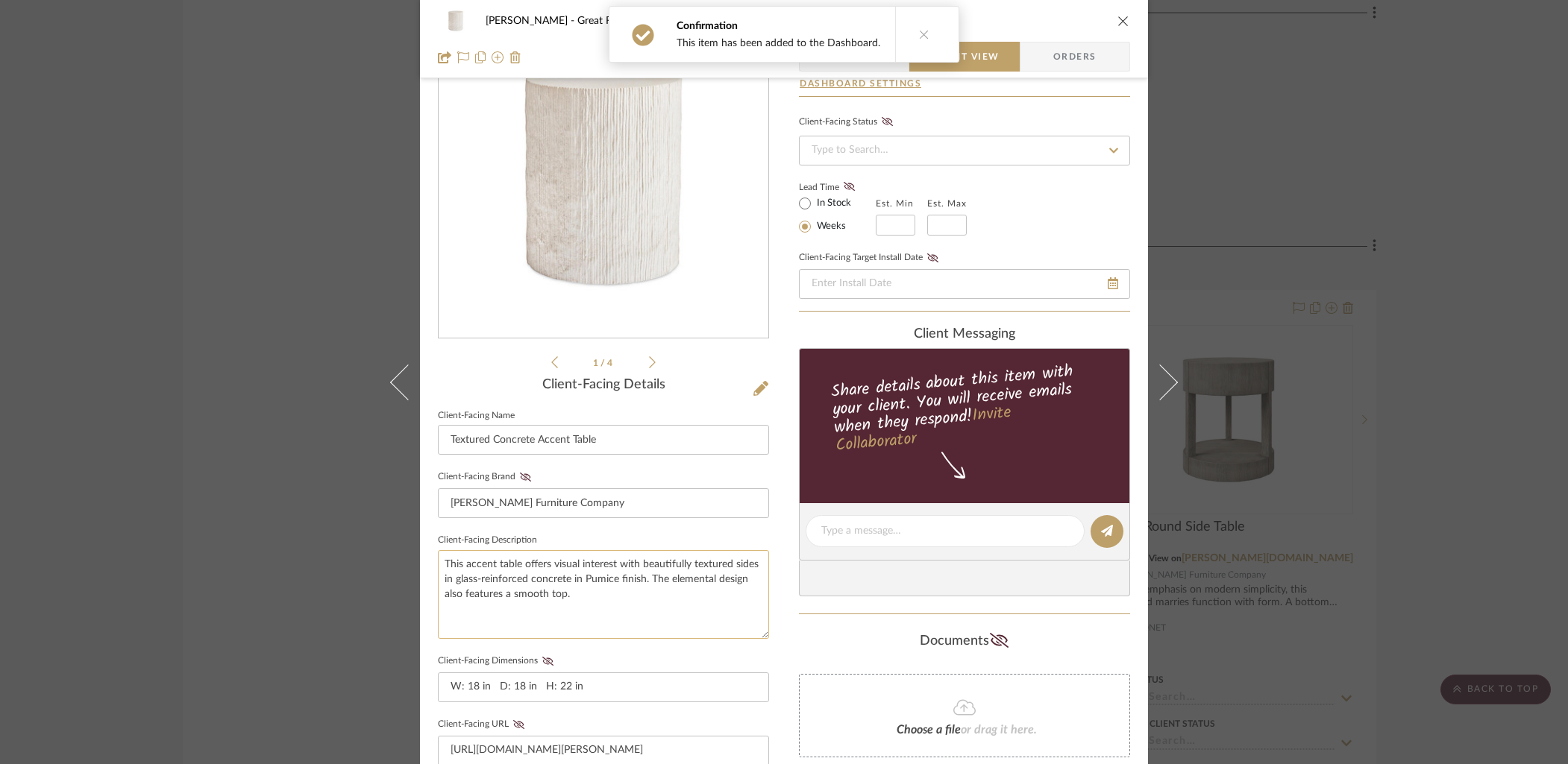
scroll to position [184, 0]
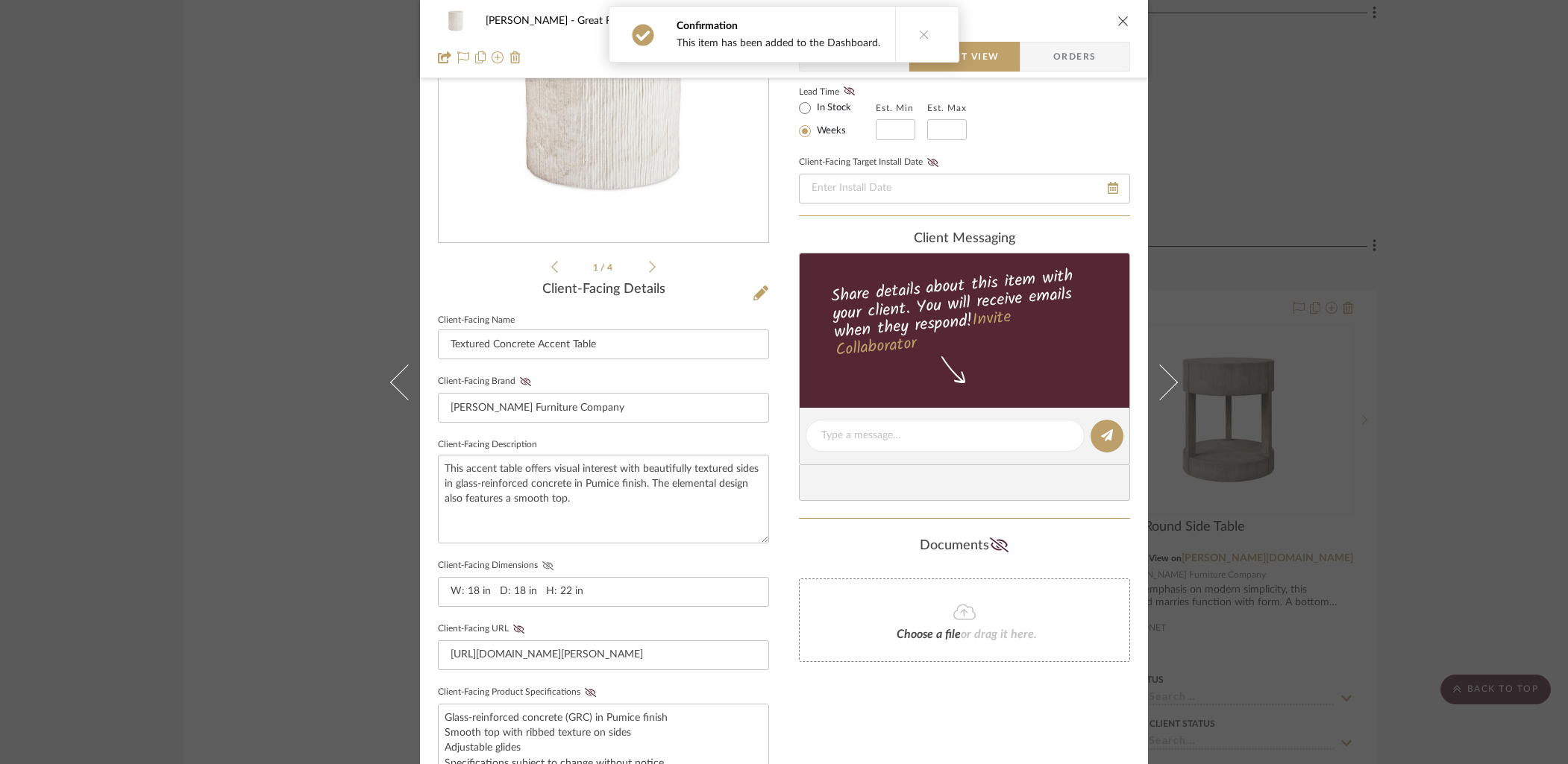
click at [543, 562] on icon at bounding box center [548, 566] width 11 height 9
click at [582, 694] on fieldset "Client-Facing Product Specifications Glass-reinforced concrete (GRC) in Pumice …" at bounding box center [603, 730] width 331 height 95
click at [585, 688] on icon at bounding box center [590, 692] width 11 height 9
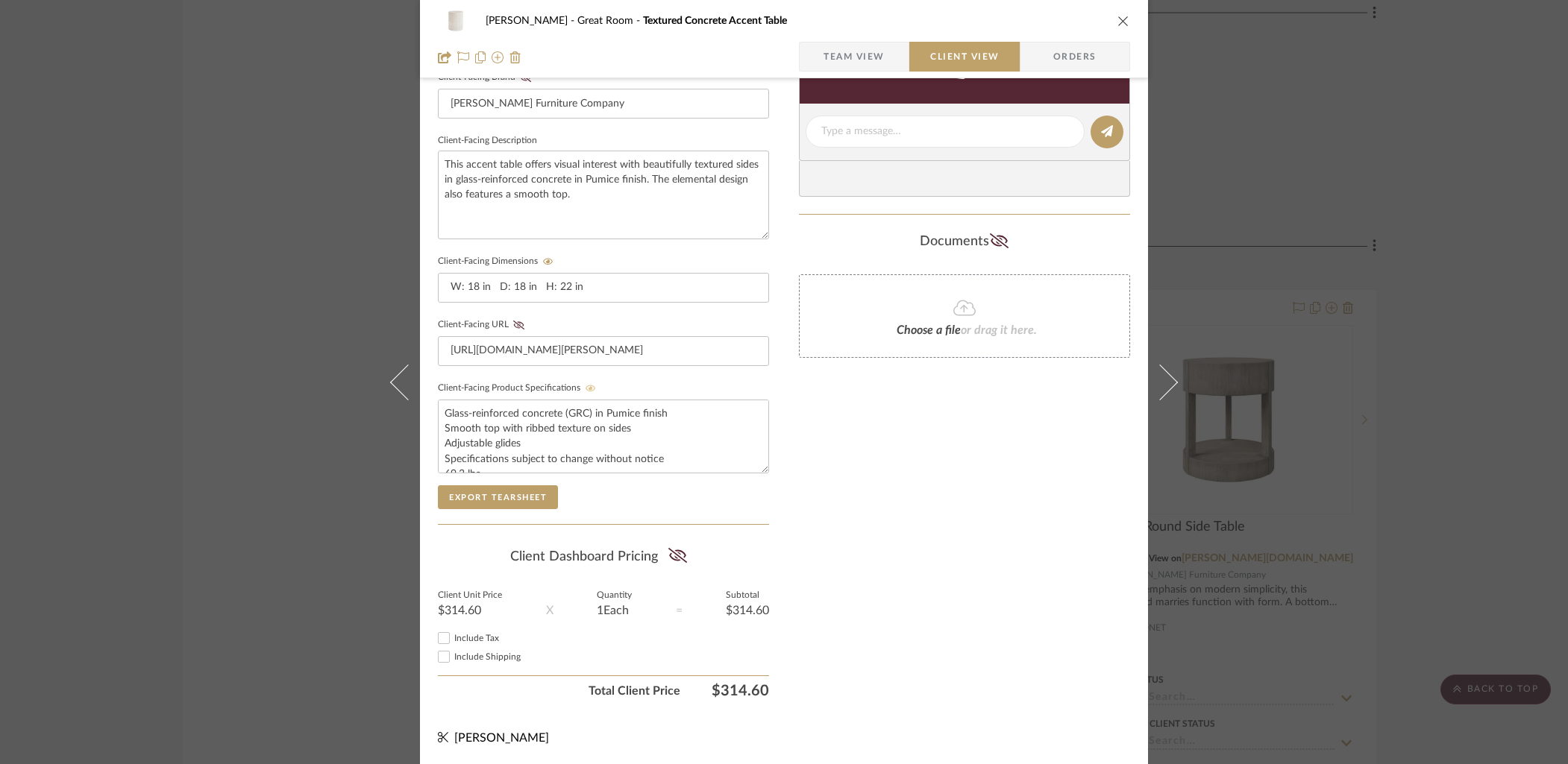
click at [1117, 19] on icon "close" at bounding box center [1122, 20] width 12 height 12
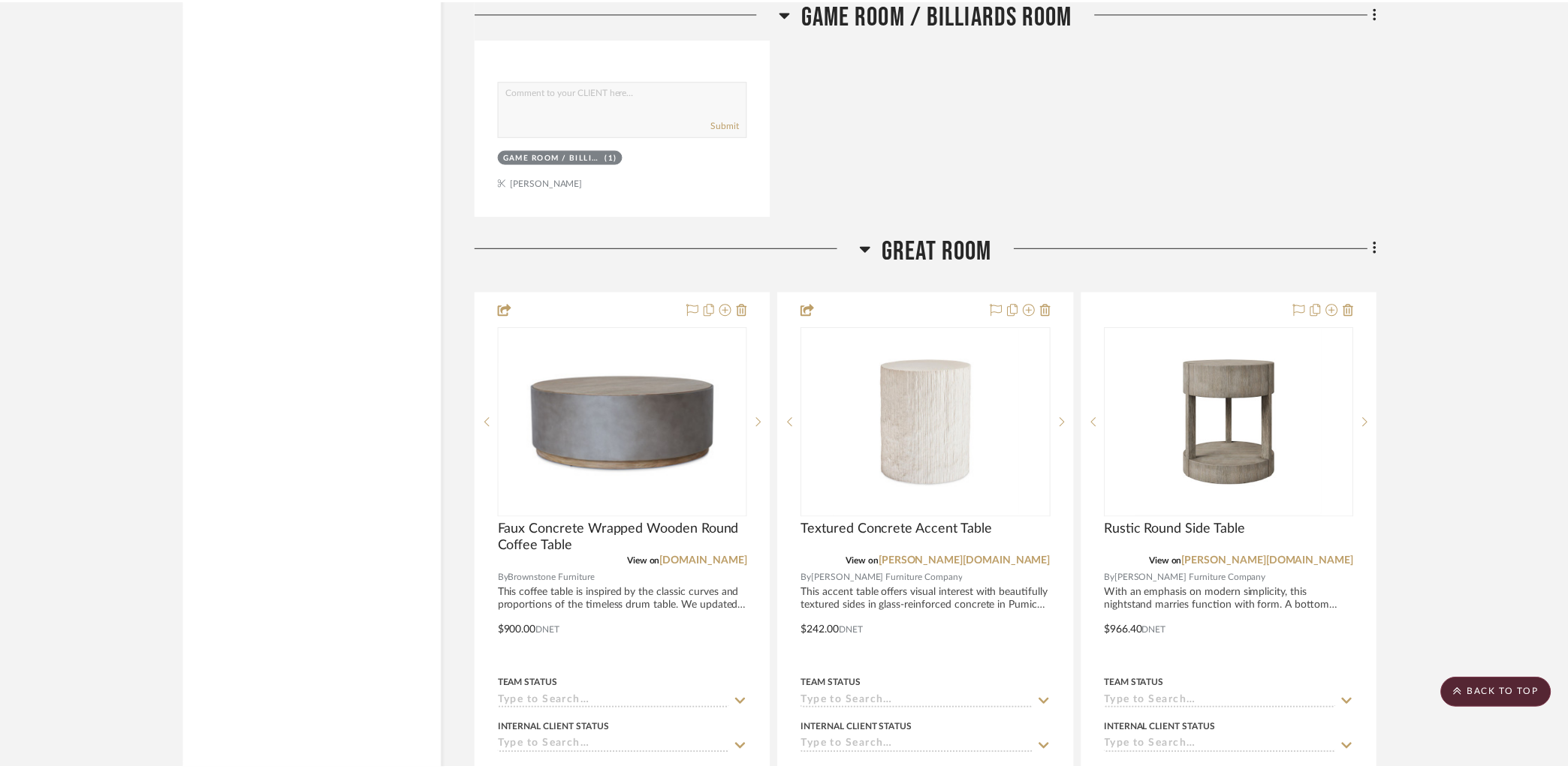
scroll to position [5187, 0]
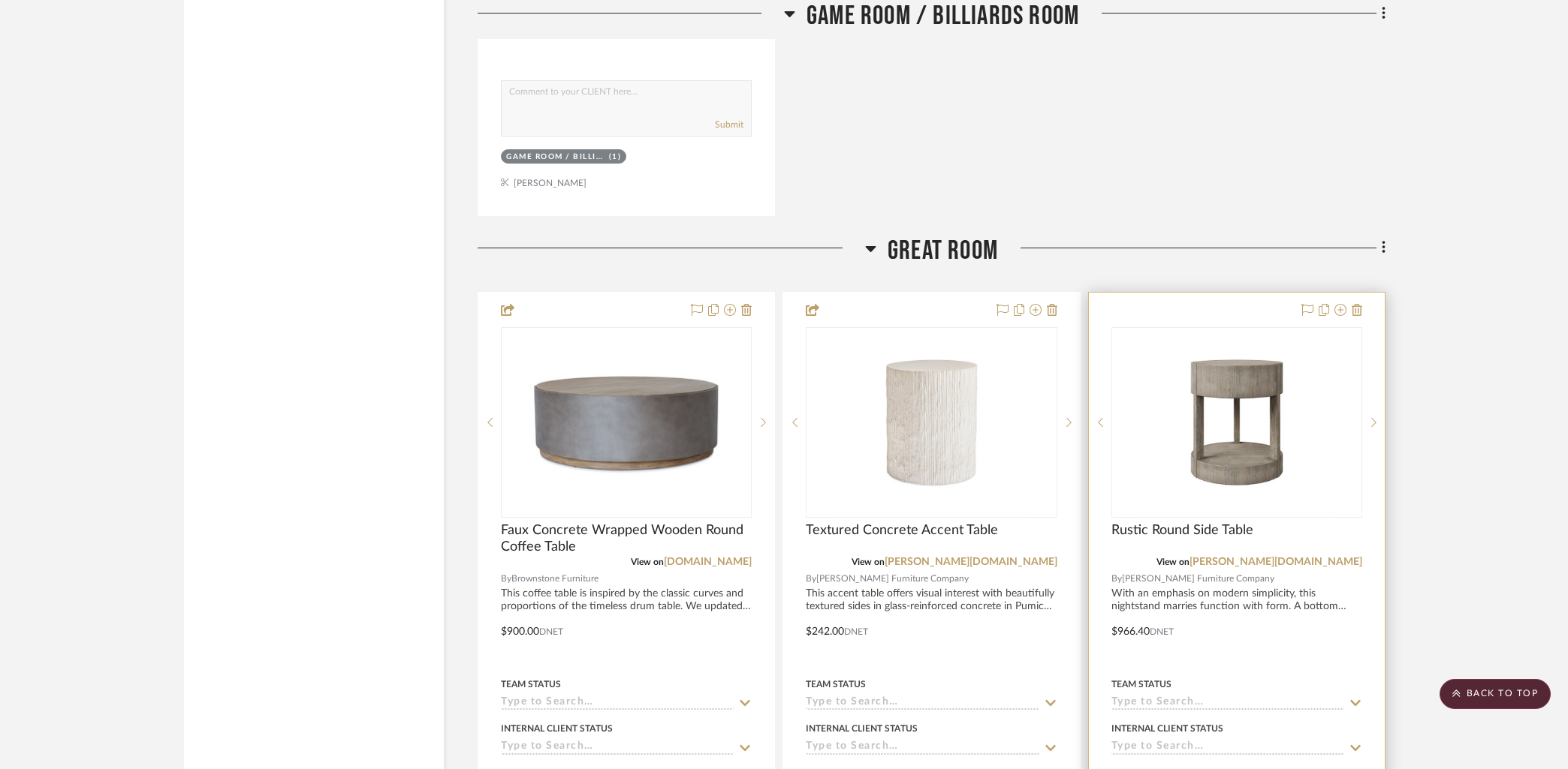
click at [1239, 308] on div at bounding box center [1237, 620] width 296 height 657
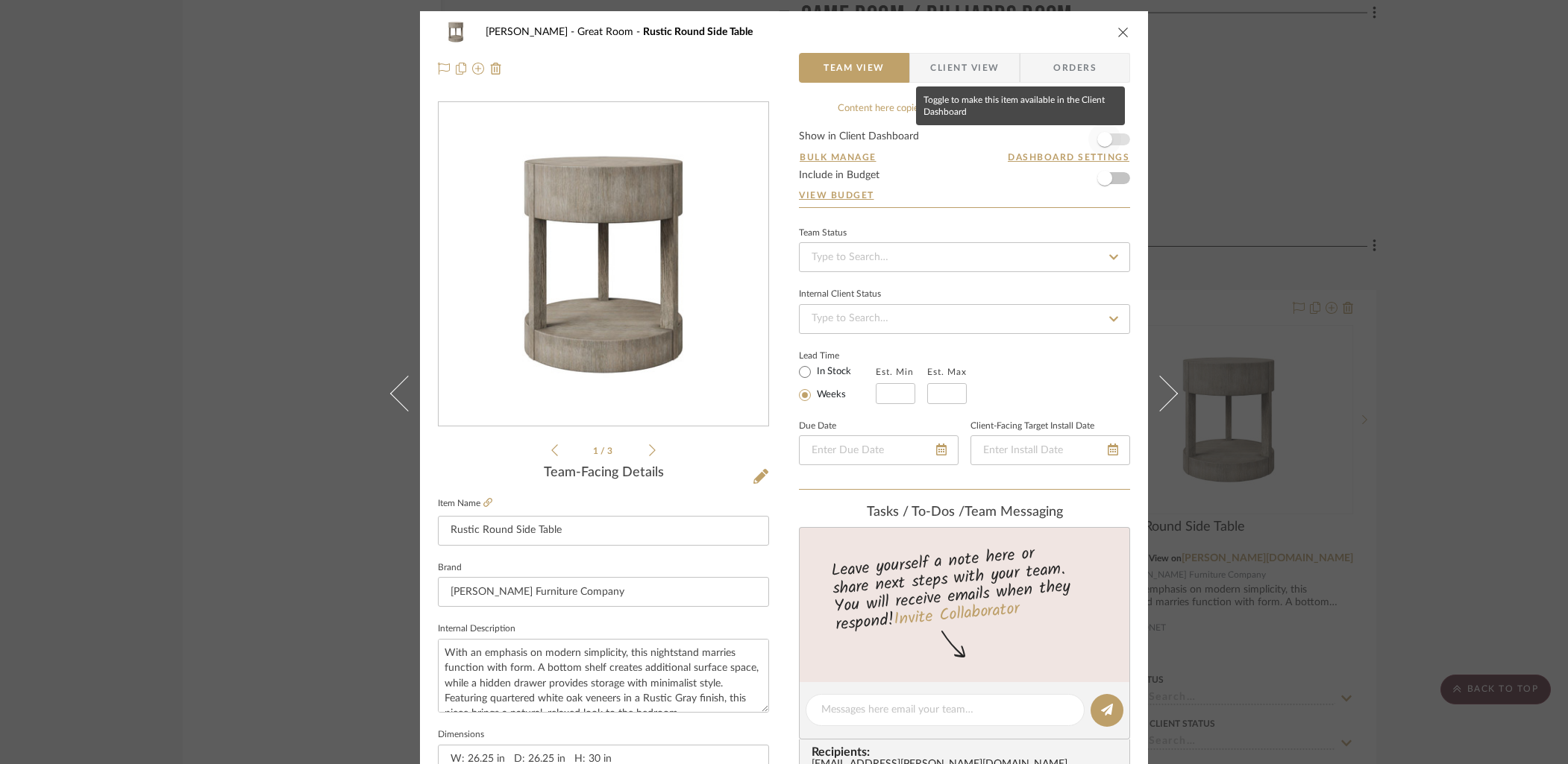
drag, startPoint x: 1111, startPoint y: 138, endPoint x: 1081, endPoint y: 108, distance: 42.4
click at [1111, 138] on span "button" at bounding box center [1104, 139] width 33 height 33
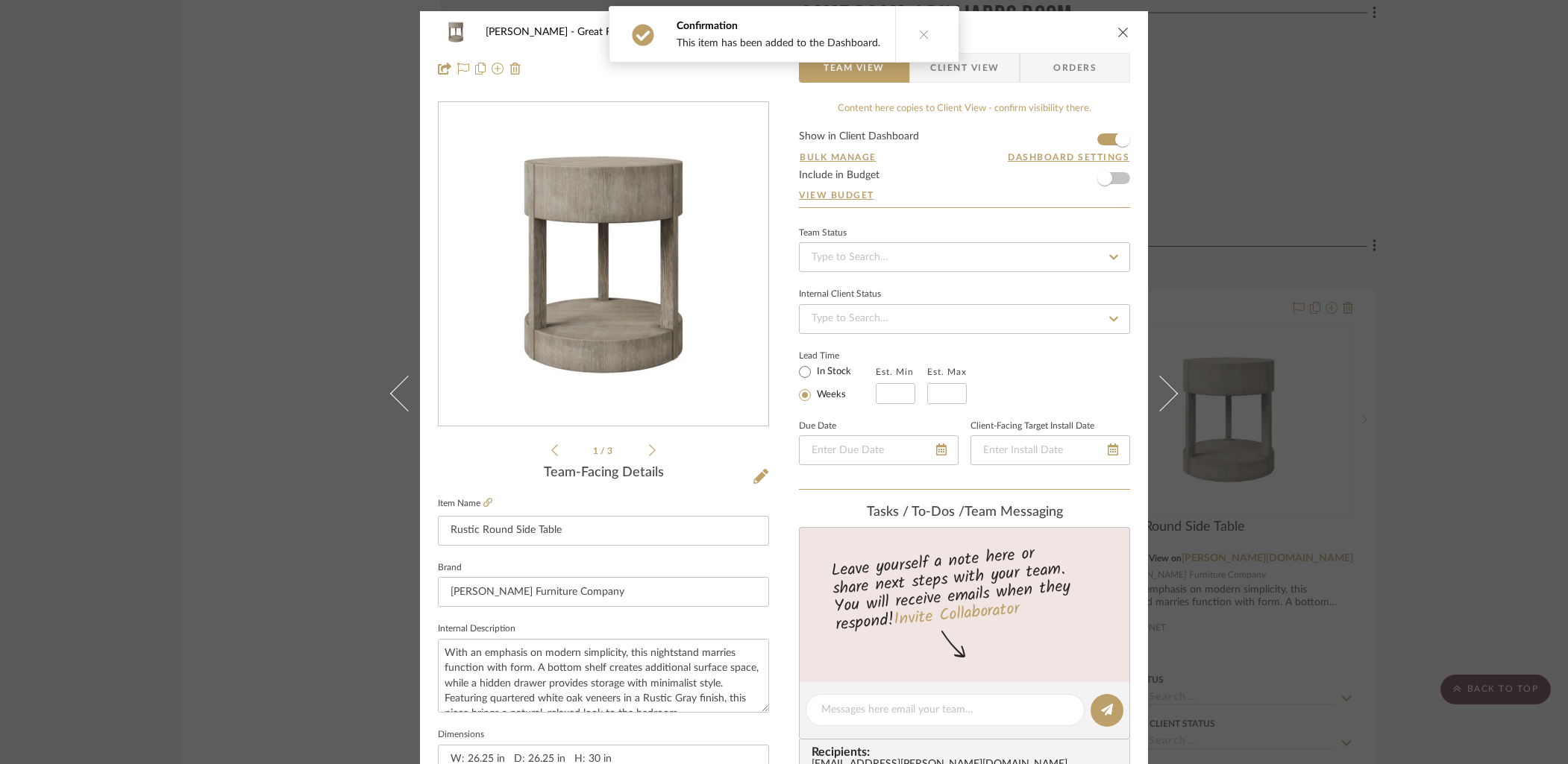
click at [960, 68] on span "Client View" at bounding box center [965, 68] width 69 height 30
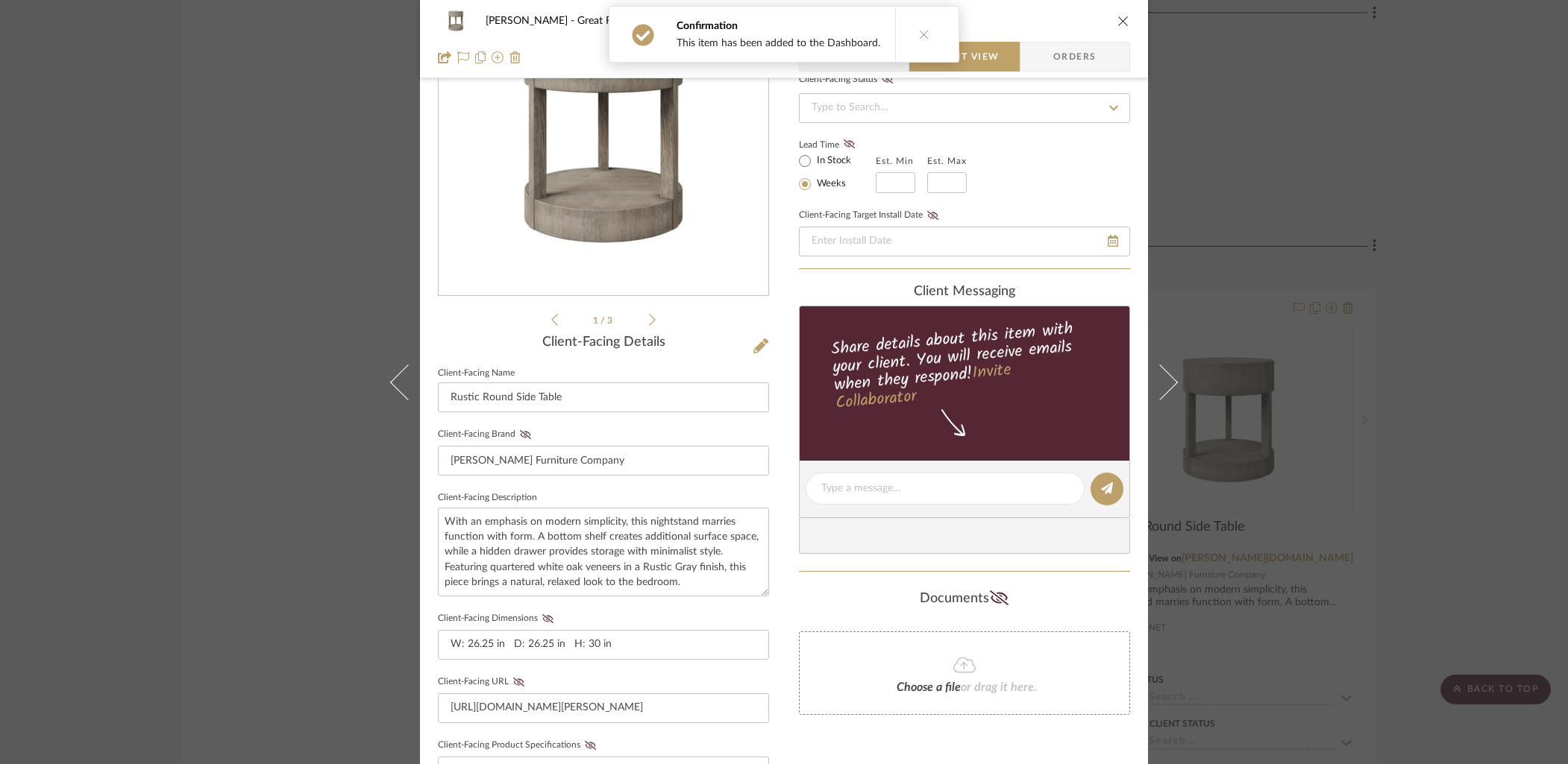
scroll to position [138, 0]
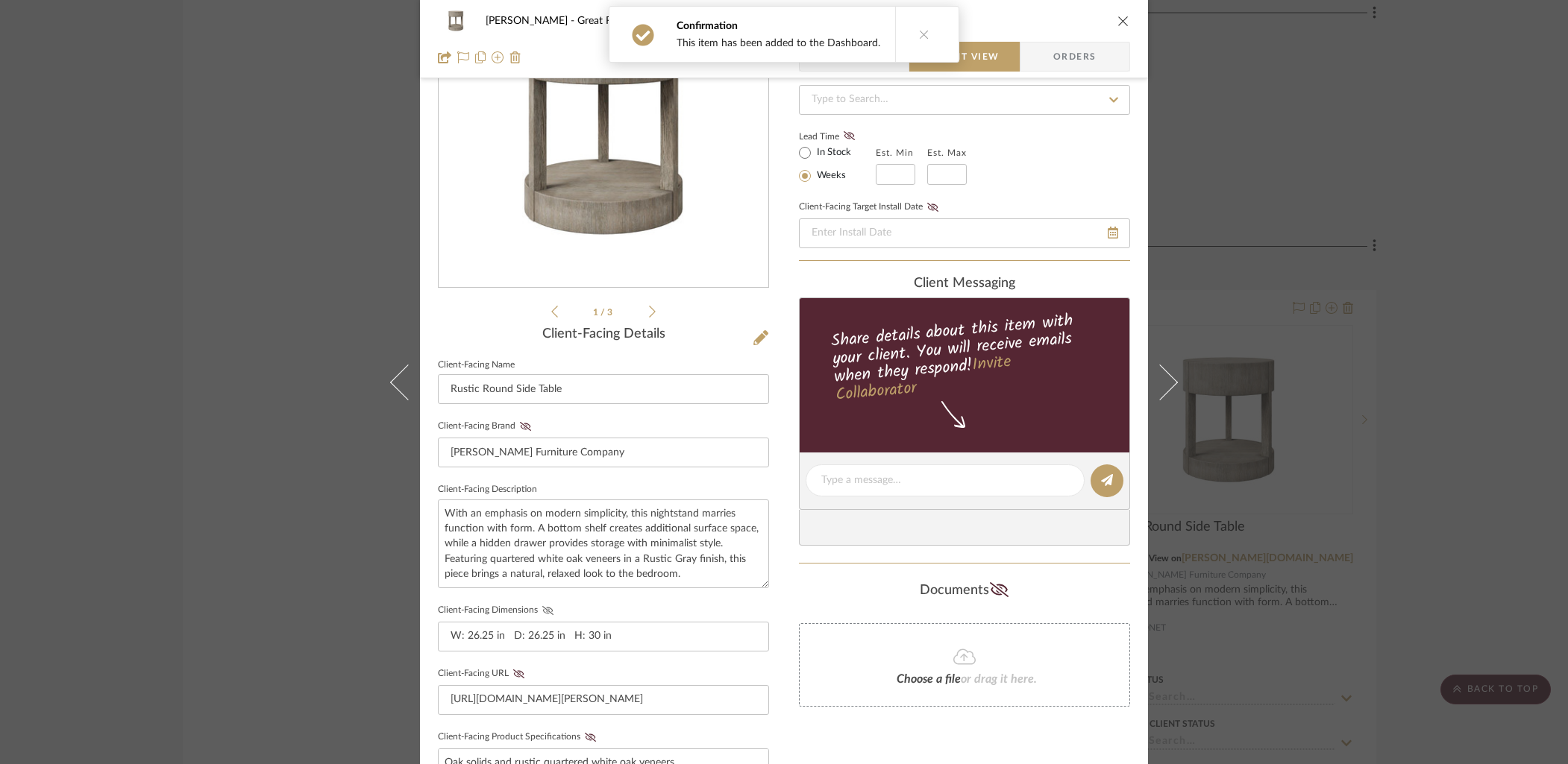
click at [548, 606] on fa-icon at bounding box center [548, 610] width 19 height 9
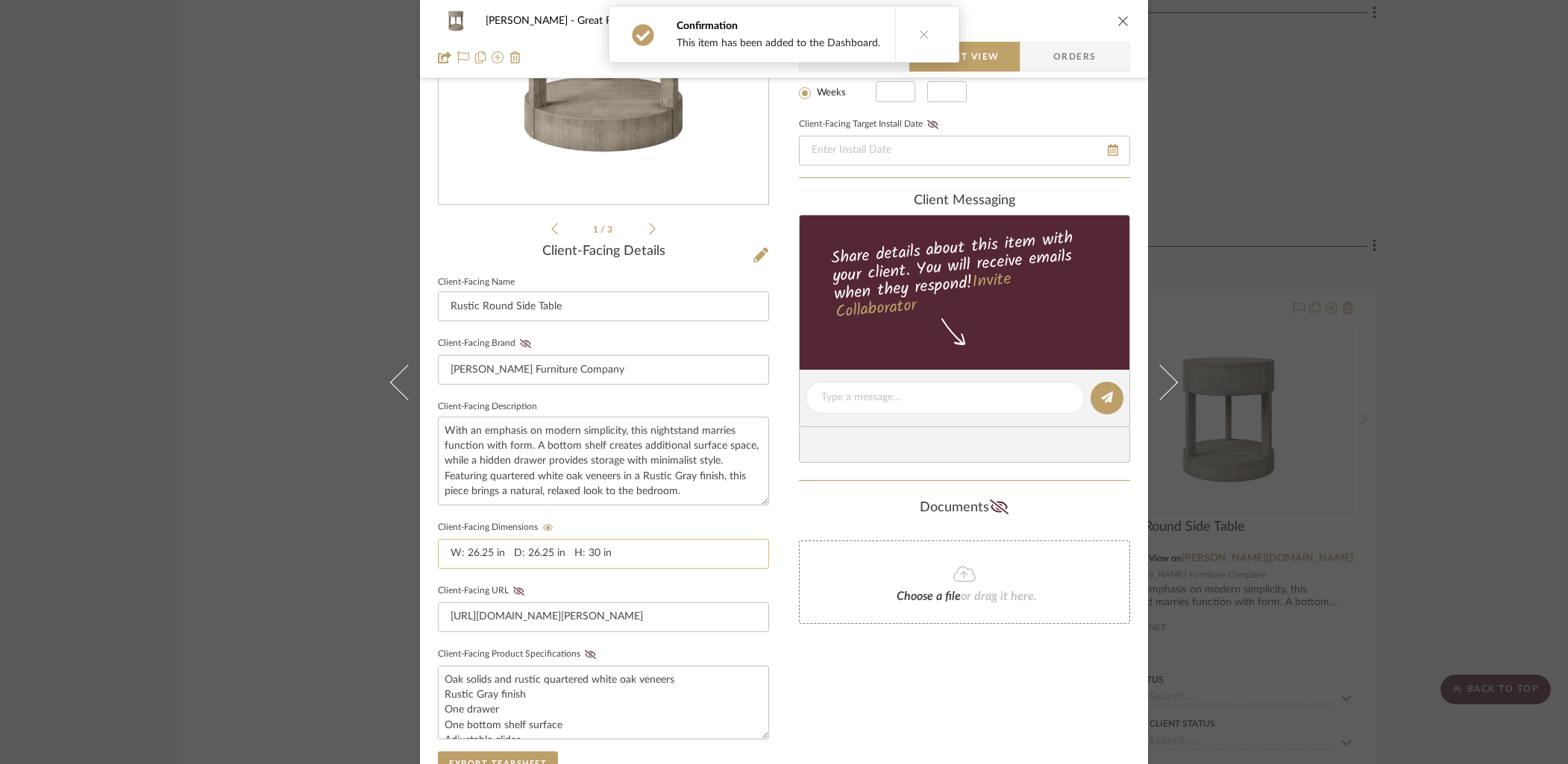
scroll to position [323, 0]
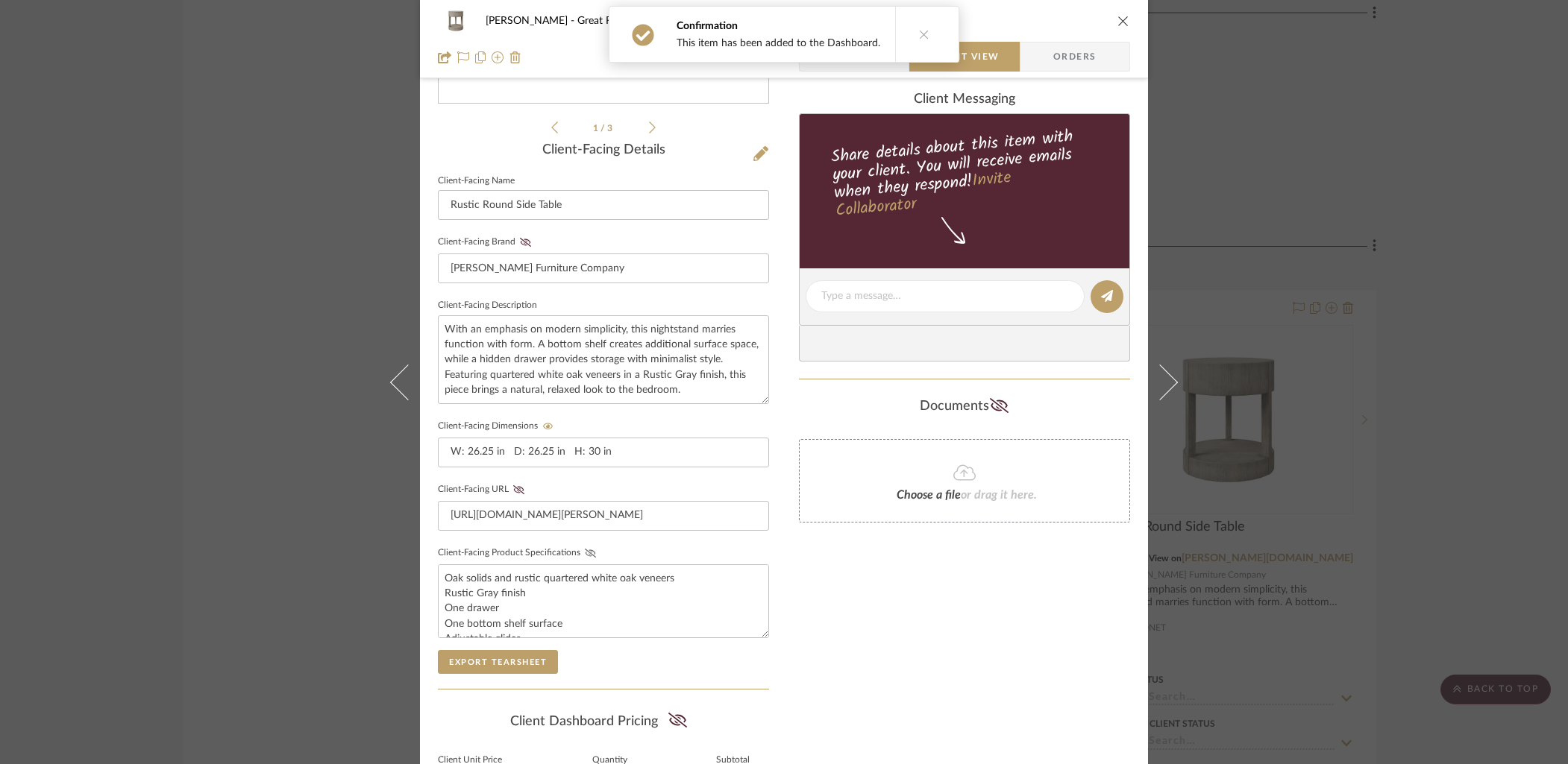
click at [585, 552] on icon at bounding box center [590, 552] width 11 height 9
click at [1118, 17] on icon "close" at bounding box center [1122, 20] width 12 height 12
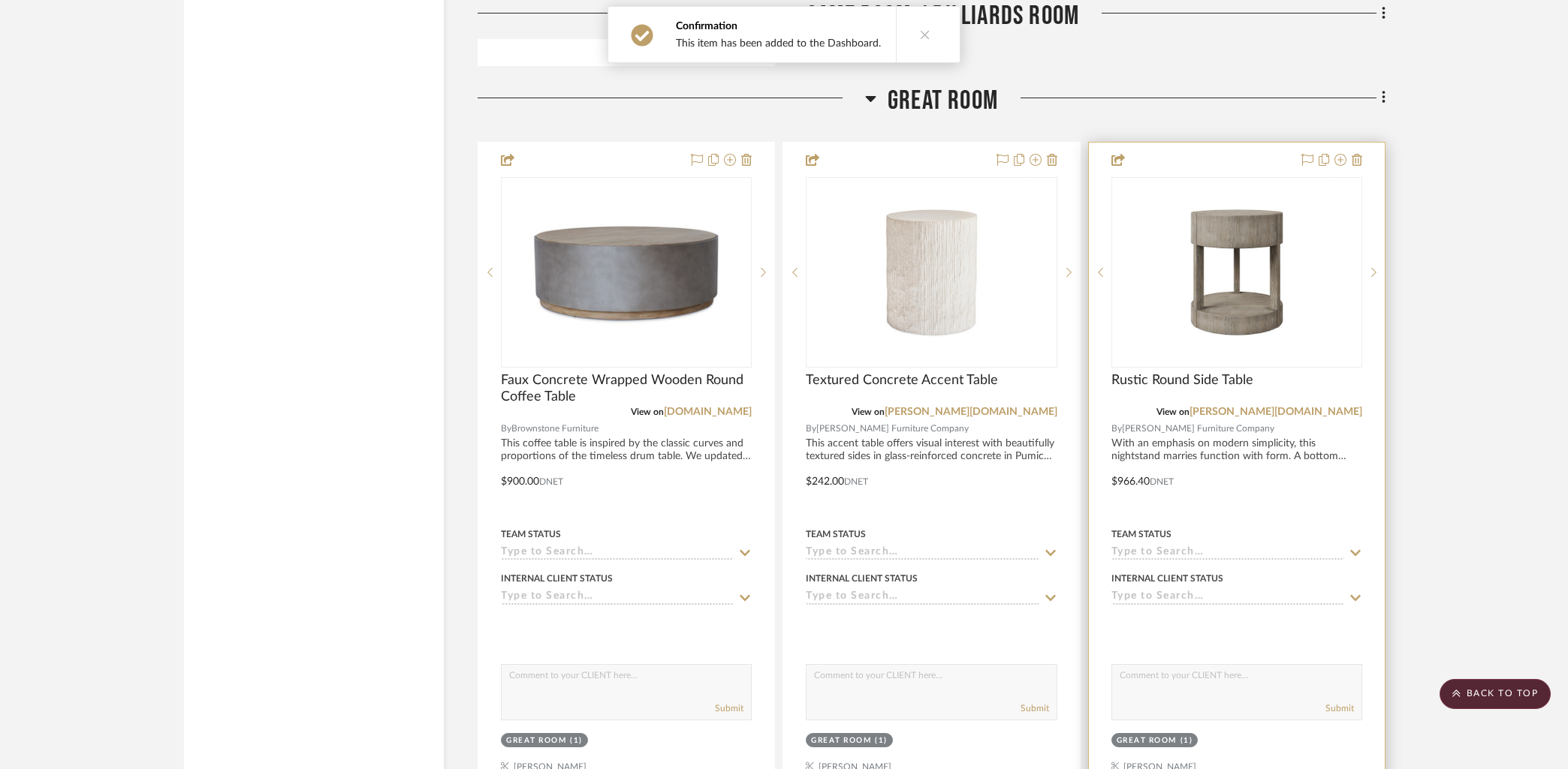
scroll to position [5348, 0]
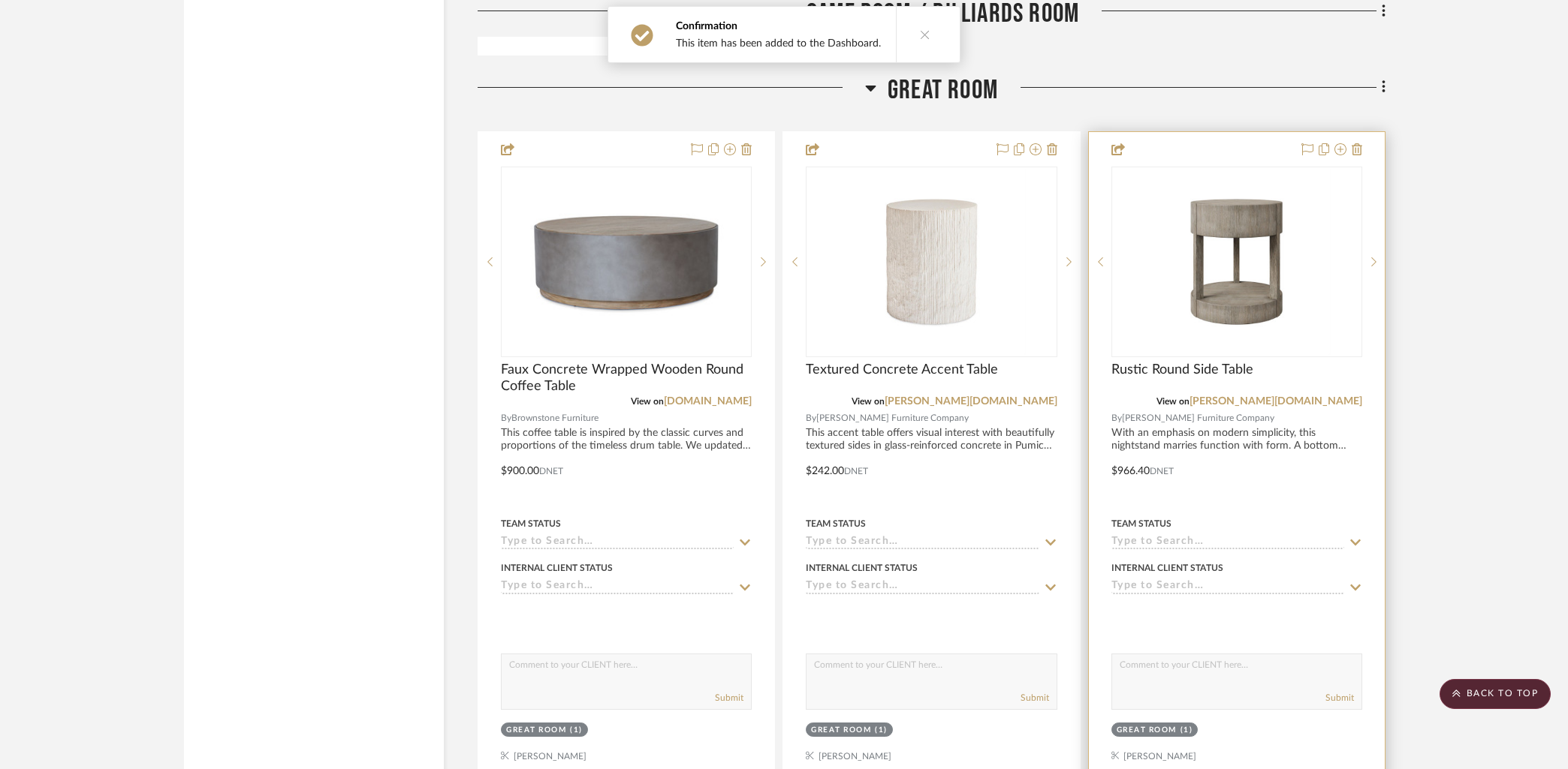
click at [1214, 142] on div at bounding box center [1237, 460] width 296 height 657
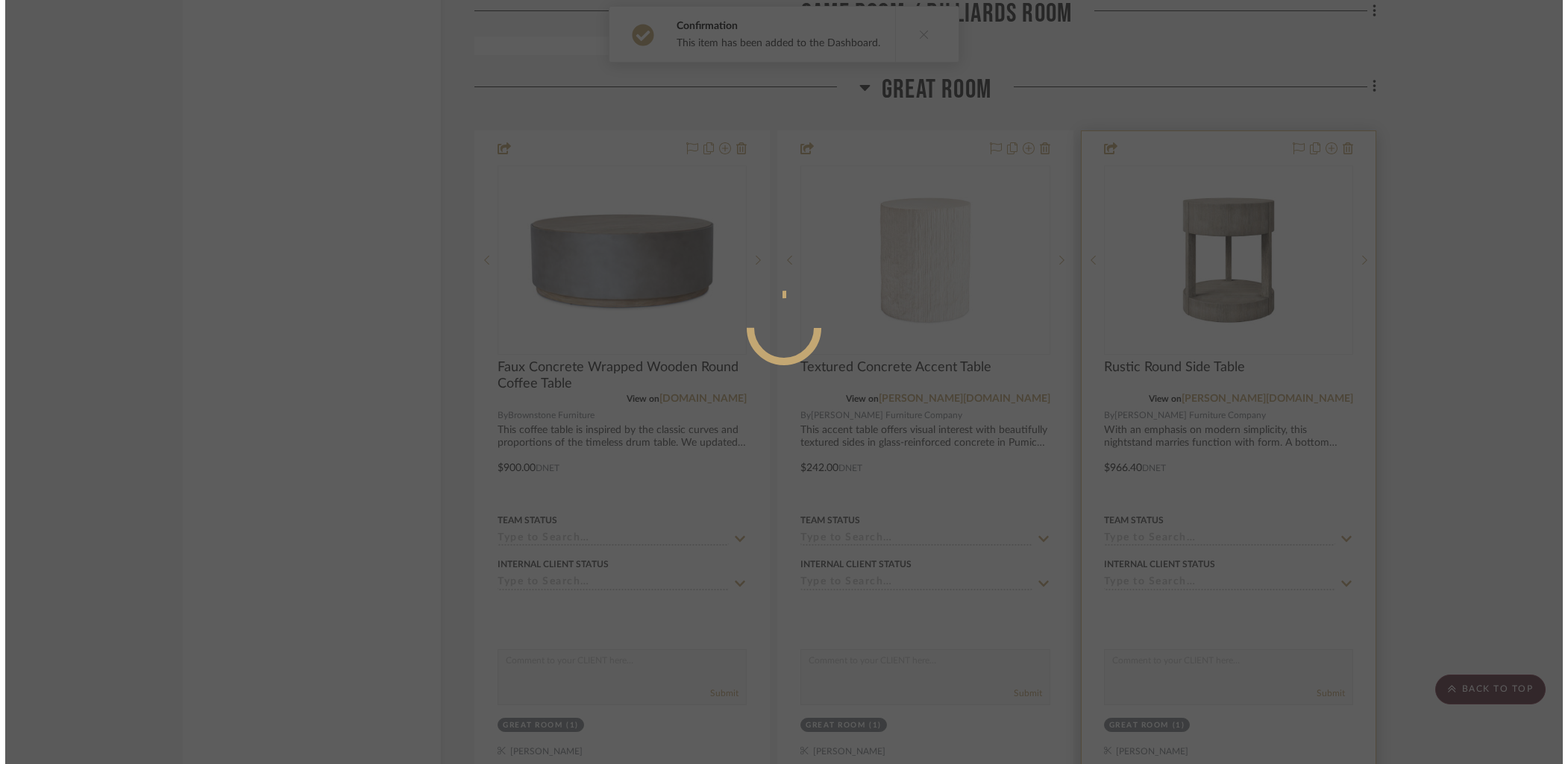
scroll to position [0, 0]
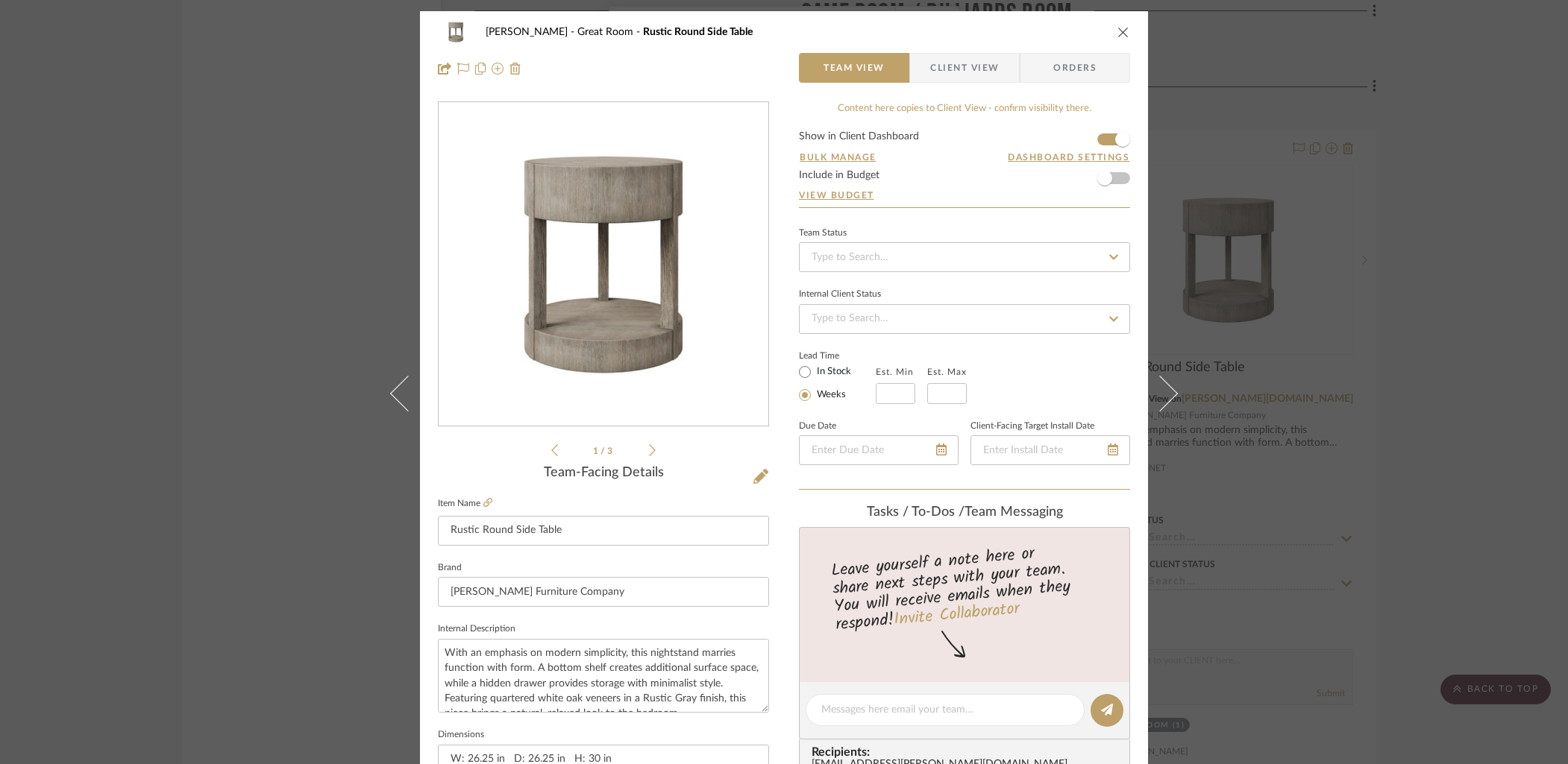
click at [1117, 33] on icon "close" at bounding box center [1122, 31] width 12 height 12
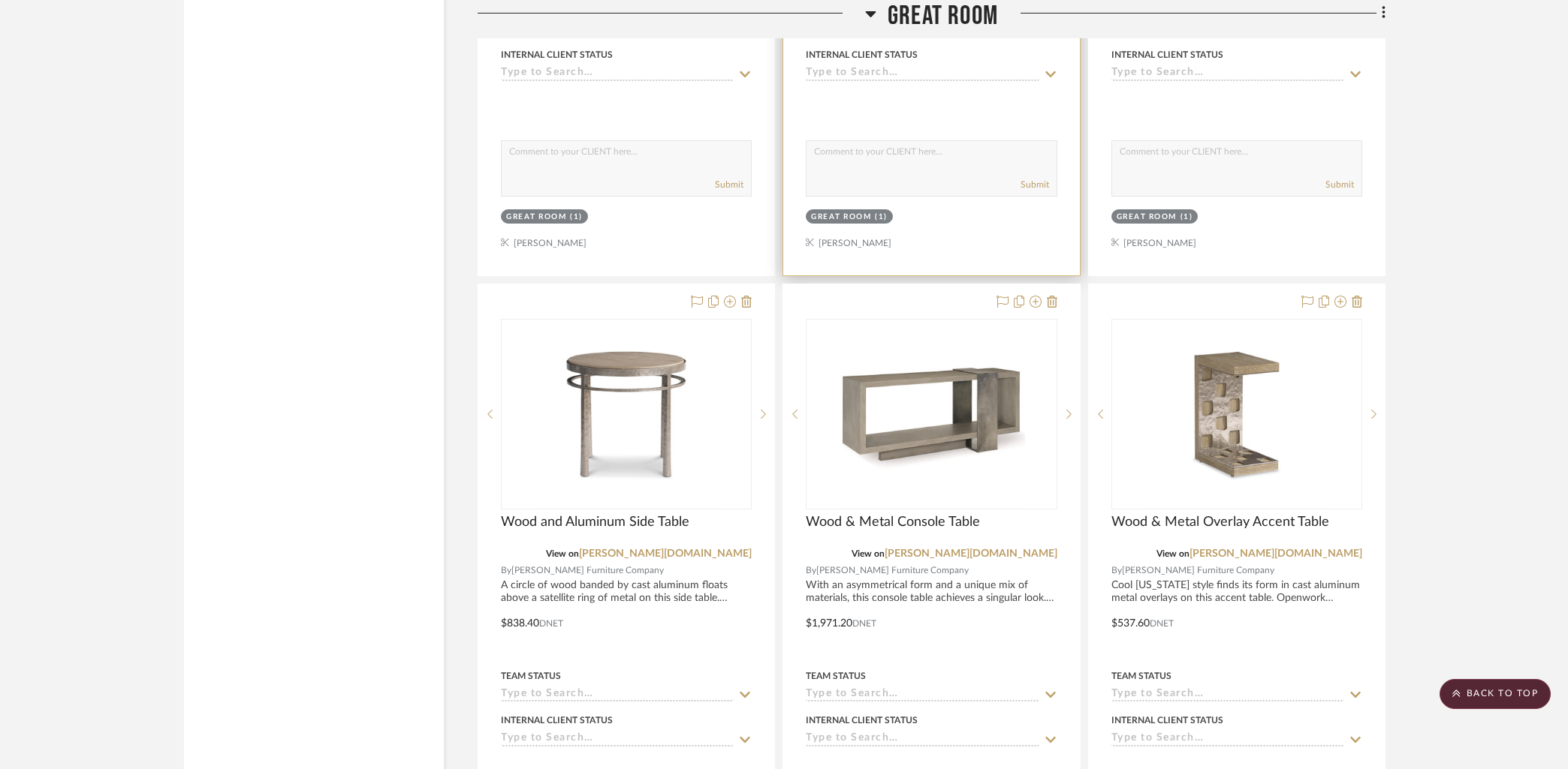
scroll to position [5889, 0]
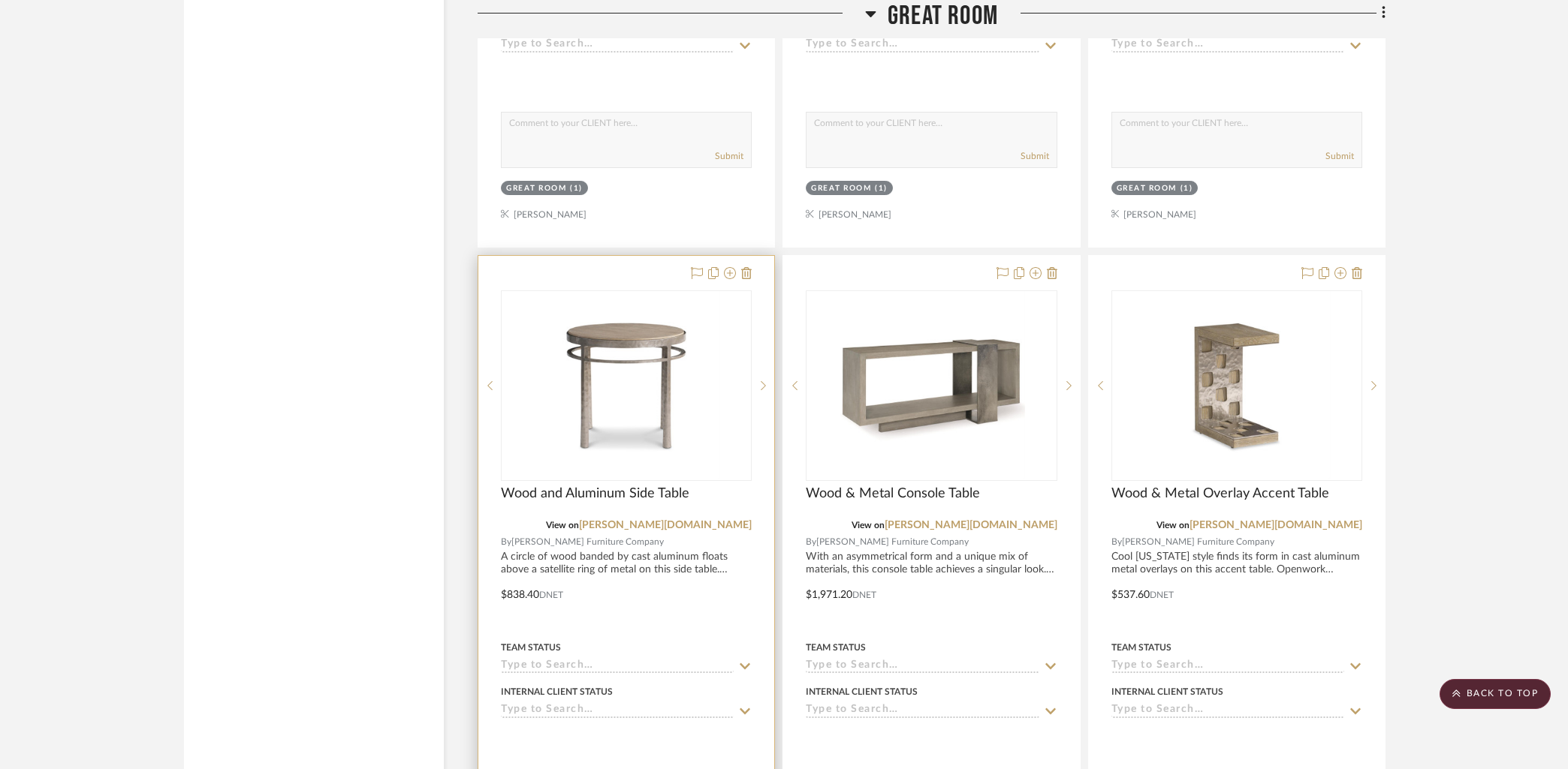
click at [592, 256] on div at bounding box center [626, 583] width 296 height 657
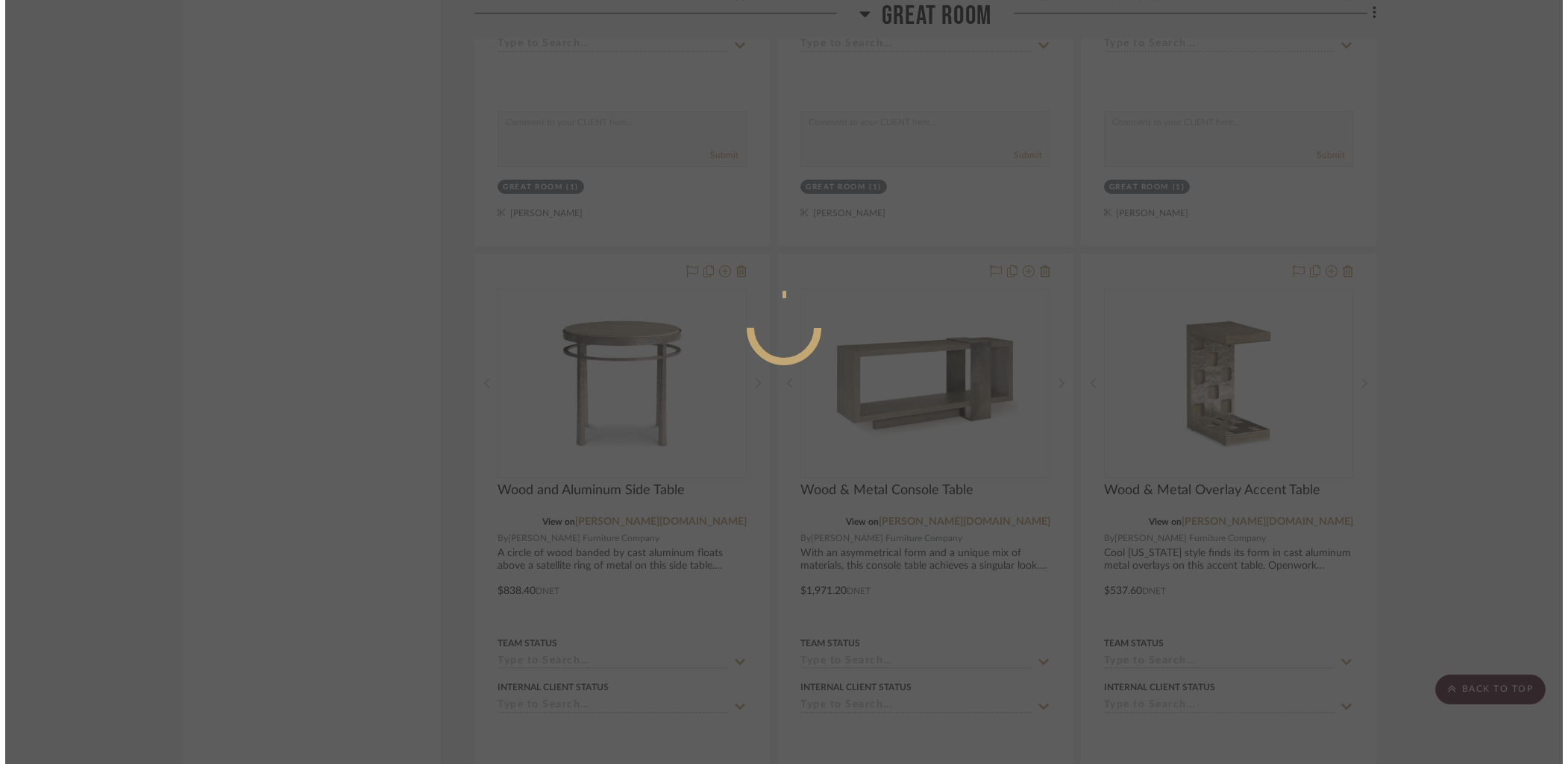
scroll to position [0, 0]
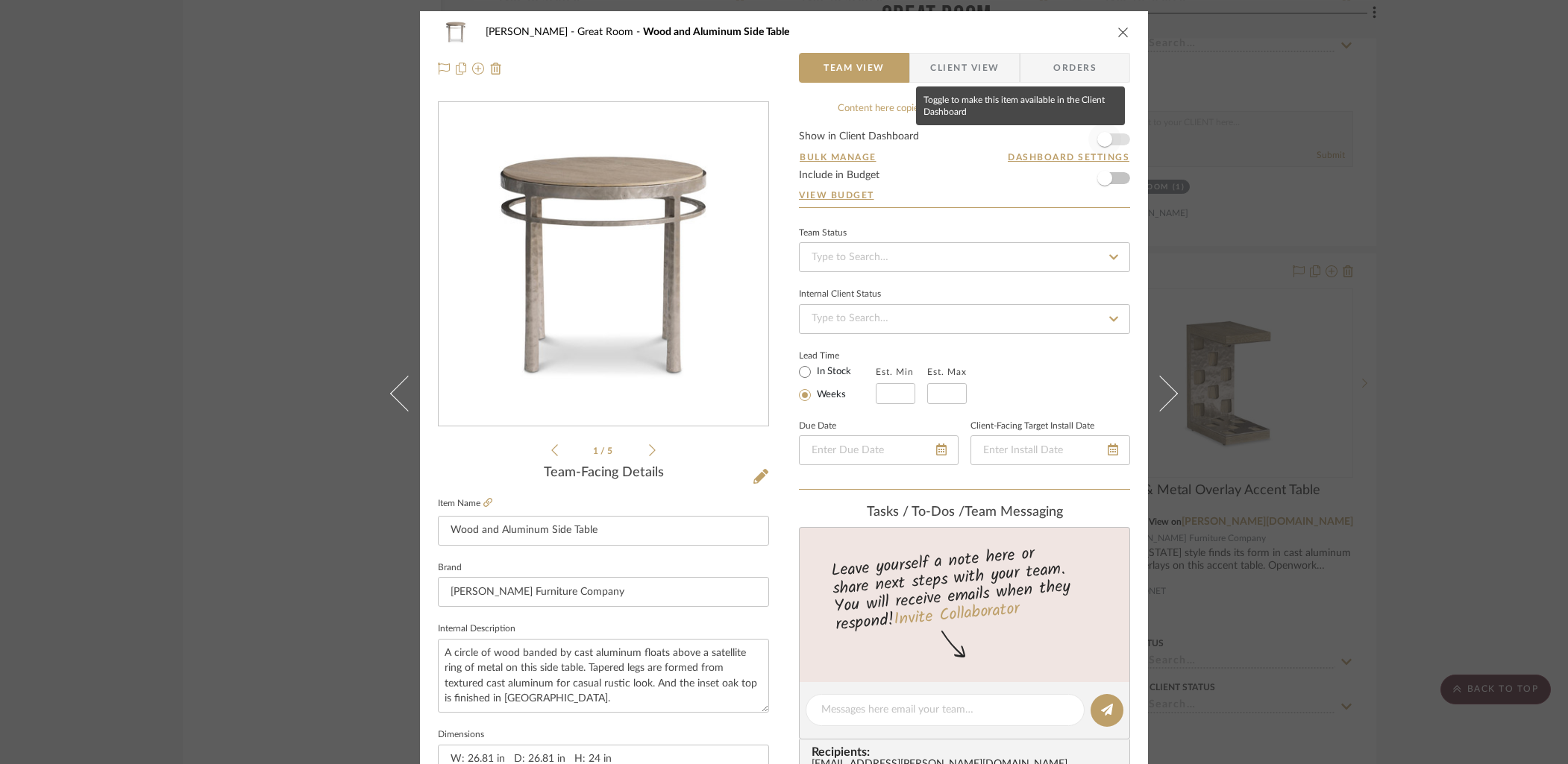
click at [1115, 140] on span "button" at bounding box center [1104, 139] width 33 height 33
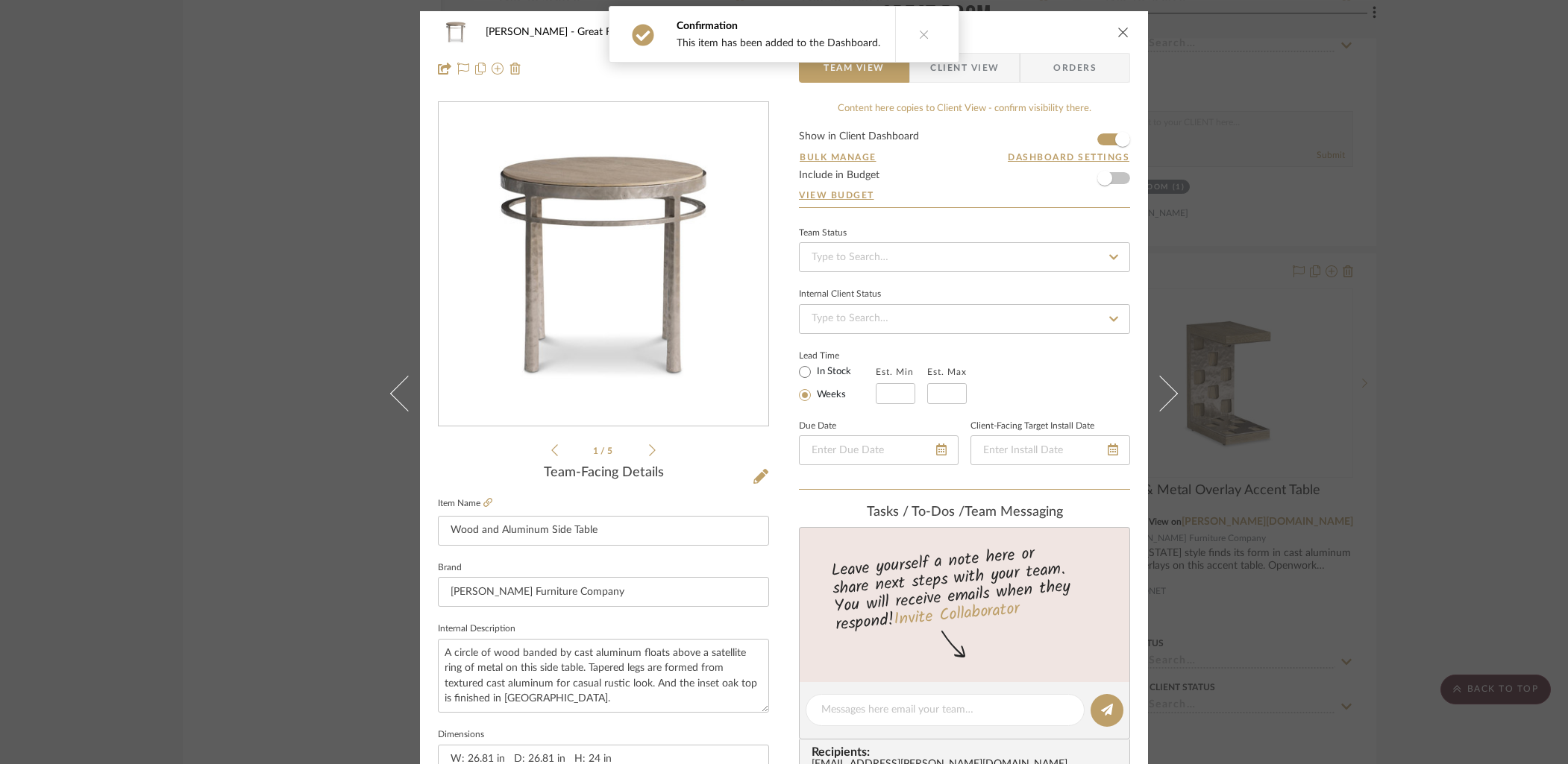
click at [953, 67] on div "Confirmation This item has been added to the Dashboard." at bounding box center [784, 34] width 363 height 69
click at [974, 70] on span "Client View" at bounding box center [965, 68] width 69 height 30
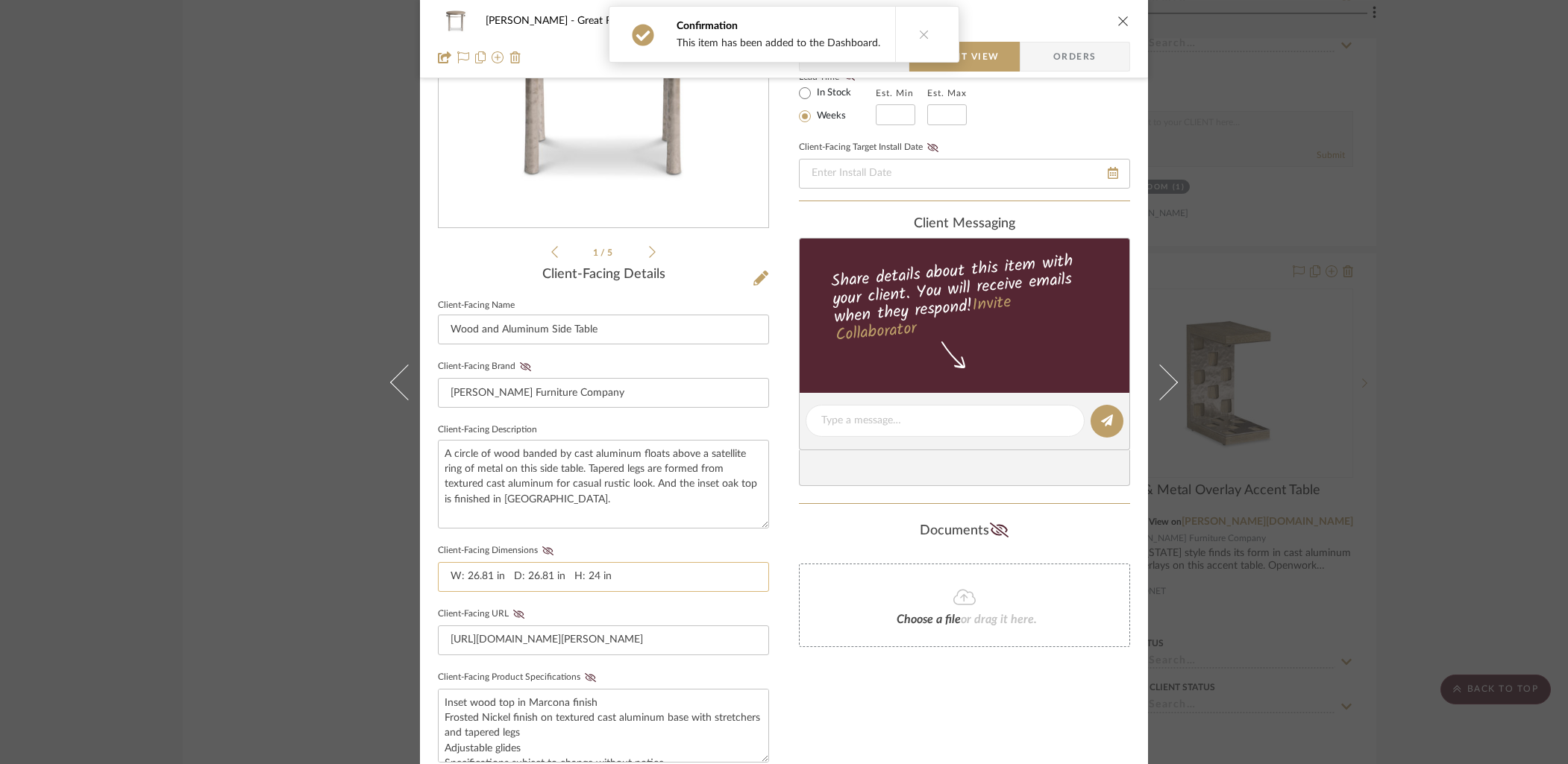
scroll to position [227, 0]
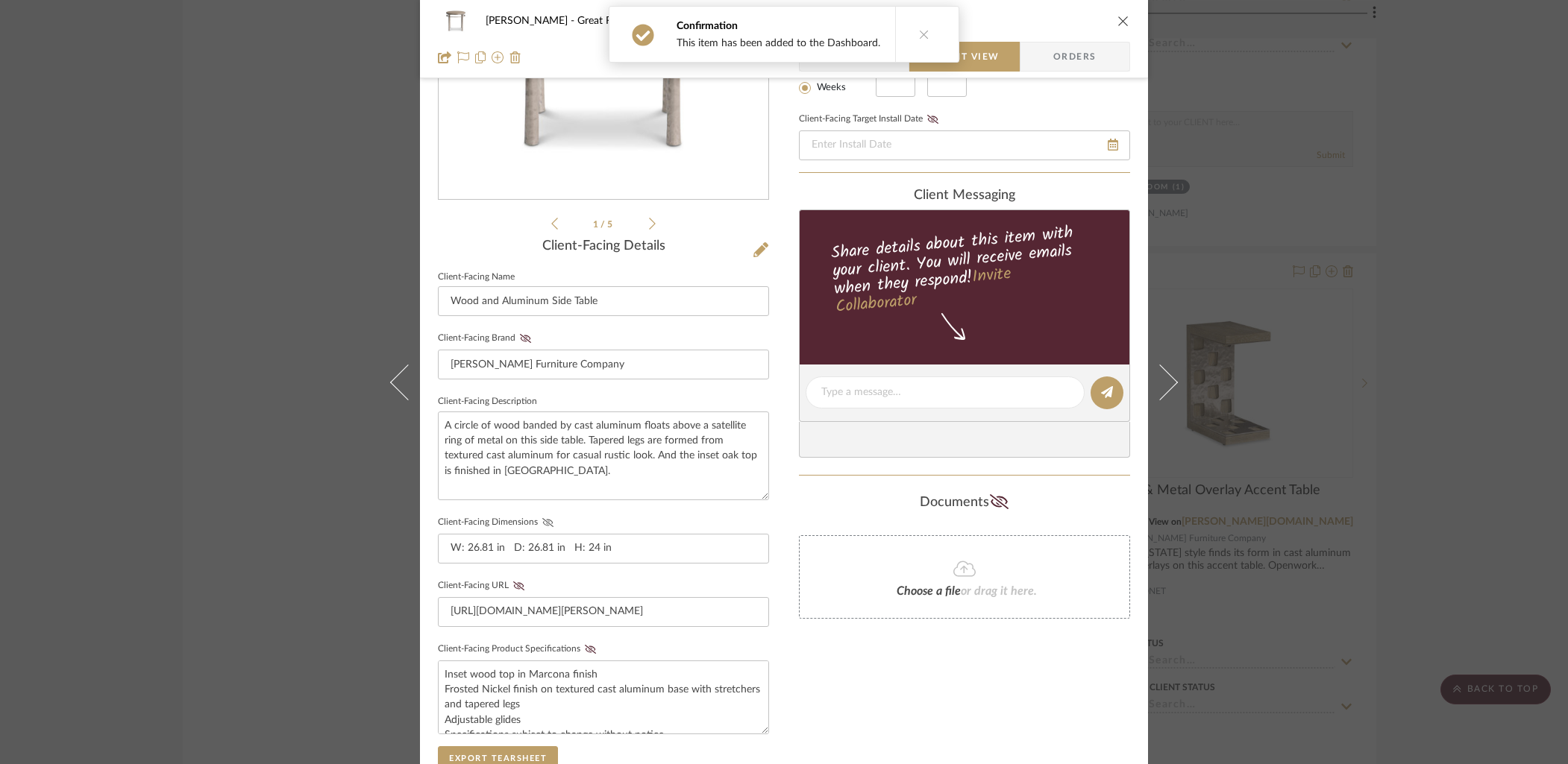
click at [539, 519] on fa-icon at bounding box center [548, 522] width 19 height 9
click at [585, 647] on icon at bounding box center [590, 648] width 11 height 9
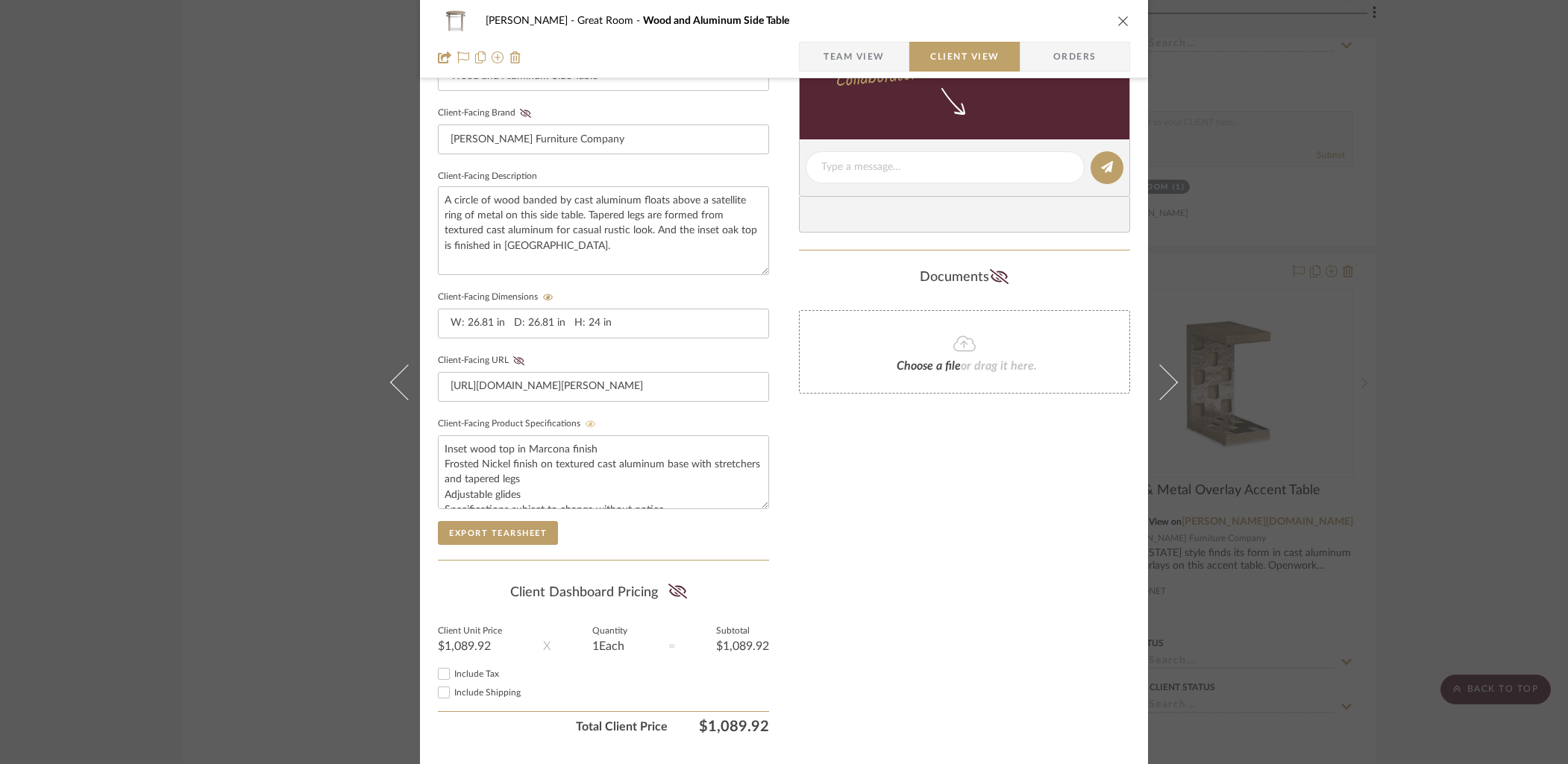
scroll to position [487, 0]
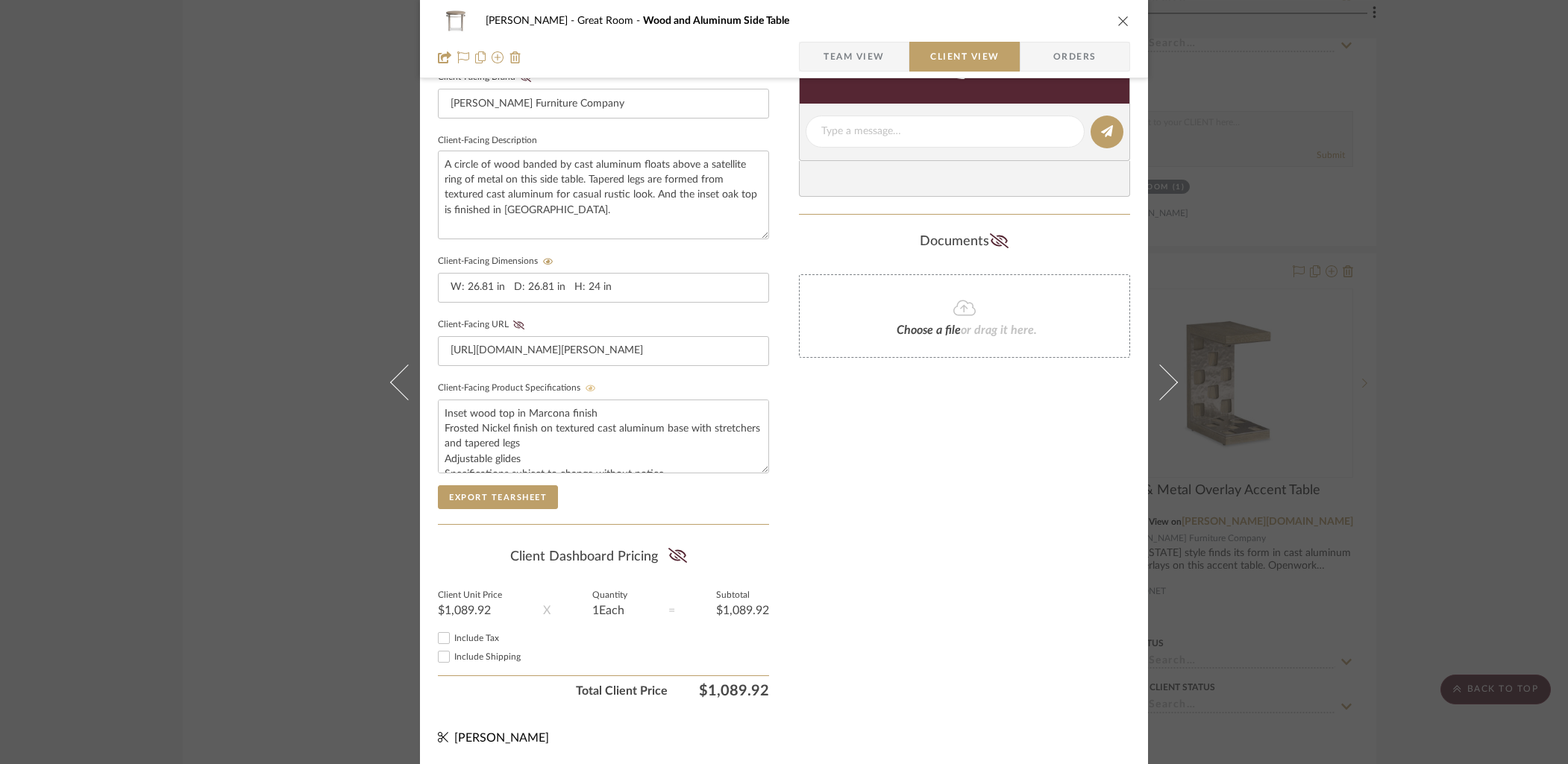
click at [1118, 20] on icon "close" at bounding box center [1122, 20] width 12 height 12
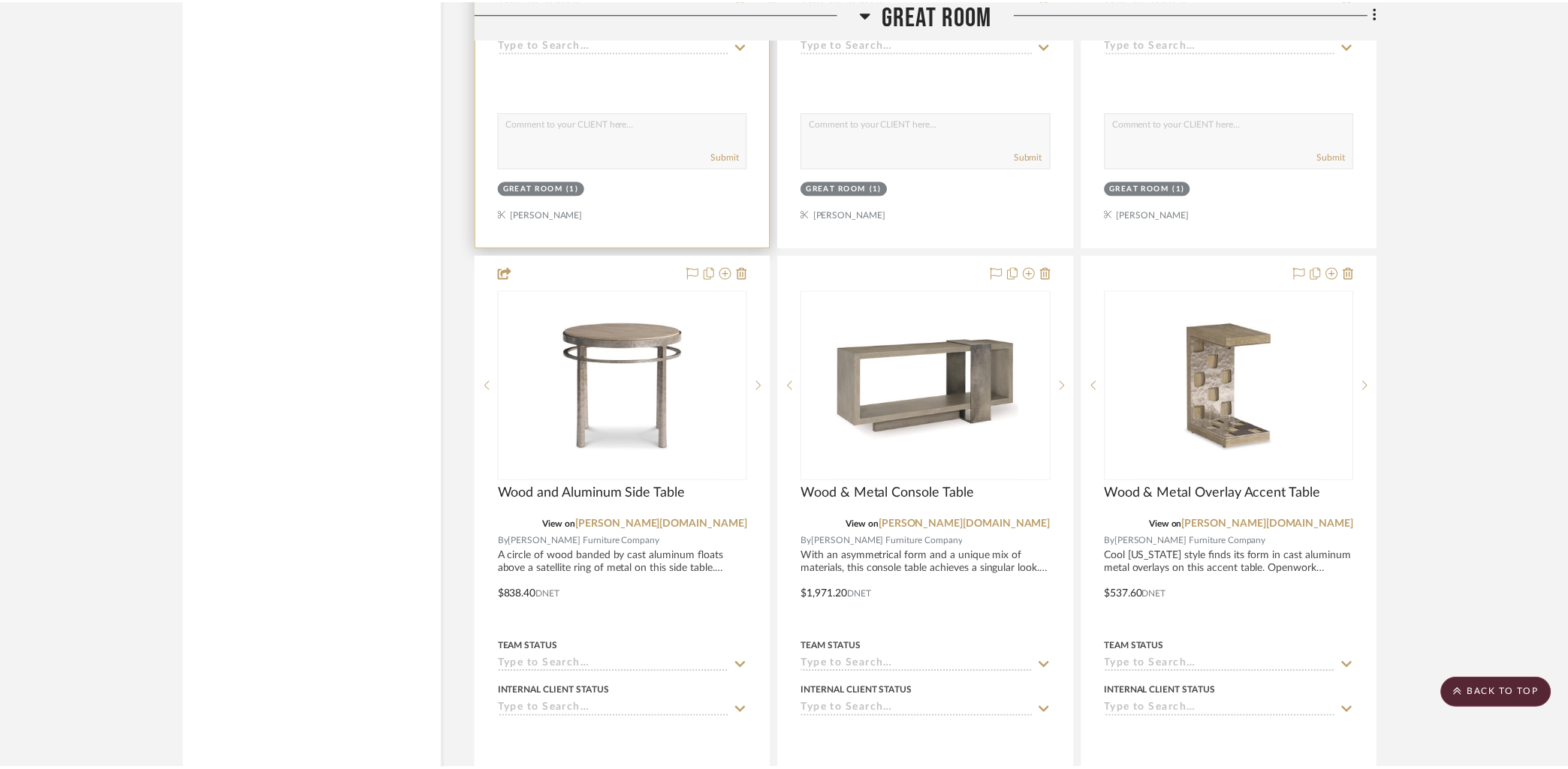
scroll to position [5889, 0]
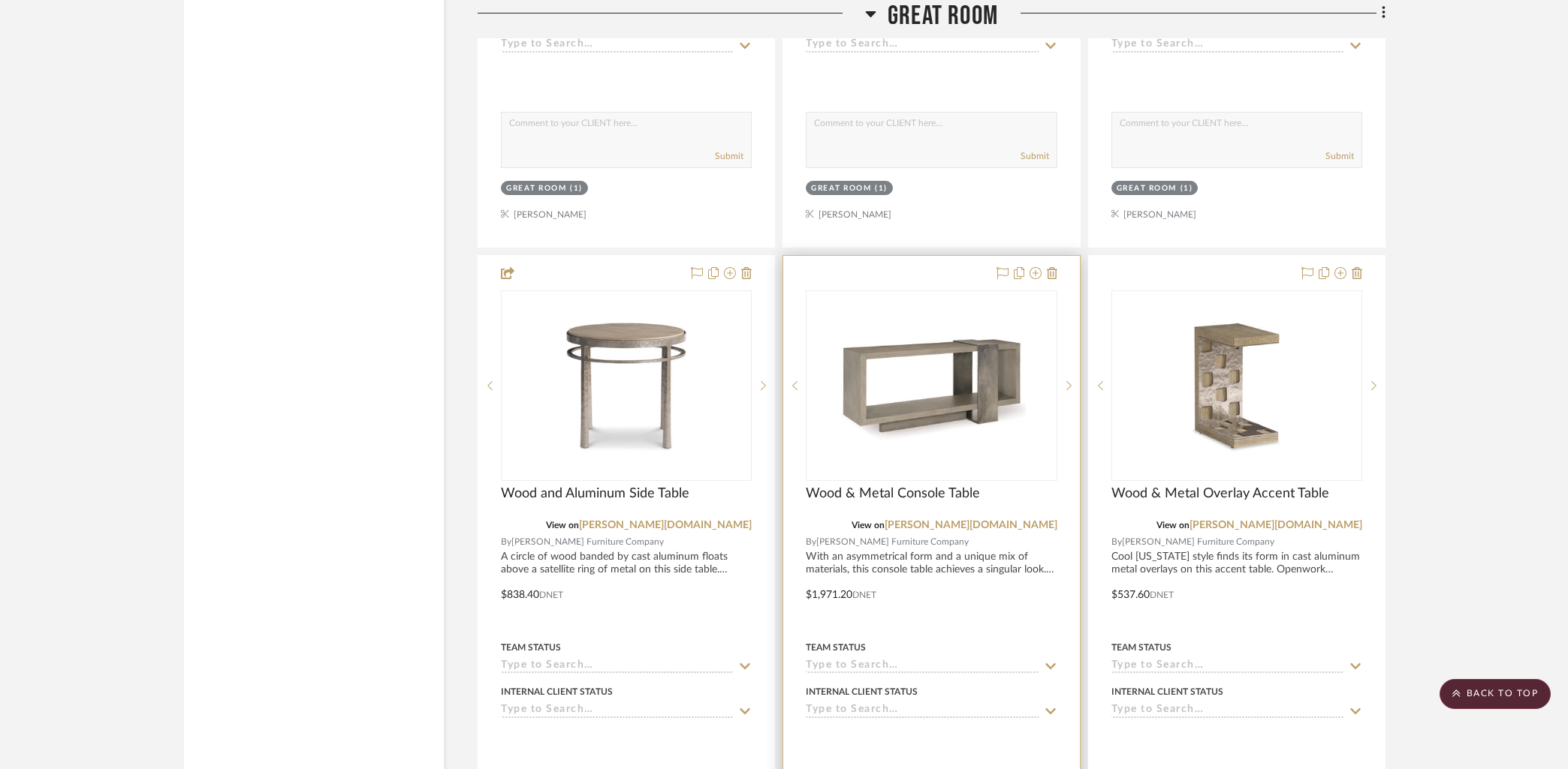
click at [945, 270] on div at bounding box center [931, 583] width 296 height 657
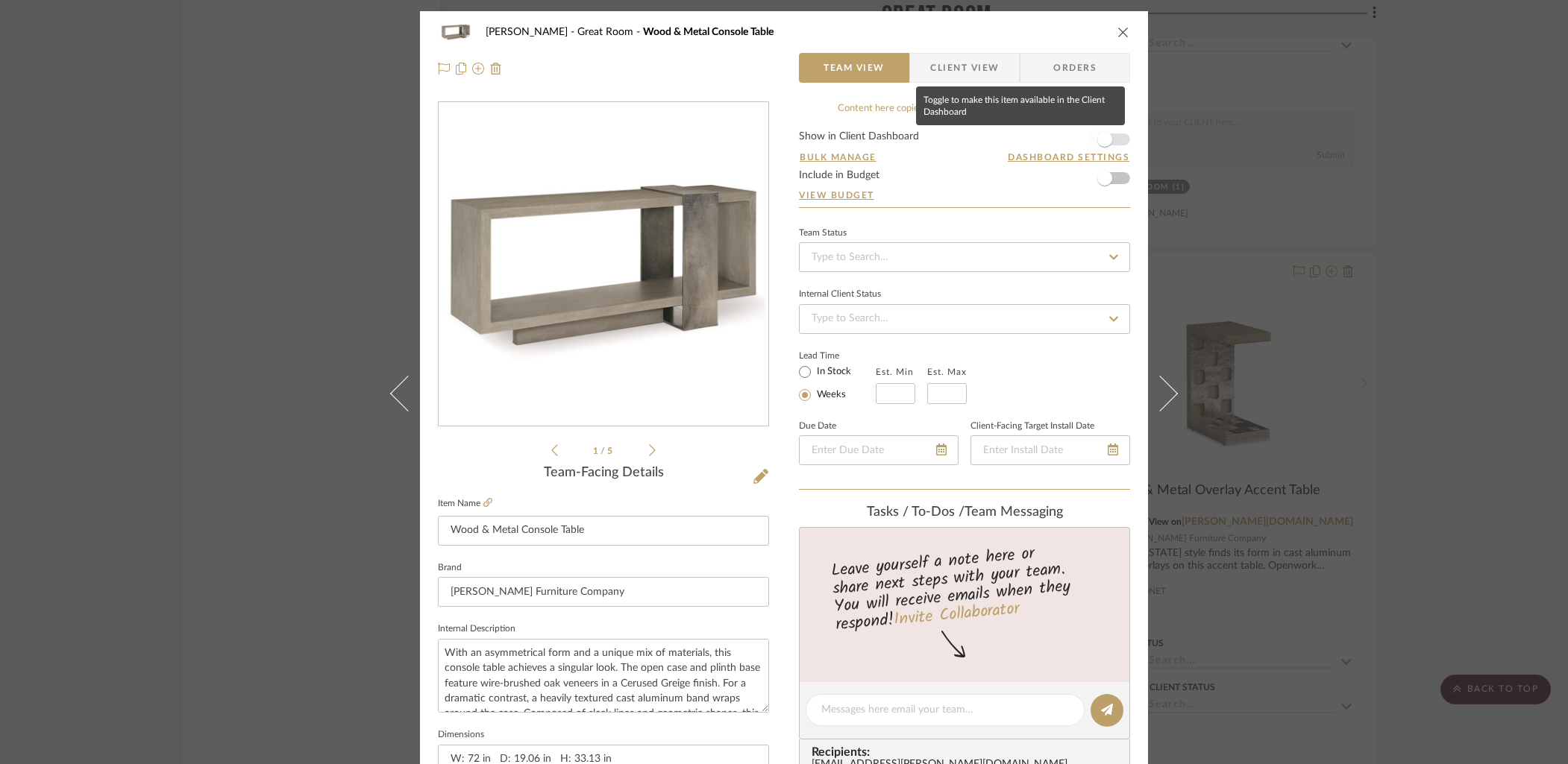
click at [1105, 134] on span "button" at bounding box center [1104, 139] width 15 height 15
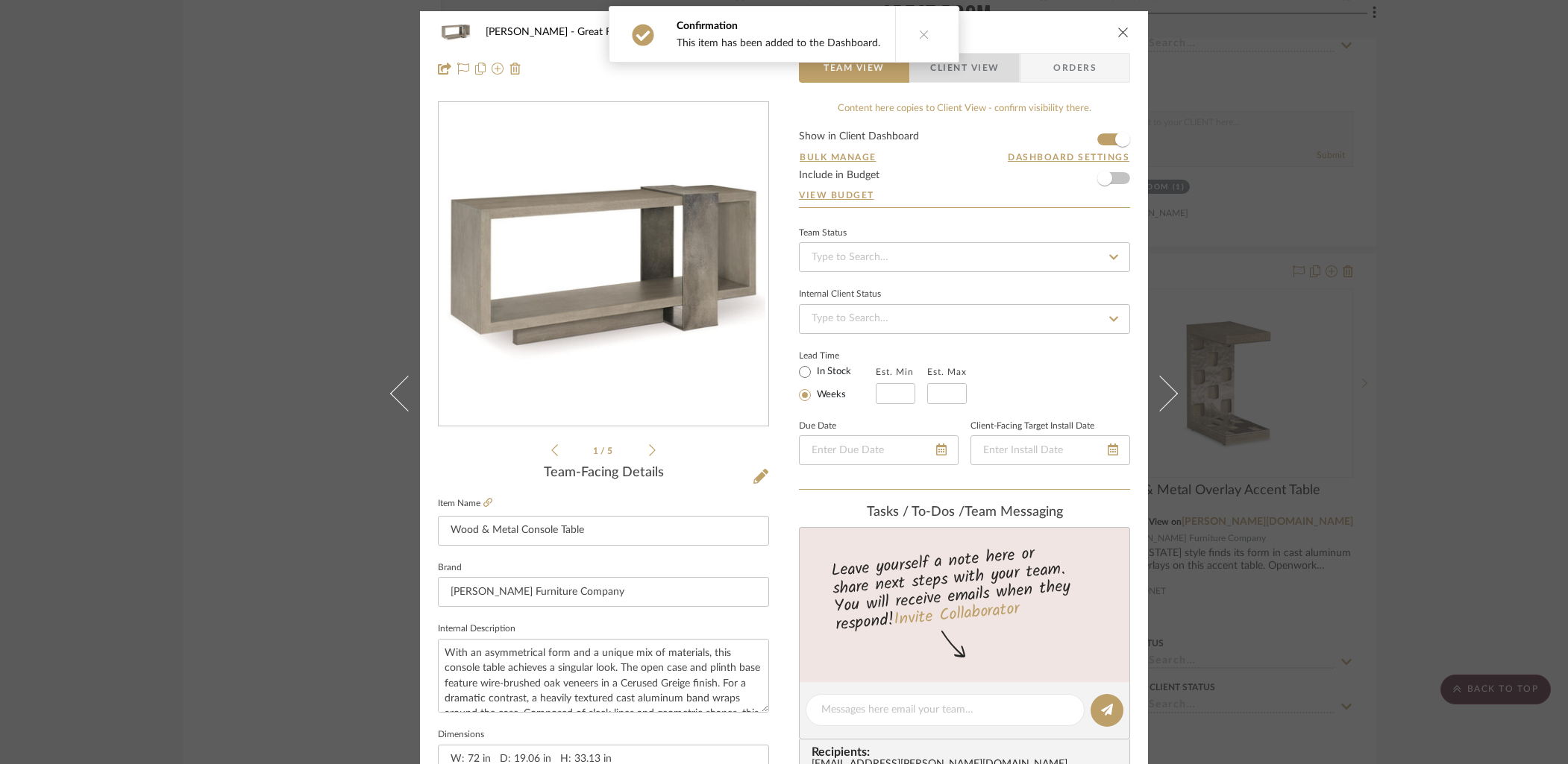
click at [961, 69] on span "Client View" at bounding box center [965, 68] width 69 height 30
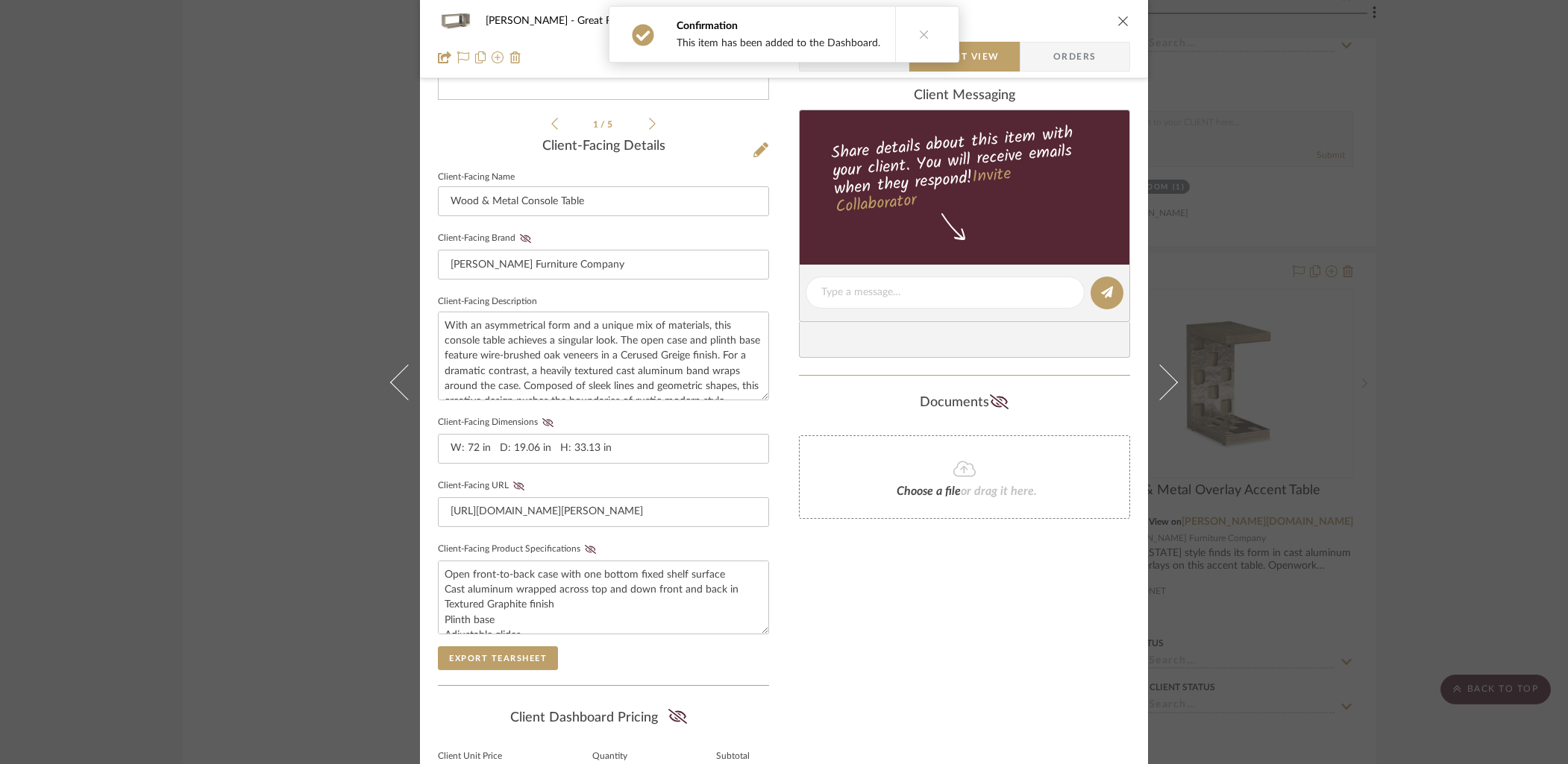
scroll to position [331, 0]
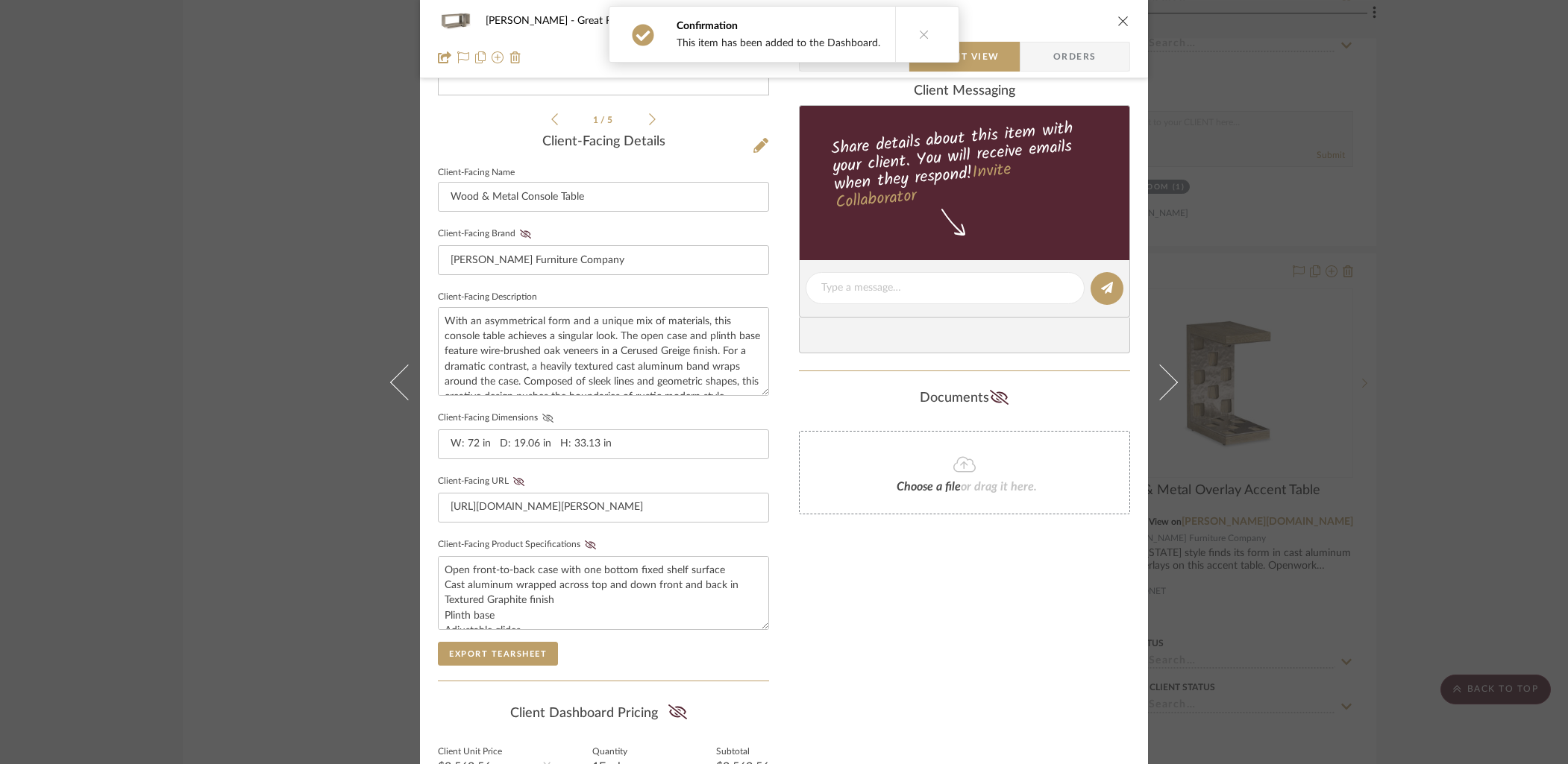
click at [542, 415] on icon at bounding box center [548, 418] width 11 height 9
click at [585, 541] on icon at bounding box center [590, 544] width 11 height 9
drag, startPoint x: 1117, startPoint y: 14, endPoint x: 1100, endPoint y: 18, distance: 17.5
click at [1117, 15] on icon "close" at bounding box center [1122, 20] width 12 height 12
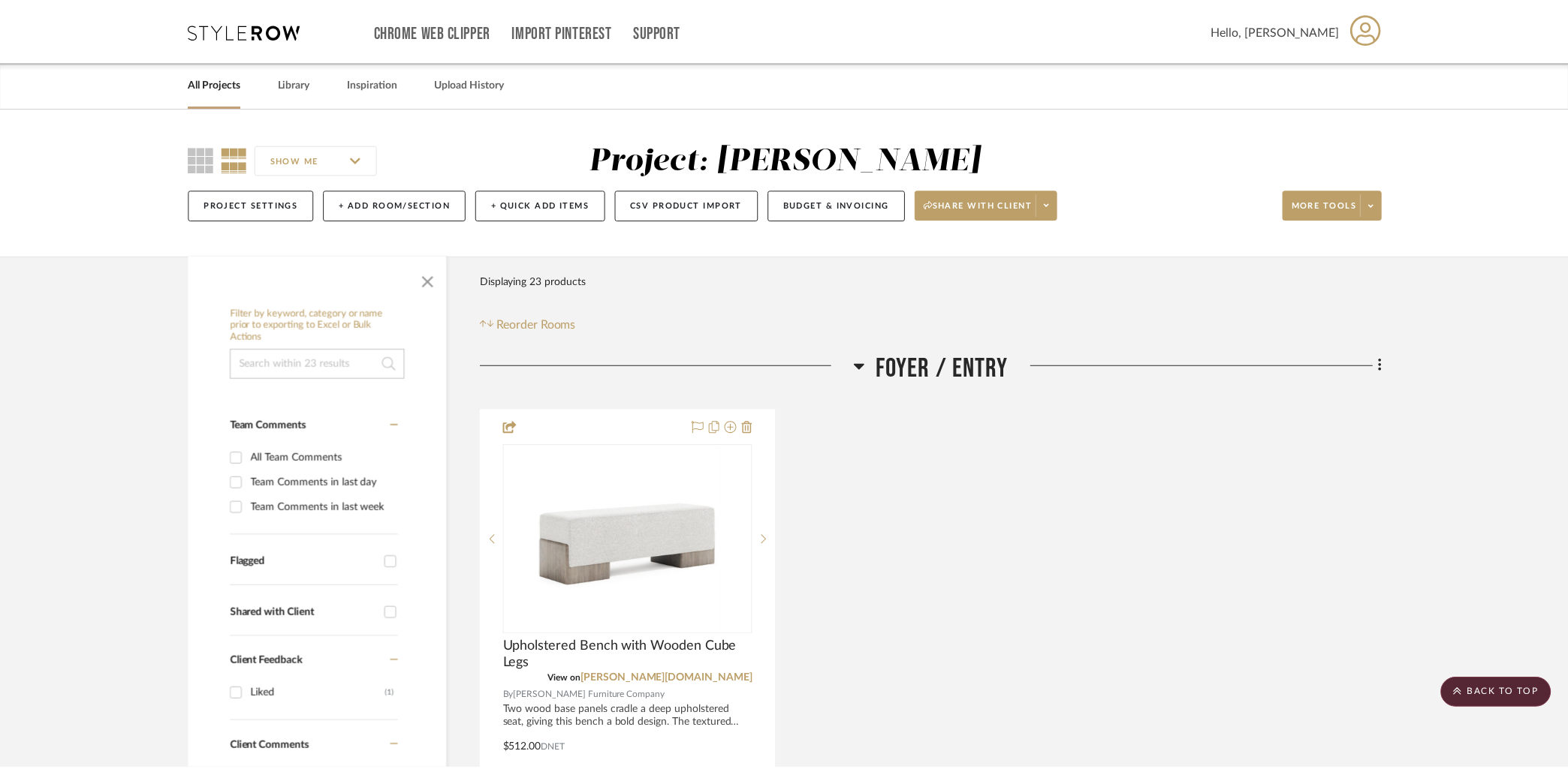
scroll to position [5889, 0]
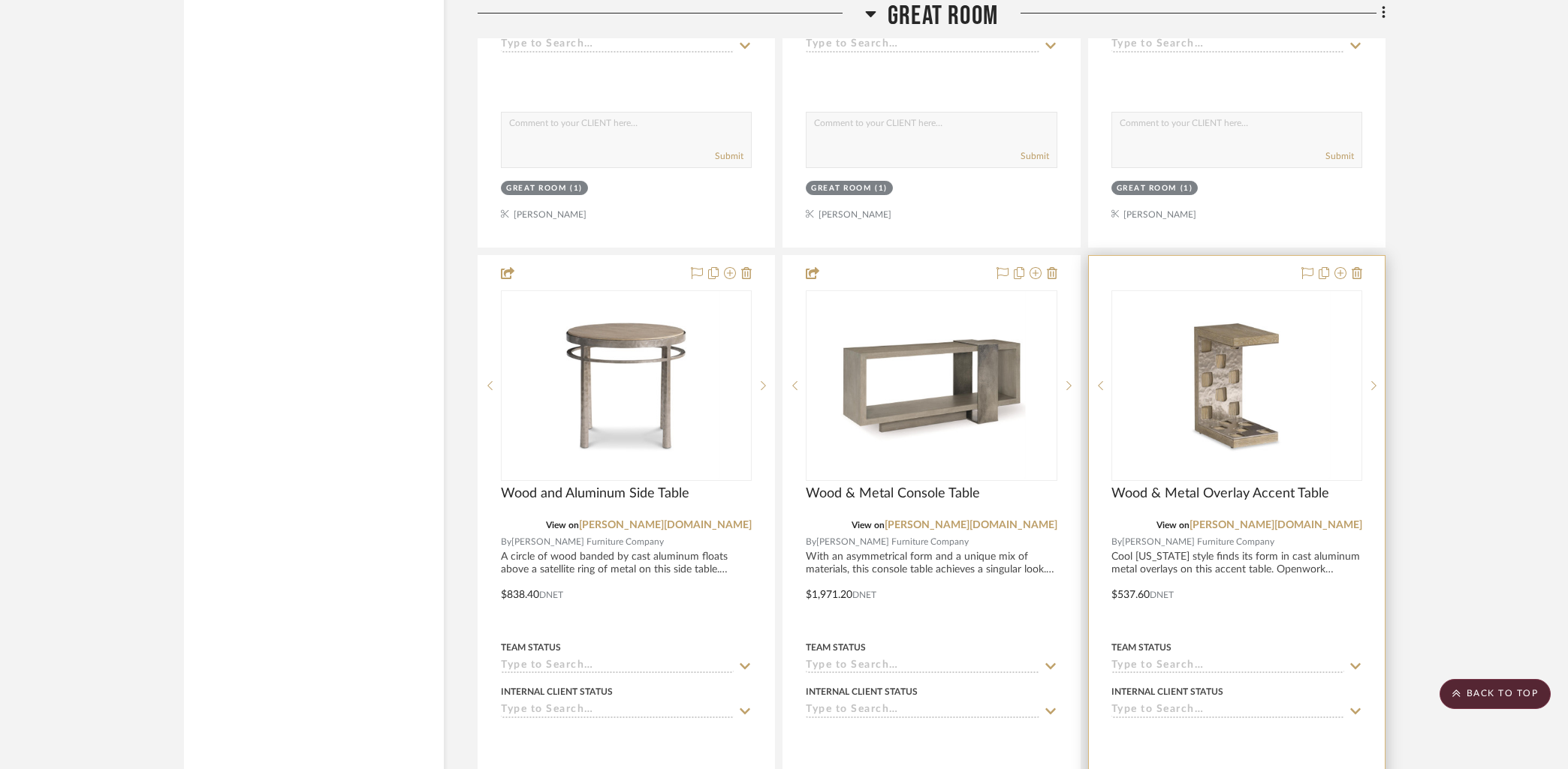
click at [1247, 256] on div at bounding box center [1237, 583] width 296 height 657
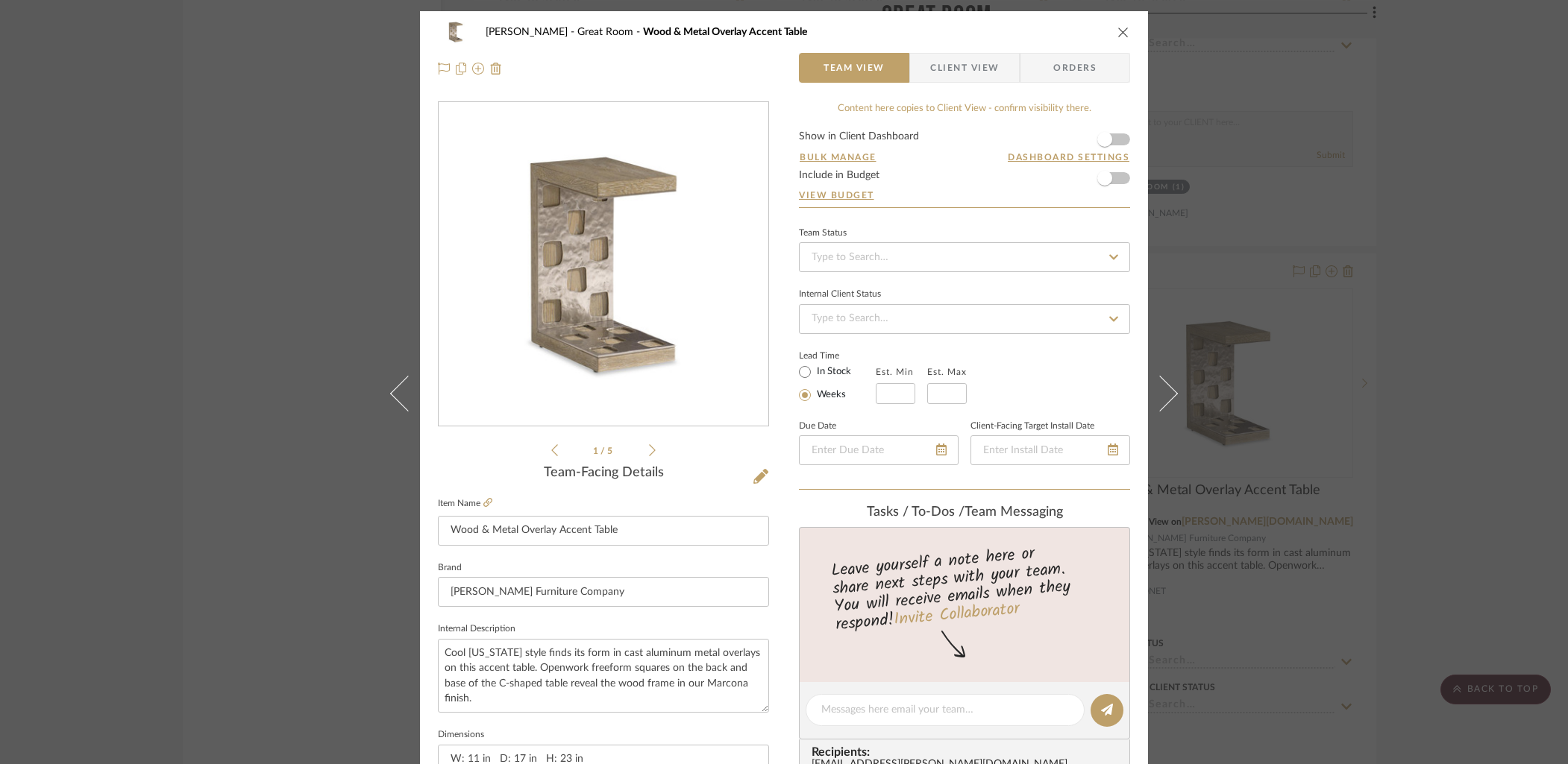
click at [1122, 139] on form "Show in Client Dashboard Bulk Manage Dashboard Settings Include in Budget View …" at bounding box center [965, 169] width 331 height 76
click at [1118, 141] on form "Show in Client Dashboard Bulk Manage Dashboard Settings Include in Budget View …" at bounding box center [965, 169] width 331 height 76
drag, startPoint x: 1111, startPoint y: 142, endPoint x: 1096, endPoint y: 133, distance: 17.5
click at [1112, 142] on span "button" at bounding box center [1104, 139] width 33 height 33
click at [964, 73] on span "Client View" at bounding box center [965, 68] width 69 height 30
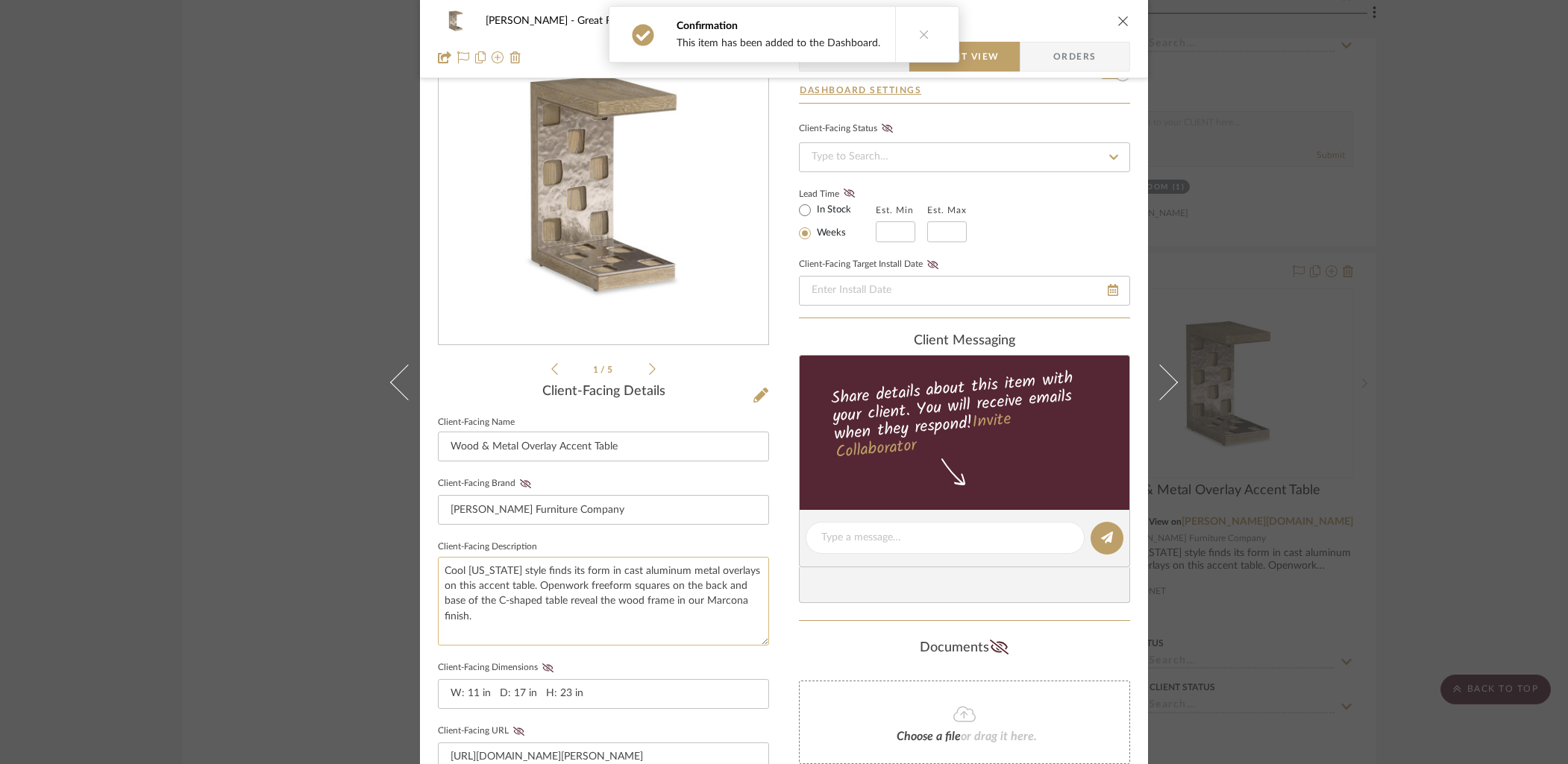
scroll to position [187, 0]
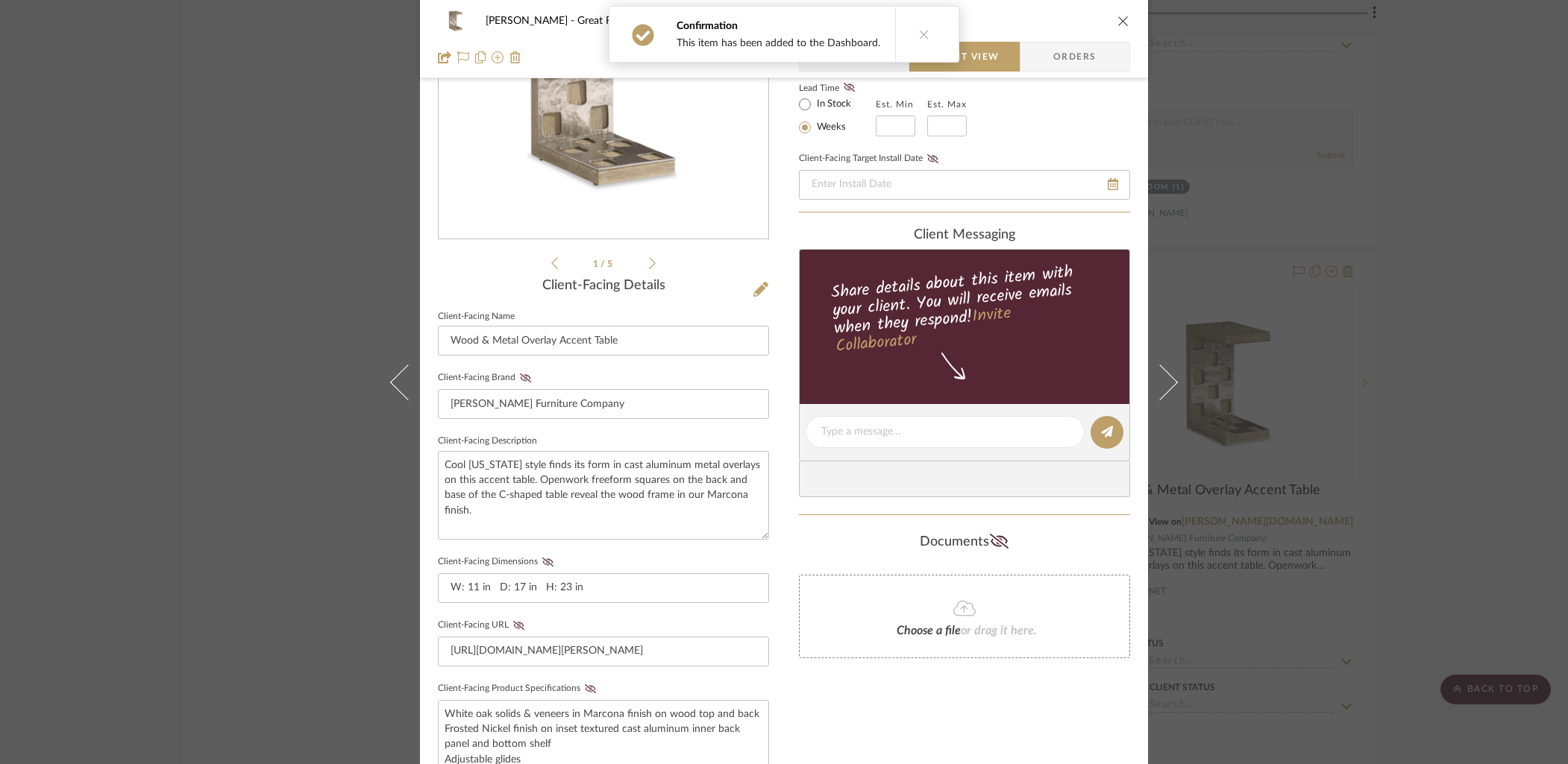
drag, startPoint x: 541, startPoint y: 560, endPoint x: 549, endPoint y: 570, distance: 12.8
click at [542, 561] on icon at bounding box center [548, 562] width 11 height 9
click at [587, 685] on icon at bounding box center [590, 688] width 11 height 9
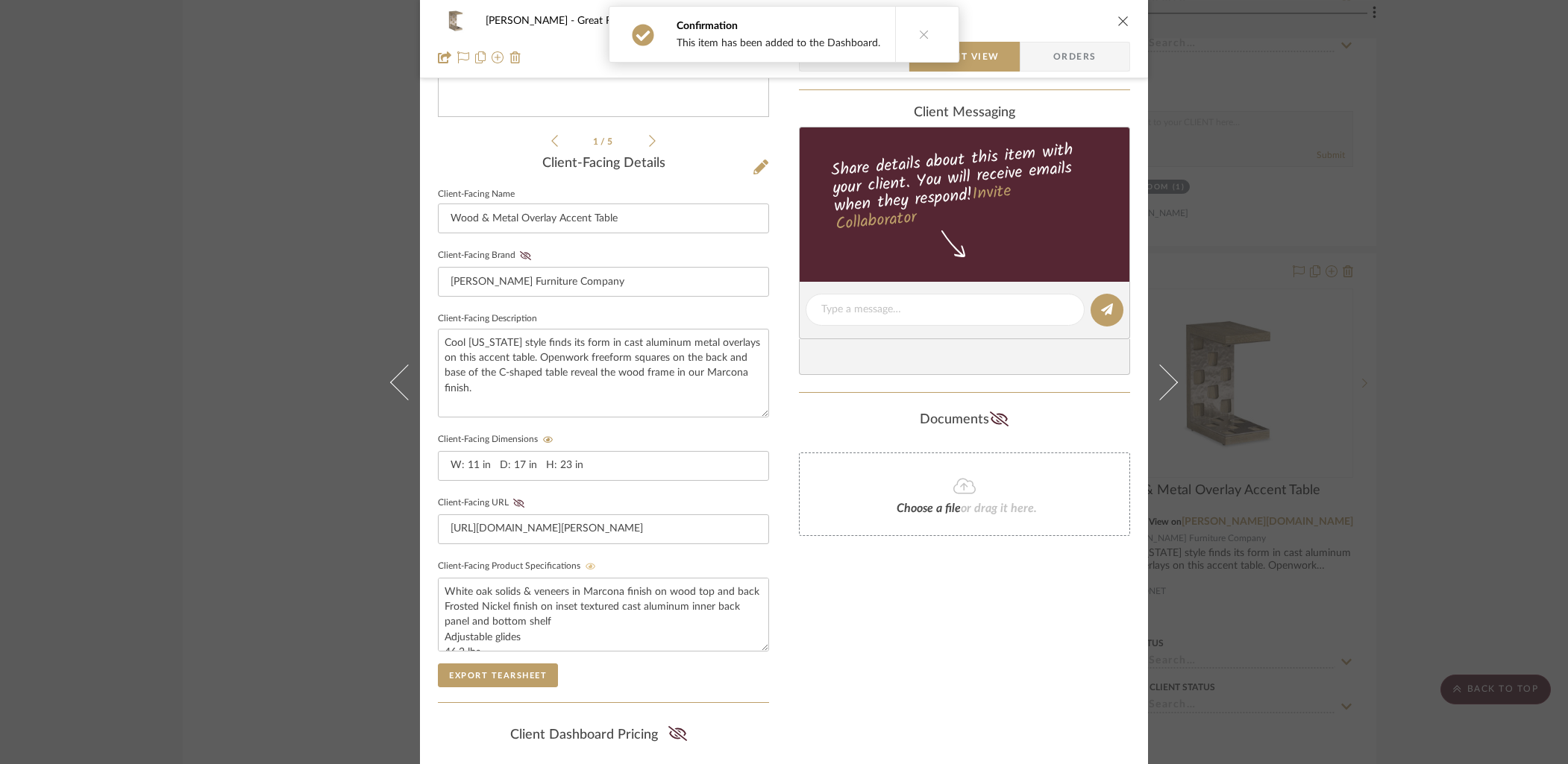
scroll to position [487, 0]
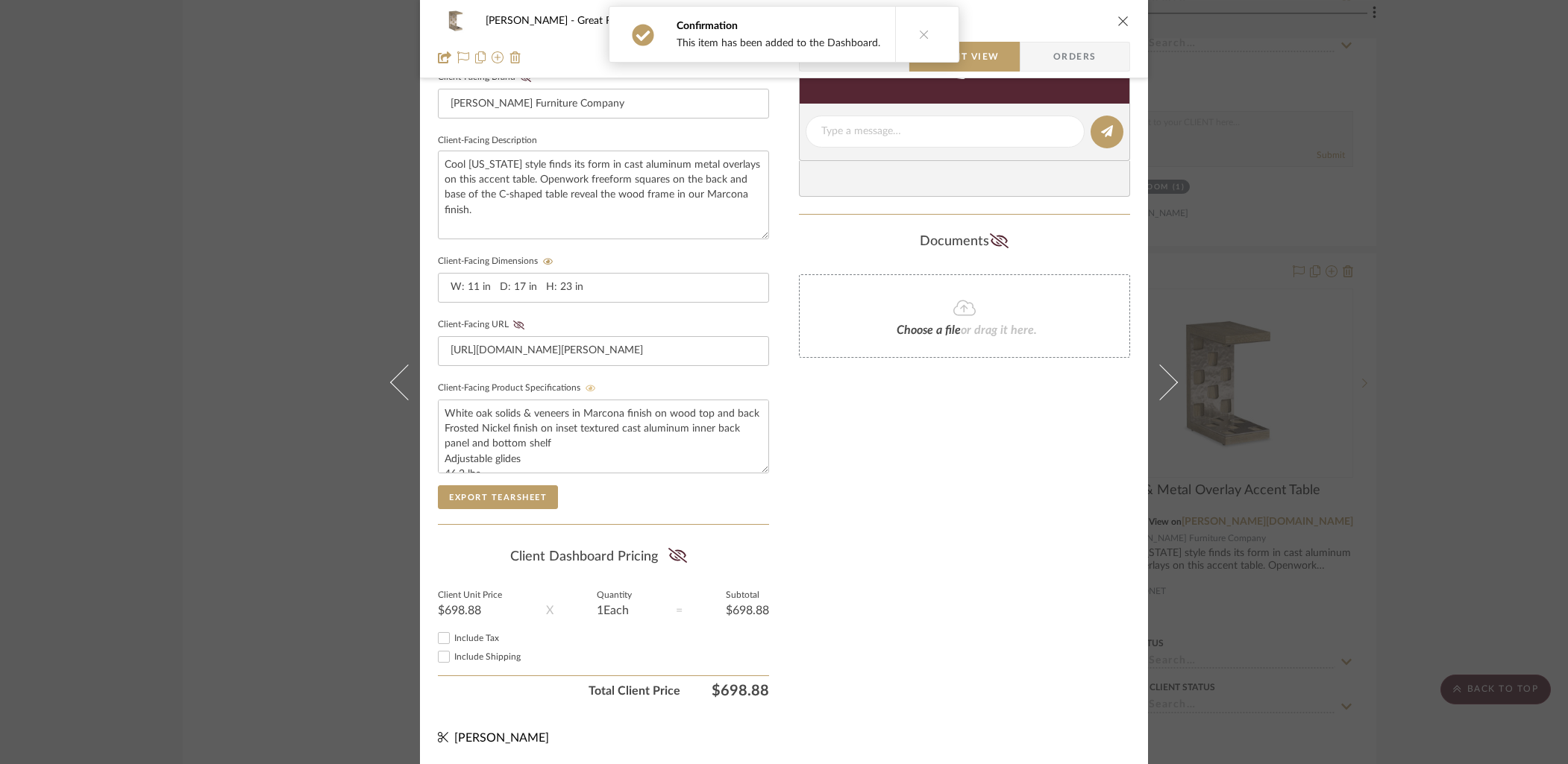
click at [1117, 18] on icon "close" at bounding box center [1122, 20] width 12 height 12
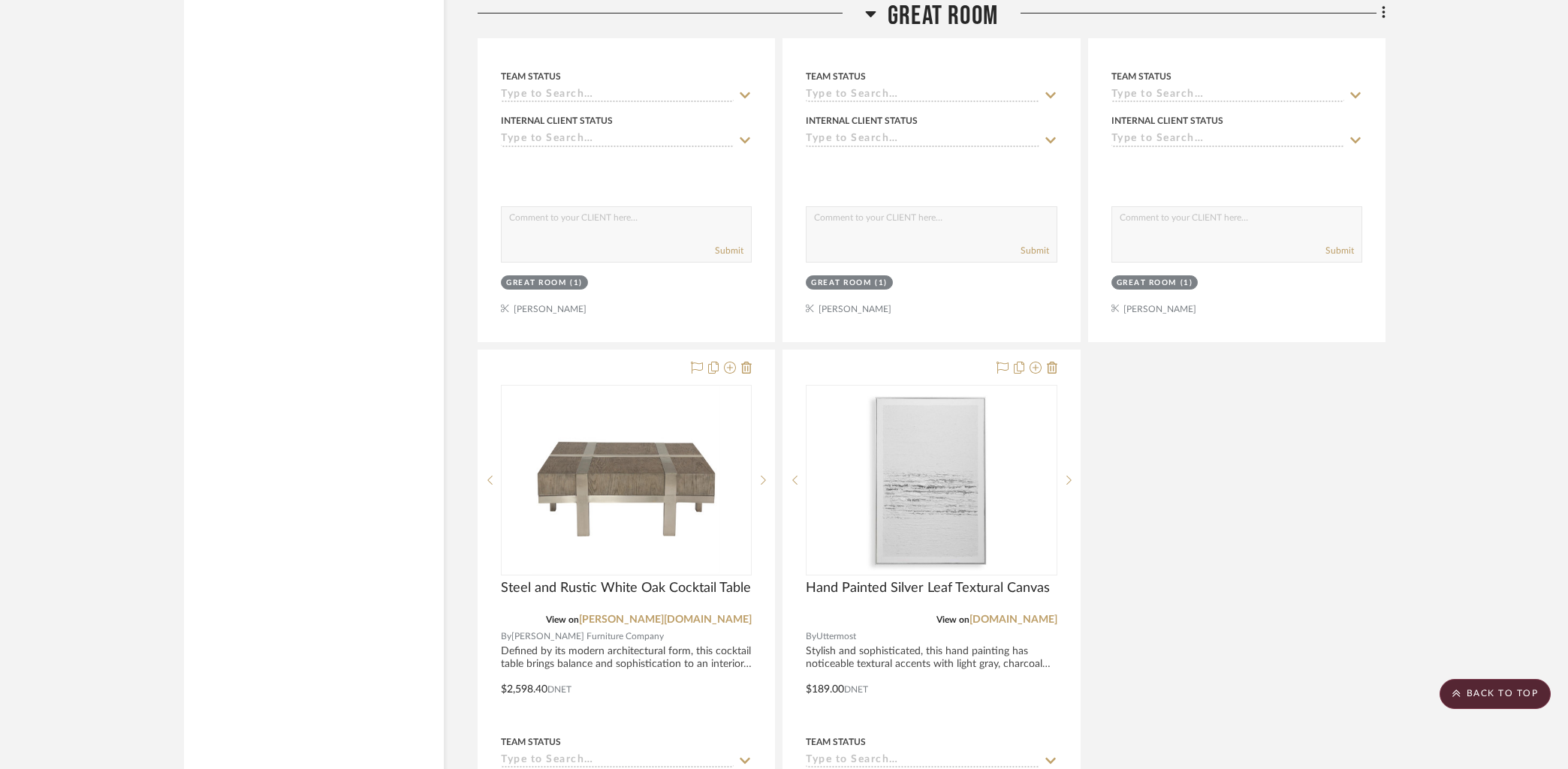
scroll to position [6507, 0]
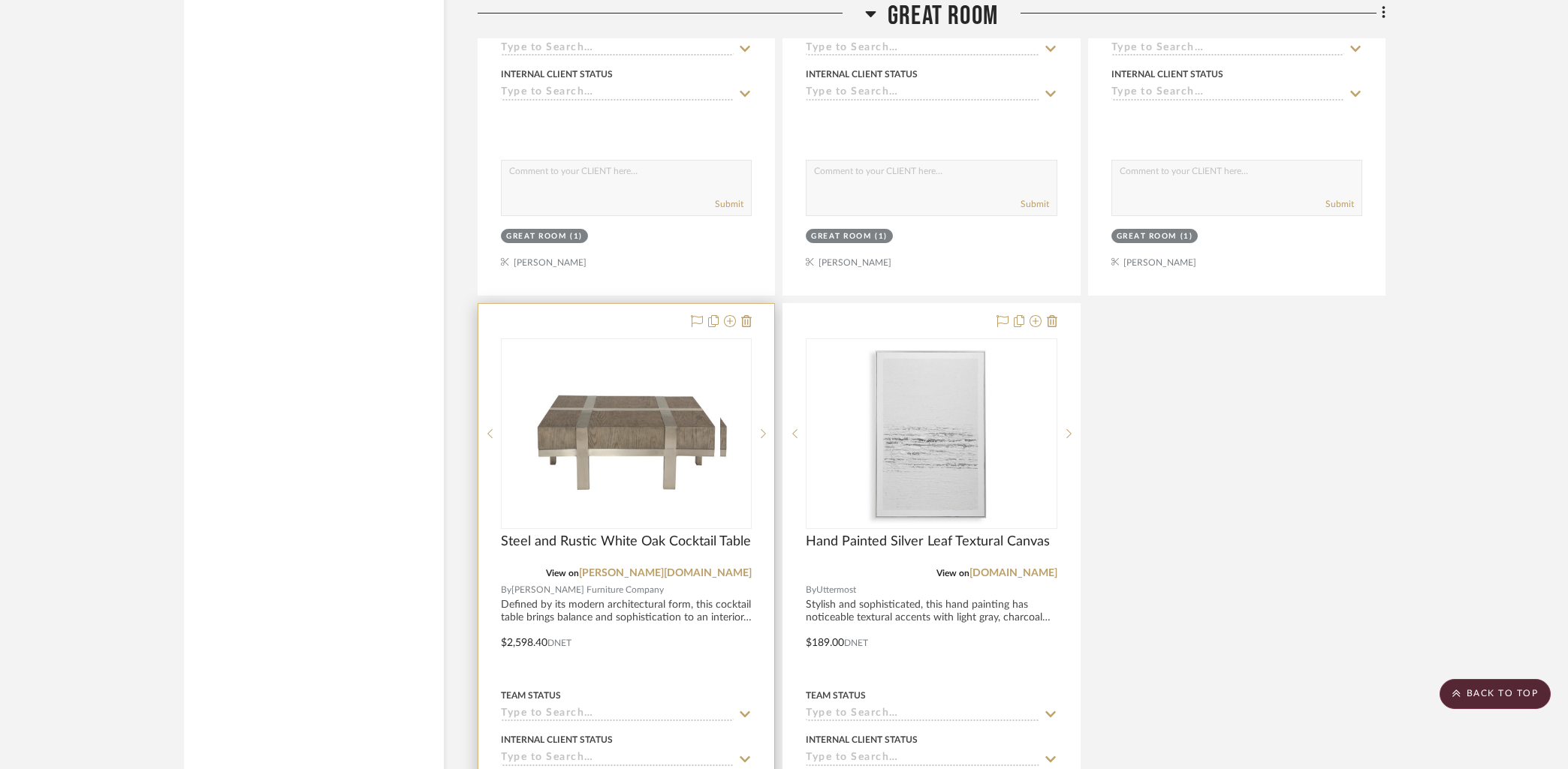
click at [587, 315] on div at bounding box center [626, 631] width 296 height 657
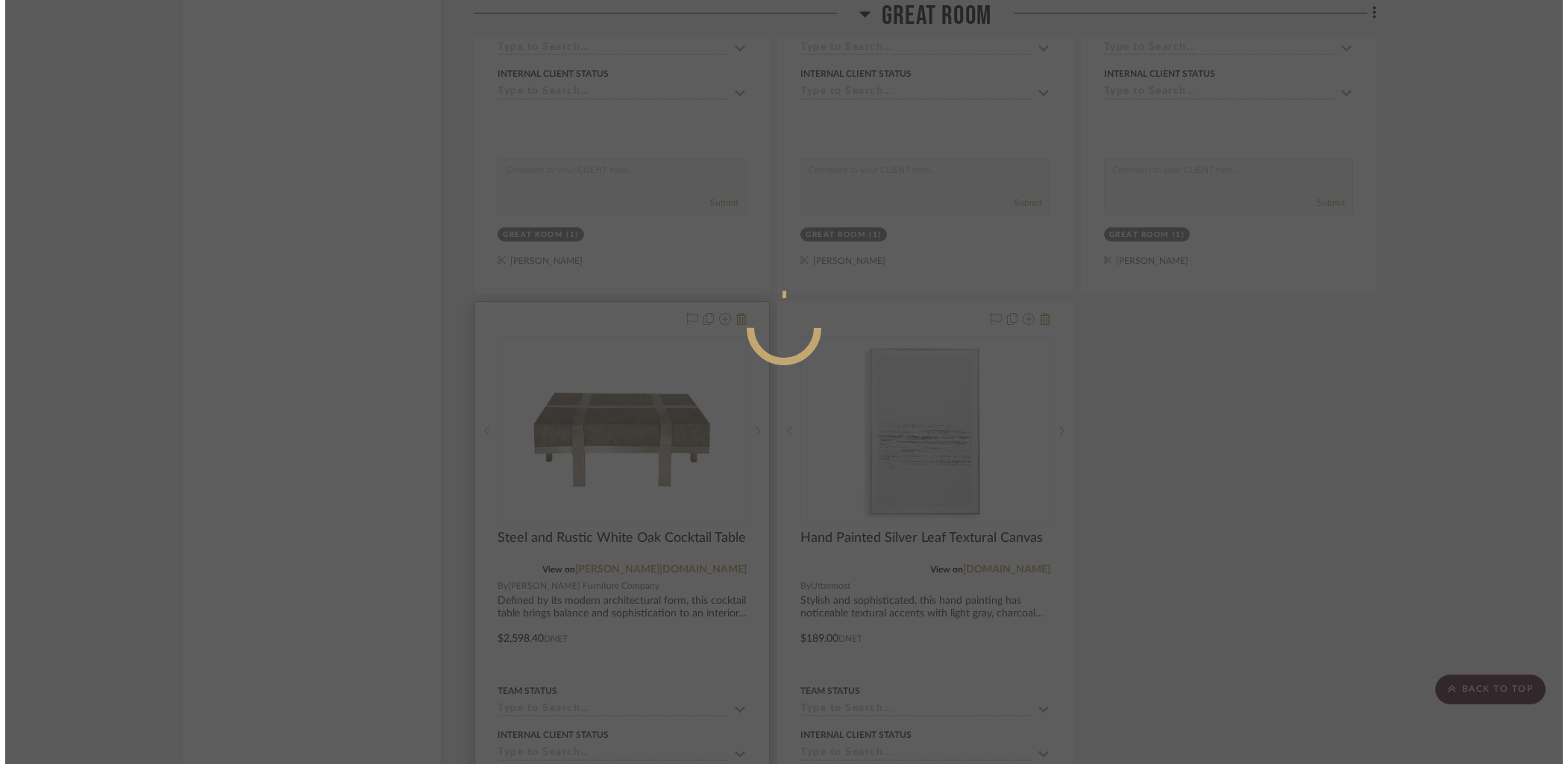
scroll to position [0, 0]
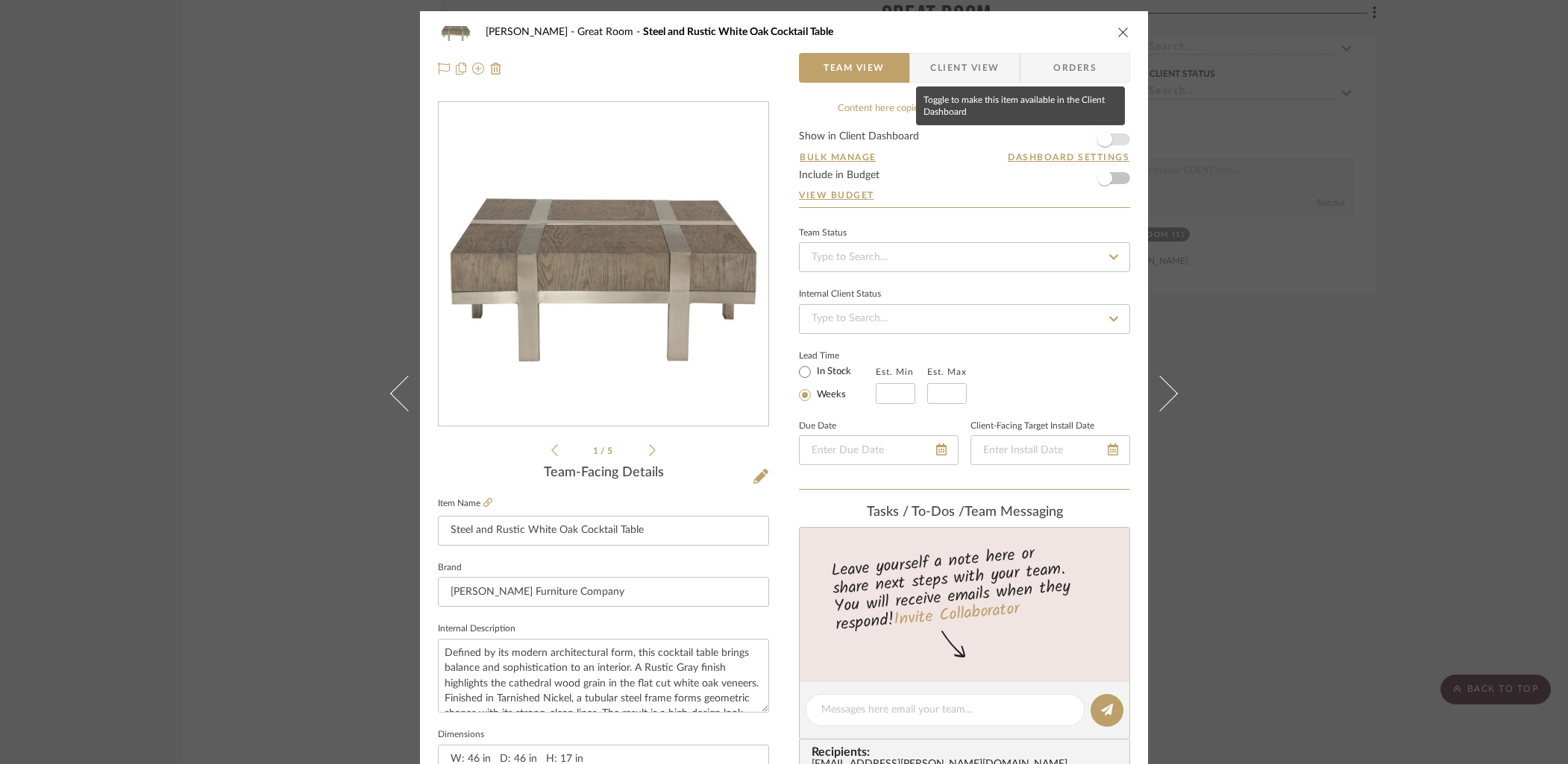
click at [1114, 141] on span "button" at bounding box center [1104, 139] width 33 height 33
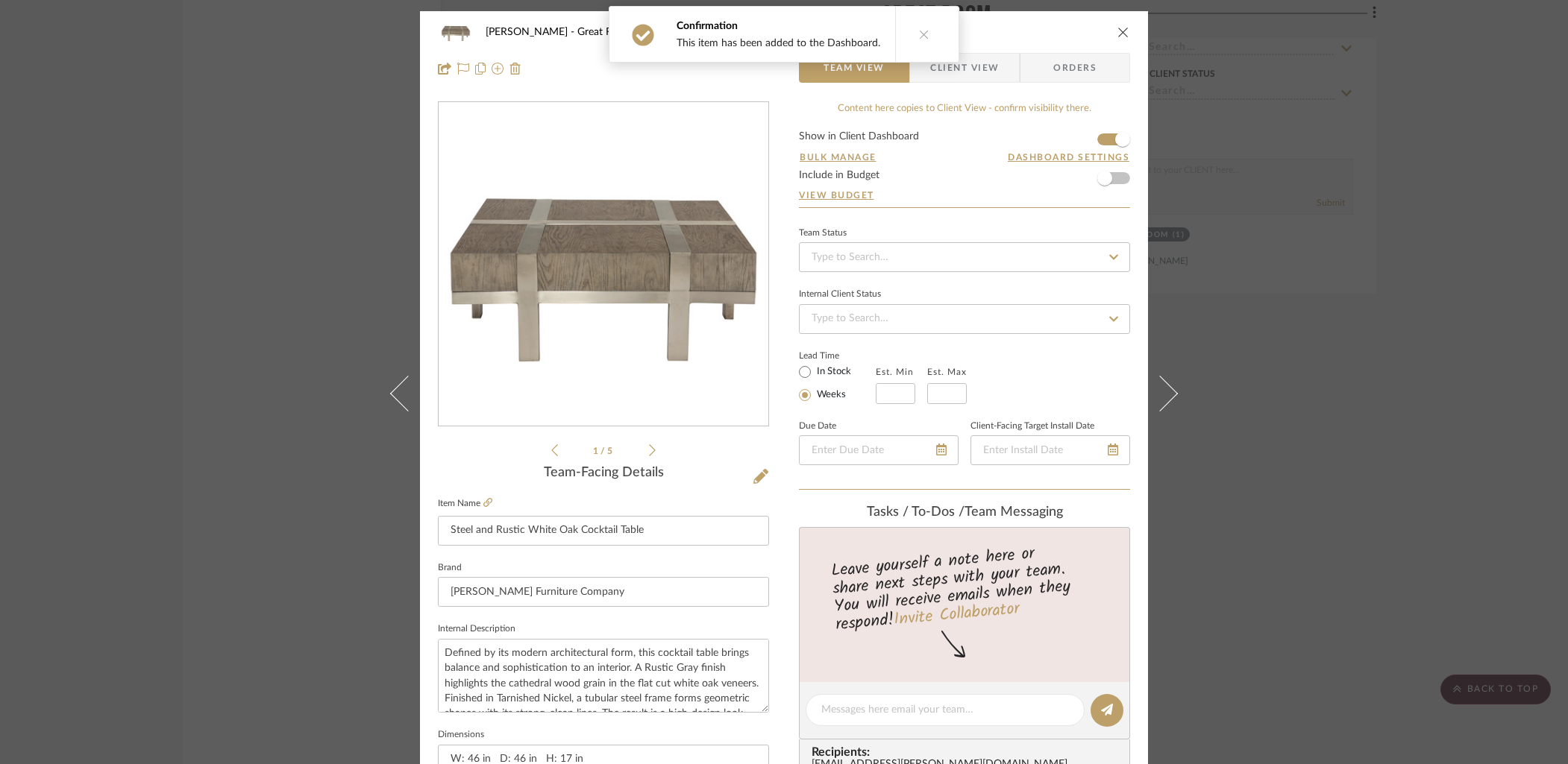
click at [1000, 70] on span "Client View" at bounding box center [964, 68] width 109 height 30
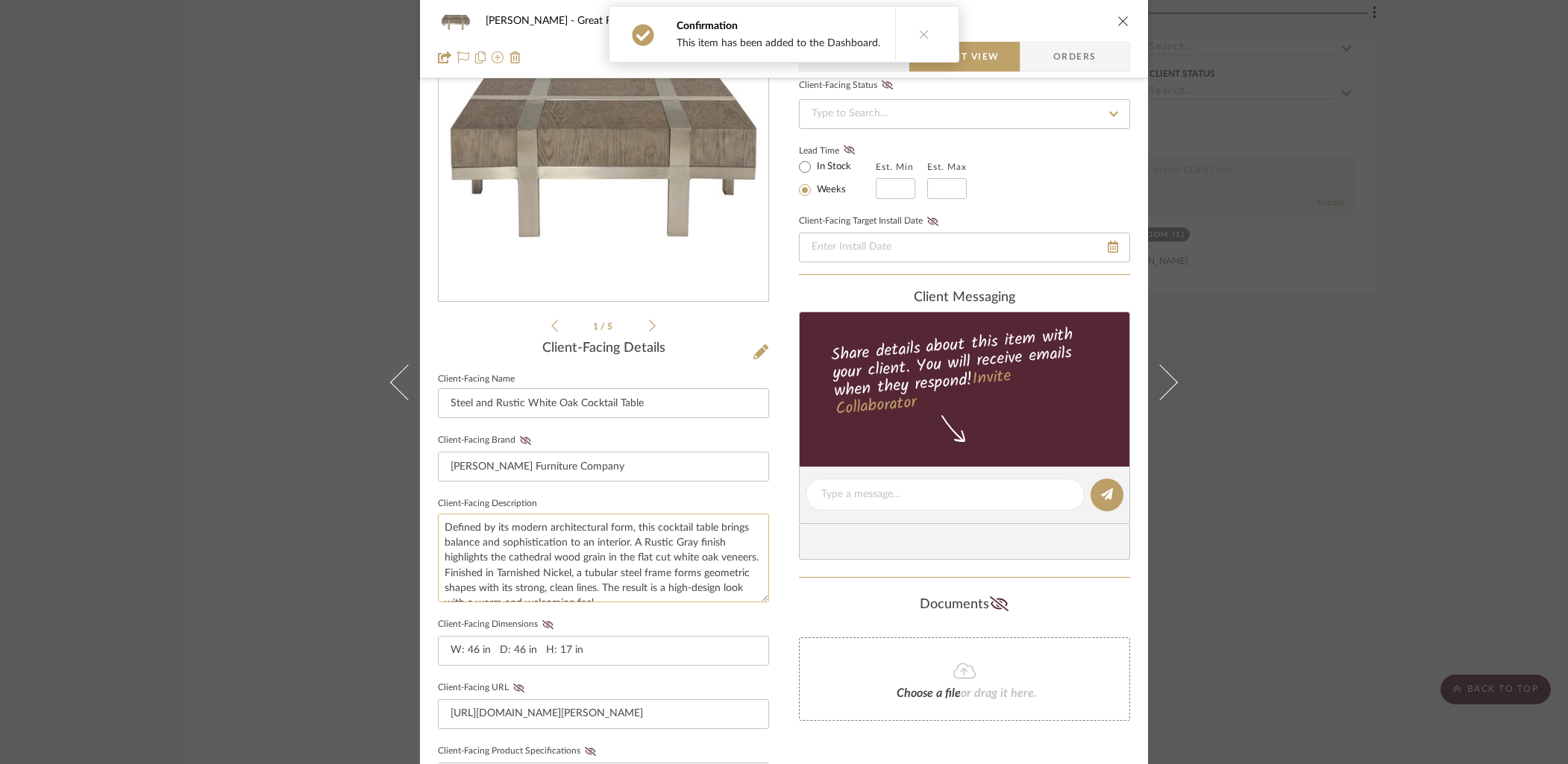
scroll to position [143, 0]
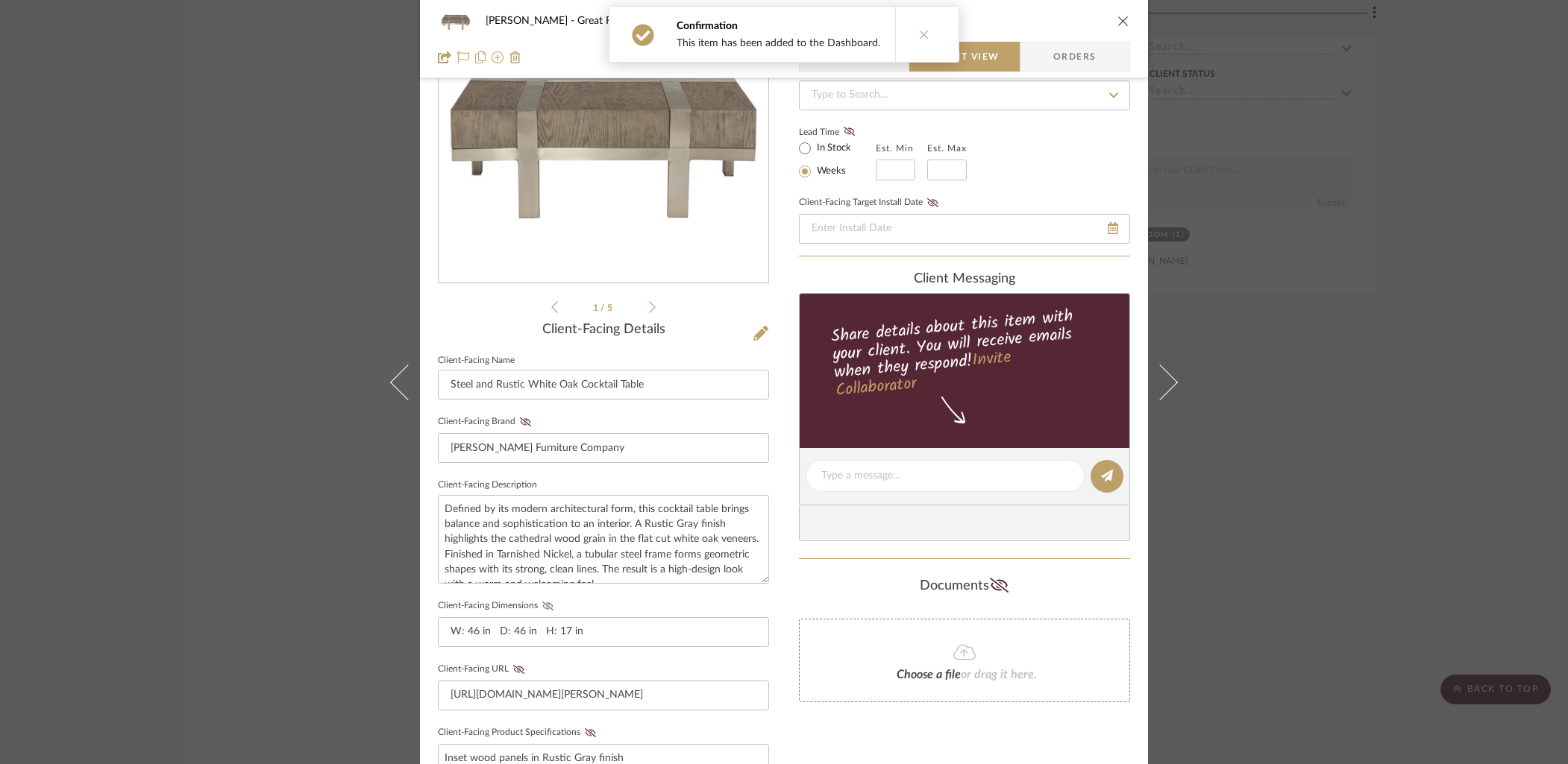
click at [543, 603] on icon at bounding box center [548, 605] width 11 height 9
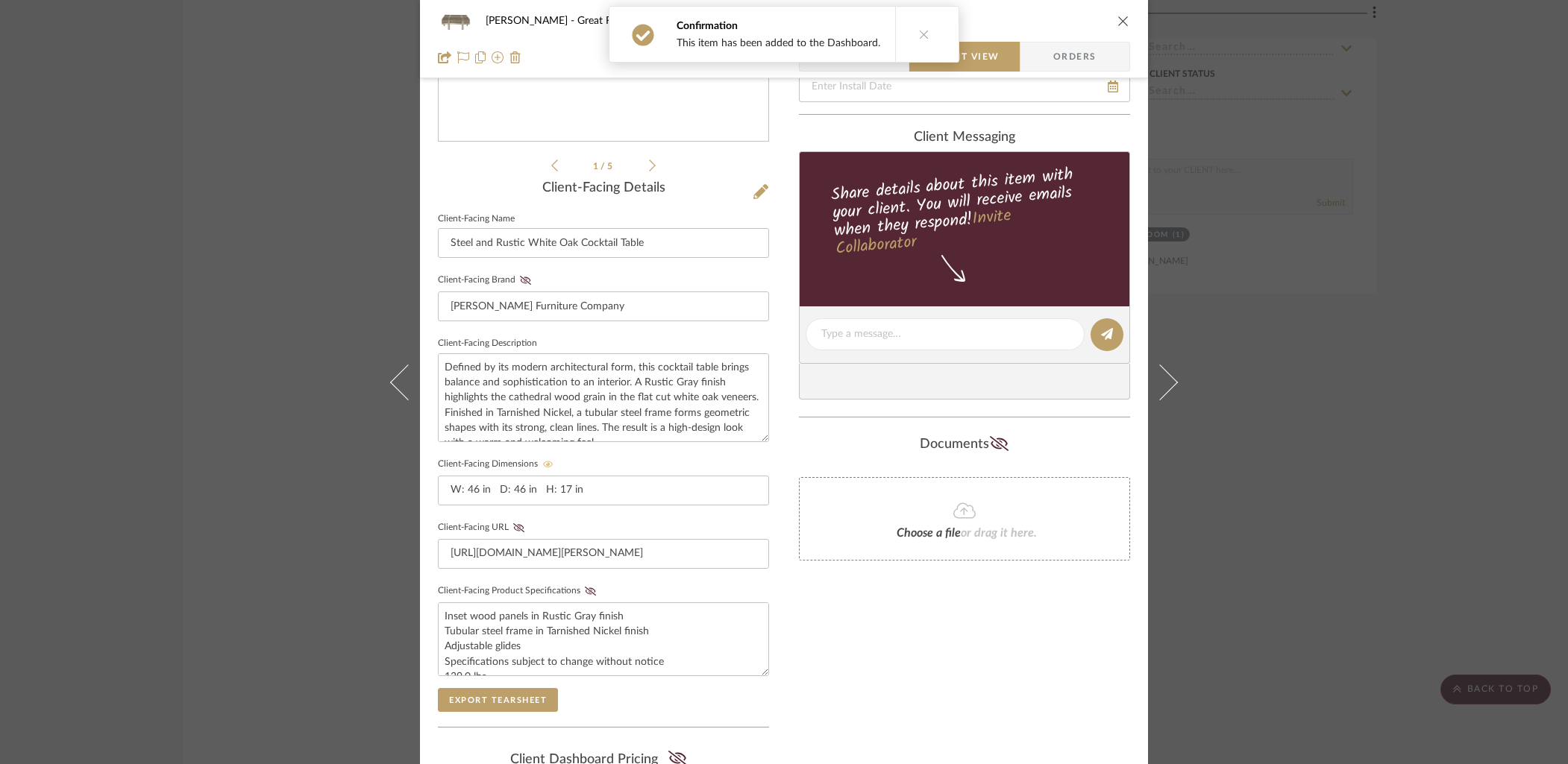
scroll to position [418, 0]
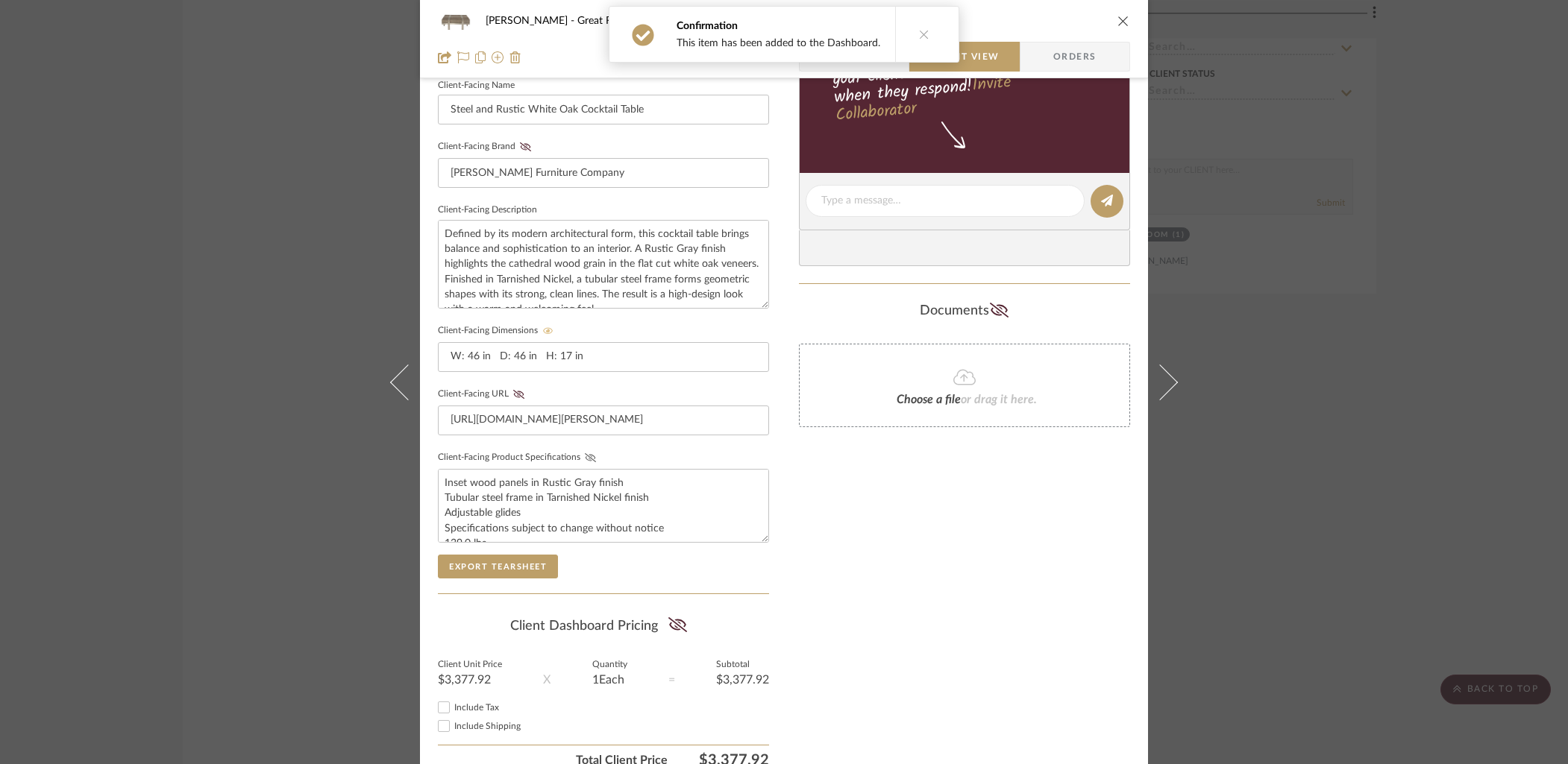
click at [585, 454] on icon at bounding box center [590, 457] width 11 height 9
click at [1117, 20] on icon "close" at bounding box center [1122, 20] width 12 height 12
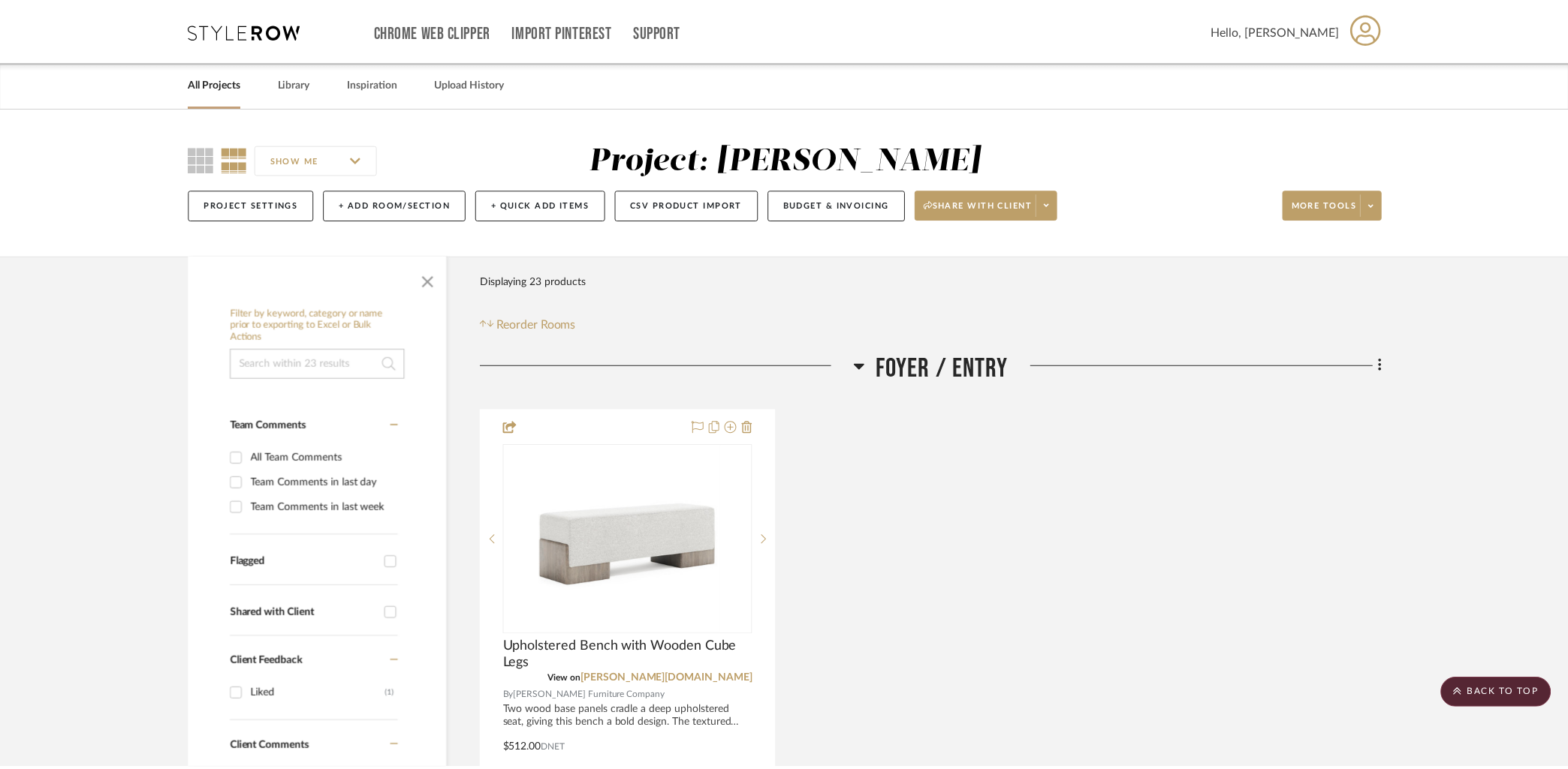
scroll to position [6507, 0]
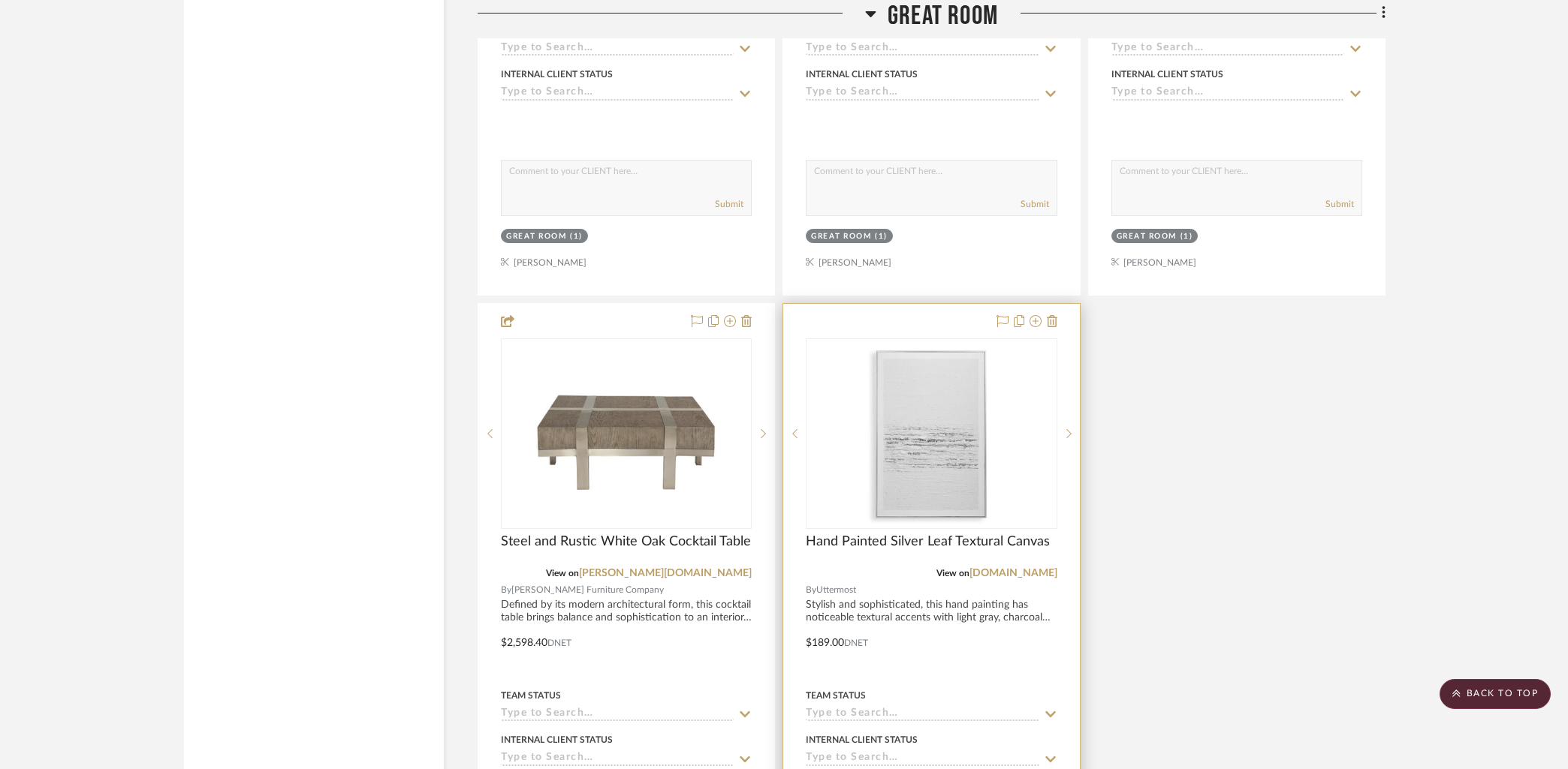
click at [940, 315] on div at bounding box center [931, 631] width 296 height 657
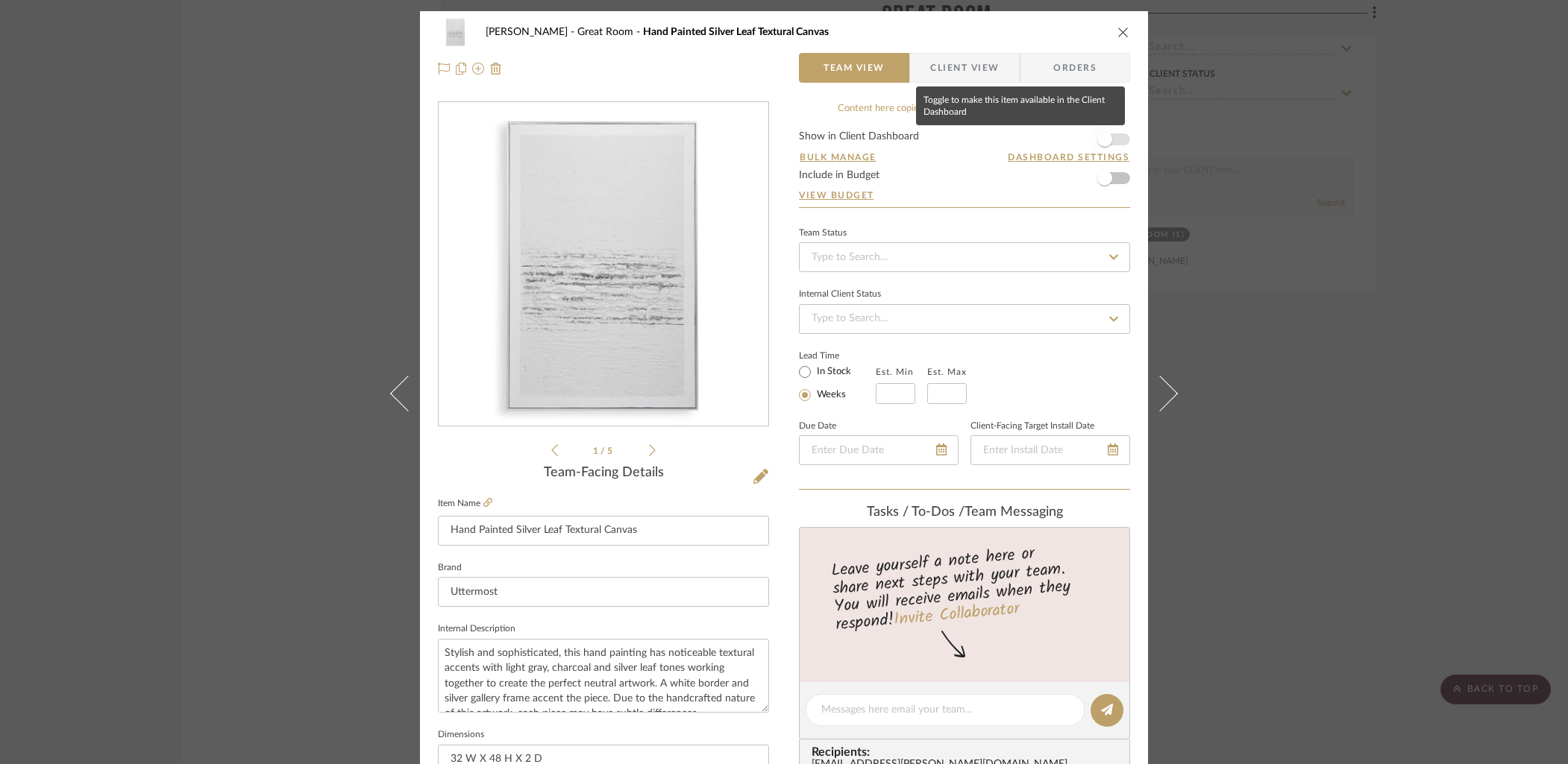
click at [1109, 137] on span "button" at bounding box center [1104, 139] width 33 height 33
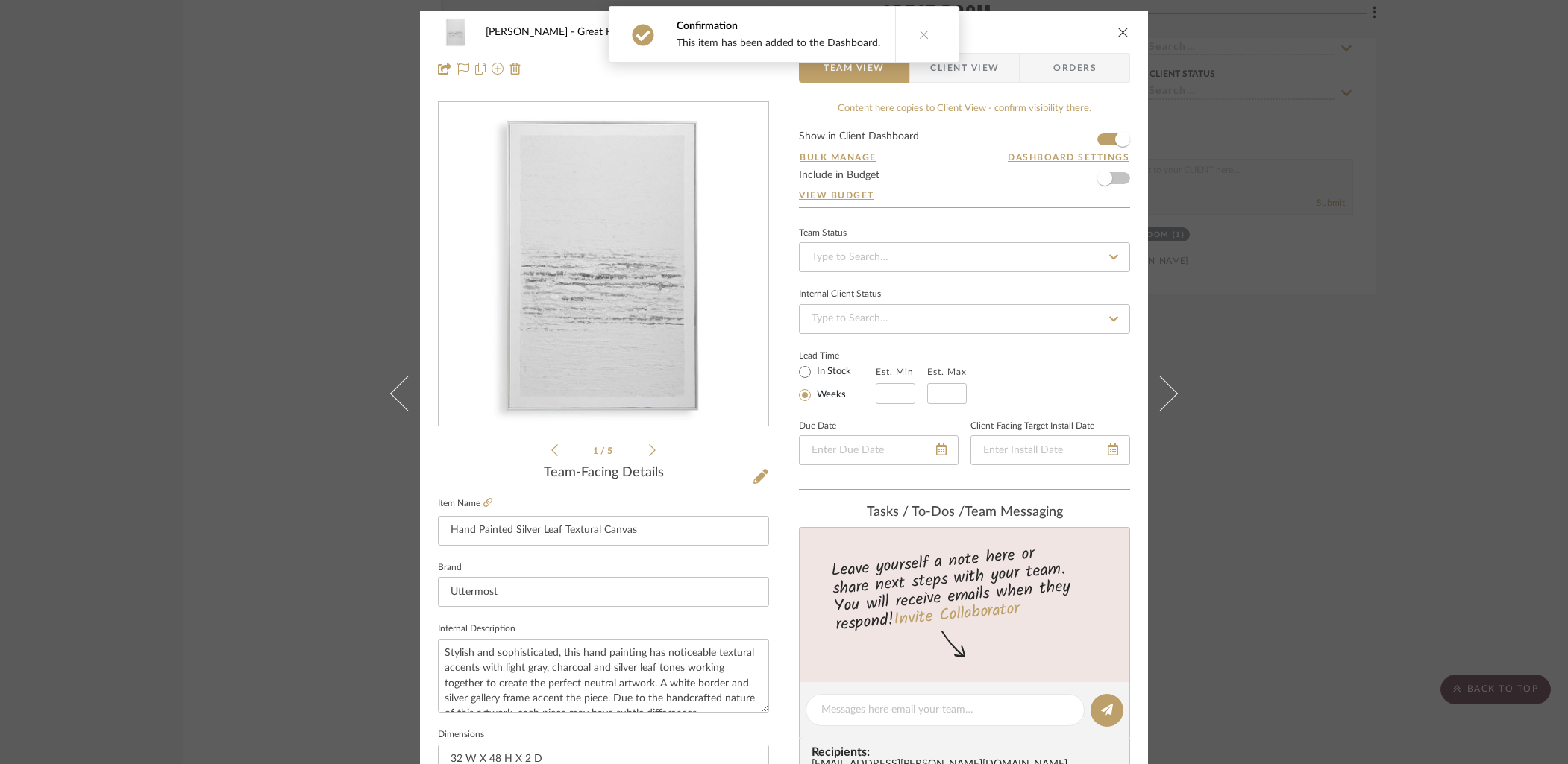
click at [965, 65] on span "Client View" at bounding box center [965, 68] width 69 height 30
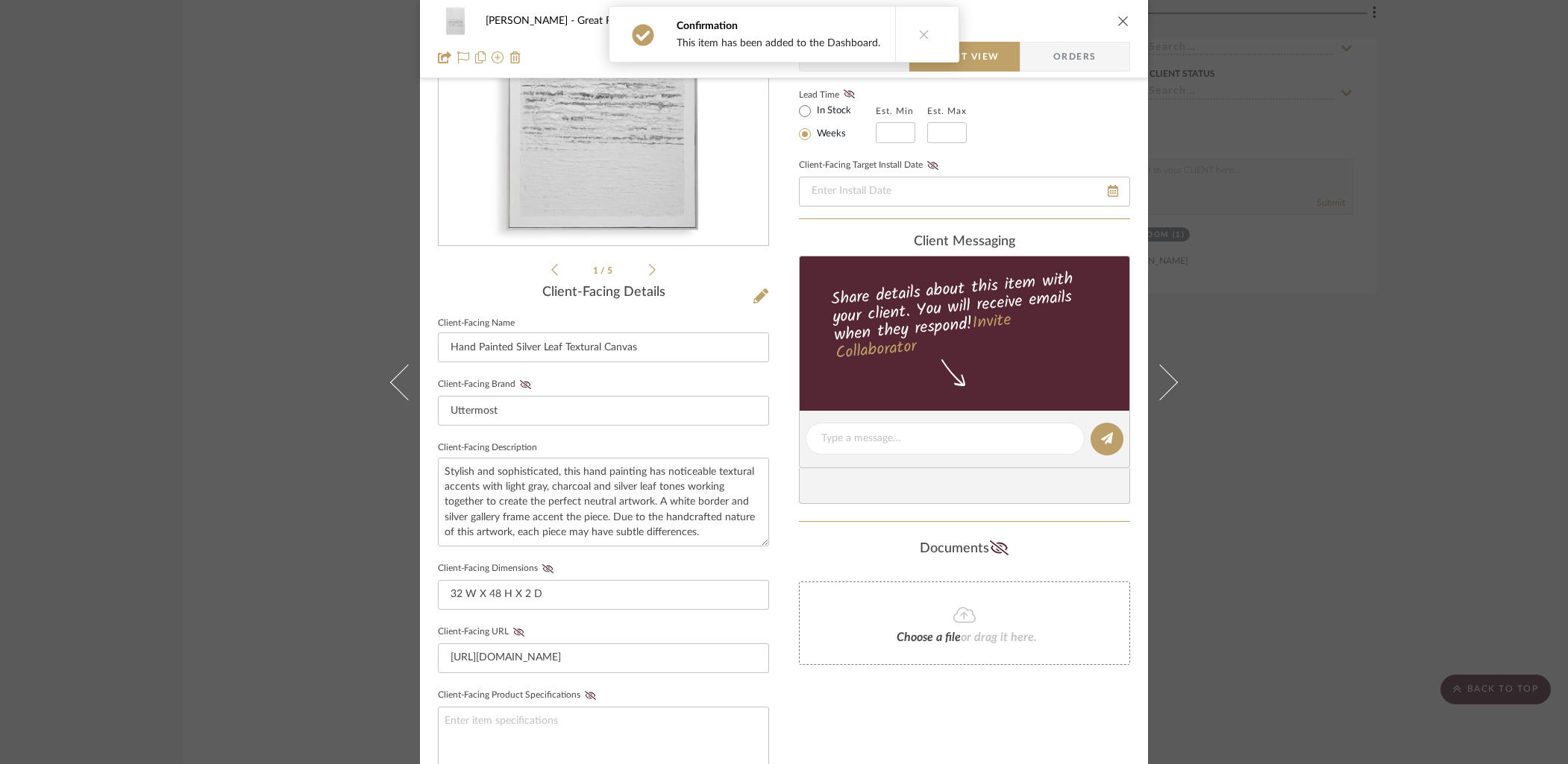
scroll to position [237, 0]
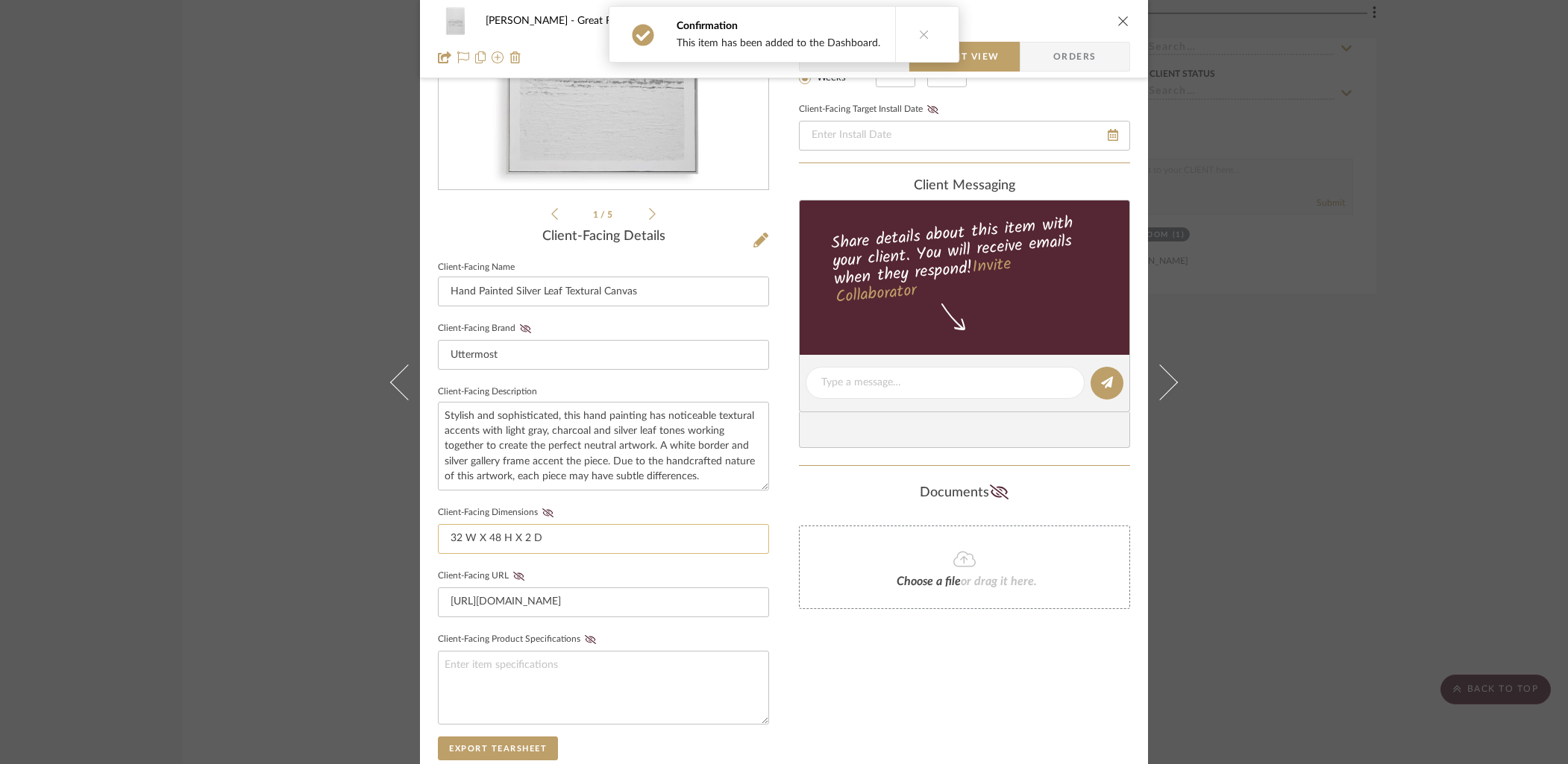
drag, startPoint x: 545, startPoint y: 509, endPoint x: 600, endPoint y: 529, distance: 58.5
click at [546, 509] on icon at bounding box center [548, 512] width 11 height 9
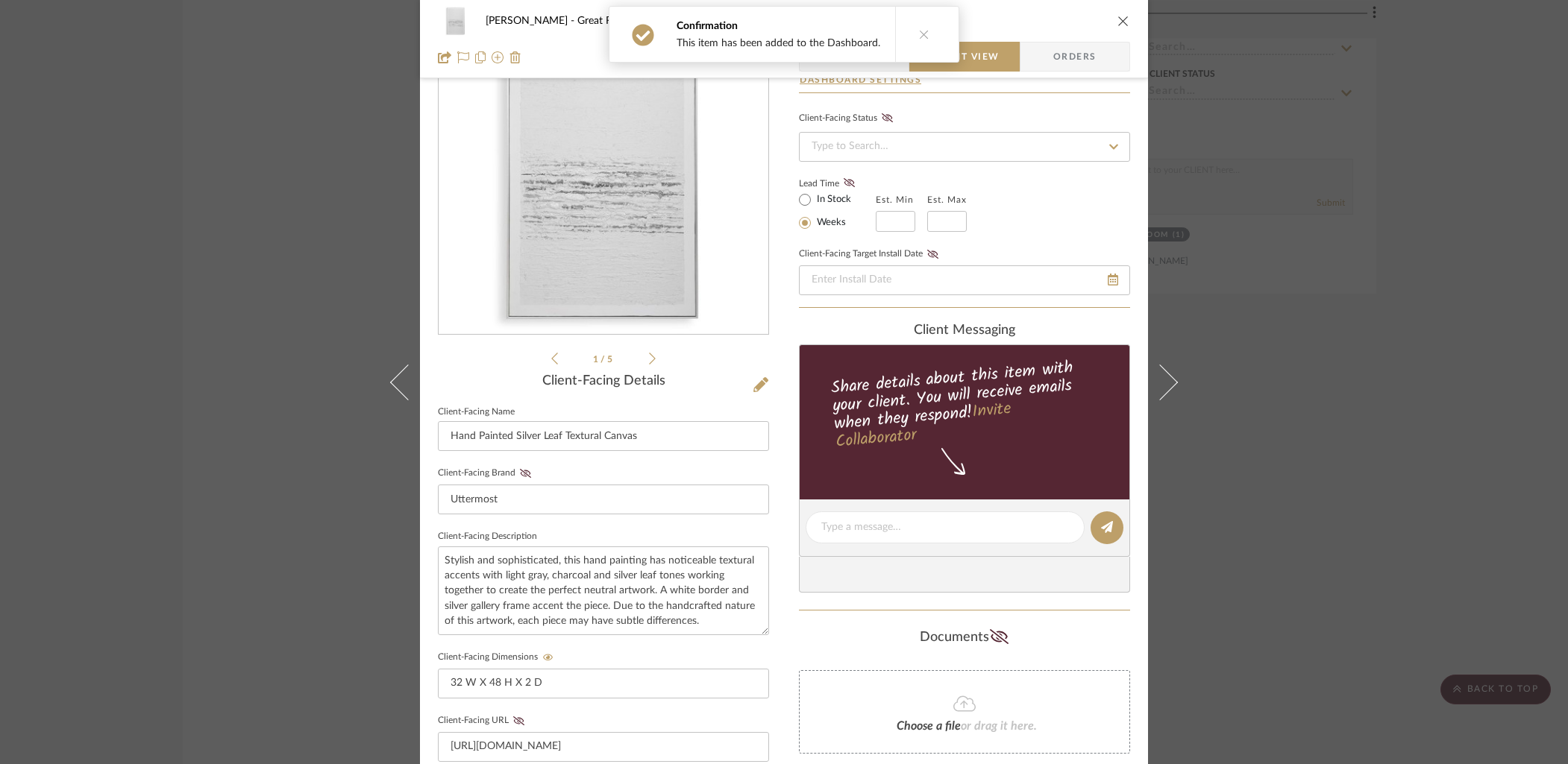
scroll to position [0, 0]
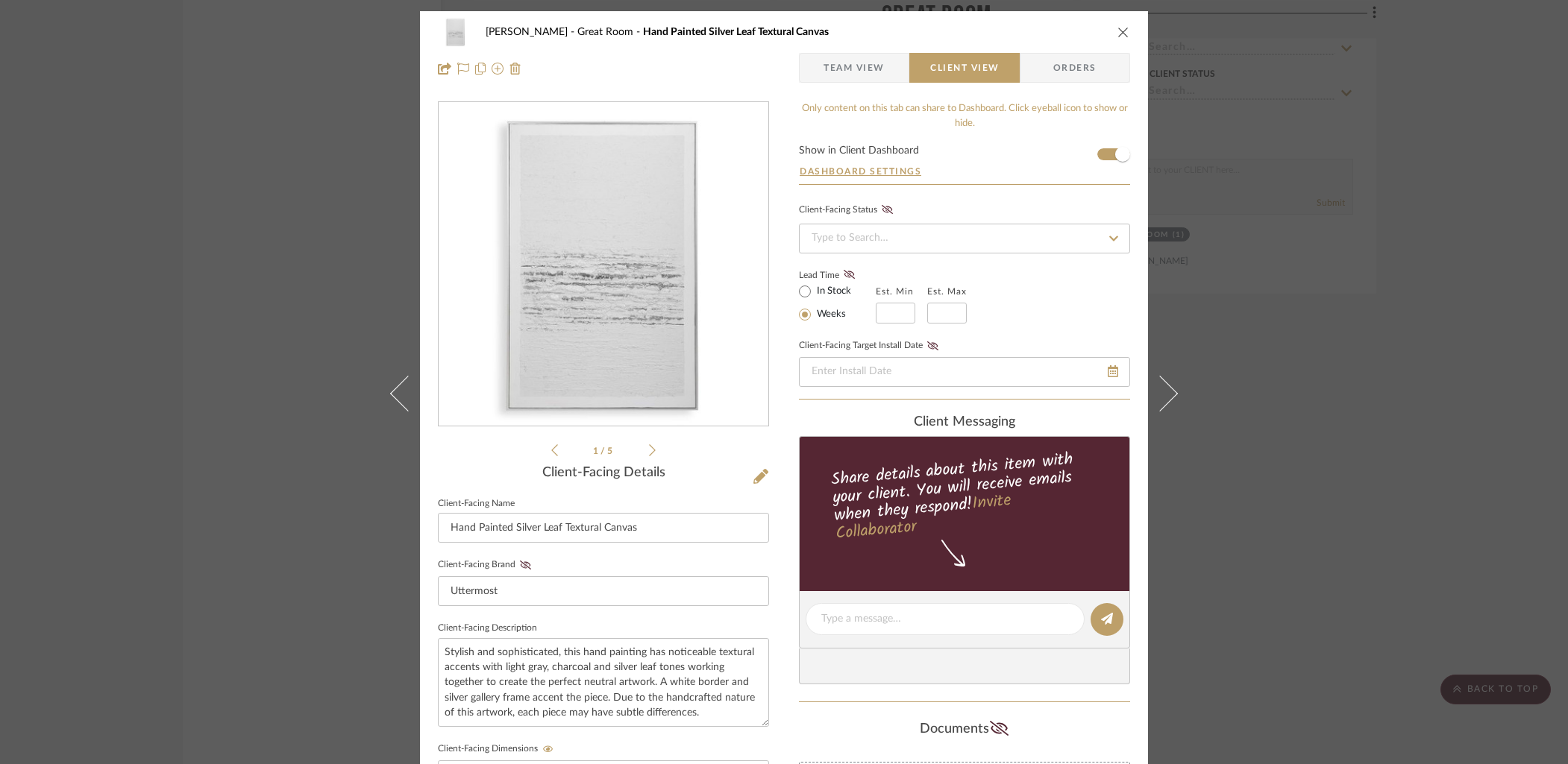
click at [1117, 34] on icon "close" at bounding box center [1122, 31] width 12 height 12
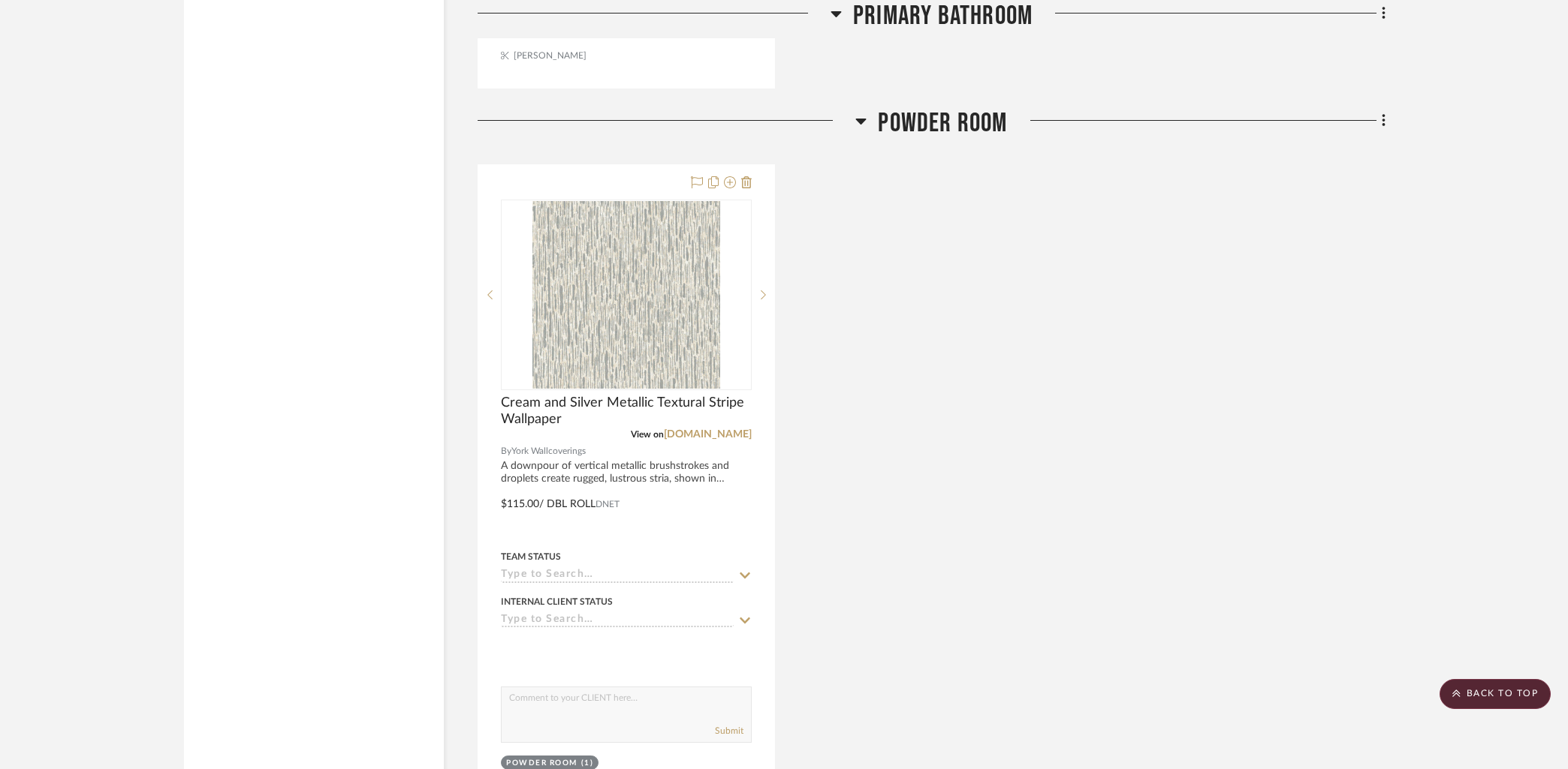
scroll to position [8212, 0]
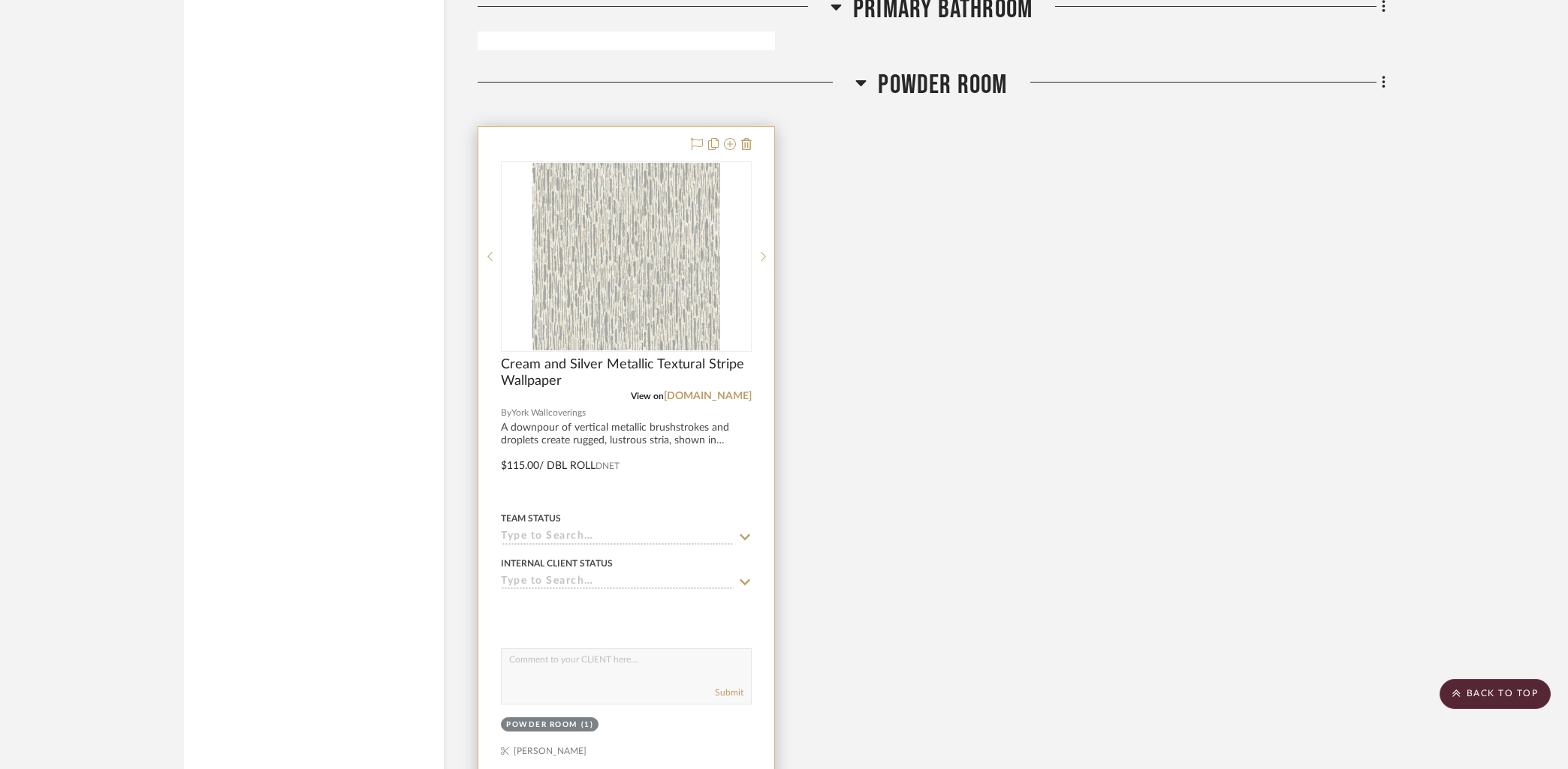
click at [607, 137] on div at bounding box center [626, 454] width 296 height 657
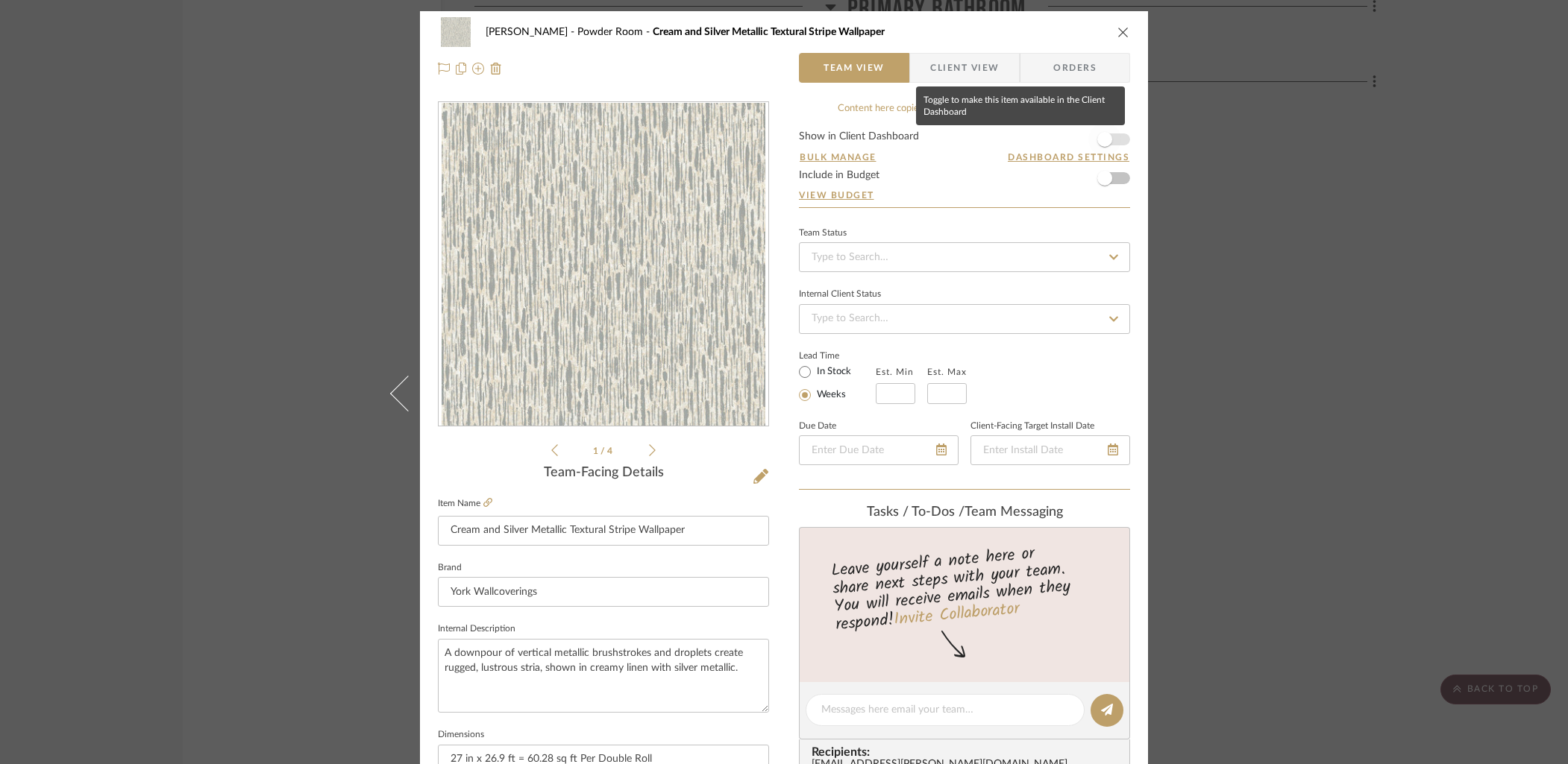
click at [1115, 140] on span "button" at bounding box center [1104, 139] width 33 height 33
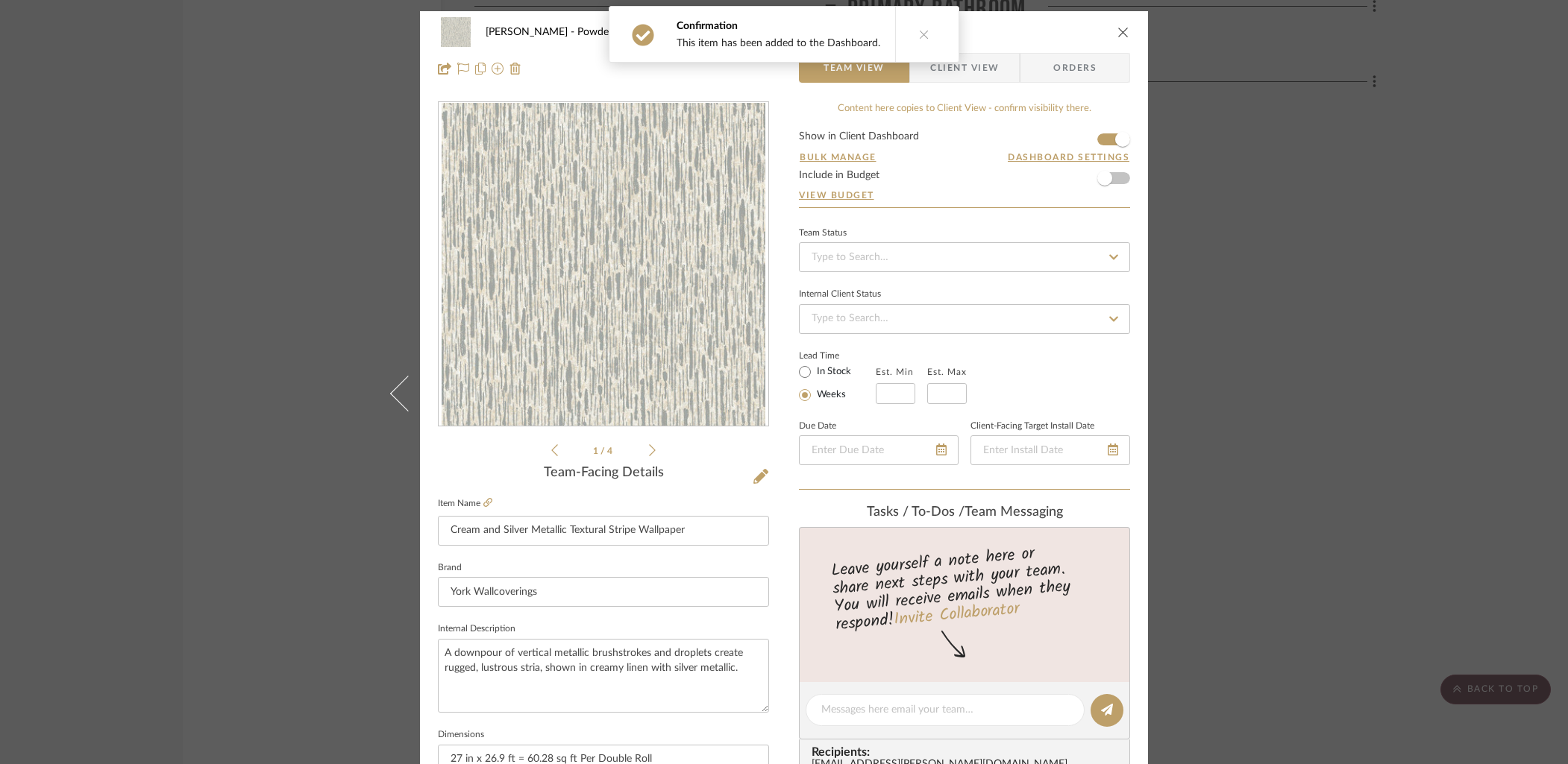
click at [986, 73] on span "Client View" at bounding box center [965, 68] width 69 height 30
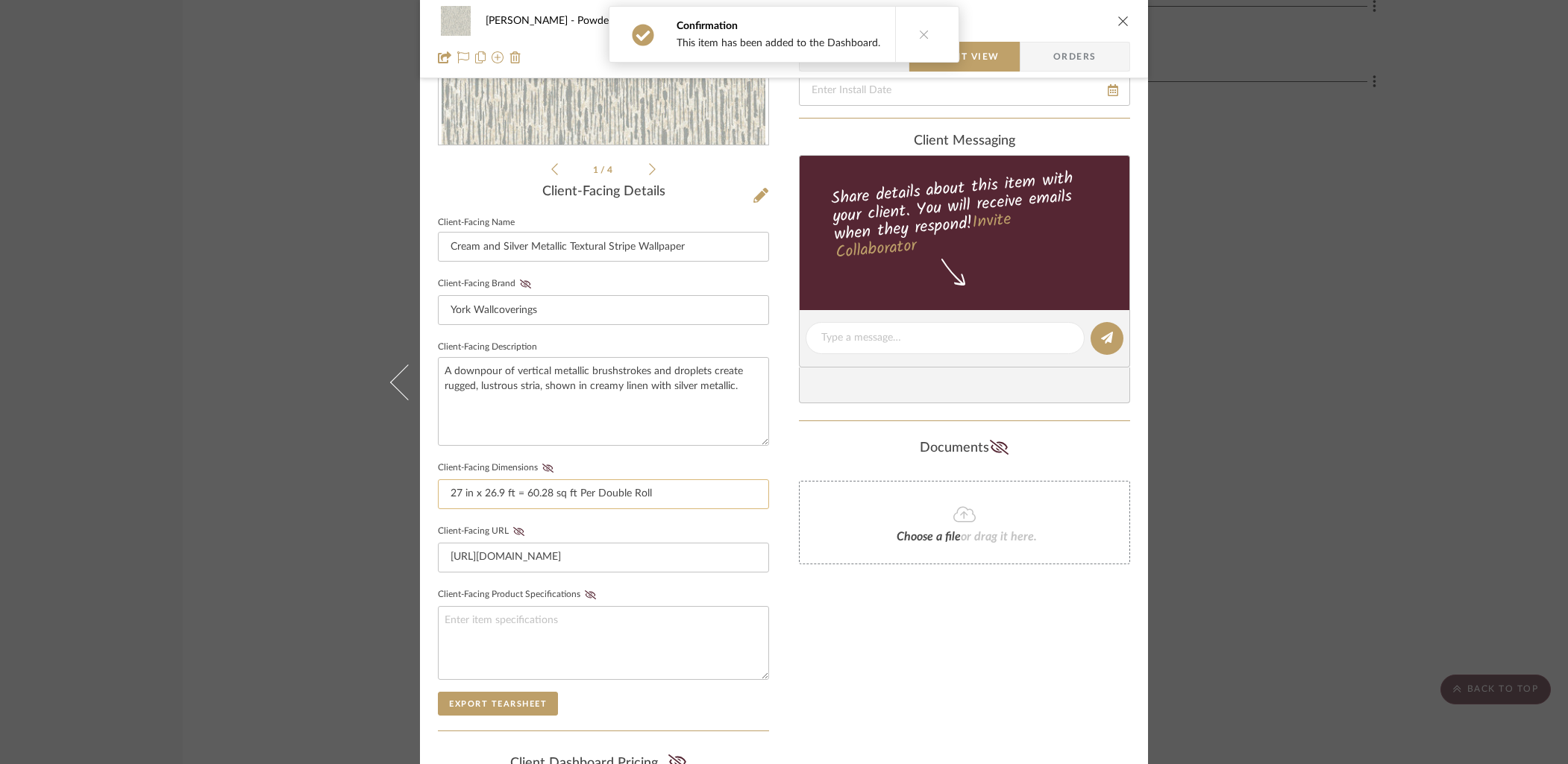
scroll to position [303, 0]
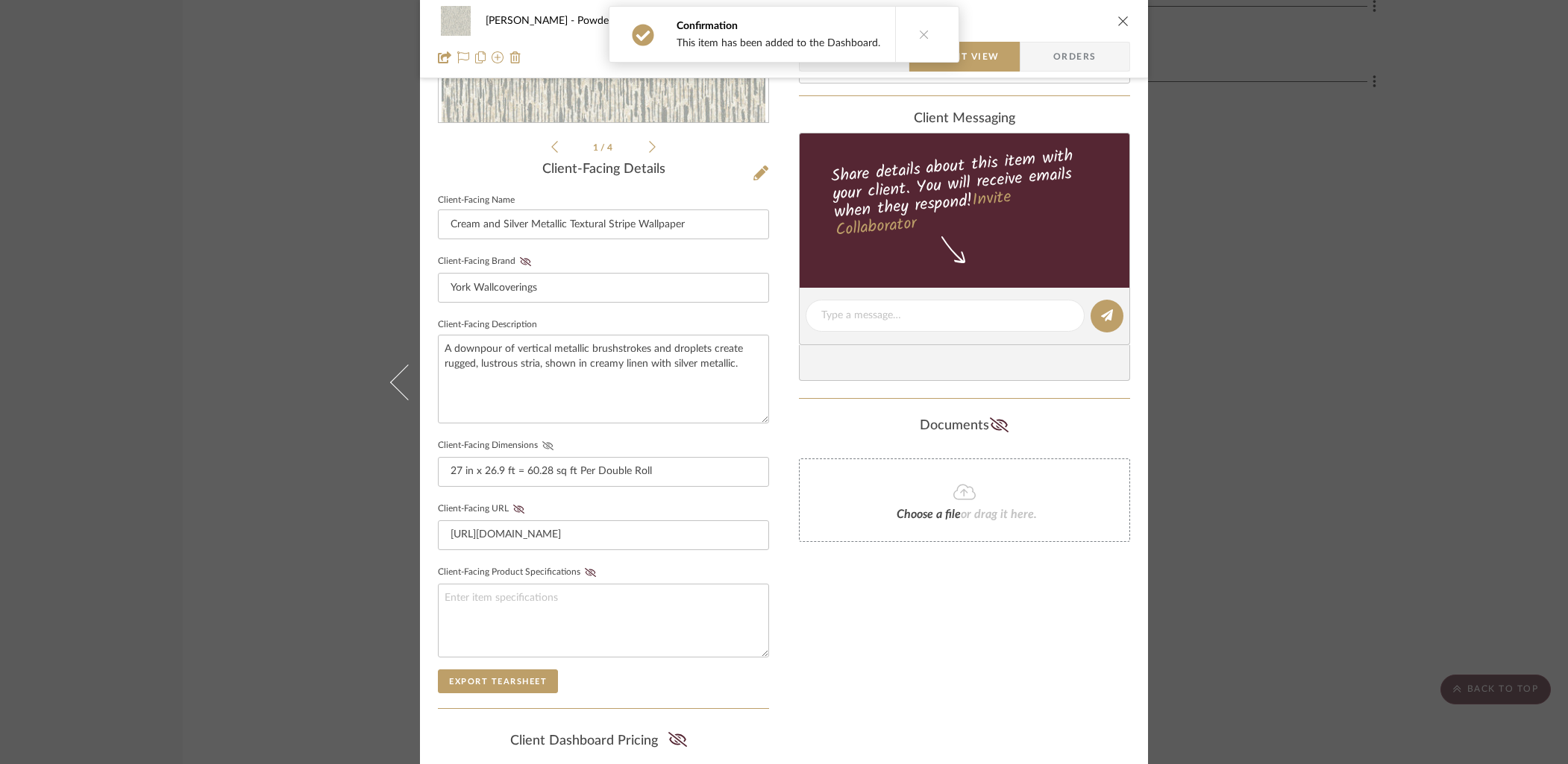
click at [542, 443] on icon at bounding box center [548, 445] width 11 height 9
click at [935, 673] on div "Only content on this tab can share to Dashboard. Click eyeball icon to show or …" at bounding box center [965, 343] width 331 height 1091
drag, startPoint x: 1121, startPoint y: 20, endPoint x: 1211, endPoint y: 216, distance: 215.7
click at [1121, 20] on icon "close" at bounding box center [1122, 20] width 12 height 12
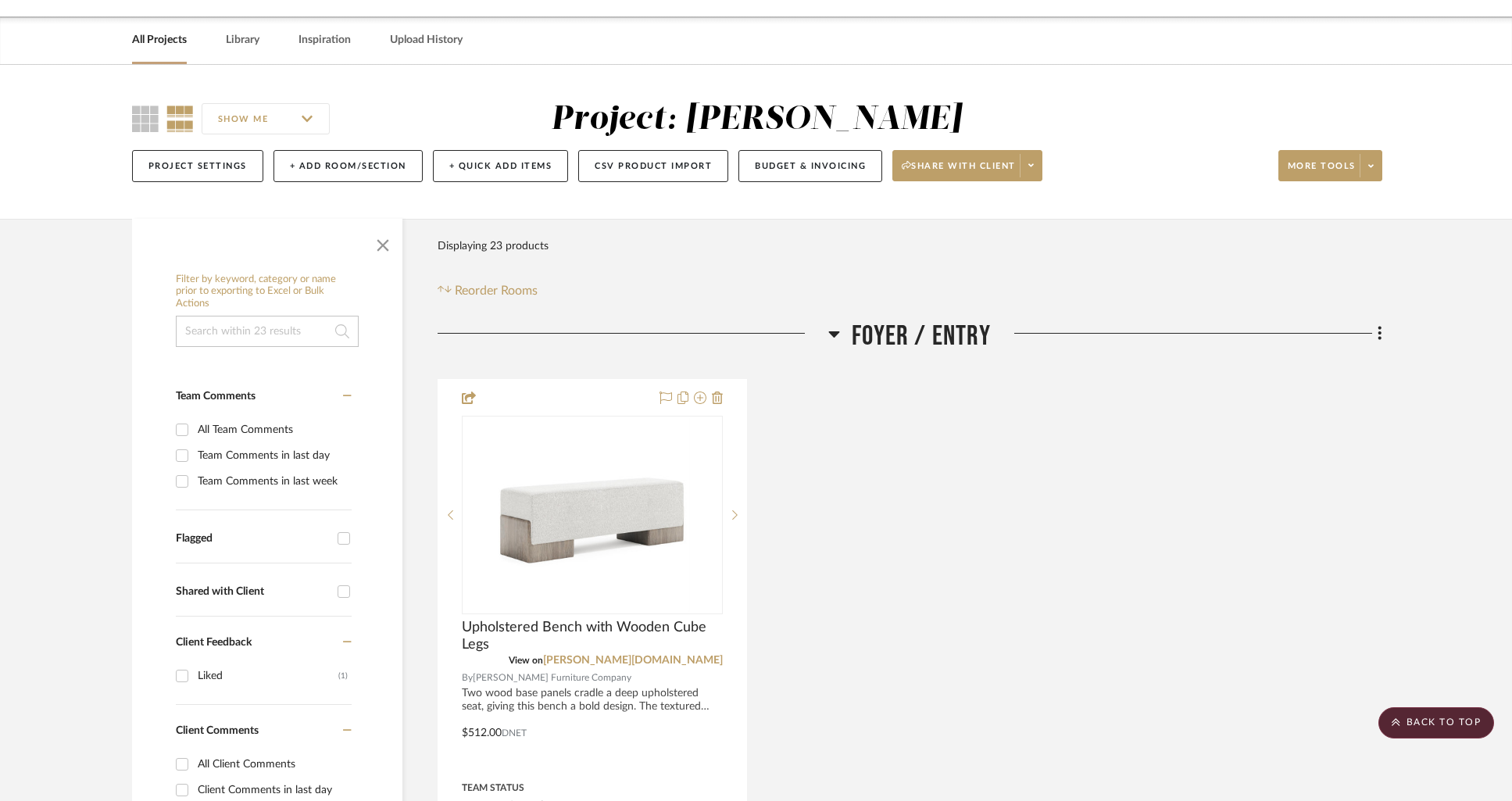
scroll to position [0, 0]
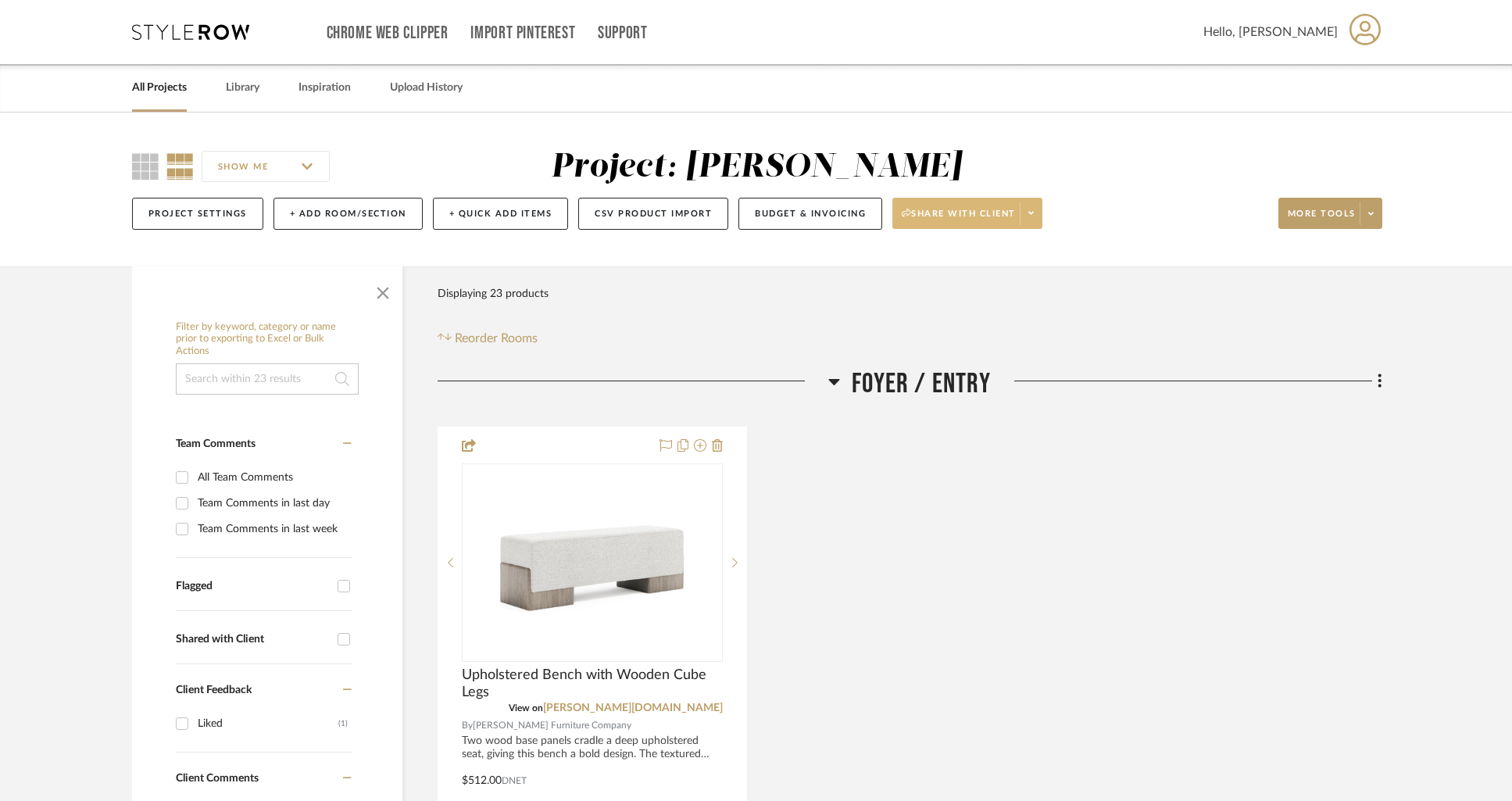
click at [984, 222] on span "Share with client" at bounding box center [958, 219] width 114 height 24
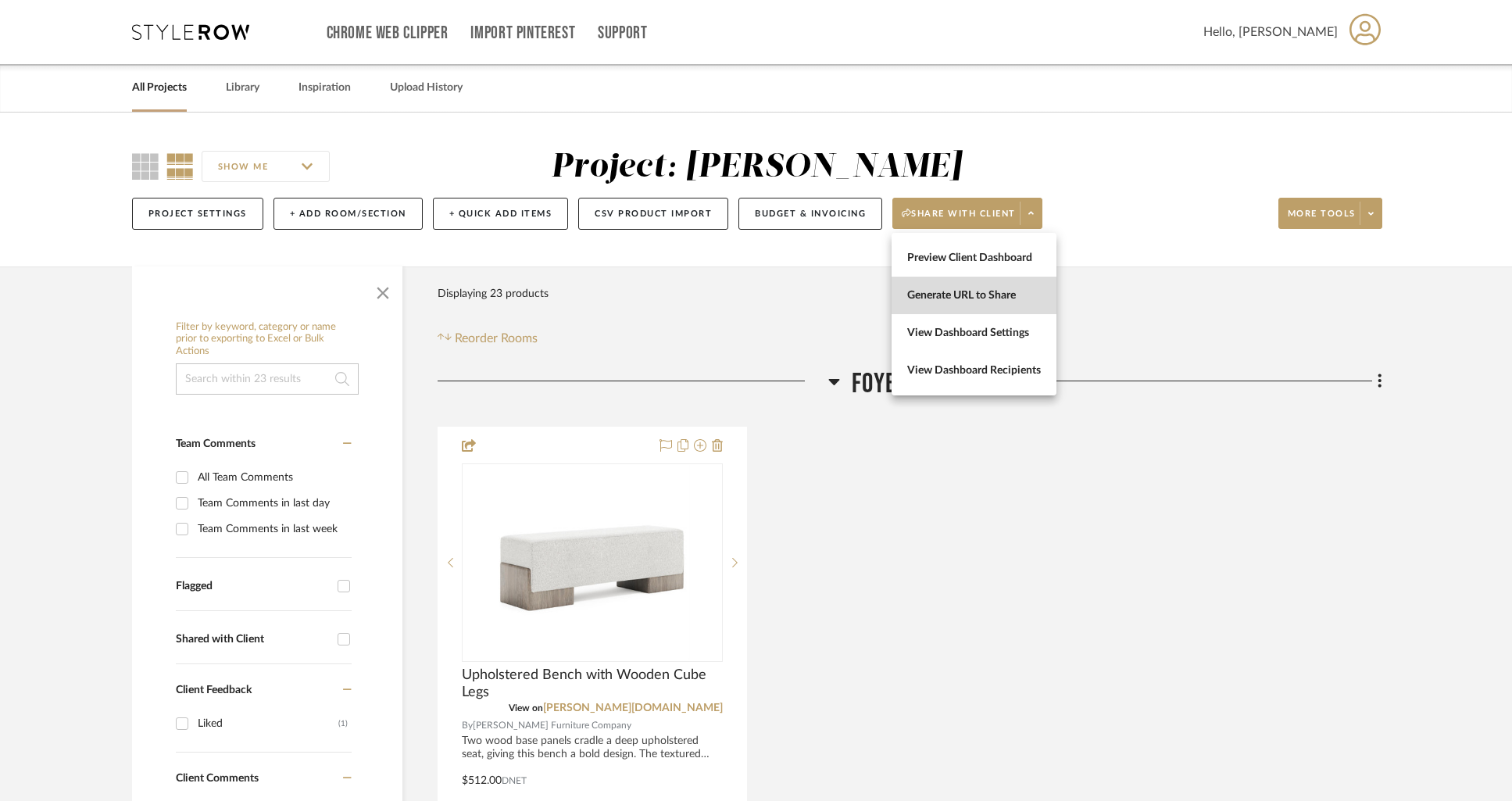
click at [977, 289] on span "Generate URL to Share" at bounding box center [973, 296] width 133 height 13
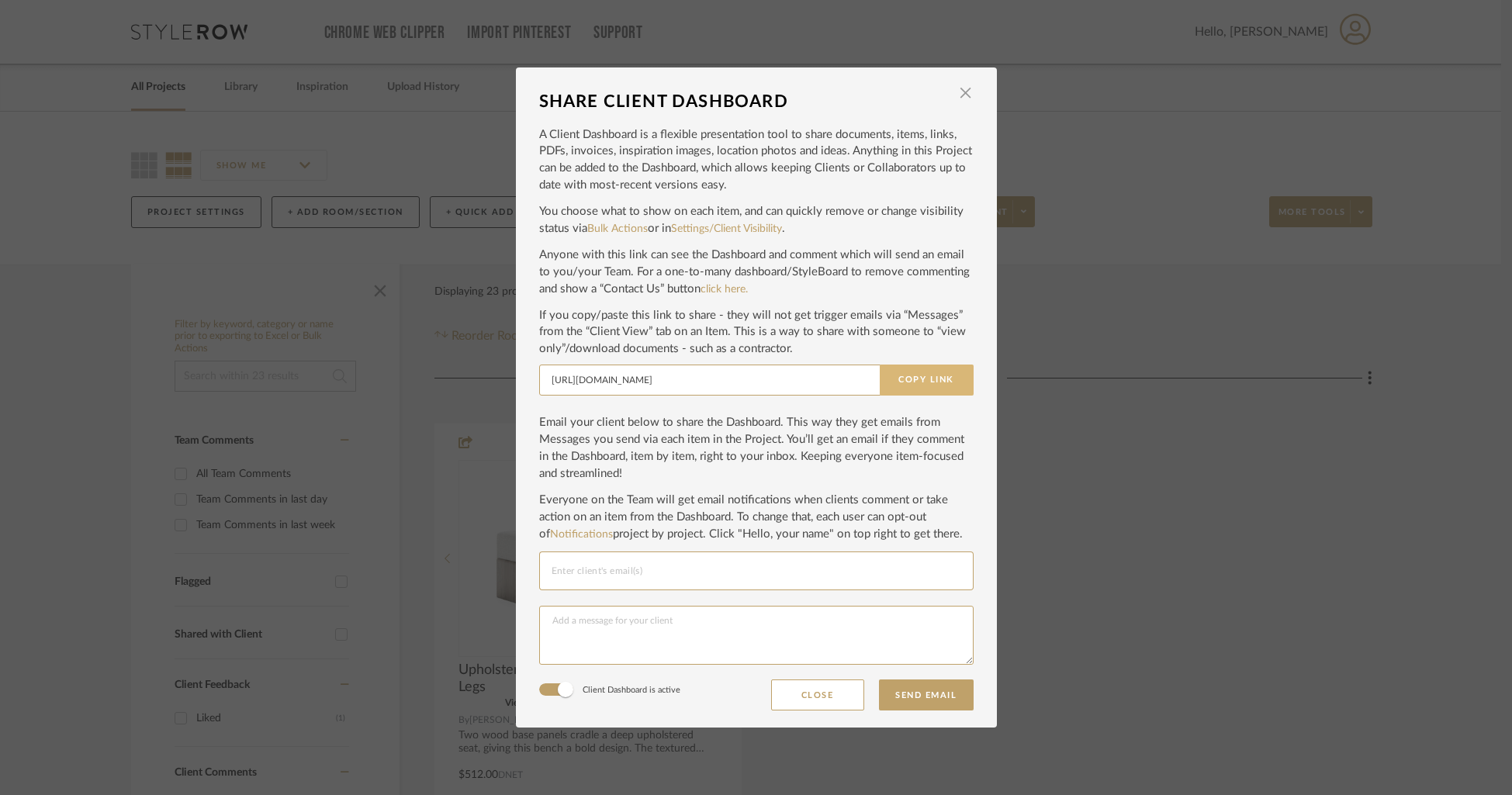
click at [912, 387] on button "Copy Link" at bounding box center [926, 380] width 93 height 31
click at [962, 93] on span "button" at bounding box center [966, 93] width 31 height 31
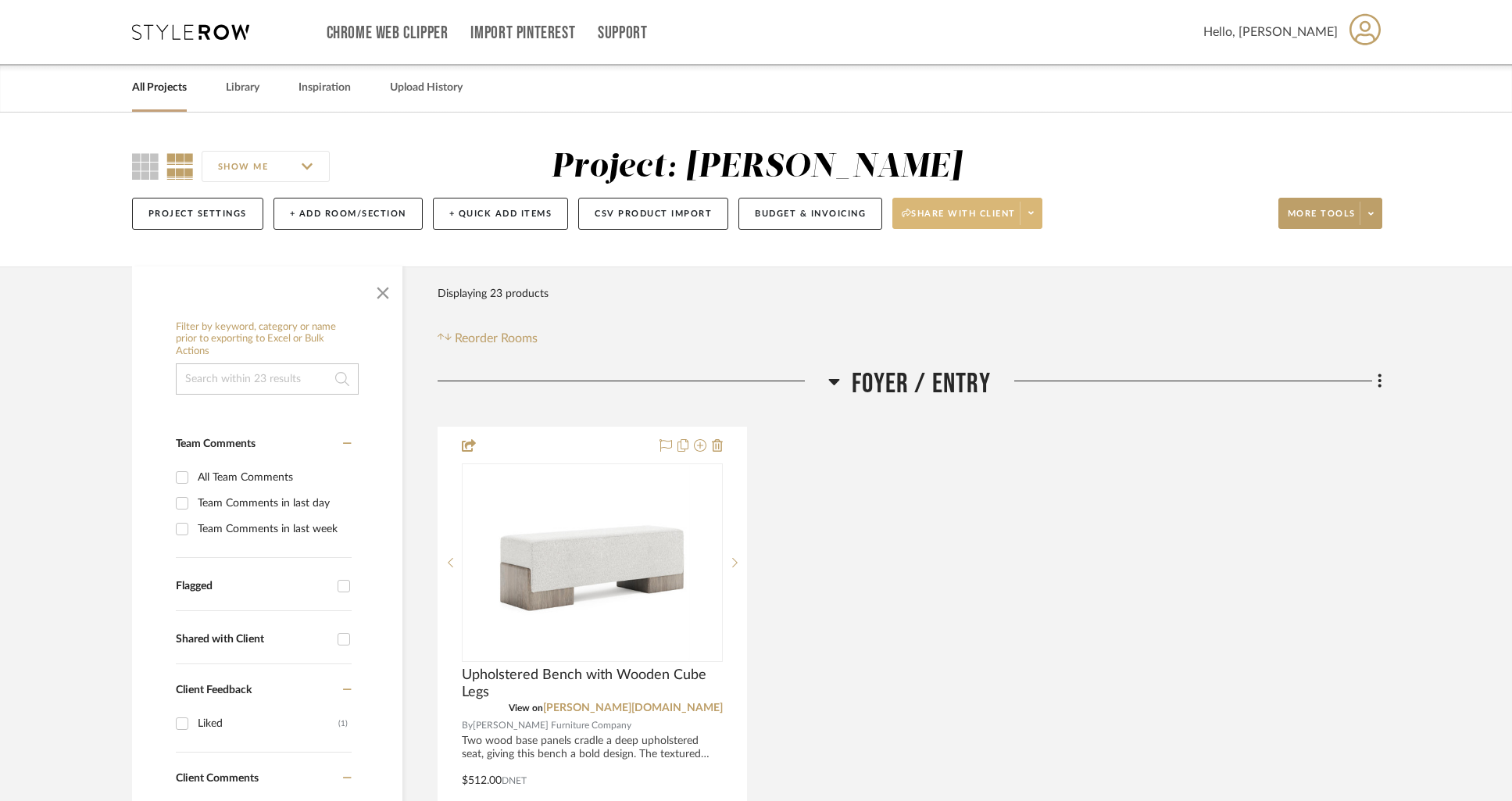
click at [1033, 215] on icon at bounding box center [1031, 213] width 6 height 8
click at [970, 258] on span "Preview Client Dashboard" at bounding box center [973, 258] width 133 height 13
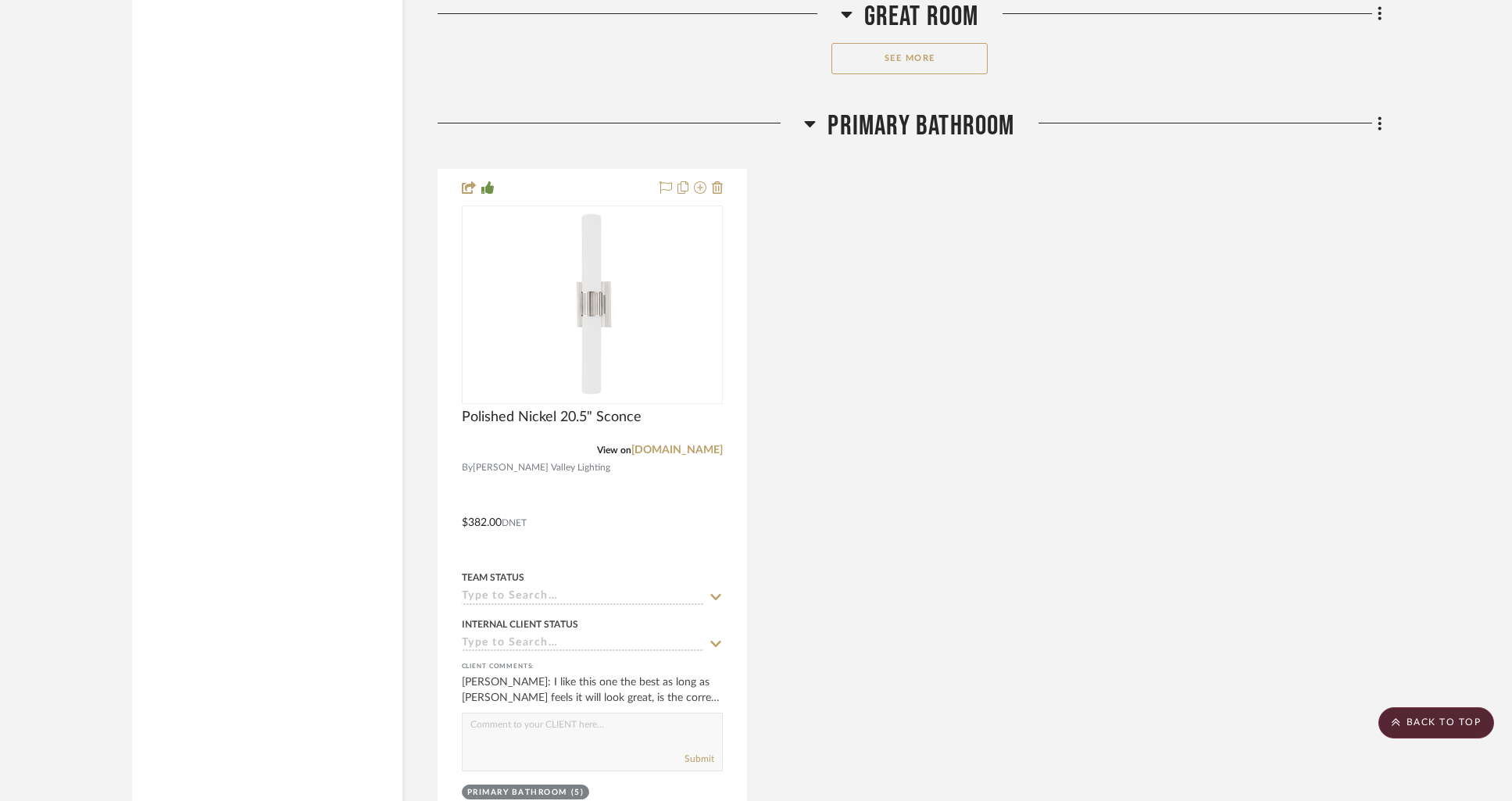
scroll to position [7750, 0]
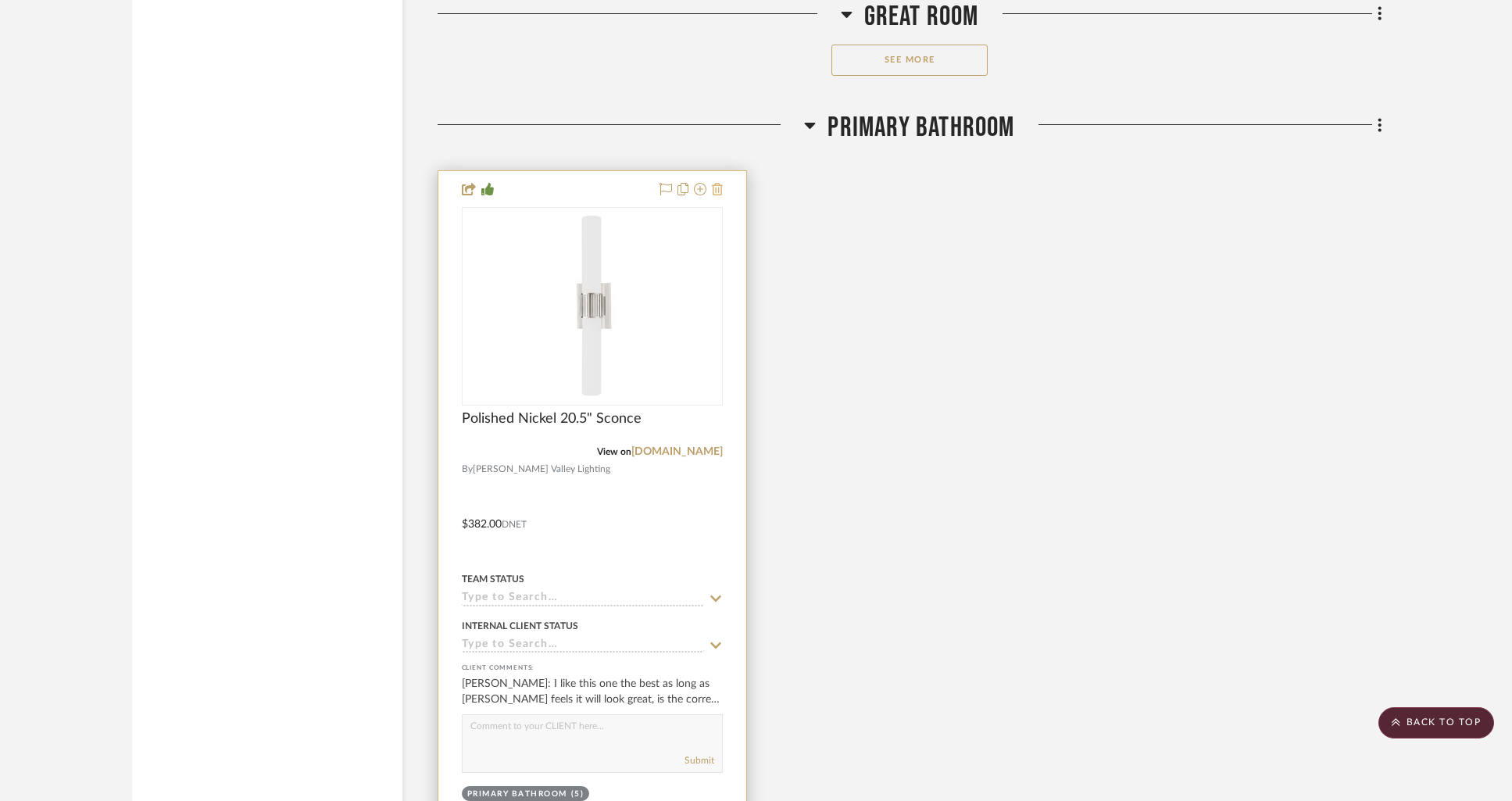
click at [716, 183] on icon at bounding box center [716, 188] width 11 height 12
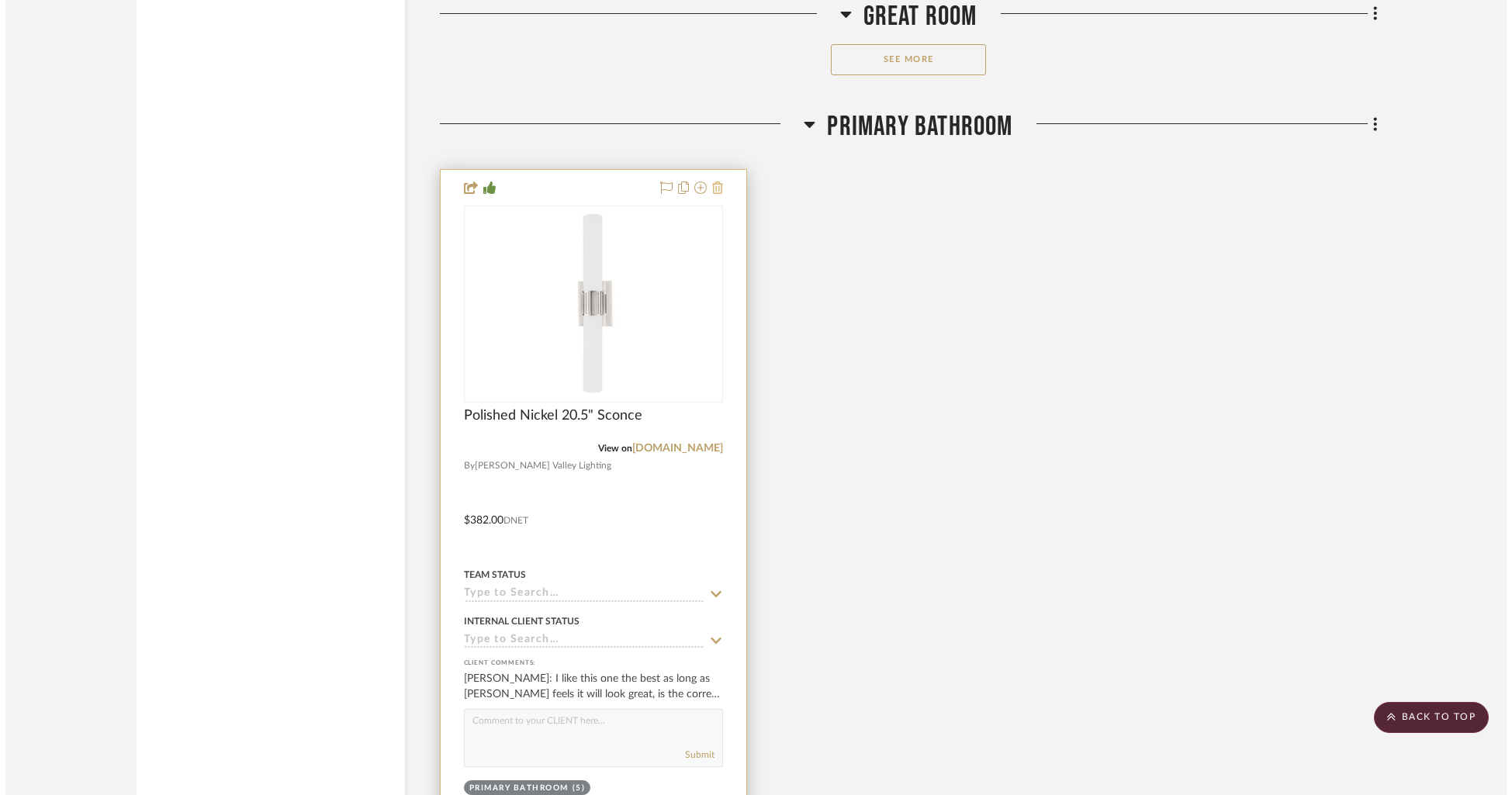
scroll to position [0, 0]
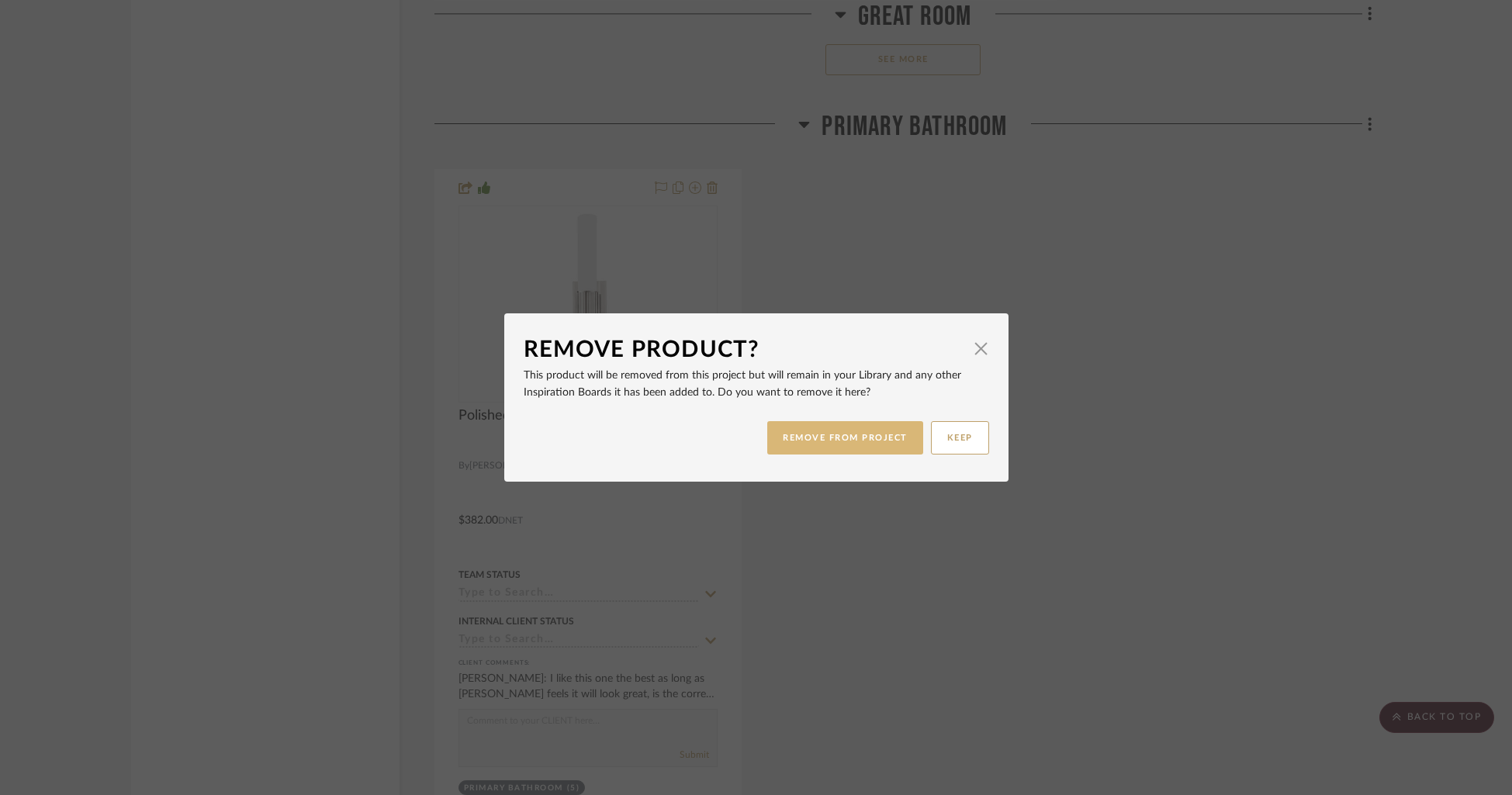
click at [857, 432] on button "REMOVE FROM PROJECT" at bounding box center [845, 437] width 156 height 33
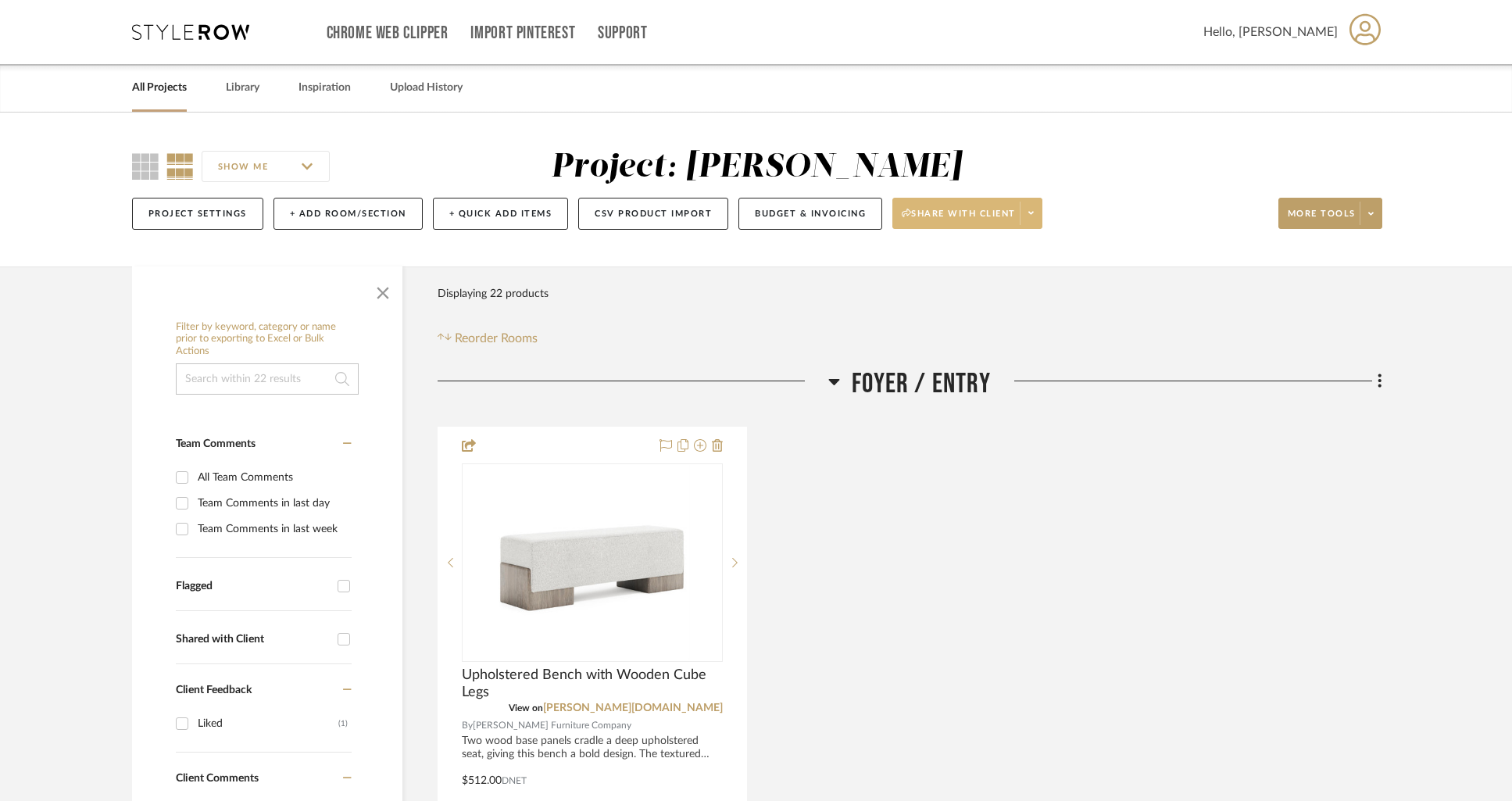
click at [1036, 215] on span at bounding box center [1030, 213] width 22 height 24
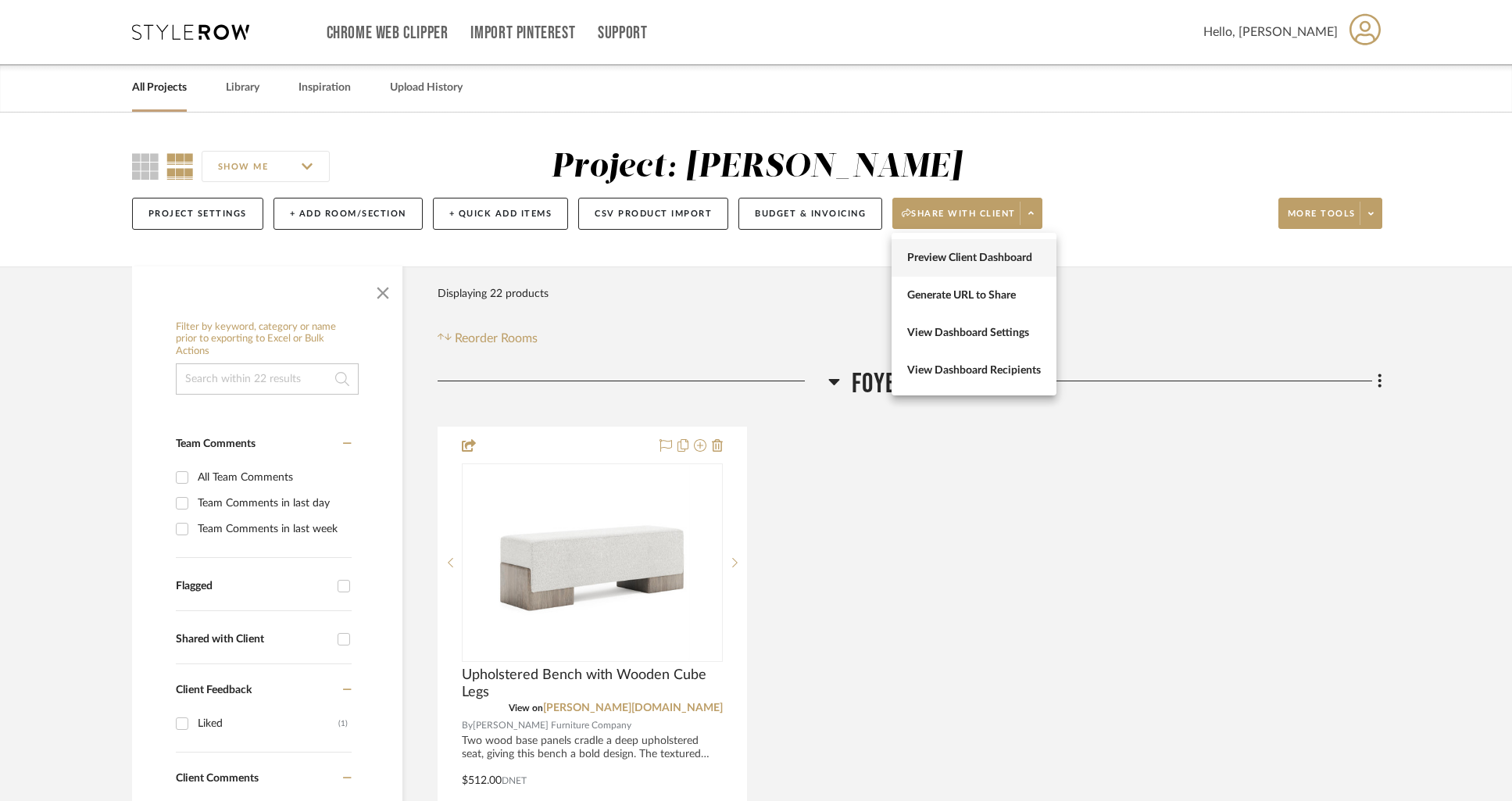
click at [994, 256] on span "Preview Client Dashboard" at bounding box center [973, 258] width 133 height 13
click at [1031, 215] on icon at bounding box center [1031, 213] width 6 height 8
click at [977, 298] on span "Generate URL to Share" at bounding box center [973, 296] width 133 height 13
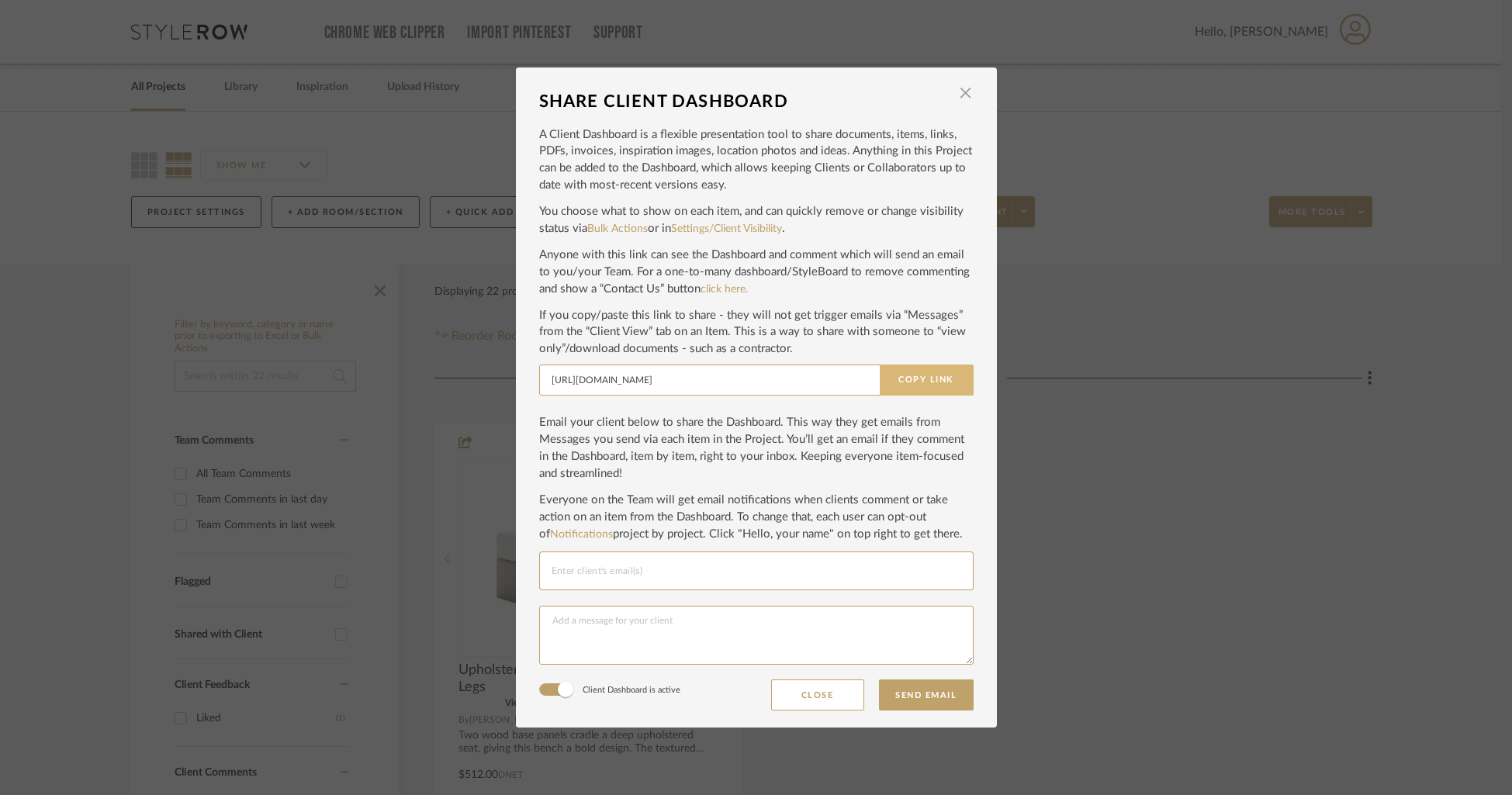
drag, startPoint x: 924, startPoint y: 384, endPoint x: 932, endPoint y: 380, distance: 8.9
click at [924, 383] on button "Copy Link" at bounding box center [926, 380] width 93 height 31
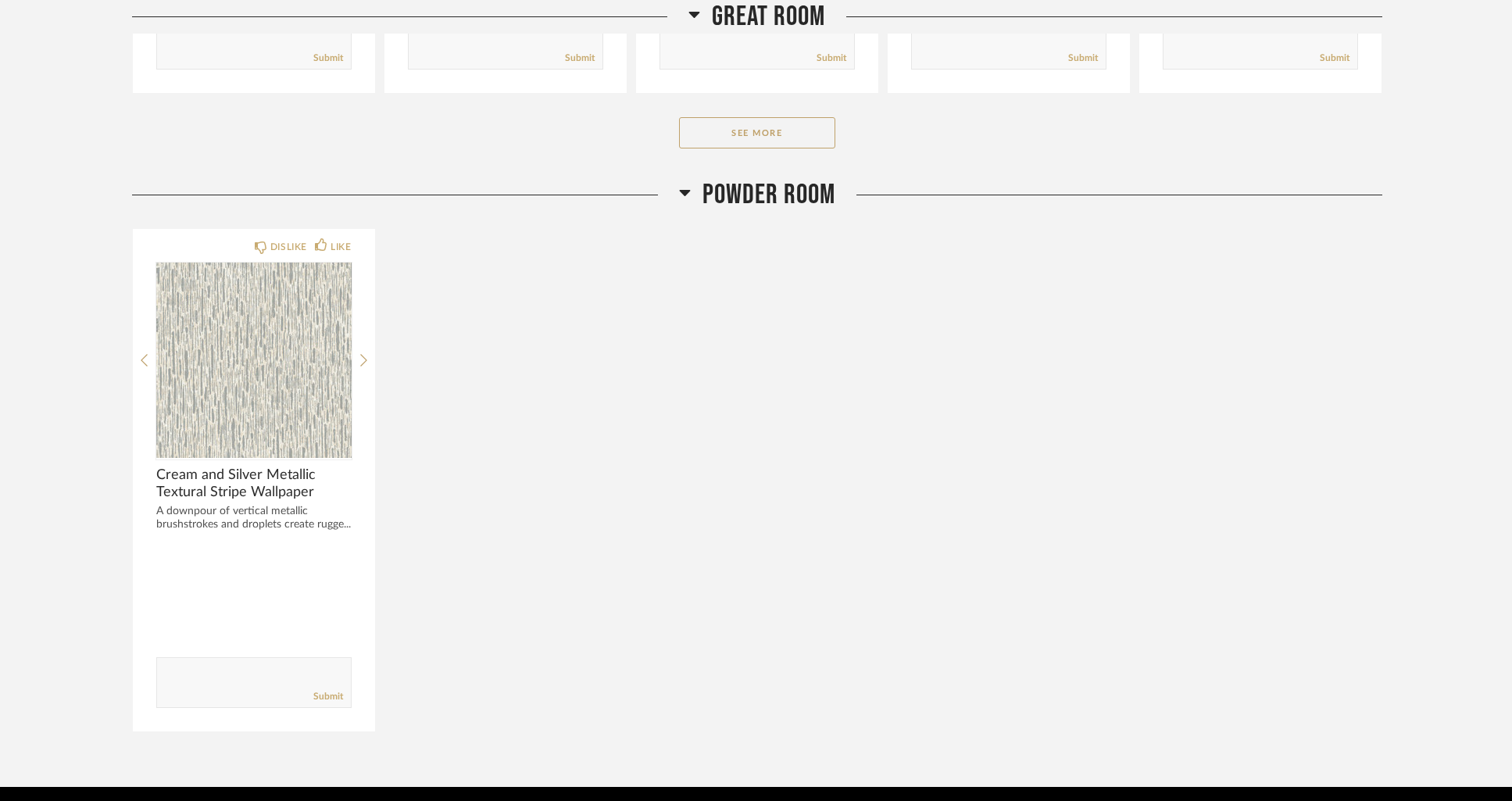
scroll to position [4165, 0]
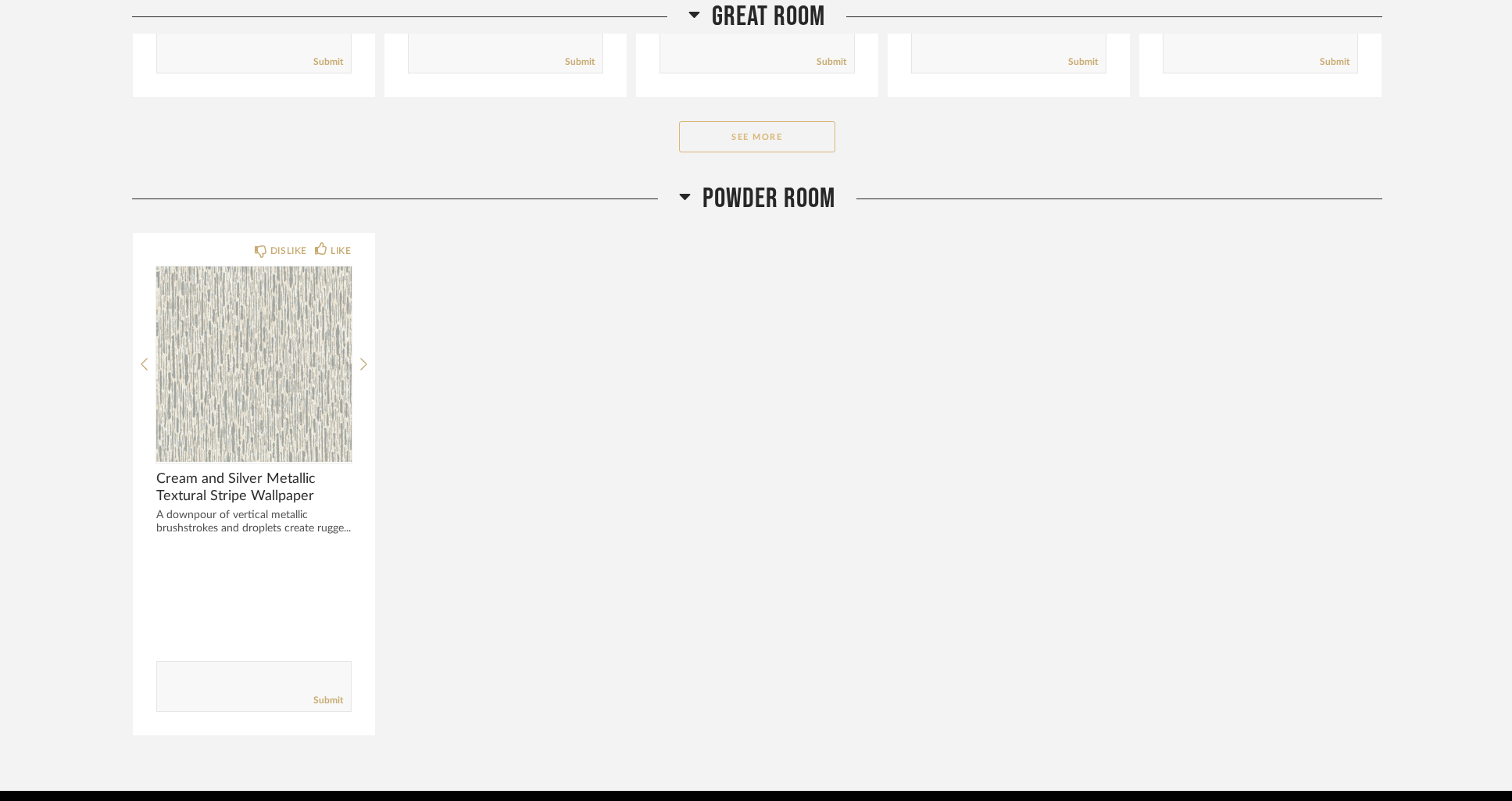
click at [743, 141] on button "See More" at bounding box center [756, 137] width 156 height 31
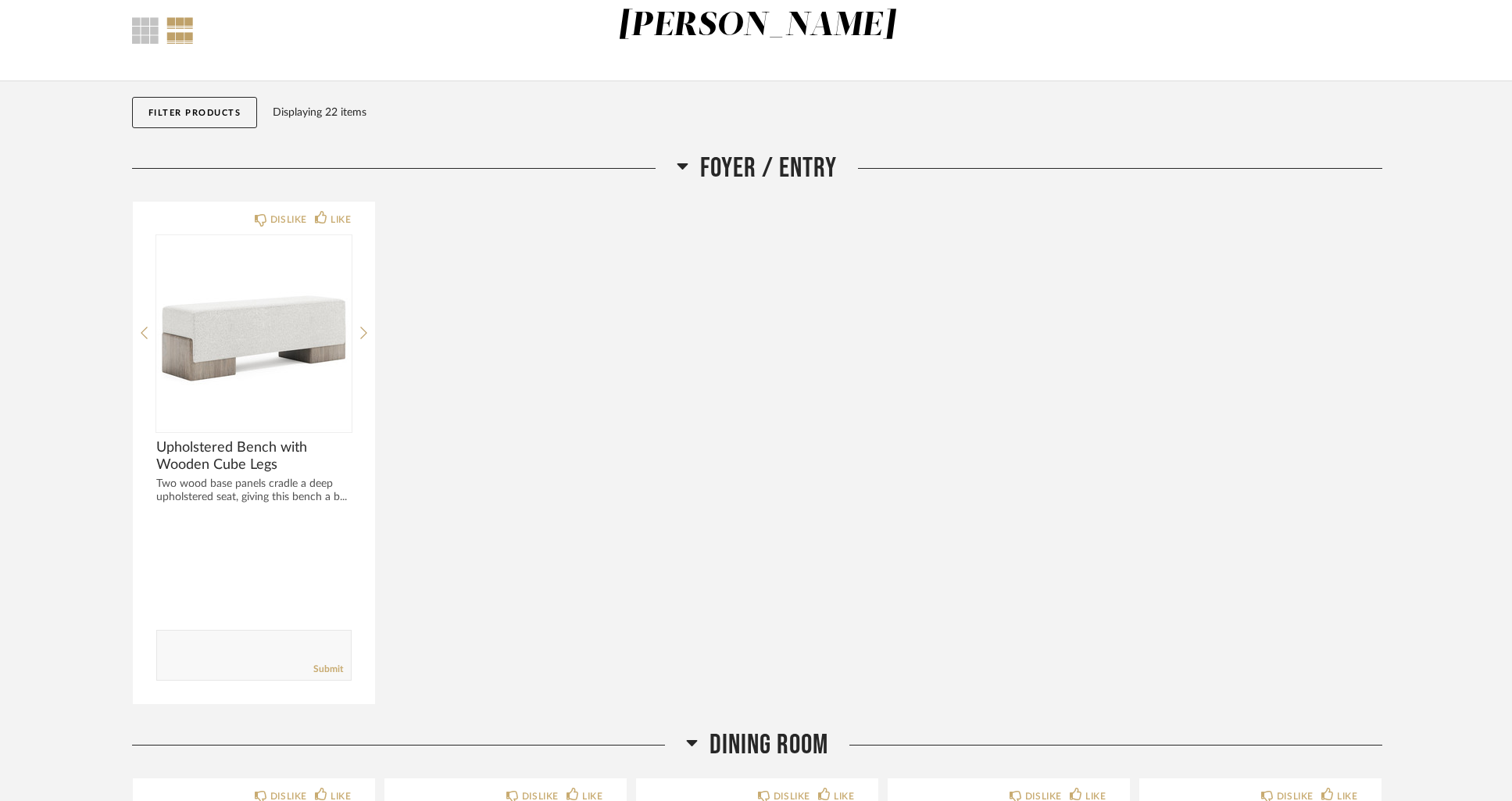
scroll to position [0, 0]
